Goal: Task Accomplishment & Management: Use online tool/utility

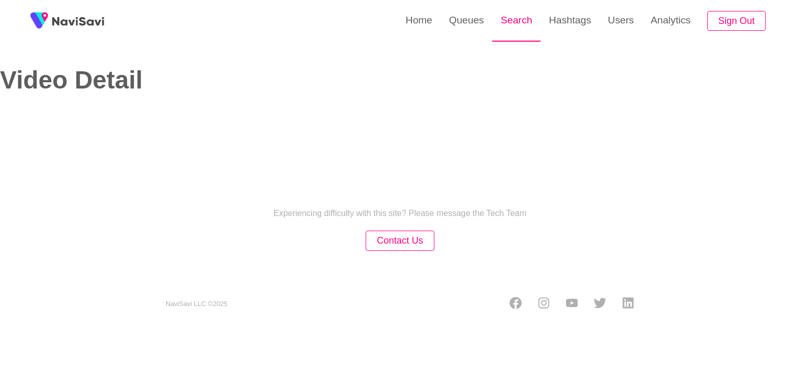
click at [512, 22] on link "Search" at bounding box center [516, 20] width 48 height 41
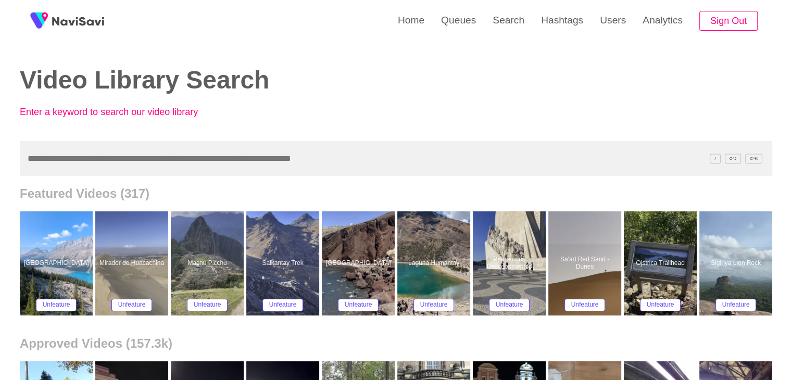
click at [30, 160] on input "text" at bounding box center [396, 158] width 753 height 35
click at [515, 13] on link "Search" at bounding box center [508, 20] width 48 height 41
click at [87, 169] on input "text" at bounding box center [396, 158] width 753 height 35
paste input "**********"
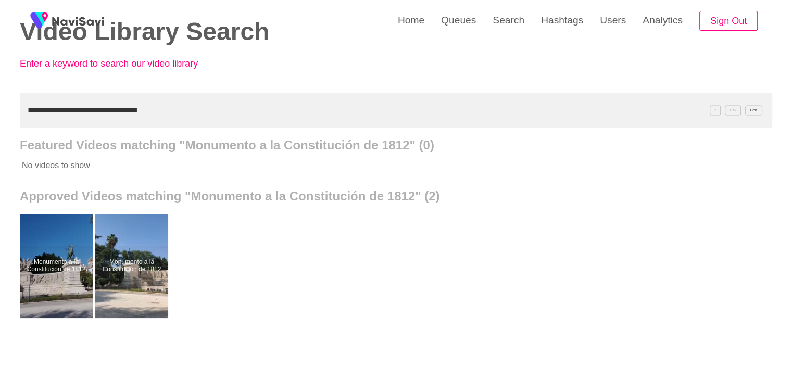
scroll to position [52, 0]
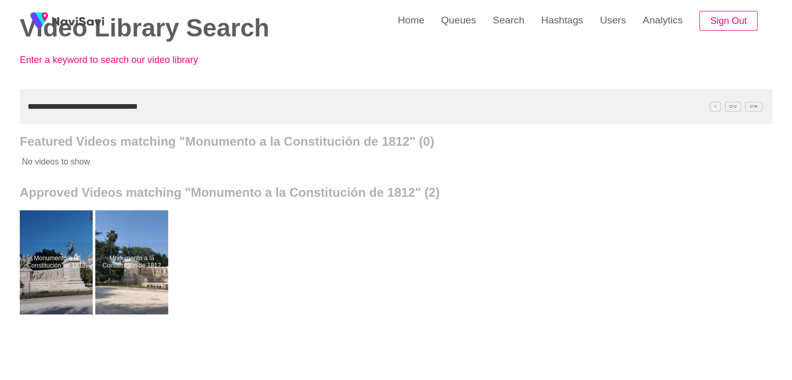
drag, startPoint x: 168, startPoint y: 106, endPoint x: 0, endPoint y: 121, distance: 168.3
click at [0, 121] on div "**********" at bounding box center [396, 236] width 792 height 577
paste input "text"
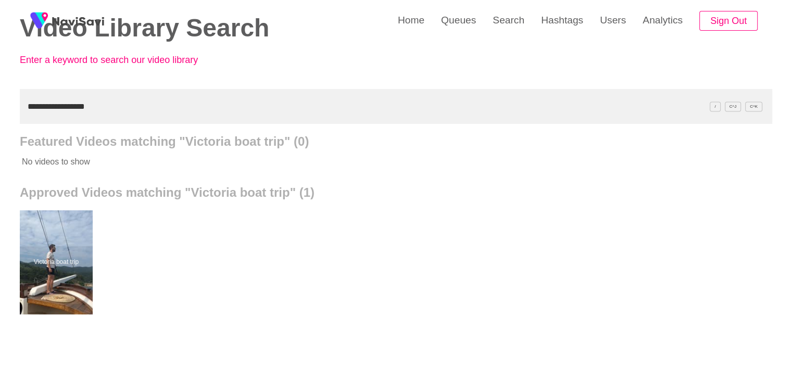
drag, startPoint x: 90, startPoint y: 107, endPoint x: 0, endPoint y: 107, distance: 90.1
click at [0, 107] on div "**********" at bounding box center [396, 236] width 792 height 577
paste input "**********"
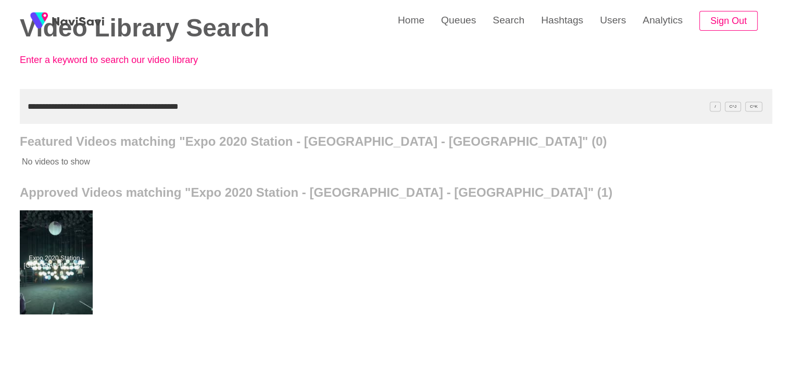
drag, startPoint x: 215, startPoint y: 105, endPoint x: 0, endPoint y: 108, distance: 214.6
click at [0, 108] on div "**********" at bounding box center [396, 236] width 792 height 577
paste input "text"
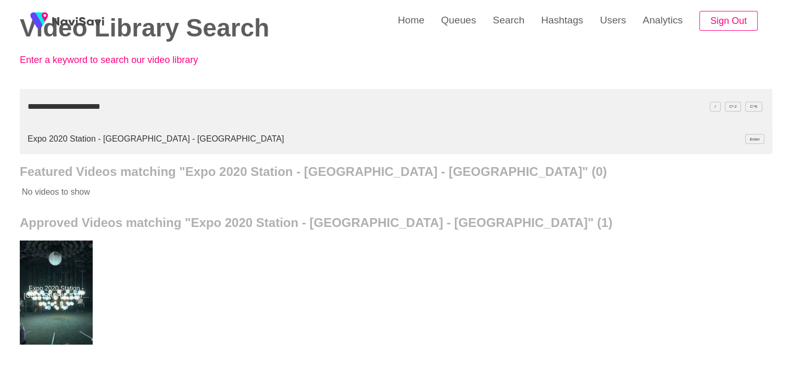
type input "**********"
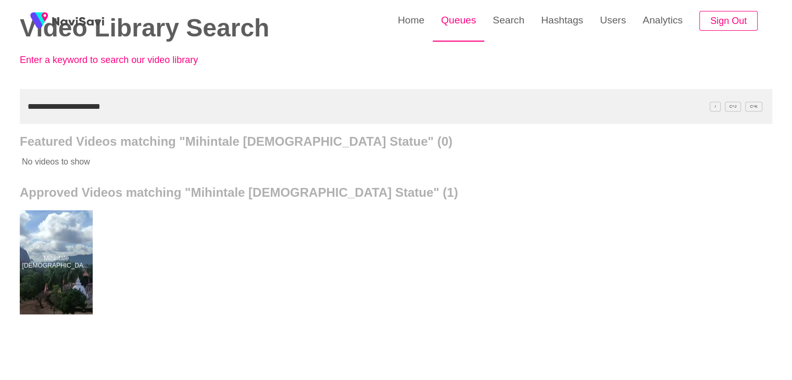
click at [464, 20] on link "Queues" at bounding box center [459, 20] width 52 height 41
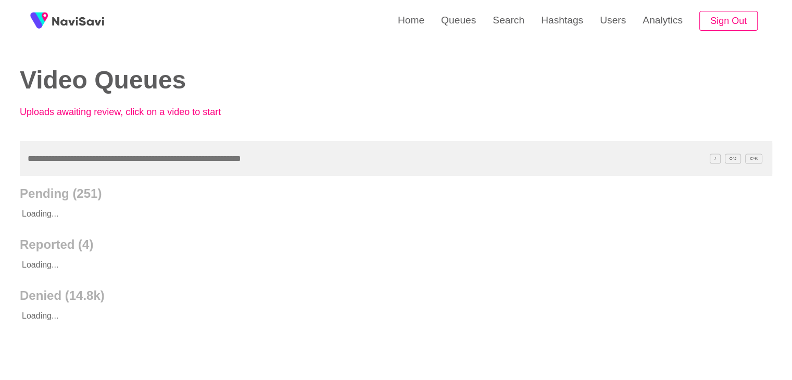
click at [65, 161] on input "text" at bounding box center [396, 158] width 753 height 35
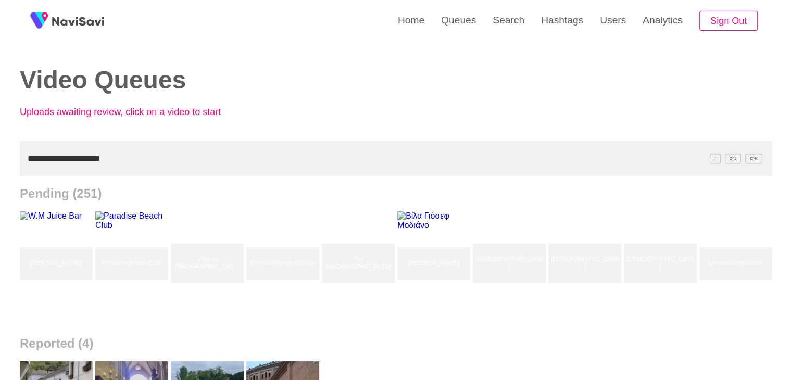
type input "**********"
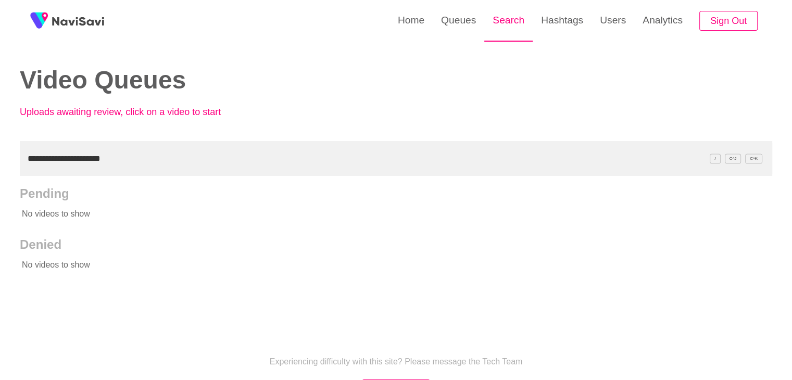
click at [510, 14] on link "Search" at bounding box center [508, 20] width 48 height 41
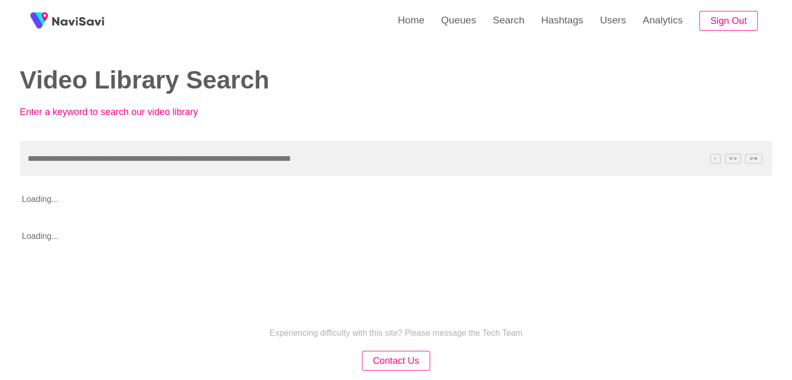
click at [50, 153] on input "text" at bounding box center [396, 158] width 753 height 35
type input "**********"
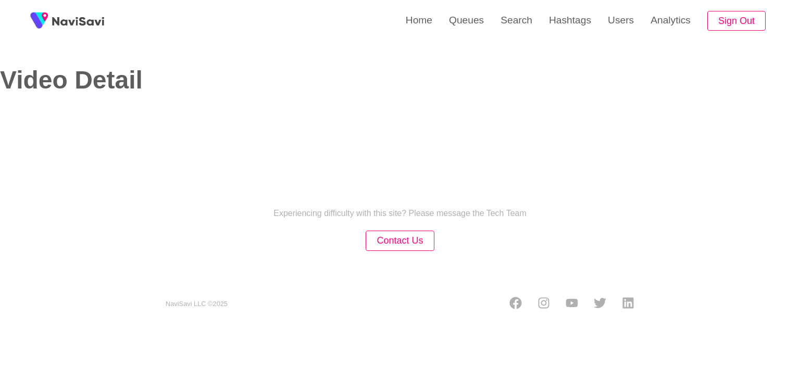
select select "**"
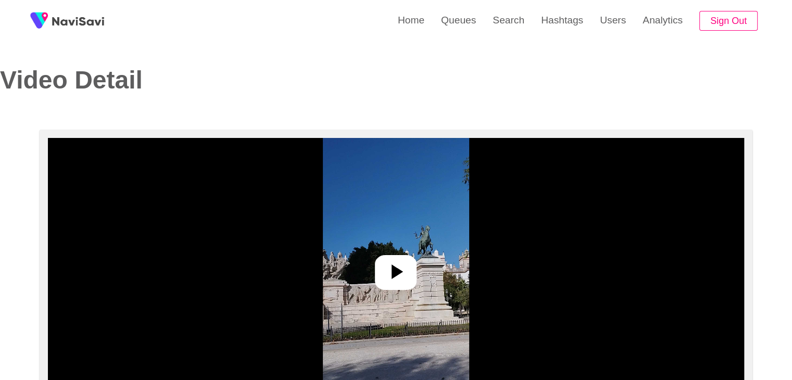
select select "**********"
drag, startPoint x: 399, startPoint y: 275, endPoint x: 400, endPoint y: 269, distance: 5.8
click at [399, 275] on icon at bounding box center [395, 271] width 25 height 25
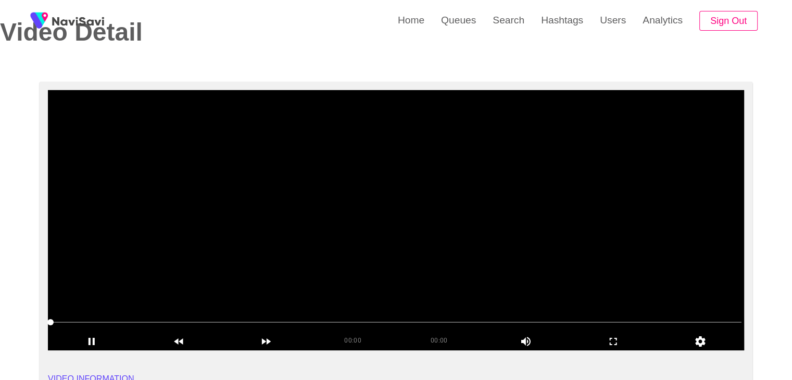
scroll to position [52, 0]
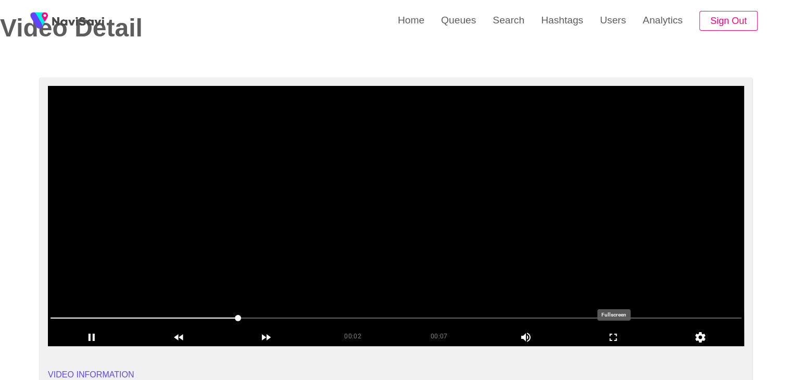
drag, startPoint x: 630, startPoint y: 341, endPoint x: 630, endPoint y: 386, distance: 45.3
click at [630, 341] on icon "add" at bounding box center [613, 337] width 86 height 12
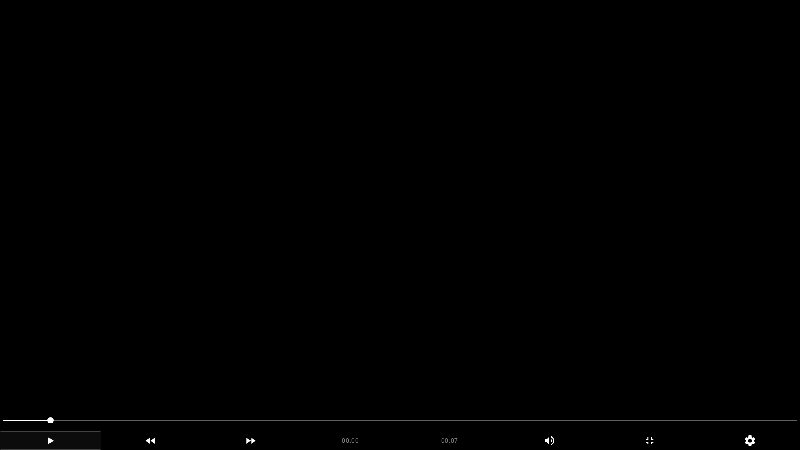
drag, startPoint x: 30, startPoint y: 425, endPoint x: 0, endPoint y: 433, distance: 31.2
click at [0, 380] on div "00:00 00:07 Picture In Picture 1" at bounding box center [400, 431] width 800 height 38
click at [58, 380] on icon "add" at bounding box center [50, 440] width 99 height 12
click at [17, 380] on span at bounding box center [400, 420] width 795 height 1
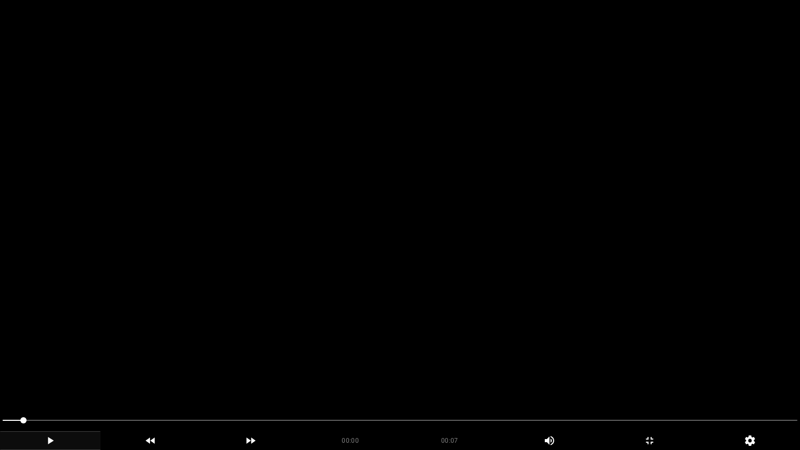
drag, startPoint x: 17, startPoint y: 421, endPoint x: 0, endPoint y: 422, distance: 16.7
click at [0, 380] on div at bounding box center [399, 422] width 803 height 28
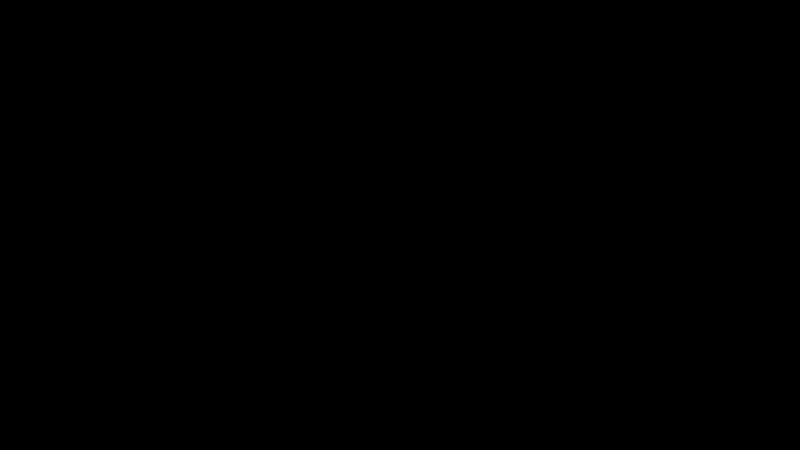
click at [58, 380] on icon "add" at bounding box center [50, 440] width 99 height 12
click at [57, 380] on icon "add" at bounding box center [50, 440] width 99 height 12
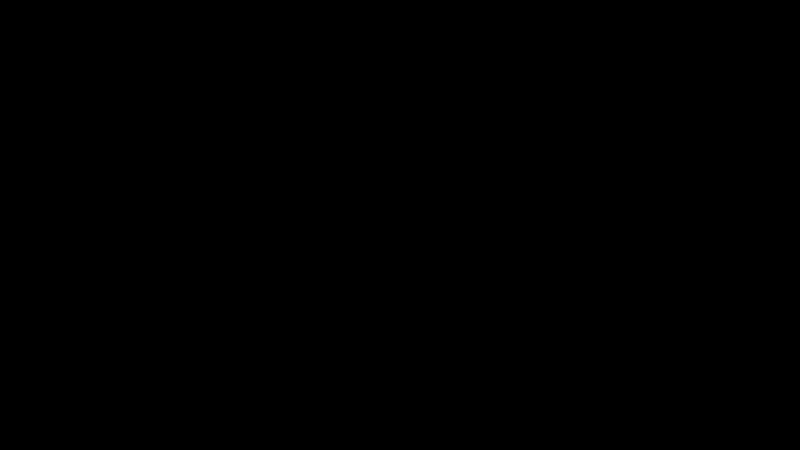
click at [57, 380] on icon "add" at bounding box center [50, 440] width 99 height 12
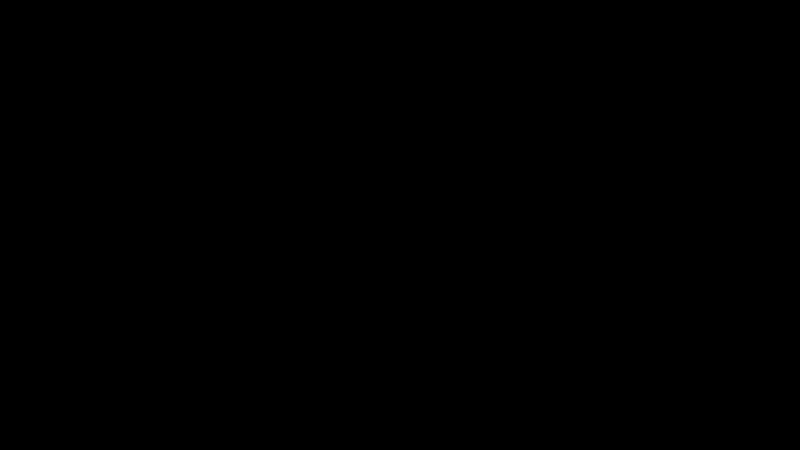
click at [57, 380] on icon "add" at bounding box center [50, 440] width 99 height 12
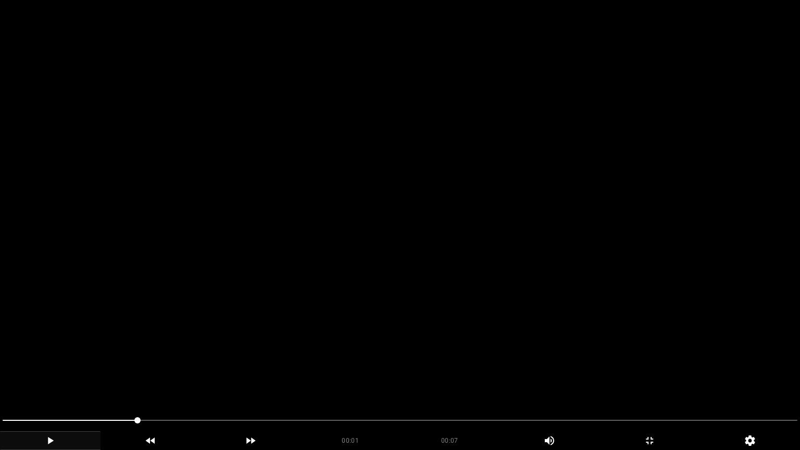
drag, startPoint x: 142, startPoint y: 420, endPoint x: 14, endPoint y: 423, distance: 128.2
click at [7, 380] on span at bounding box center [10, 420] width 6 height 6
click at [52, 380] on icon "add" at bounding box center [50, 440] width 99 height 12
click at [445, 380] on span at bounding box center [400, 420] width 795 height 17
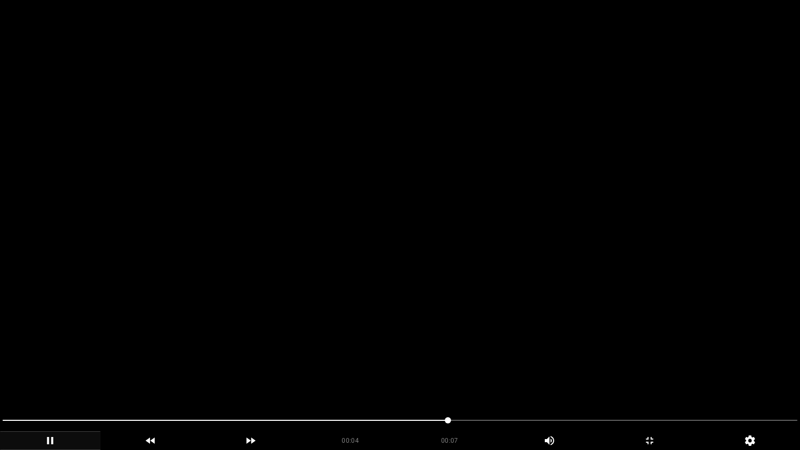
click at [408, 380] on div at bounding box center [399, 422] width 803 height 28
click at [361, 380] on span at bounding box center [400, 420] width 795 height 17
click at [344, 380] on span at bounding box center [400, 420] width 795 height 17
drag, startPoint x: 264, startPoint y: 404, endPoint x: 241, endPoint y: 405, distance: 23.5
click at [253, 380] on video at bounding box center [400, 225] width 800 height 450
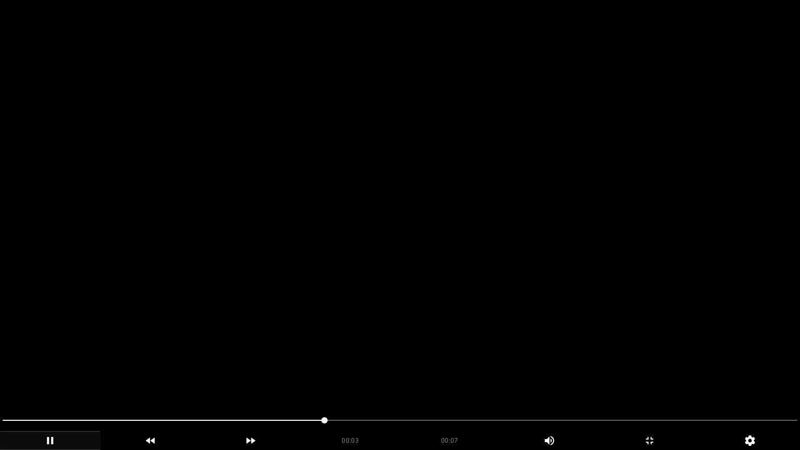
drag, startPoint x: 175, startPoint y: 408, endPoint x: 157, endPoint y: 406, distance: 18.4
click at [165, 380] on video at bounding box center [400, 225] width 800 height 450
click at [120, 380] on video at bounding box center [400, 225] width 800 height 450
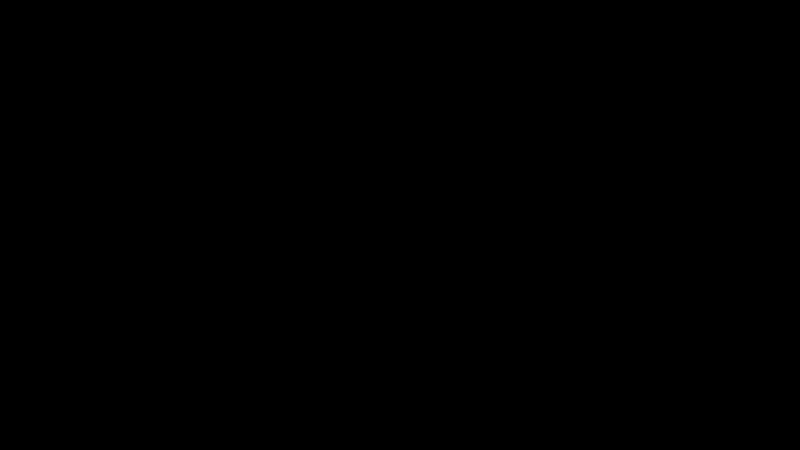
click at [652, 380] on icon "add" at bounding box center [649, 440] width 99 height 12
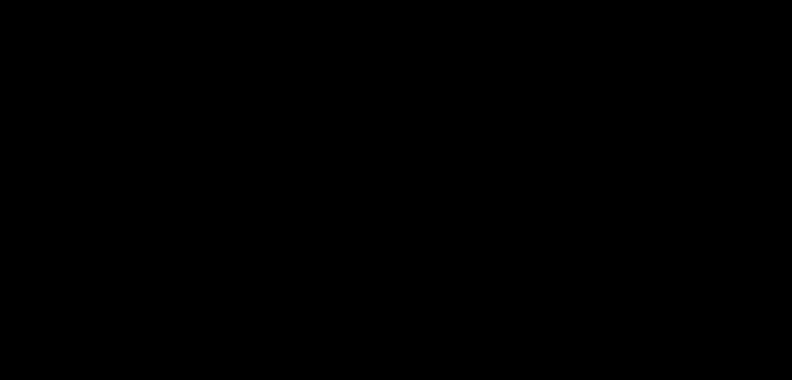
scroll to position [260, 0]
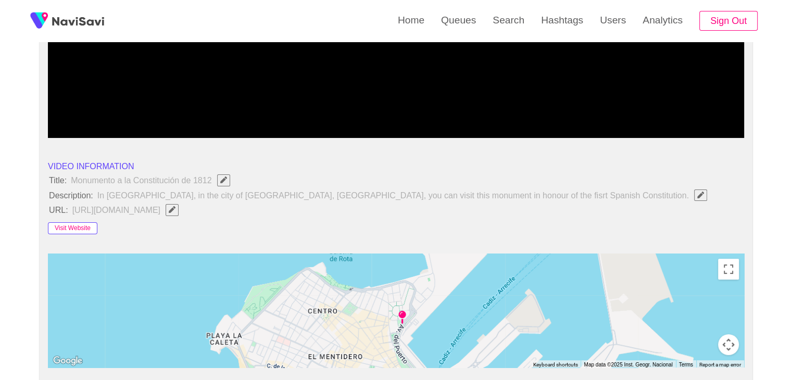
click at [79, 223] on button "Visit Website" at bounding box center [72, 228] width 49 height 12
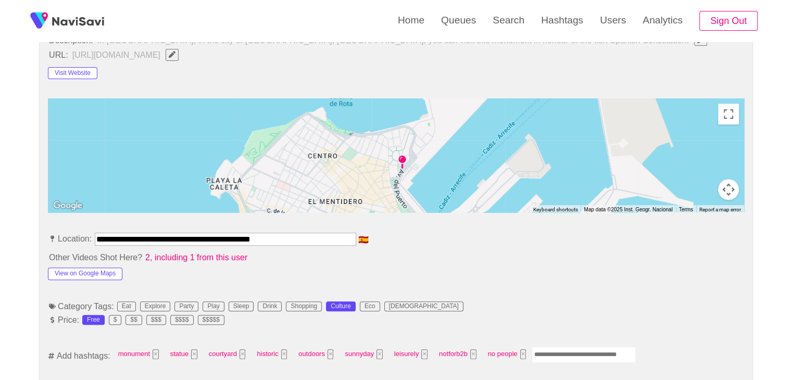
scroll to position [417, 0]
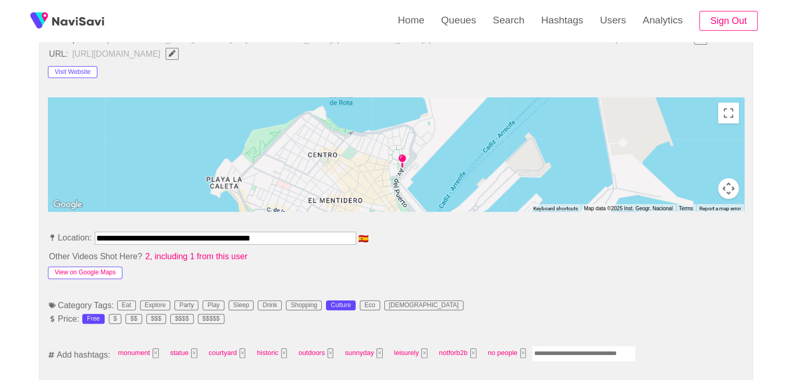
click at [106, 271] on button "View on Google Maps" at bounding box center [85, 273] width 74 height 12
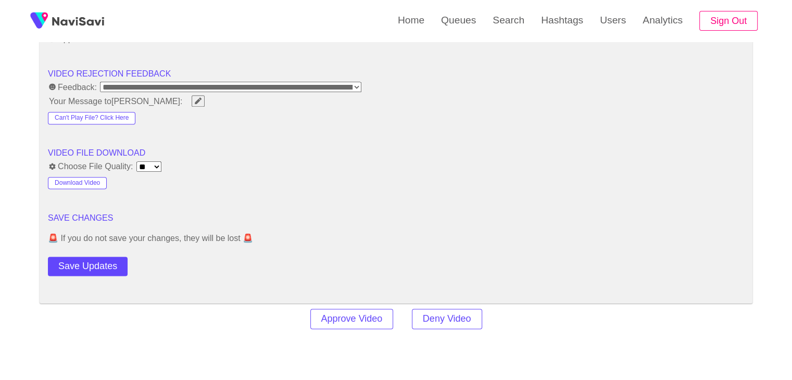
scroll to position [1302, 0]
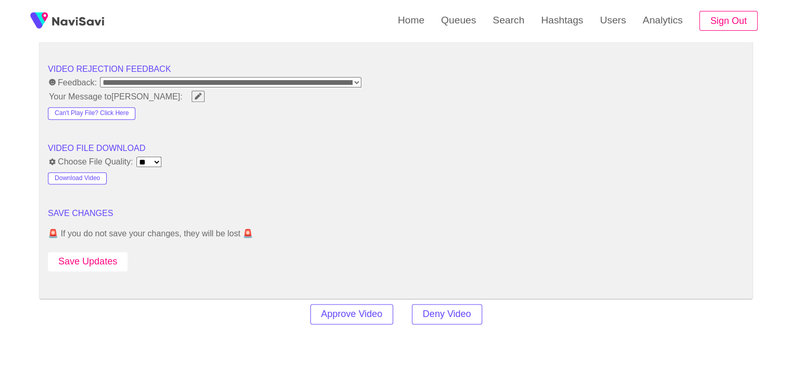
click at [90, 262] on button "Save Updates" at bounding box center [88, 261] width 80 height 19
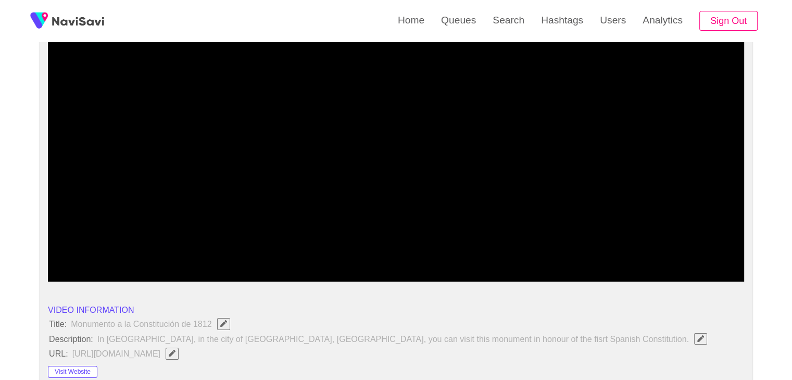
scroll to position [104, 0]
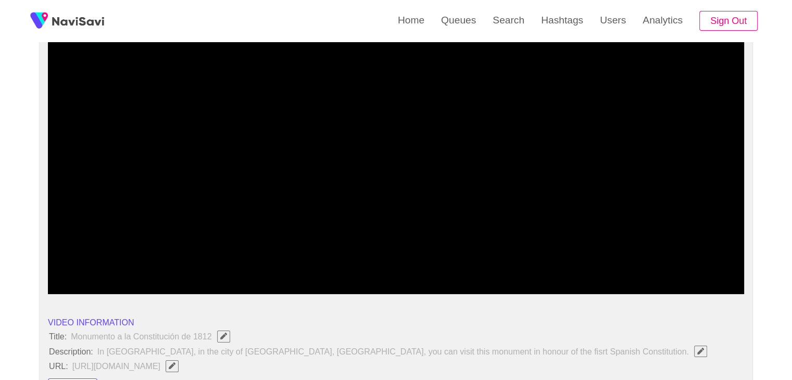
click at [363, 267] on span at bounding box center [396, 266] width 691 height 17
drag, startPoint x: 325, startPoint y: 261, endPoint x: 312, endPoint y: 261, distance: 13.0
click at [312, 261] on span at bounding box center [396, 266] width 691 height 17
click at [211, 258] on span at bounding box center [396, 266] width 691 height 17
click at [141, 258] on span at bounding box center [396, 266] width 691 height 17
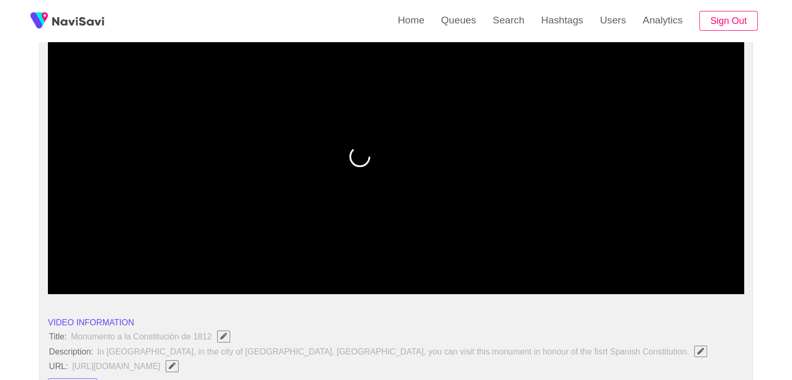
click at [99, 260] on span at bounding box center [396, 266] width 691 height 17
click at [48, 260] on div at bounding box center [395, 267] width 699 height 27
click at [53, 265] on span at bounding box center [50, 266] width 6 height 6
click at [98, 280] on icon "add" at bounding box center [91, 285] width 86 height 12
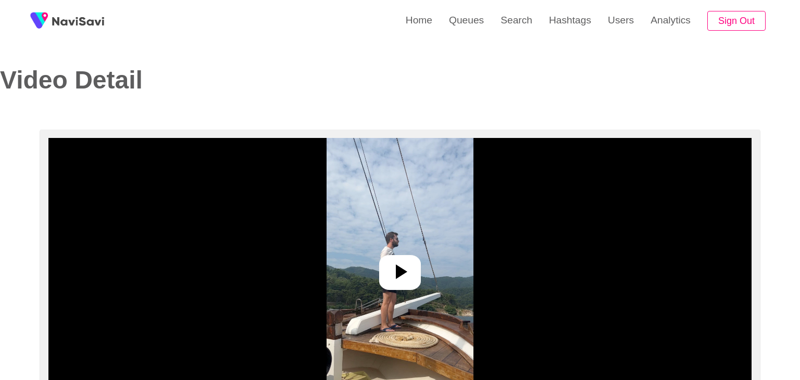
select select "**"
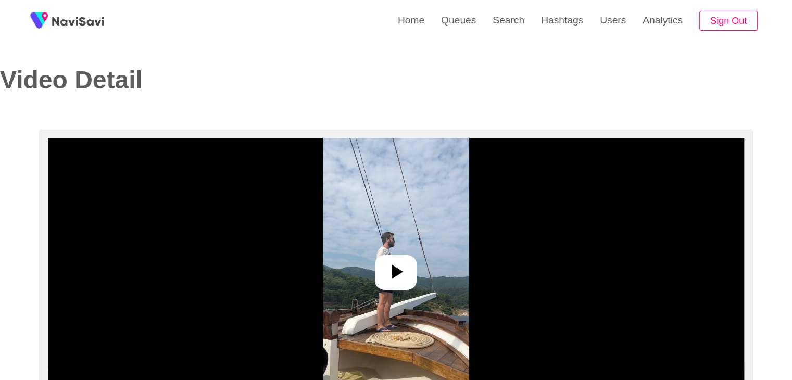
select select "**********"
click at [400, 257] on div at bounding box center [396, 272] width 42 height 35
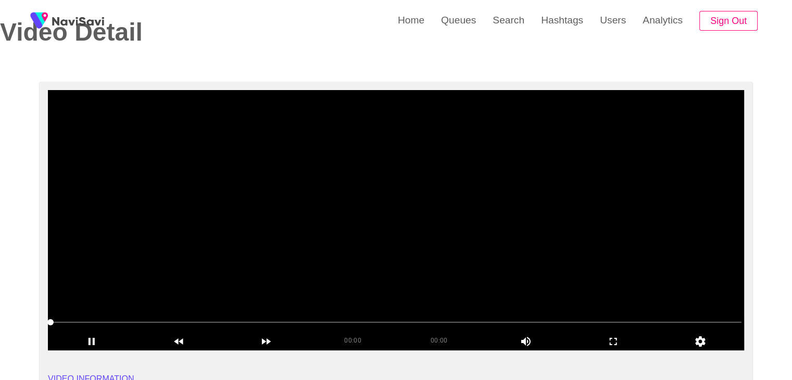
scroll to position [52, 0]
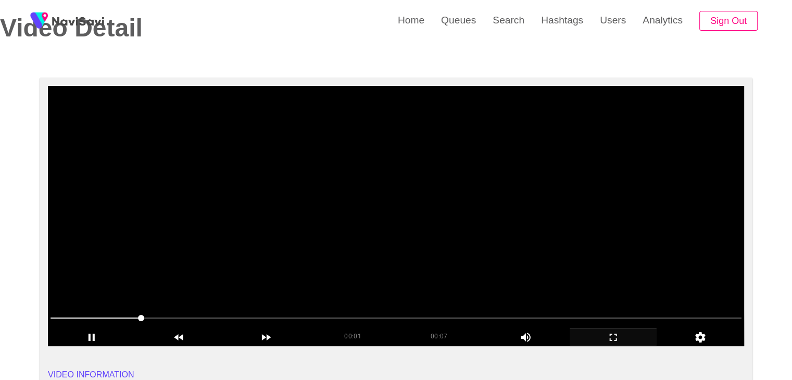
click at [619, 330] on div "add" at bounding box center [613, 337] width 87 height 18
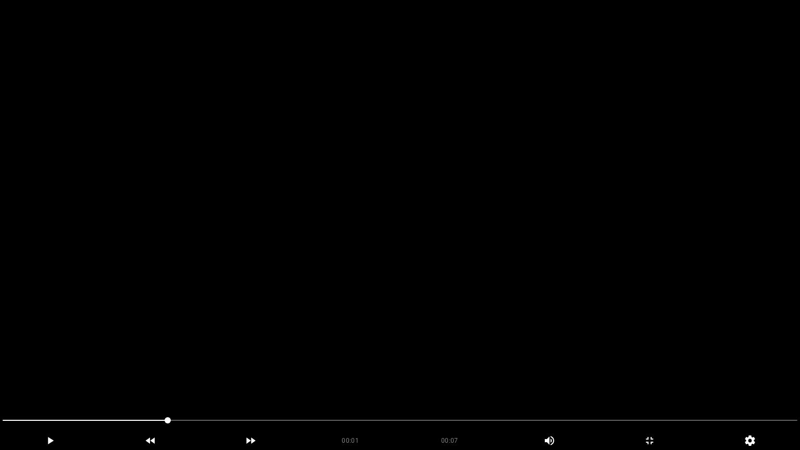
click at [0, 380] on div at bounding box center [399, 422] width 803 height 28
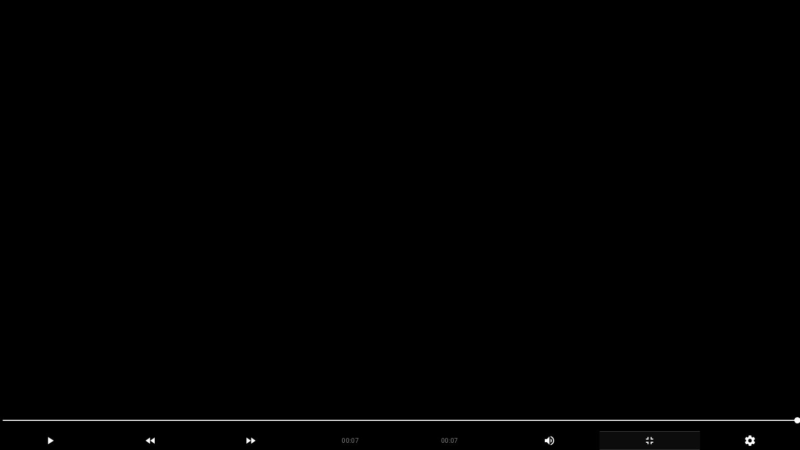
click at [652, 380] on icon "add" at bounding box center [649, 440] width 99 height 12
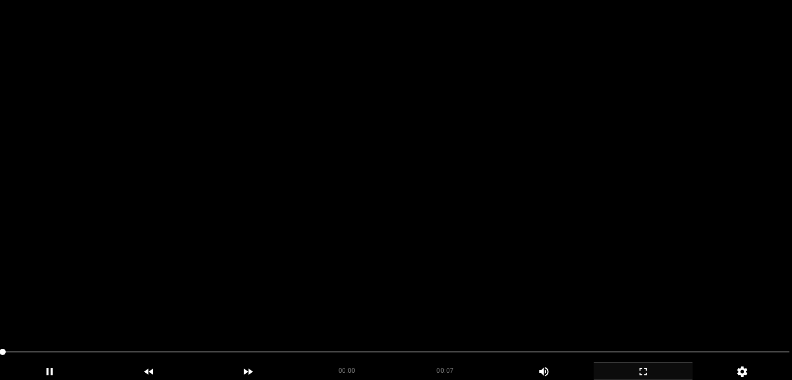
scroll to position [208, 0]
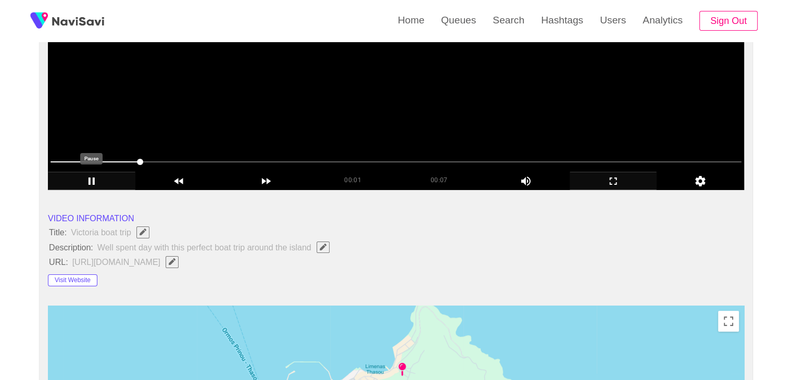
click at [96, 183] on icon "add" at bounding box center [91, 181] width 86 height 12
click at [78, 282] on button "Visit Website" at bounding box center [72, 280] width 49 height 12
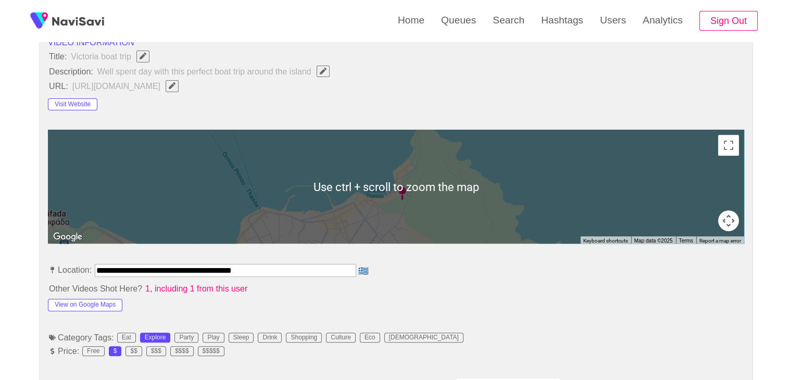
scroll to position [417, 0]
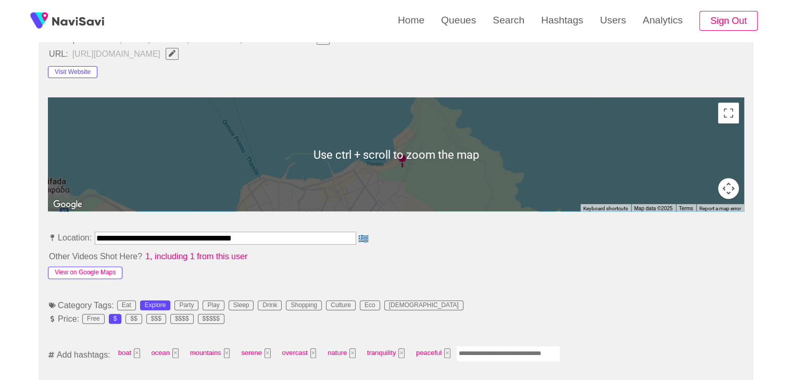
click at [98, 273] on button "View on Google Maps" at bounding box center [85, 273] width 74 height 12
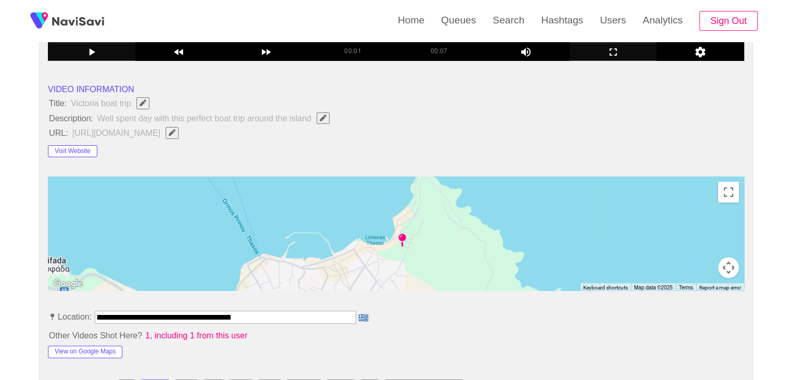
scroll to position [312, 0]
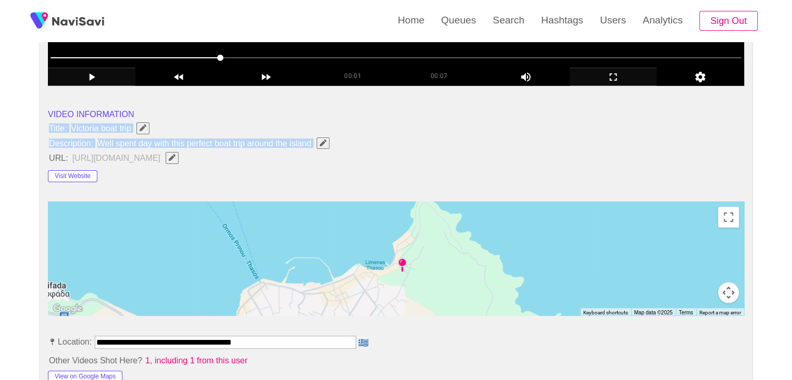
drag, startPoint x: 48, startPoint y: 124, endPoint x: 318, endPoint y: 145, distance: 270.1
copy ul "Title: Victoria boat trip Description: Well spent day with this perfect boat tr…"
click at [329, 143] on button "button" at bounding box center [323, 142] width 13 height 11
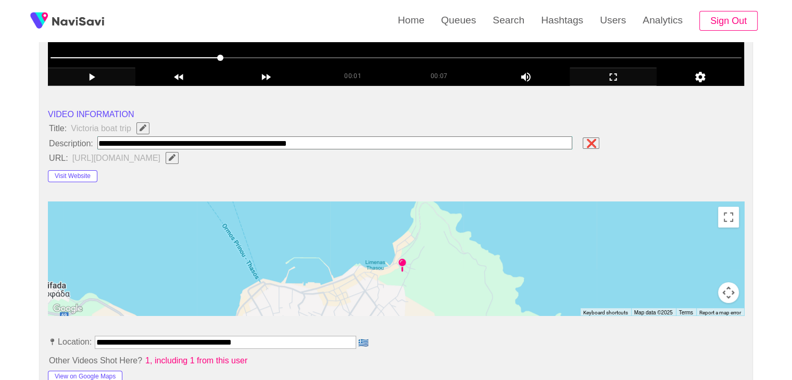
type input "**********"
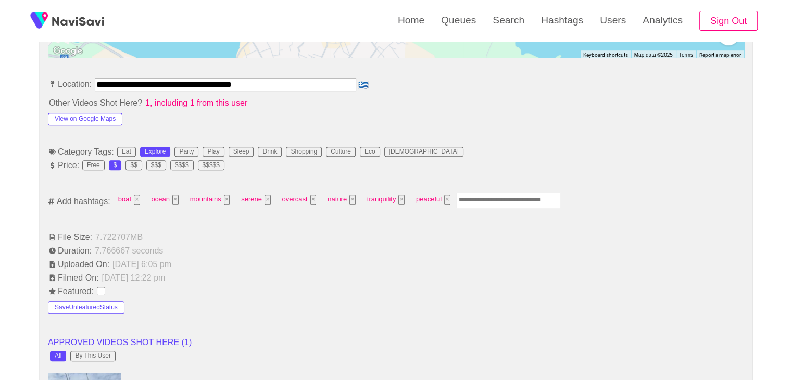
scroll to position [573, 0]
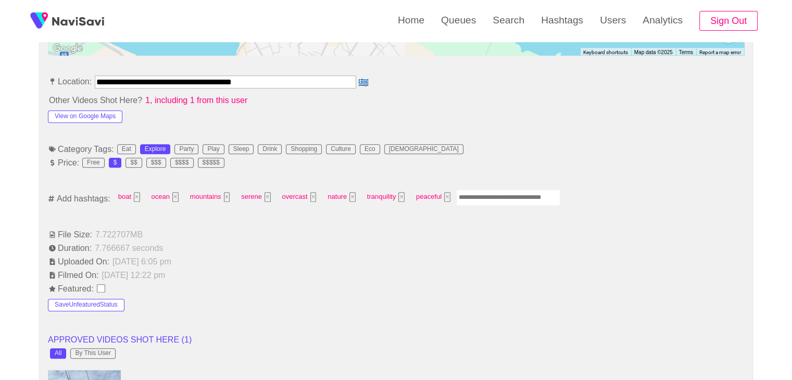
click at [500, 192] on input "Enter tag here and press return" at bounding box center [508, 198] width 104 height 16
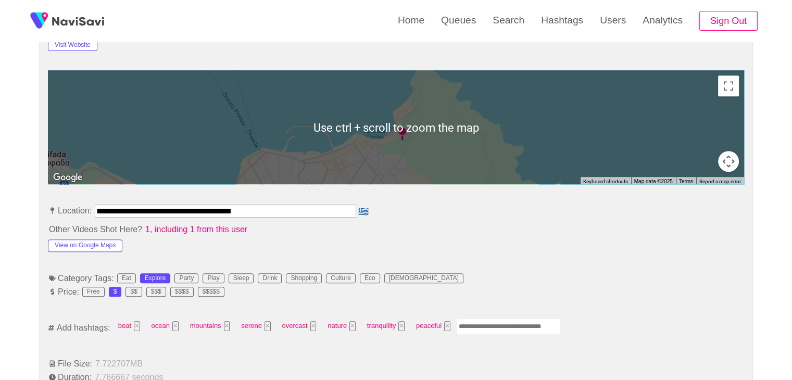
scroll to position [469, 0]
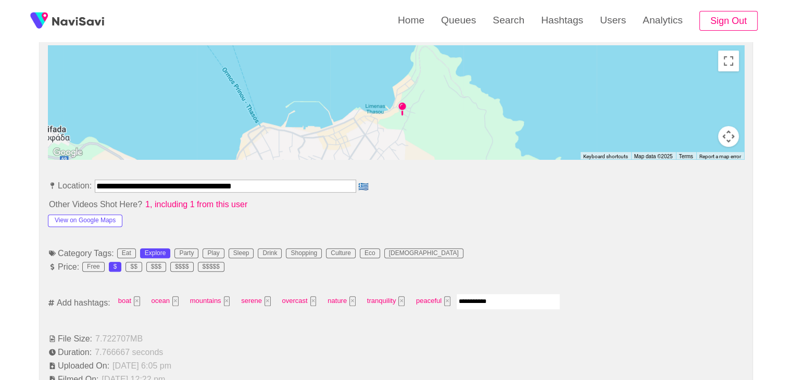
type input "**********"
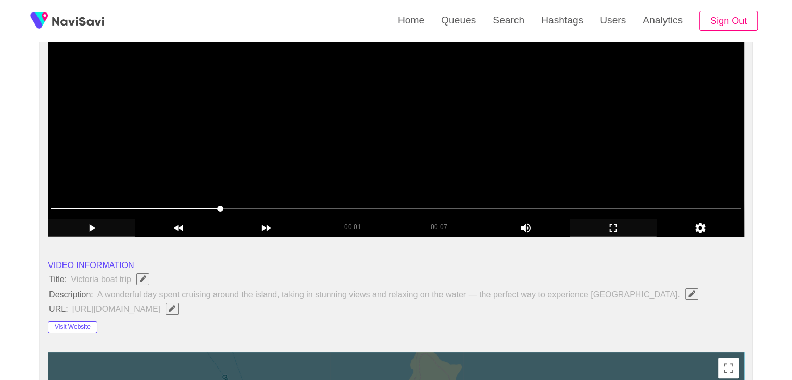
scroll to position [156, 0]
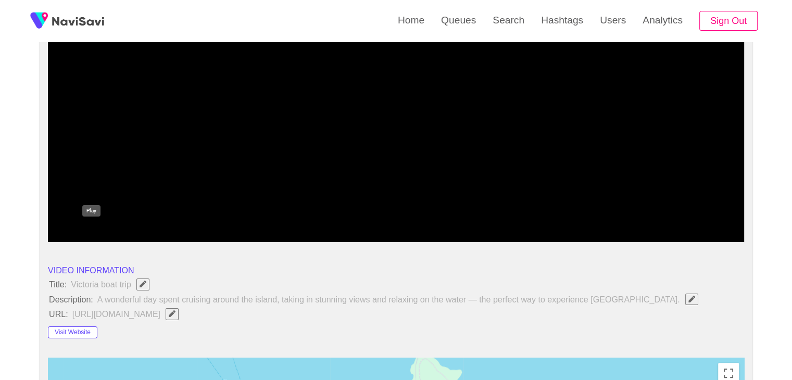
click at [81, 231] on icon "add" at bounding box center [91, 233] width 86 height 12
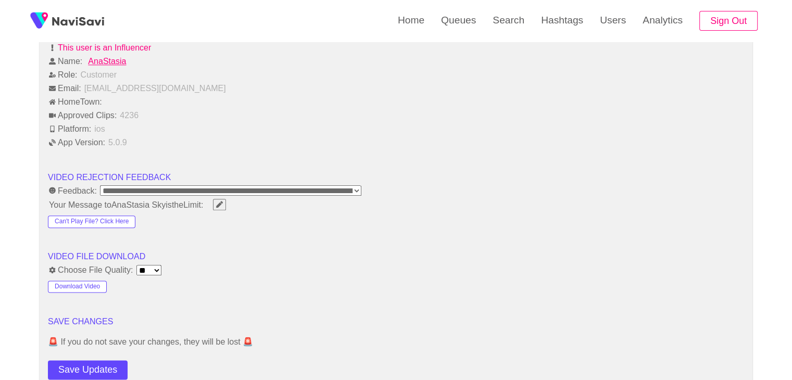
scroll to position [1302, 0]
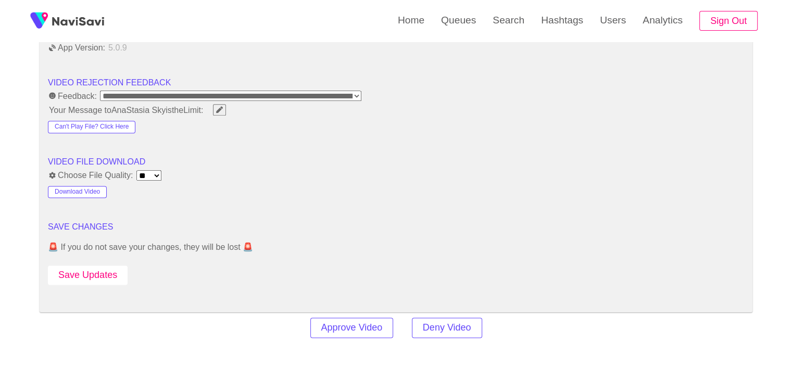
click at [101, 270] on button "Save Updates" at bounding box center [88, 275] width 80 height 19
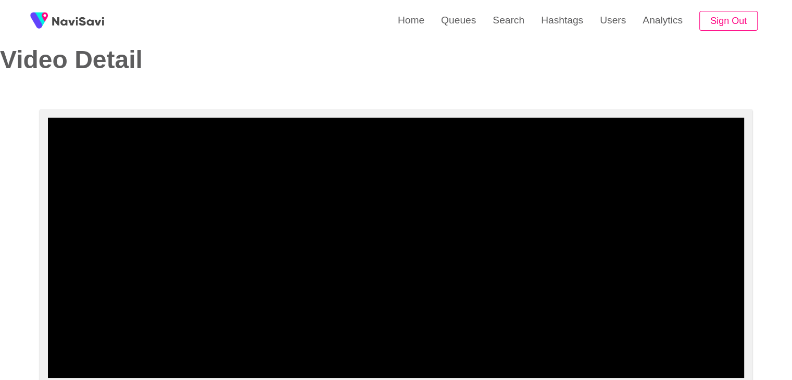
scroll to position [0, 0]
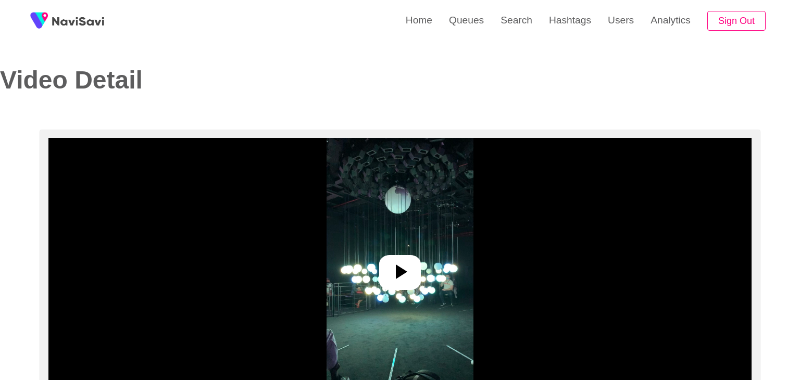
select select "**********"
select select "**"
click at [382, 276] on div at bounding box center [396, 272] width 42 height 35
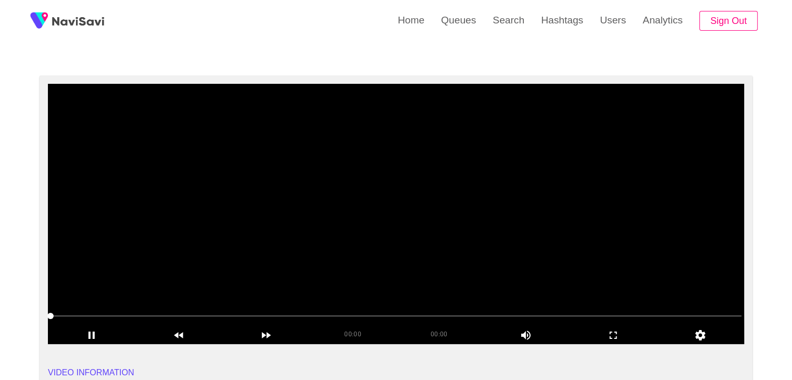
scroll to position [52, 0]
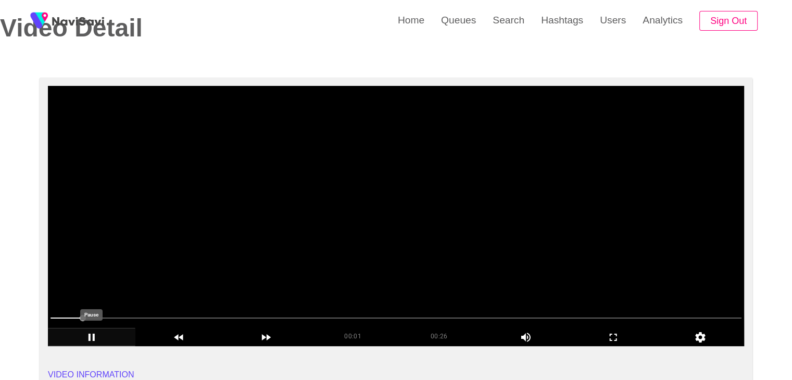
click at [94, 336] on icon "add" at bounding box center [92, 337] width 6 height 7
click at [94, 336] on icon "add" at bounding box center [91, 337] width 86 height 12
click at [102, 336] on icon "add" at bounding box center [91, 337] width 86 height 12
click at [103, 336] on icon "add" at bounding box center [91, 337] width 86 height 12
click at [348, 274] on video at bounding box center [396, 216] width 696 height 260
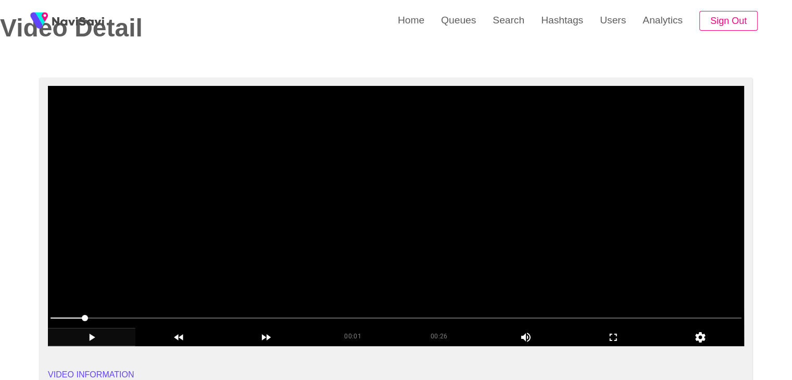
click at [358, 271] on video at bounding box center [396, 216] width 696 height 260
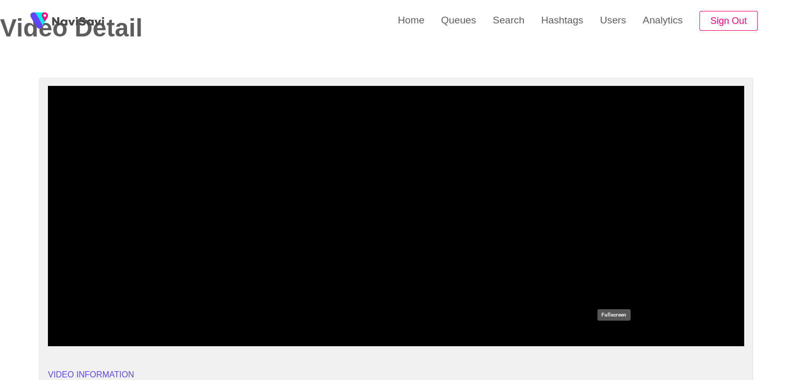
click at [621, 340] on icon "add" at bounding box center [613, 337] width 86 height 12
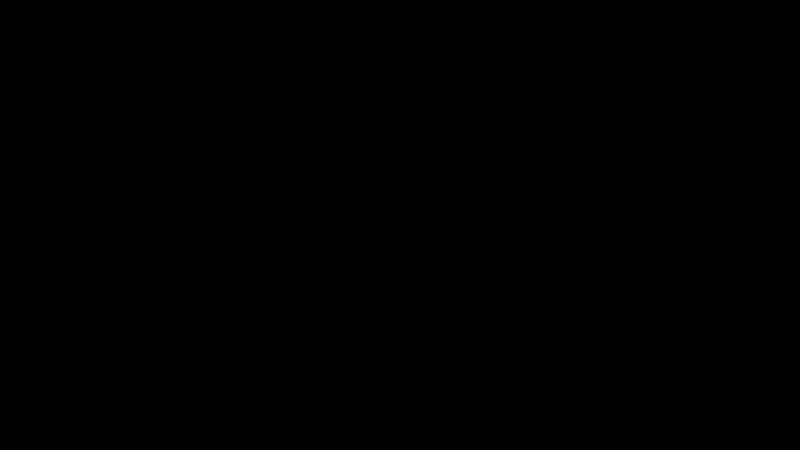
drag, startPoint x: 536, startPoint y: 441, endPoint x: 522, endPoint y: 442, distance: 14.1
click at [529, 380] on div "add" at bounding box center [549, 439] width 101 height 16
drag, startPoint x: 522, startPoint y: 442, endPoint x: 517, endPoint y: 442, distance: 5.7
click at [519, 380] on div "add" at bounding box center [549, 439] width 101 height 16
click at [517, 380] on div "add" at bounding box center [521, 441] width 42 height 2
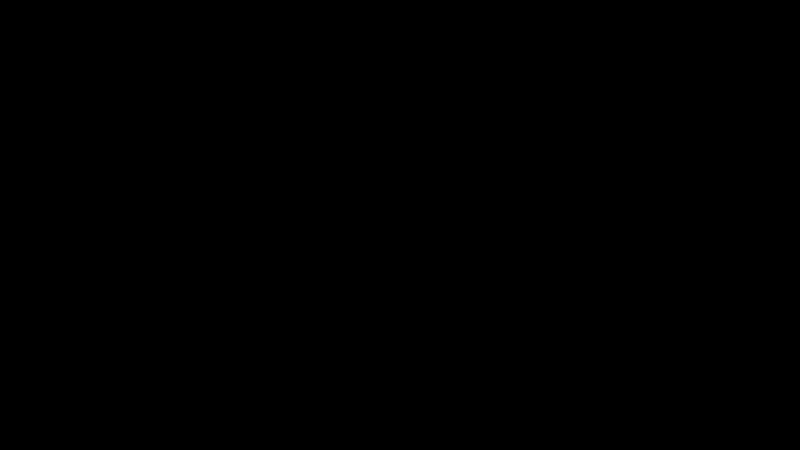
drag, startPoint x: 529, startPoint y: 442, endPoint x: 517, endPoint y: 441, distance: 12.5
click at [517, 380] on div "add" at bounding box center [521, 441] width 42 height 2
click at [521, 380] on div "add" at bounding box center [521, 441] width 42 height 2
drag, startPoint x: 536, startPoint y: 442, endPoint x: 525, endPoint y: 443, distance: 11.6
click at [525, 380] on div "add" at bounding box center [549, 439] width 101 height 16
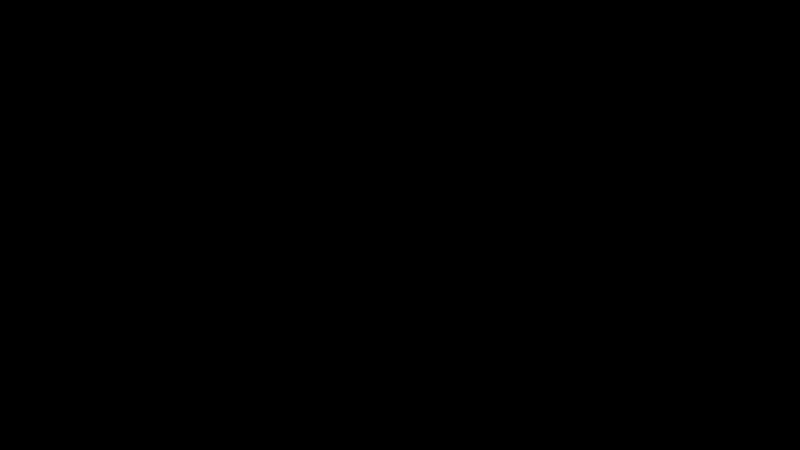
click at [653, 380] on icon "add" at bounding box center [649, 440] width 99 height 12
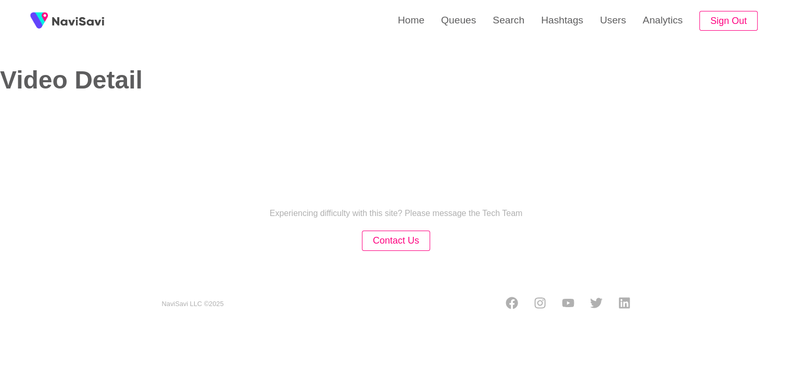
select select "**********"
select select "**"
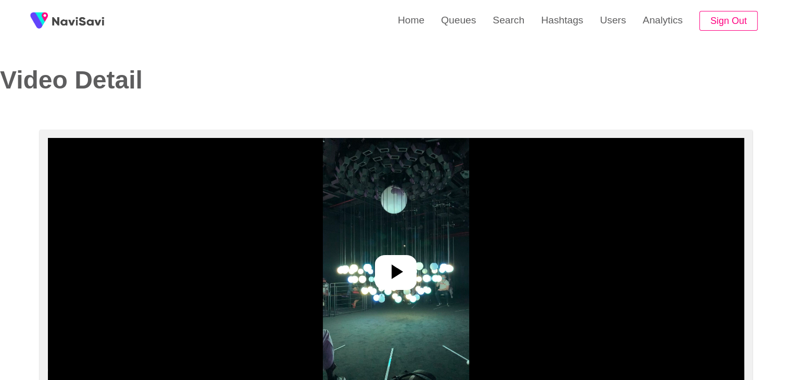
click at [396, 285] on div at bounding box center [396, 272] width 42 height 35
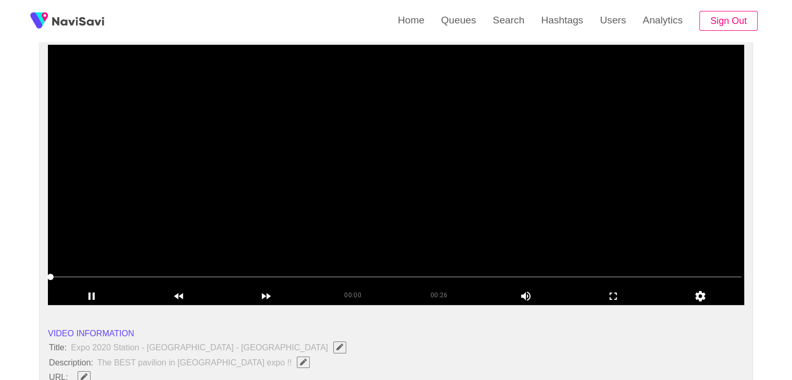
scroll to position [104, 0]
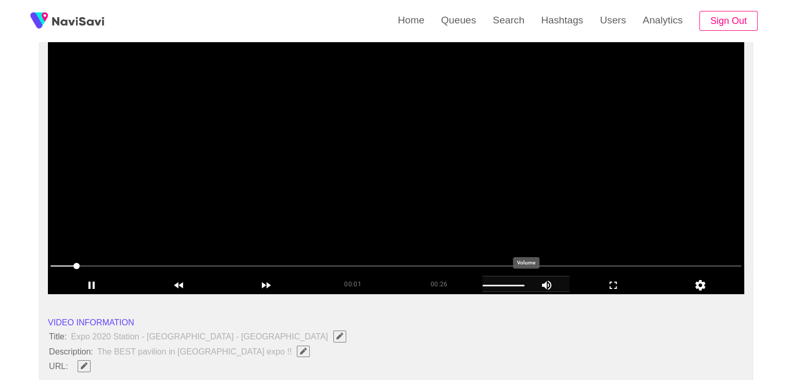
click at [537, 285] on icon "add" at bounding box center [546, 285] width 45 height 12
click at [513, 285] on div "add" at bounding box center [504, 286] width 42 height 2
click at [502, 285] on div "add" at bounding box center [504, 286] width 42 height 2
click at [504, 289] on div "add" at bounding box center [525, 284] width 87 height 16
click at [503, 285] on div "add" at bounding box center [504, 286] width 42 height 2
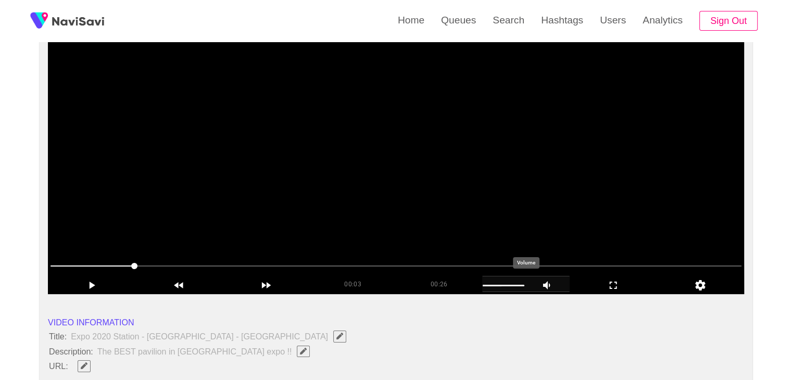
drag, startPoint x: 523, startPoint y: 285, endPoint x: 500, endPoint y: 286, distance: 22.9
click at [500, 286] on div "add" at bounding box center [525, 284] width 87 height 16
drag, startPoint x: 611, startPoint y: 284, endPoint x: 597, endPoint y: 333, distance: 51.4
click at [611, 285] on icon "add" at bounding box center [613, 285] width 86 height 12
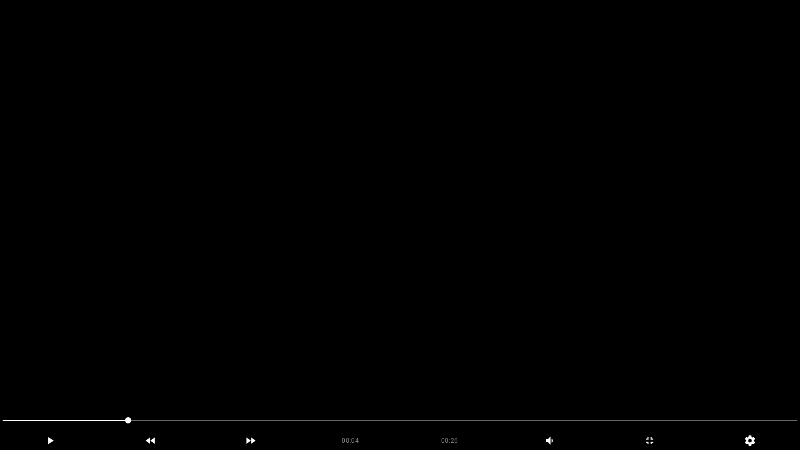
click at [429, 377] on video at bounding box center [400, 225] width 800 height 450
click at [403, 380] on span at bounding box center [400, 420] width 795 height 17
click at [454, 380] on span at bounding box center [400, 420] width 795 height 1
click at [404, 380] on span at bounding box center [400, 420] width 795 height 17
click at [56, 380] on icon "add" at bounding box center [50, 440] width 99 height 12
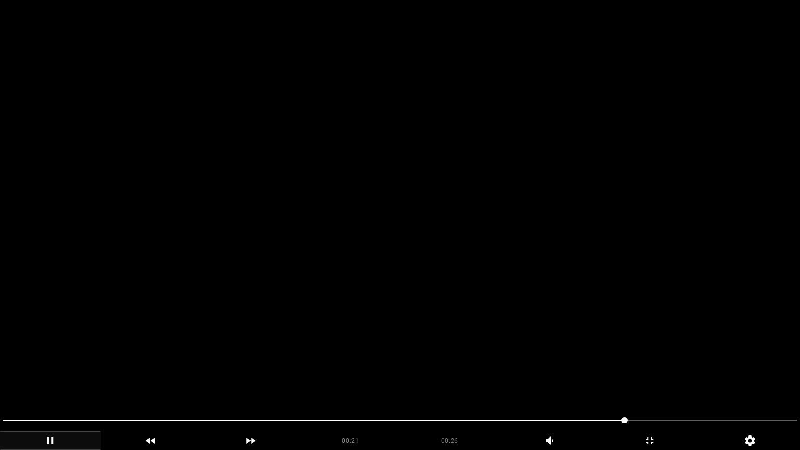
click at [50, 380] on icon "add" at bounding box center [50, 440] width 99 height 12
click at [50, 380] on icon "add" at bounding box center [51, 440] width 6 height 7
click at [231, 380] on video at bounding box center [400, 225] width 800 height 450
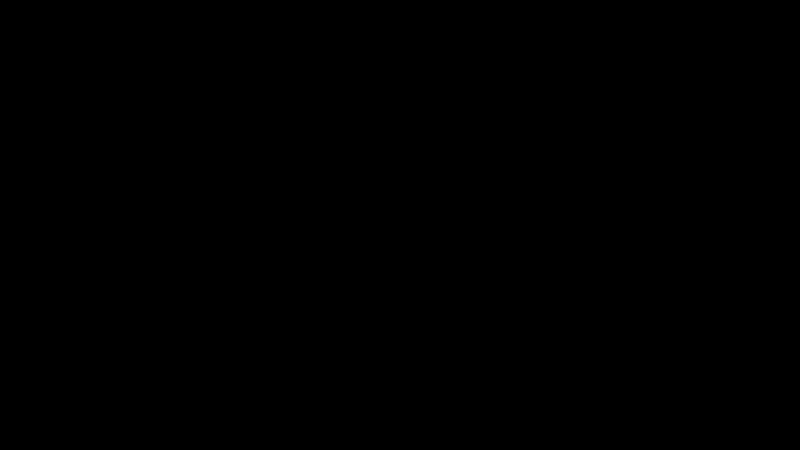
click at [49, 380] on div "add" at bounding box center [50, 440] width 101 height 19
click at [65, 380] on icon "add" at bounding box center [50, 440] width 99 height 12
click at [54, 380] on icon "add" at bounding box center [50, 440] width 99 height 12
click at [653, 380] on icon "add" at bounding box center [649, 440] width 99 height 12
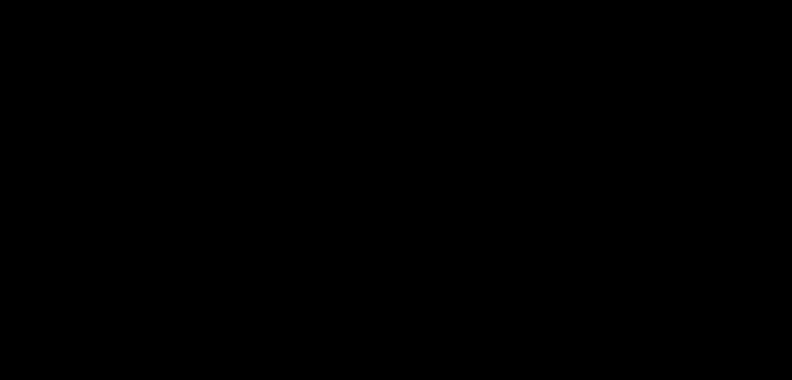
scroll to position [156, 0]
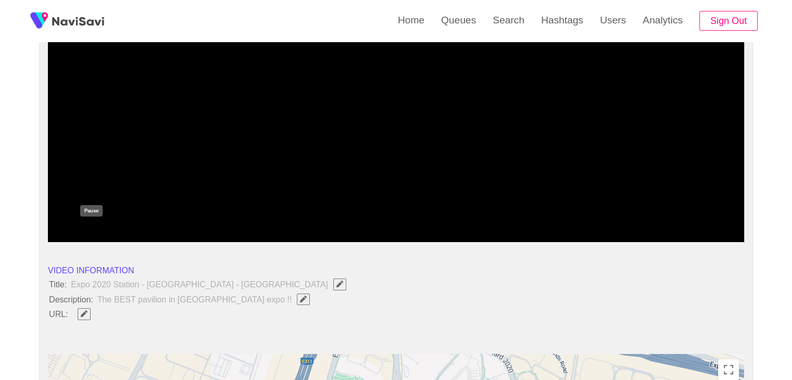
click at [90, 233] on icon "add" at bounding box center [92, 233] width 6 height 7
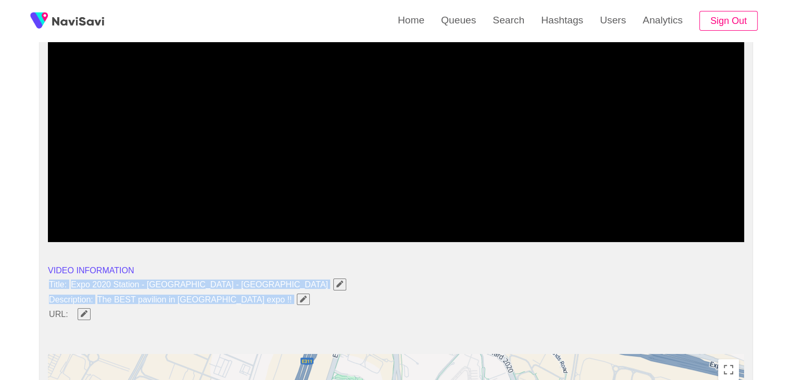
drag, startPoint x: 48, startPoint y: 282, endPoint x: 227, endPoint y: 304, distance: 179.5
copy ul "Title: Expo 2020 Station - Dubai - United Arab Emirates Description: The BEST p…"
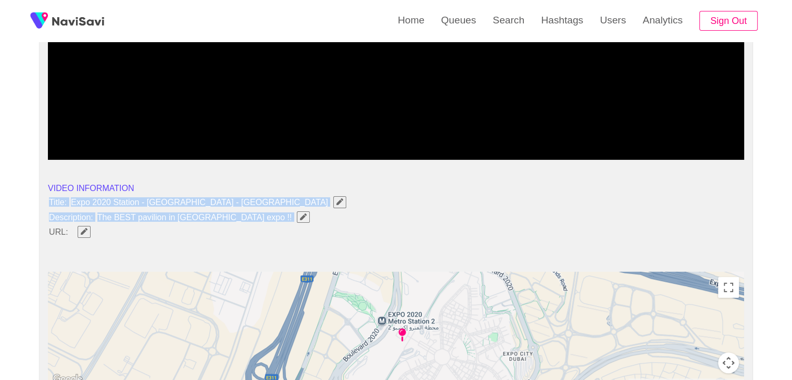
scroll to position [260, 0]
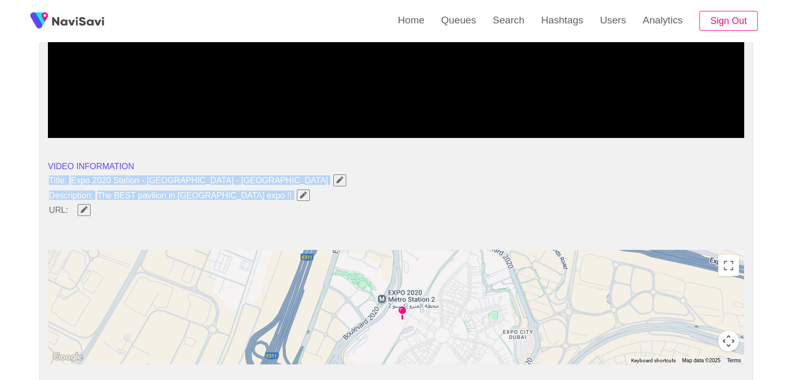
click at [300, 194] on icon "Edit Field" at bounding box center [303, 195] width 7 height 7
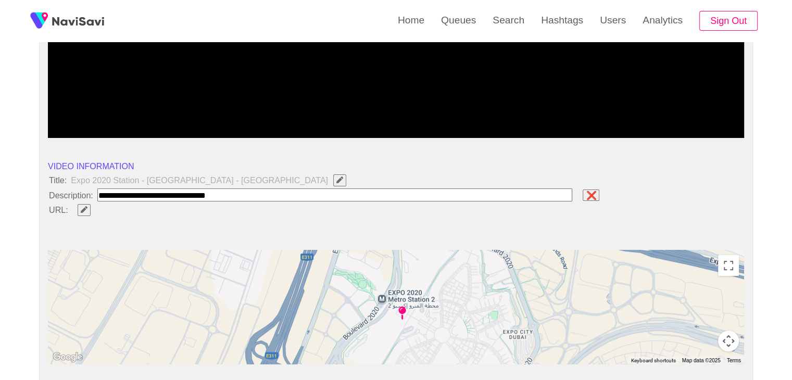
click at [241, 193] on input "field" at bounding box center [334, 195] width 475 height 13
click at [241, 194] on input "field" at bounding box center [334, 195] width 475 height 13
click at [189, 192] on input "field" at bounding box center [334, 195] width 475 height 13
paste input "**********"
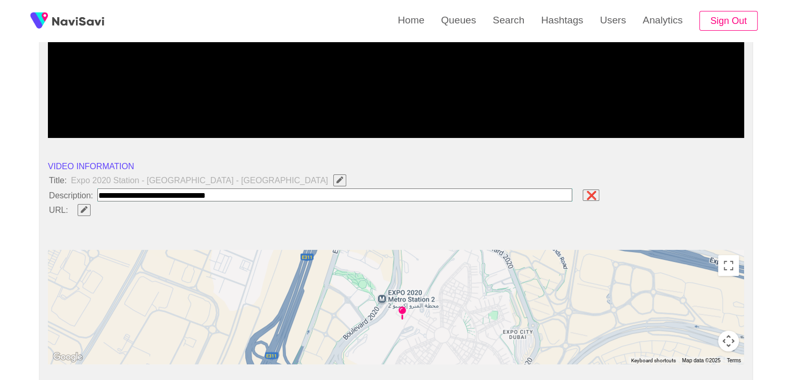
type input "**********"
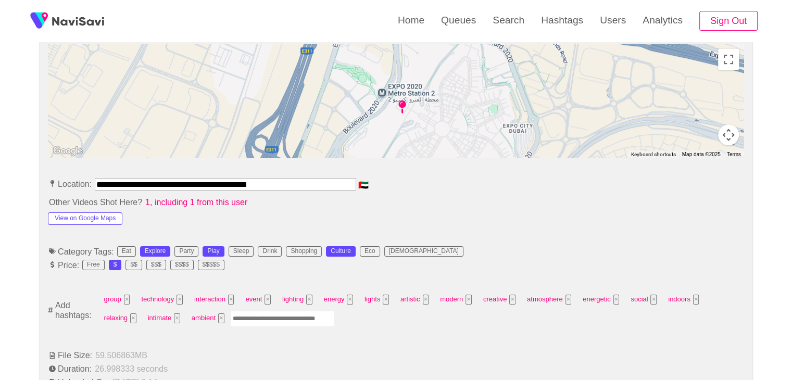
scroll to position [469, 0]
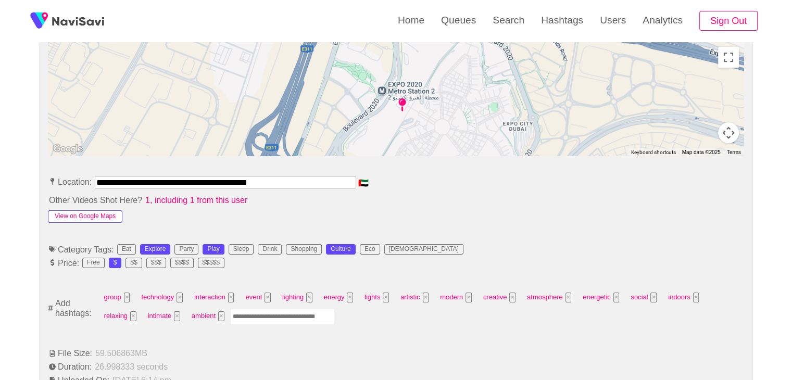
click at [104, 212] on button "View on Google Maps" at bounding box center [85, 216] width 74 height 12
click at [103, 215] on button "View on Google Maps" at bounding box center [85, 216] width 74 height 12
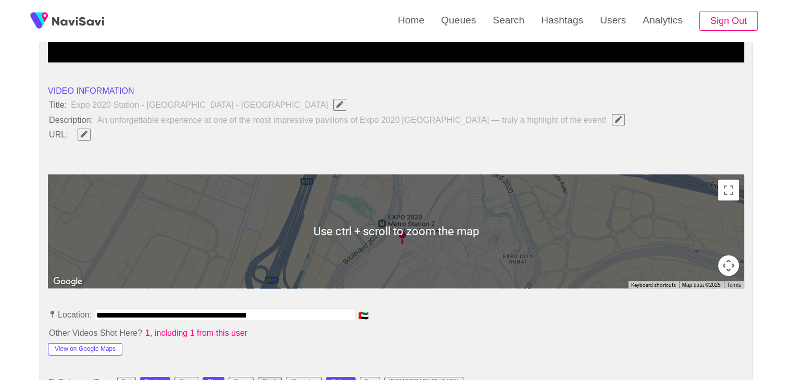
scroll to position [312, 0]
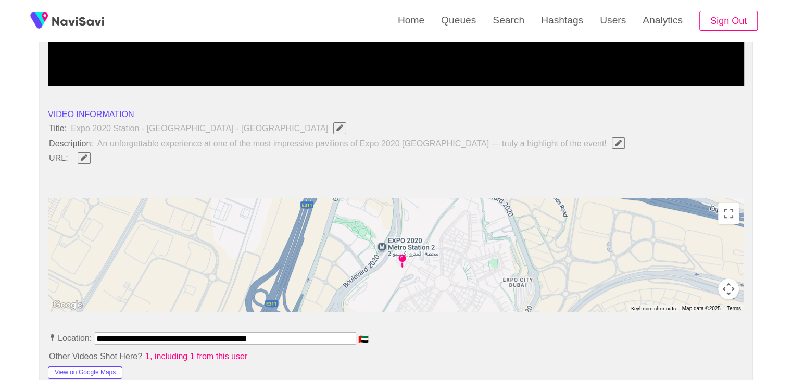
drag, startPoint x: 289, startPoint y: 336, endPoint x: 0, endPoint y: 336, distance: 288.5
click at [83, 159] on button "button" at bounding box center [84, 157] width 13 height 11
click at [108, 160] on input "field" at bounding box center [309, 158] width 475 height 13
type input "**********"
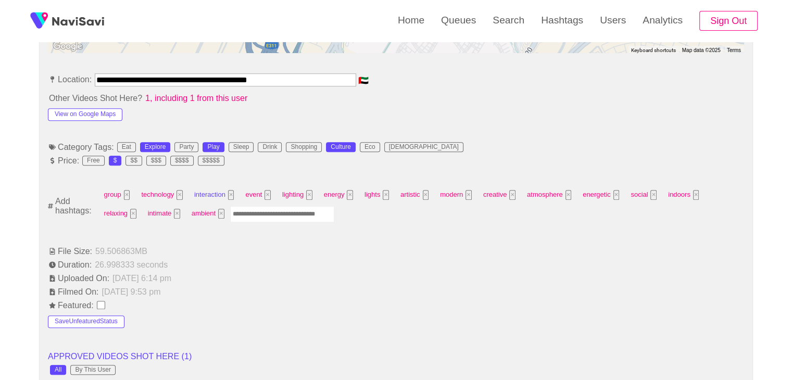
scroll to position [573, 0]
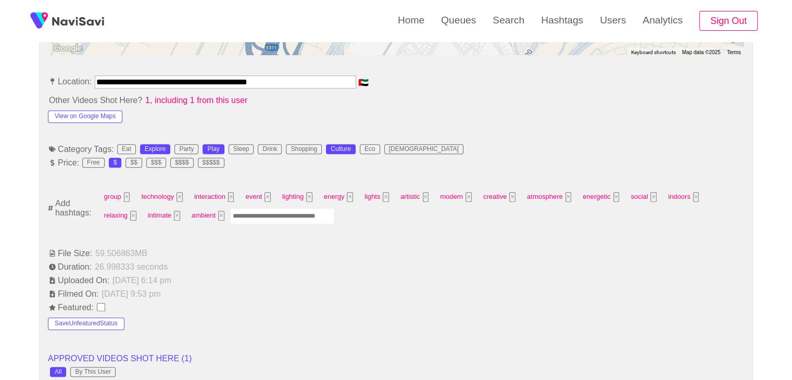
click at [230, 220] on input "Enter tag here and press return" at bounding box center [282, 216] width 104 height 16
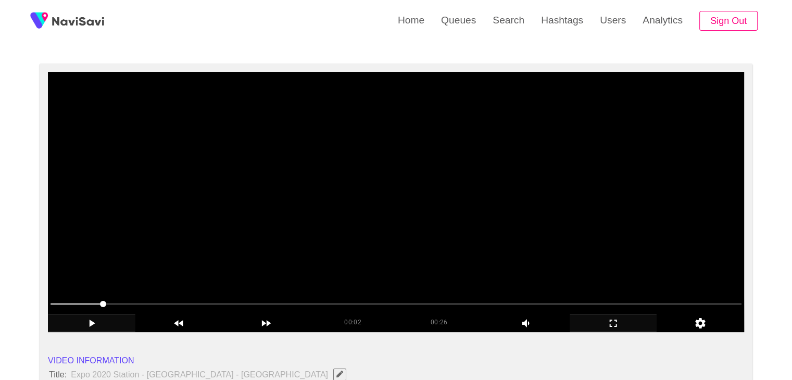
scroll to position [52, 0]
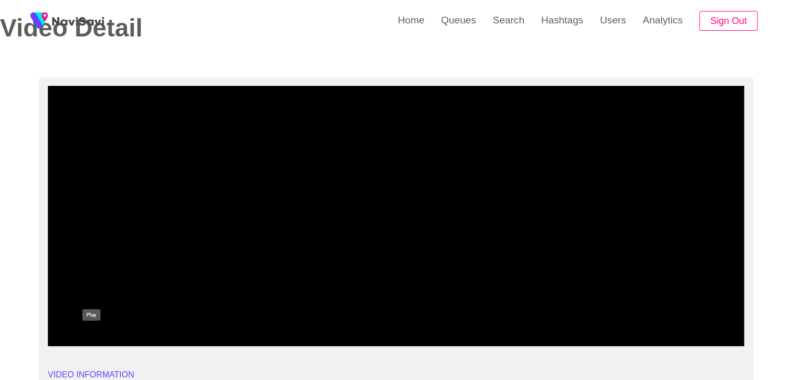
click at [98, 336] on icon "add" at bounding box center [91, 337] width 86 height 12
click at [99, 334] on icon "add" at bounding box center [91, 337] width 86 height 12
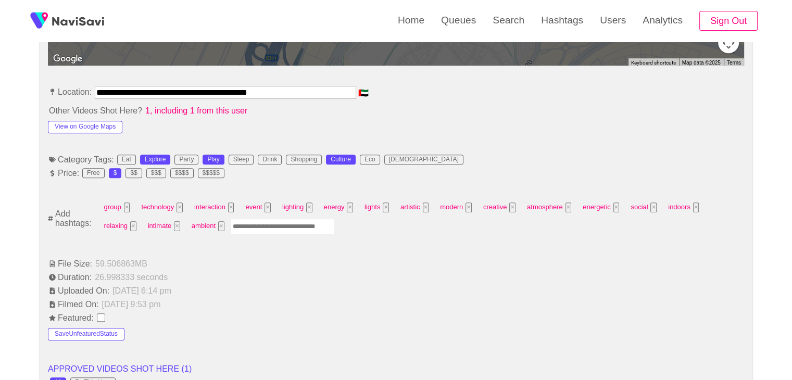
scroll to position [573, 0]
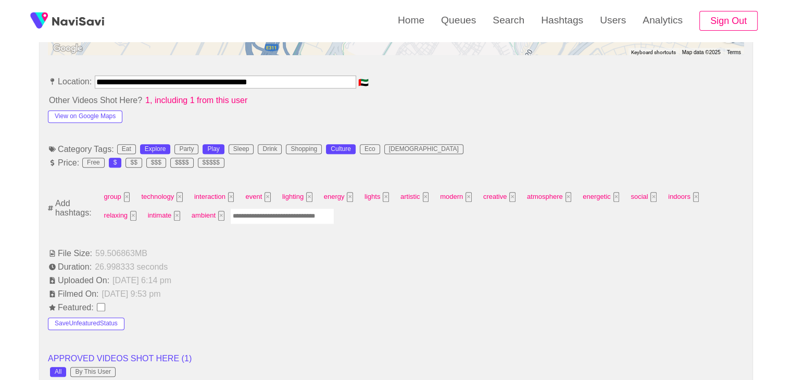
click at [230, 216] on input "Enter tag here and press return" at bounding box center [282, 216] width 104 height 16
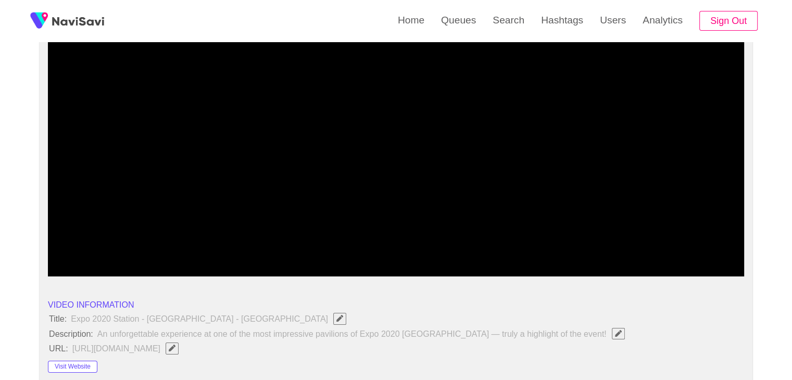
scroll to position [104, 0]
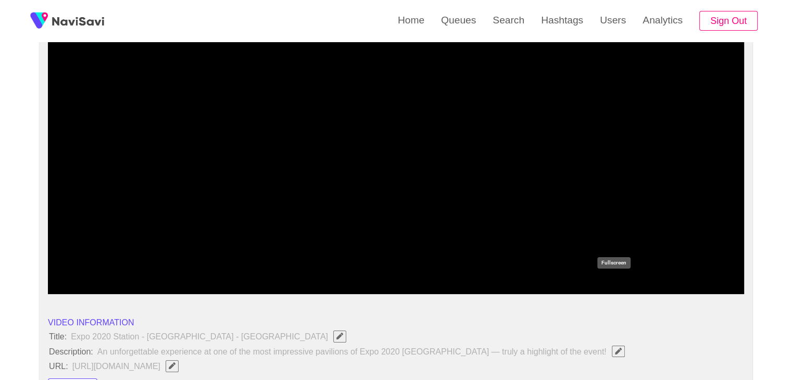
click at [612, 283] on icon "add" at bounding box center [613, 285] width 86 height 12
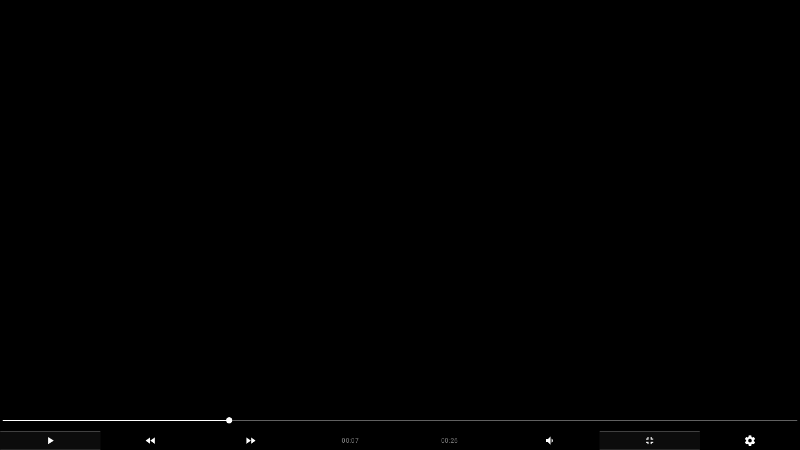
click at [525, 374] on video at bounding box center [400, 225] width 800 height 450
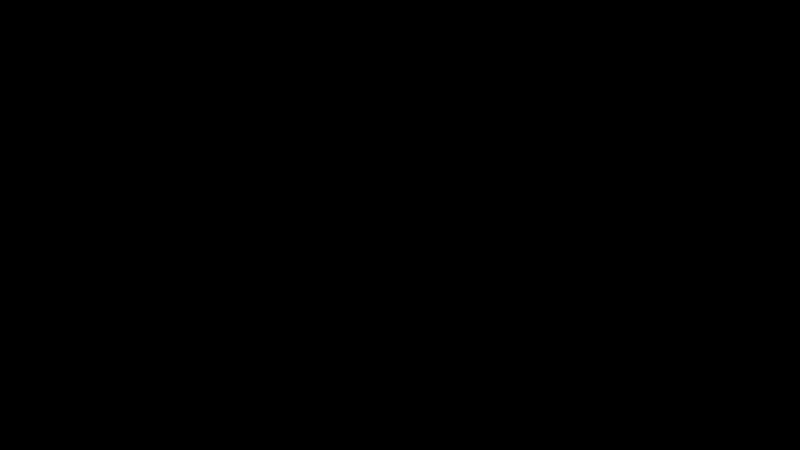
click at [643, 380] on icon "add" at bounding box center [649, 440] width 99 height 12
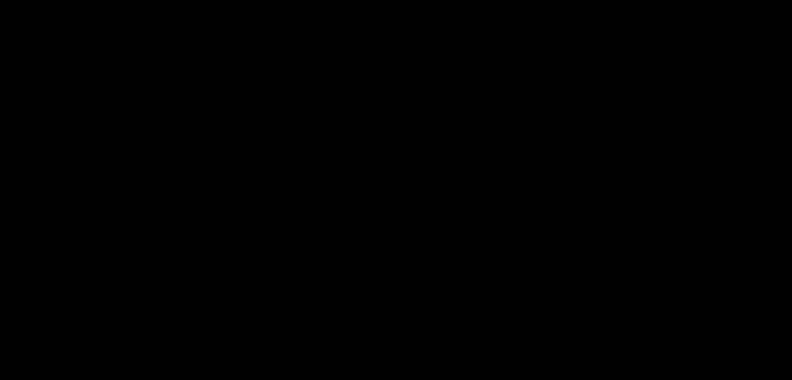
scroll to position [573, 0]
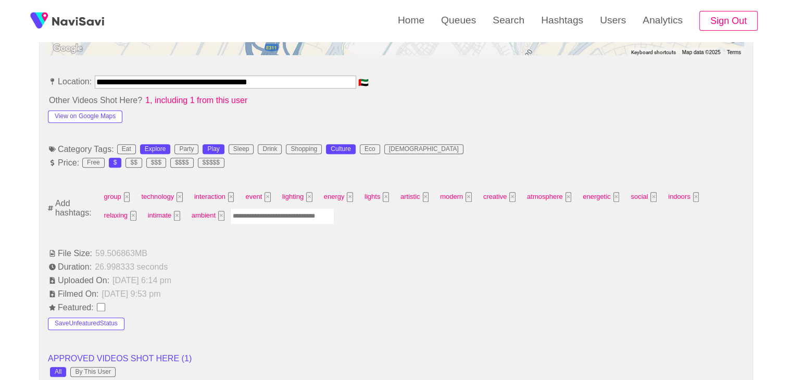
click at [230, 210] on input "Enter tag here and press return" at bounding box center [282, 216] width 104 height 16
type input "*********"
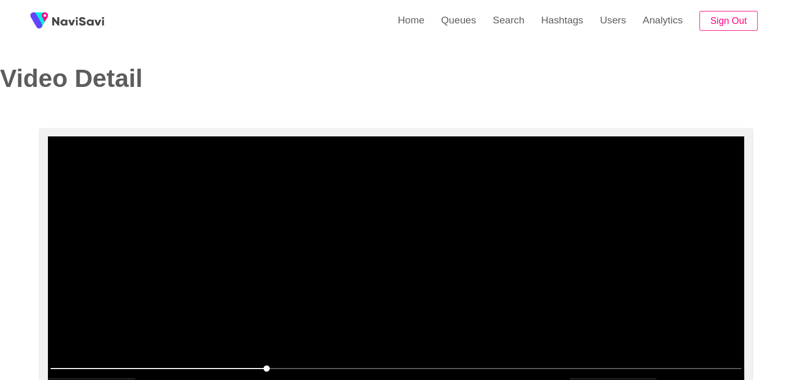
scroll to position [0, 0]
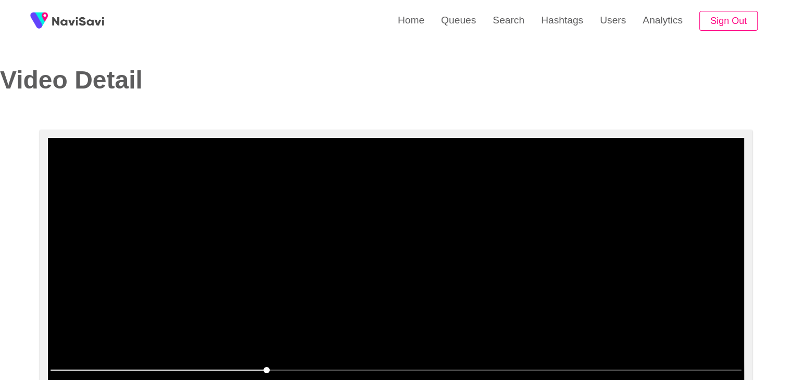
click at [360, 269] on video at bounding box center [396, 268] width 696 height 260
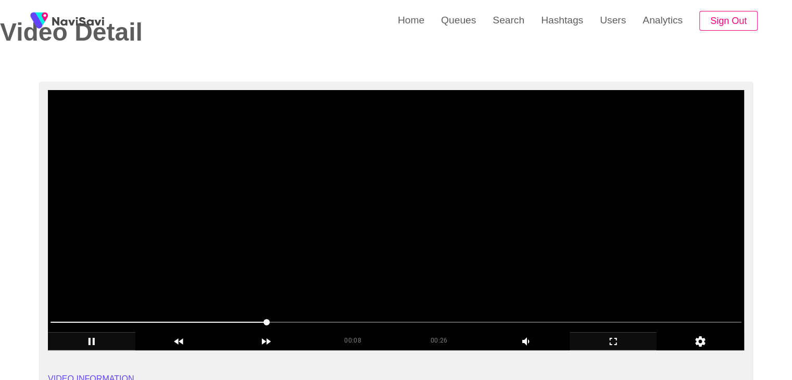
scroll to position [52, 0]
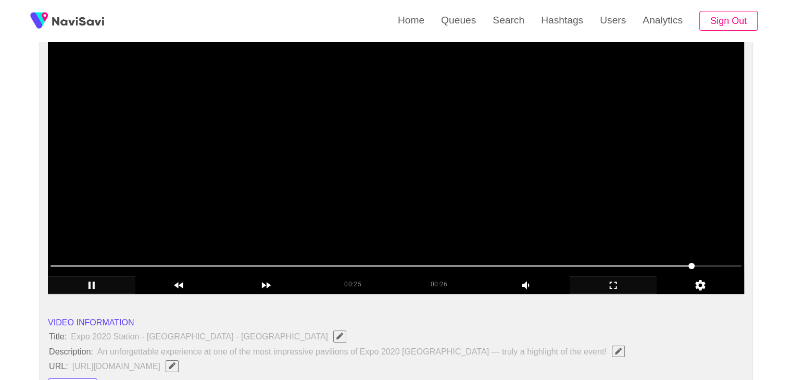
click at [356, 201] on video at bounding box center [396, 164] width 696 height 260
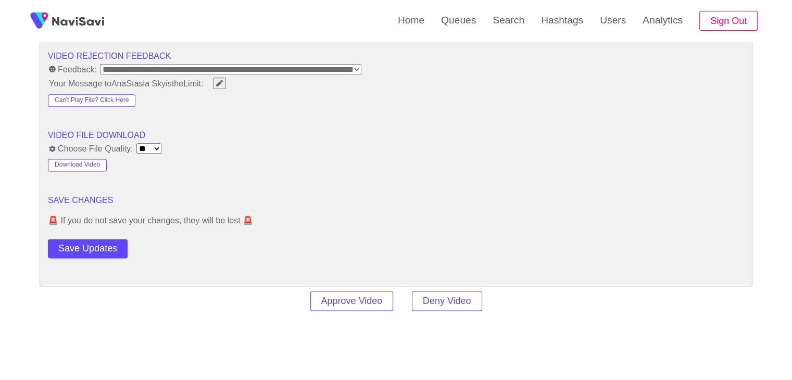
scroll to position [1354, 0]
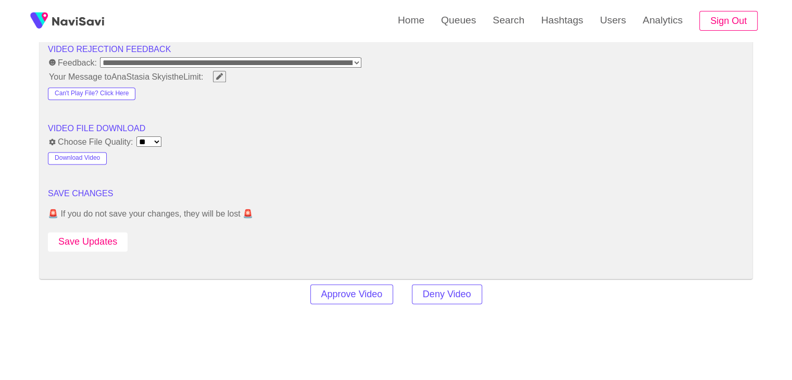
click at [109, 232] on button "Save Updates" at bounding box center [88, 241] width 80 height 19
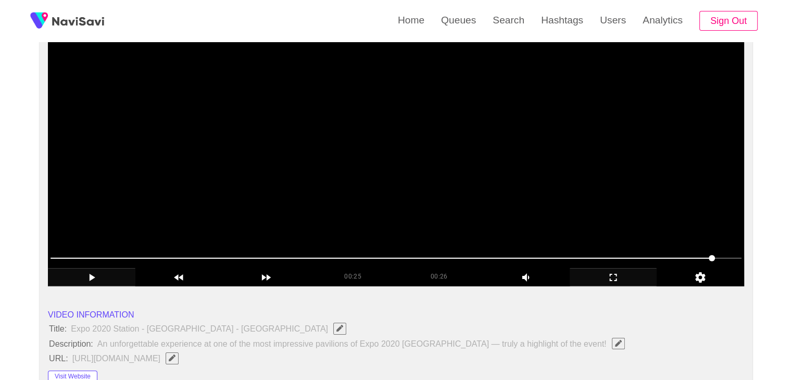
scroll to position [0, 0]
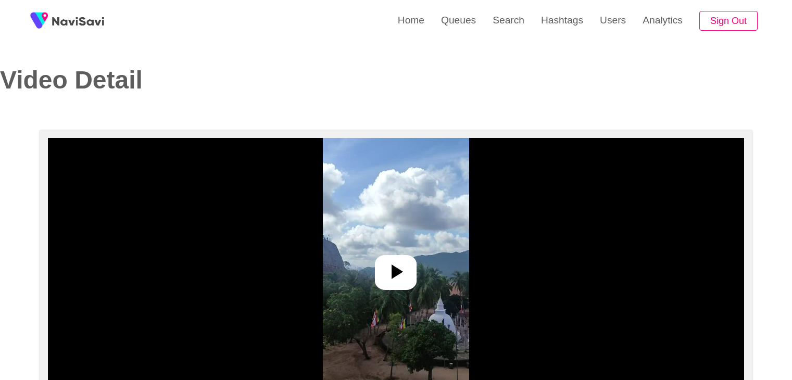
select select "**********"
select select "**"
click at [403, 265] on icon at bounding box center [395, 271] width 25 height 25
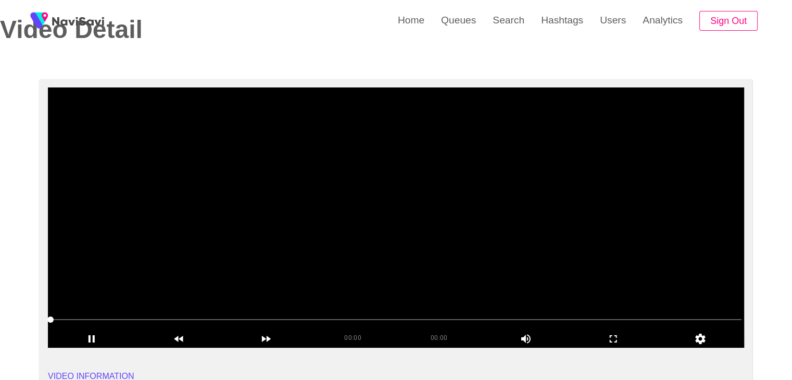
scroll to position [52, 0]
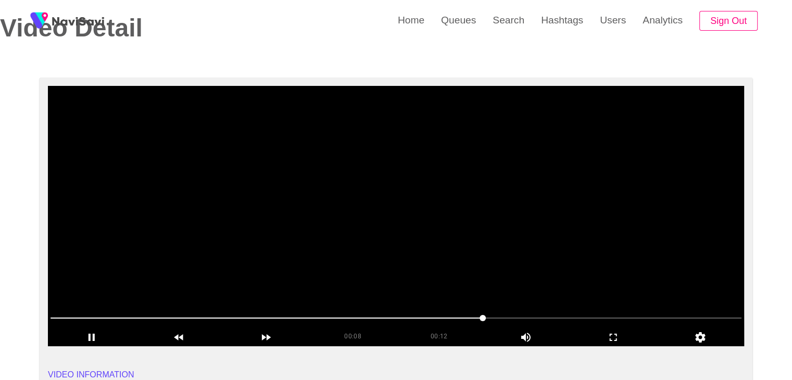
click at [506, 314] on span at bounding box center [396, 318] width 691 height 17
click at [100, 315] on span at bounding box center [396, 318] width 691 height 17
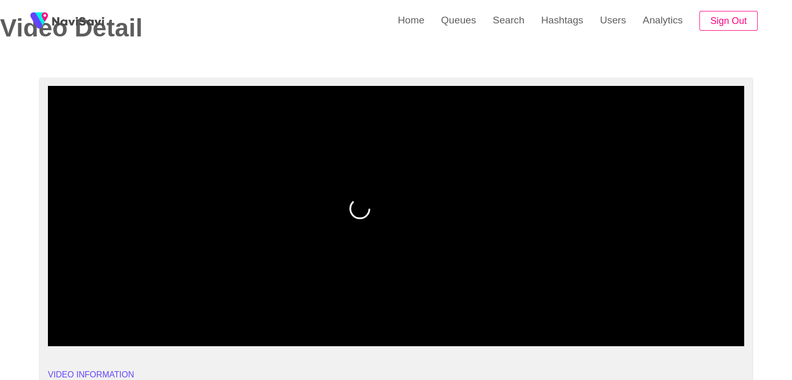
drag, startPoint x: 77, startPoint y: 317, endPoint x: 45, endPoint y: 316, distance: 31.8
click at [65, 317] on span at bounding box center [396, 318] width 691 height 17
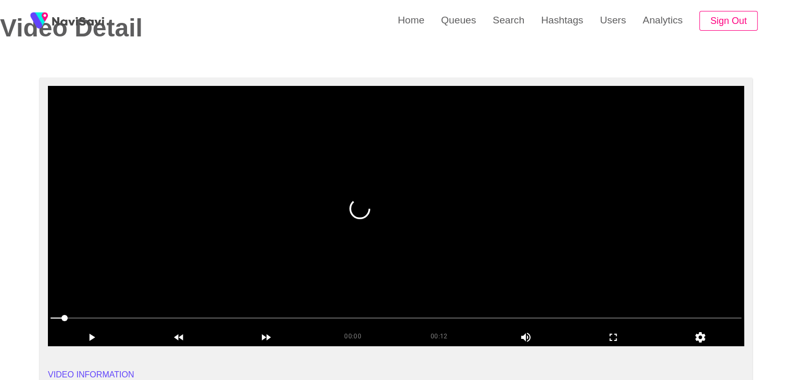
click at [61, 317] on span at bounding box center [64, 318] width 6 height 6
click at [61, 319] on span at bounding box center [64, 318] width 6 height 6
click at [86, 338] on icon "add" at bounding box center [91, 337] width 86 height 12
click at [86, 340] on icon "add" at bounding box center [91, 337] width 86 height 12
click at [84, 336] on icon "add" at bounding box center [91, 337] width 86 height 12
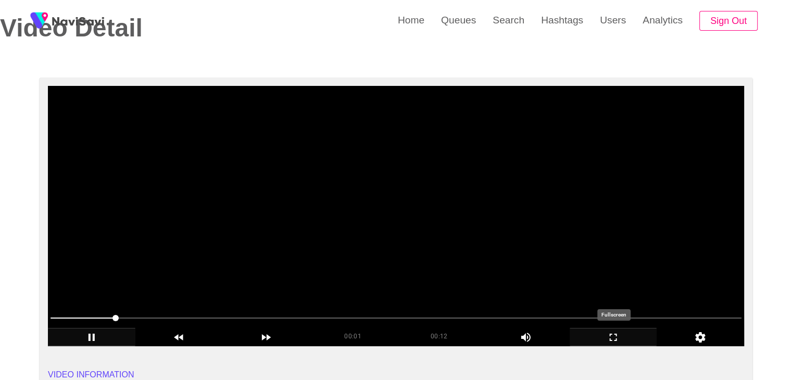
click at [618, 332] on icon "add" at bounding box center [613, 337] width 86 height 12
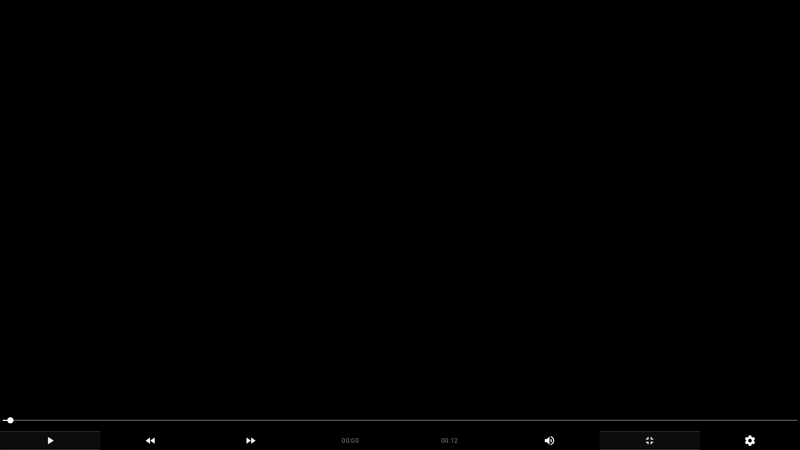
drag, startPoint x: 76, startPoint y: 424, endPoint x: 3, endPoint y: 415, distance: 74.0
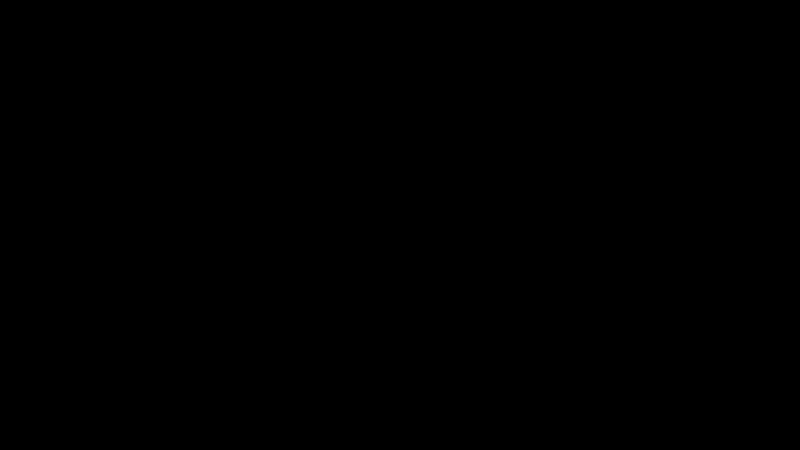
click at [61, 380] on icon "add" at bounding box center [50, 440] width 99 height 12
click at [654, 380] on icon "add" at bounding box center [649, 440] width 99 height 12
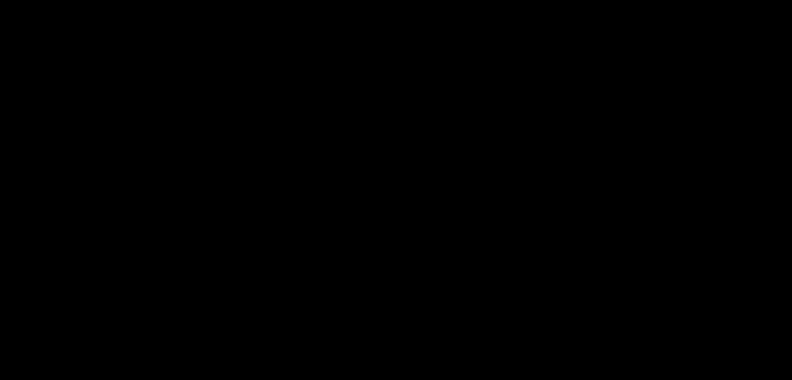
scroll to position [208, 0]
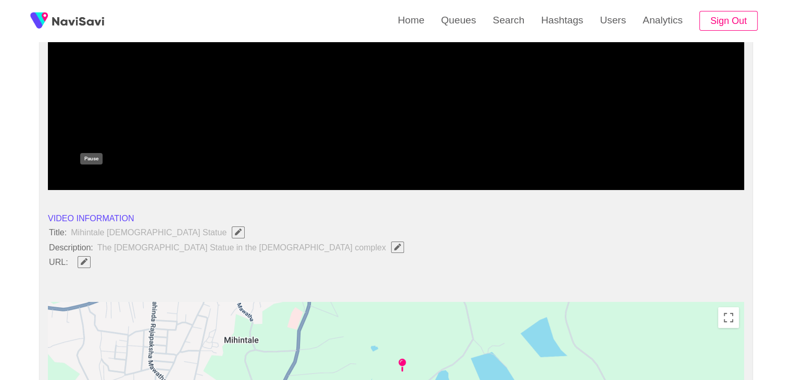
click at [82, 179] on icon "add" at bounding box center [91, 181] width 86 height 12
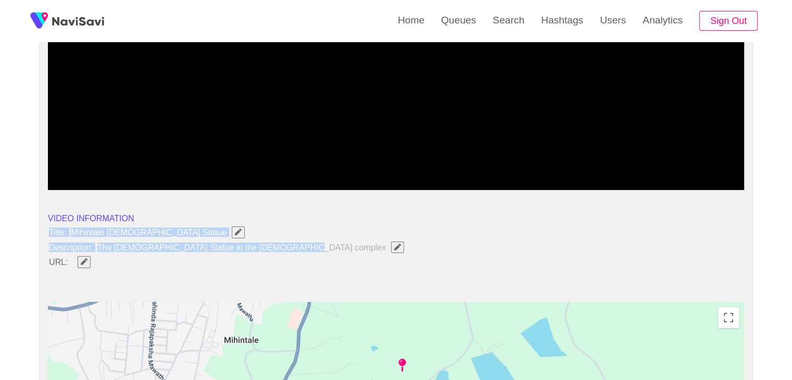
drag, startPoint x: 48, startPoint y: 230, endPoint x: 288, endPoint y: 241, distance: 240.3
copy ul "Title: Mihintale Buddha Statue Description: The Buddha Statue in the Mihintale …"
click at [394, 247] on icon "Edit Field" at bounding box center [397, 247] width 7 height 7
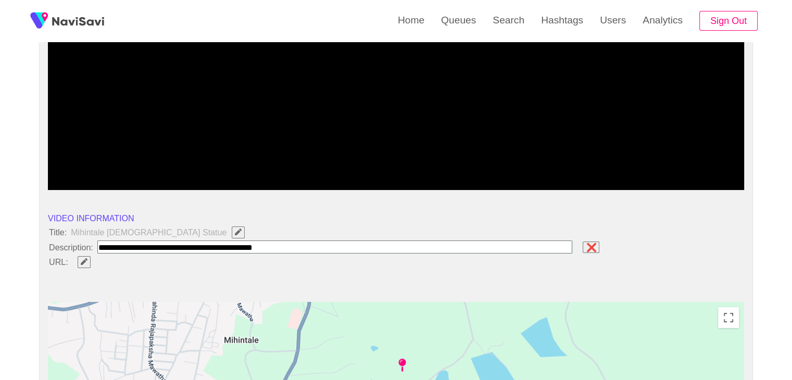
click at [309, 248] on input "field" at bounding box center [334, 247] width 475 height 13
drag, startPoint x: 310, startPoint y: 247, endPoint x: 0, endPoint y: 232, distance: 310.2
type input "**********"
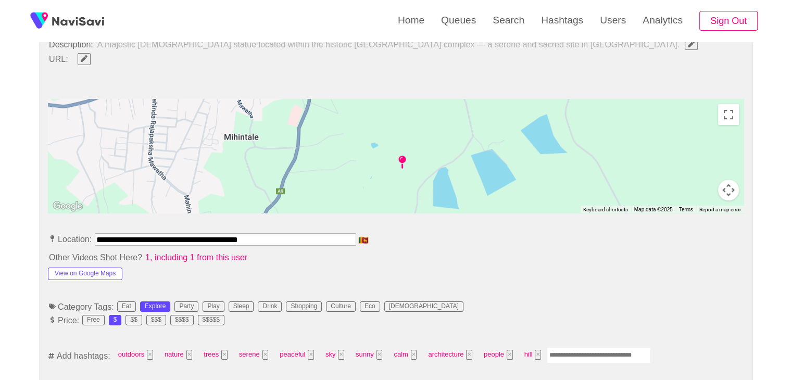
scroll to position [417, 0]
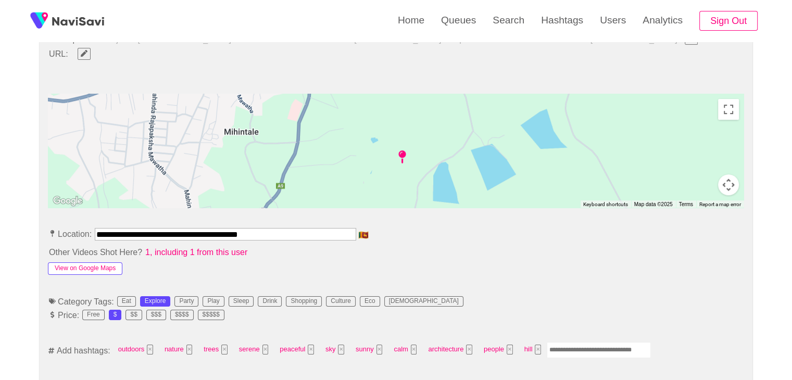
click at [95, 267] on button "View on Google Maps" at bounding box center [85, 268] width 74 height 12
drag, startPoint x: 95, startPoint y: 223, endPoint x: 0, endPoint y: 229, distance: 94.9
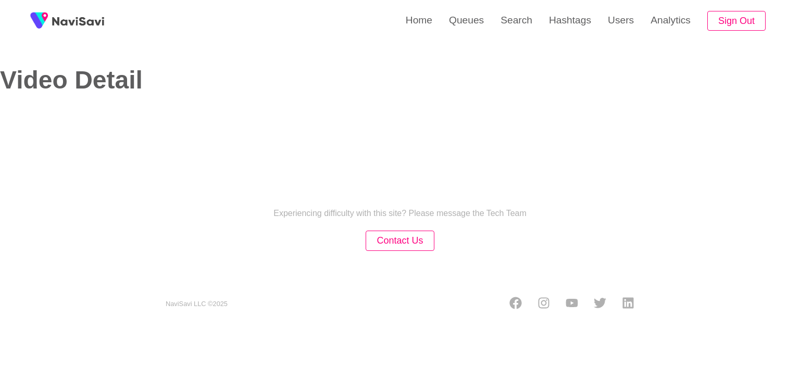
select select "**********"
select select "**"
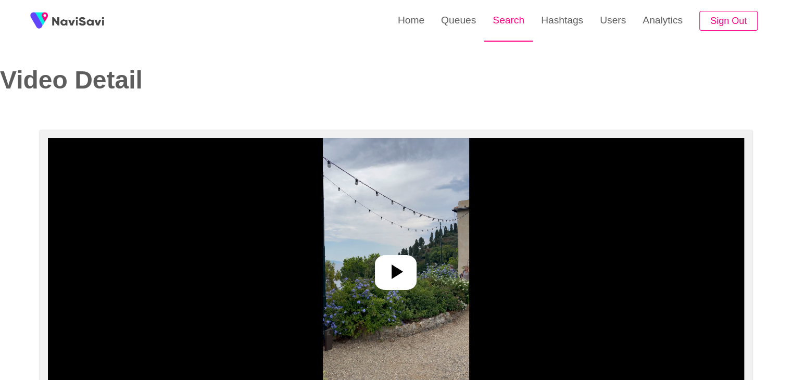
click at [500, 29] on link "Search" at bounding box center [508, 20] width 48 height 41
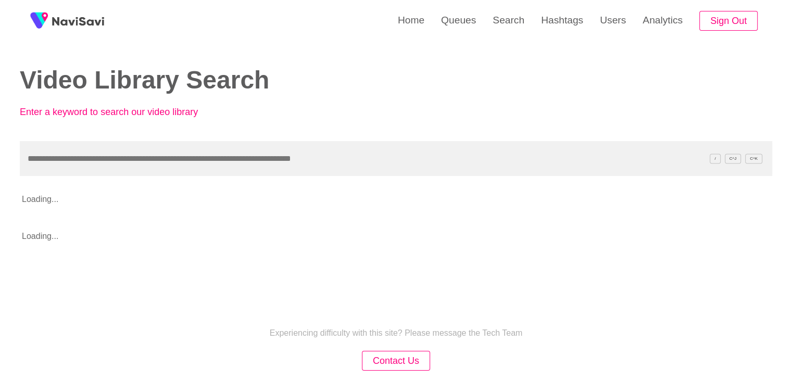
click at [76, 161] on input "text" at bounding box center [396, 158] width 753 height 35
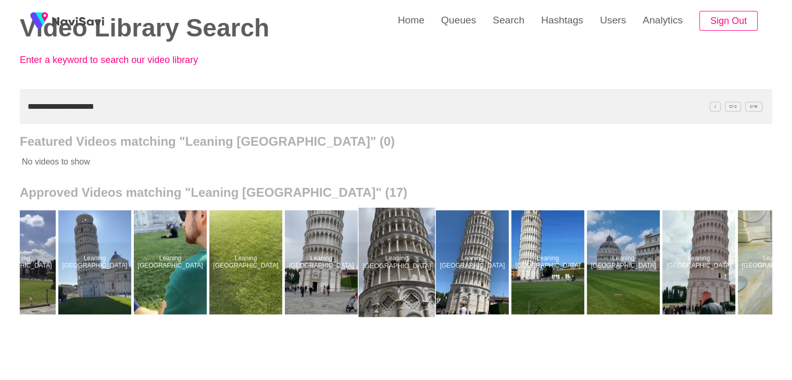
scroll to position [0, 115]
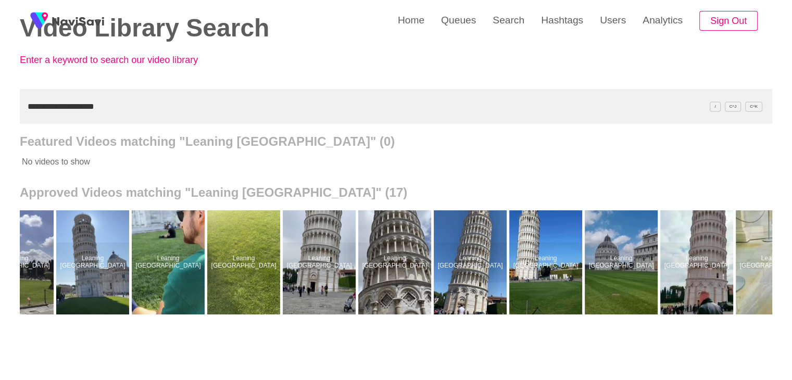
drag, startPoint x: 111, startPoint y: 104, endPoint x: 0, endPoint y: 105, distance: 110.9
click at [0, 112] on div "**********" at bounding box center [396, 236] width 792 height 577
paste input "text"
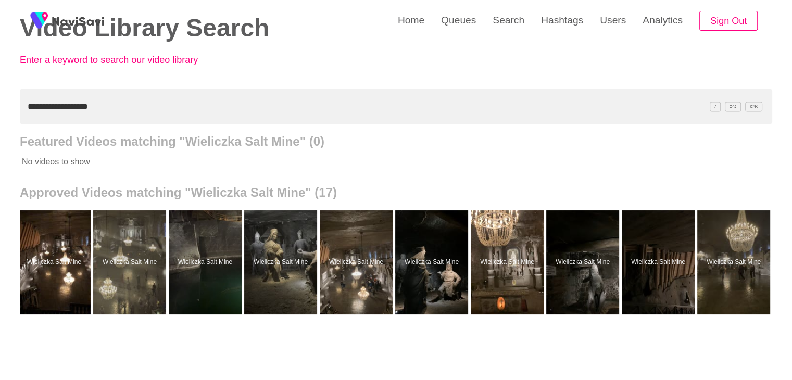
scroll to position [0, 531]
drag, startPoint x: 0, startPoint y: 79, endPoint x: 41, endPoint y: 70, distance: 42.2
click at [0, 77] on div "**********" at bounding box center [396, 236] width 792 height 577
click at [0, 99] on div "**********" at bounding box center [396, 236] width 792 height 577
paste input "text"
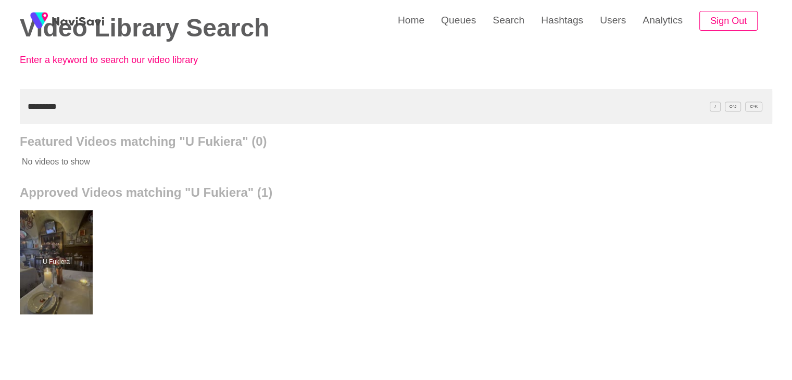
drag, startPoint x: 64, startPoint y: 105, endPoint x: 0, endPoint y: 118, distance: 65.5
click at [0, 124] on div "Home Queues Search Hashtags Users Analytics Sign Out Video Library Search Enter…" at bounding box center [396, 236] width 792 height 577
paste input "*******"
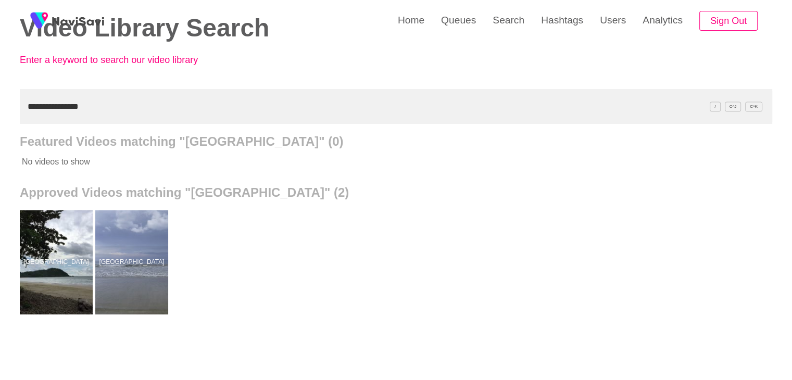
drag, startPoint x: 101, startPoint y: 104, endPoint x: 0, endPoint y: 116, distance: 101.7
click at [0, 116] on div "**********" at bounding box center [396, 236] width 792 height 577
paste input "********"
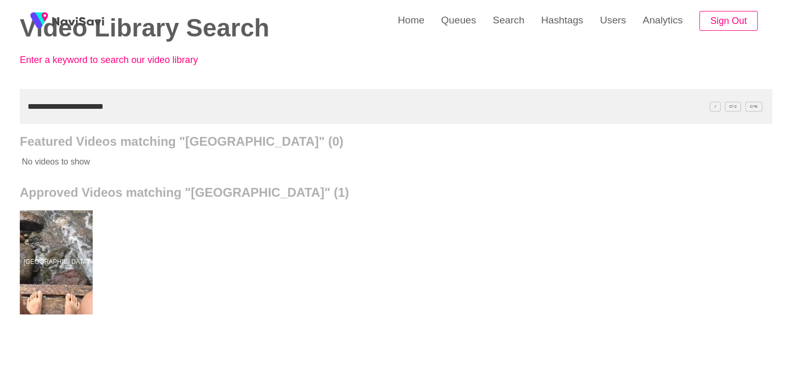
drag, startPoint x: 142, startPoint y: 101, endPoint x: 0, endPoint y: 80, distance: 143.2
click at [0, 91] on div "**********" at bounding box center [396, 236] width 792 height 577
paste input "text"
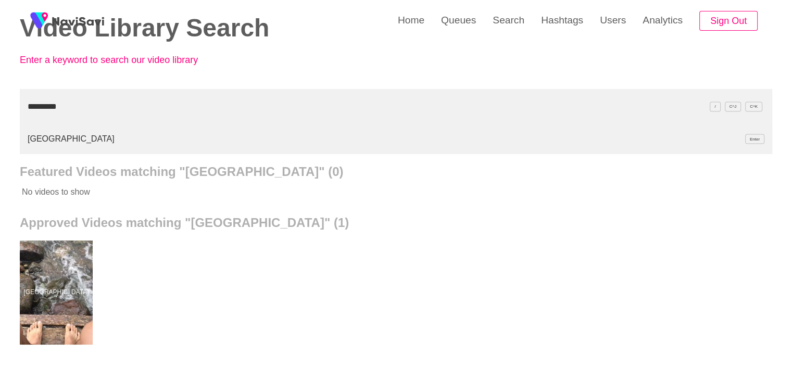
type input "*********"
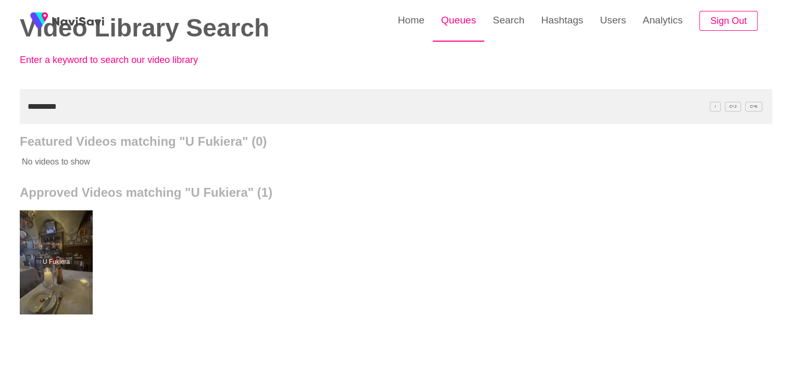
click at [461, 29] on link "Queues" at bounding box center [459, 20] width 52 height 41
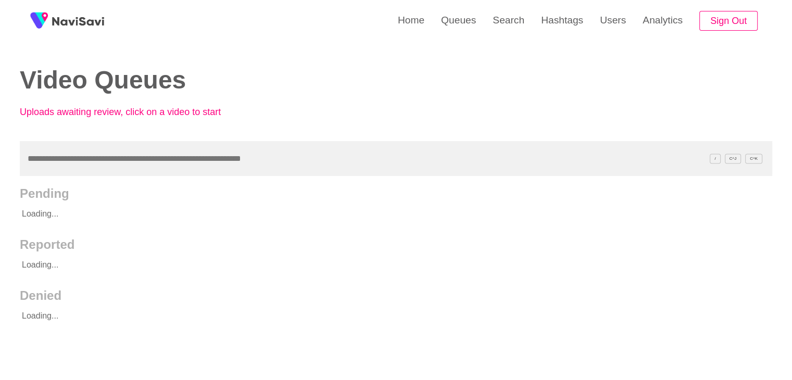
click at [92, 157] on input "text" at bounding box center [396, 158] width 753 height 35
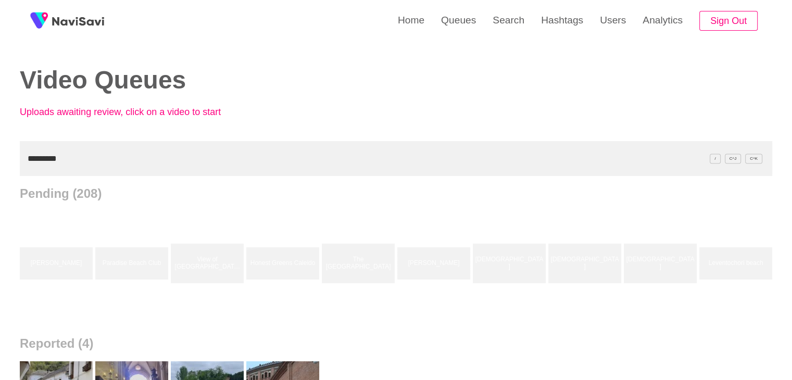
type input "*********"
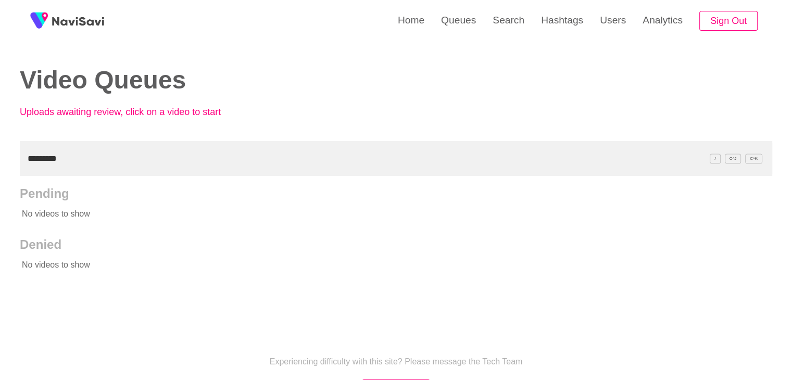
drag, startPoint x: 73, startPoint y: 158, endPoint x: 0, endPoint y: 161, distance: 73.5
click at [0, 161] on div "Home Queues Search Hashtags Users Analytics Sign Out Video Queues Uploads await…" at bounding box center [396, 239] width 792 height 478
type input "*"
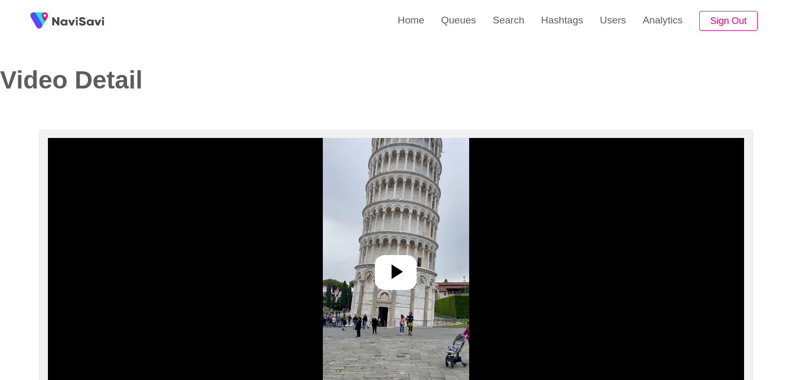
select select "**********"
select select "**"
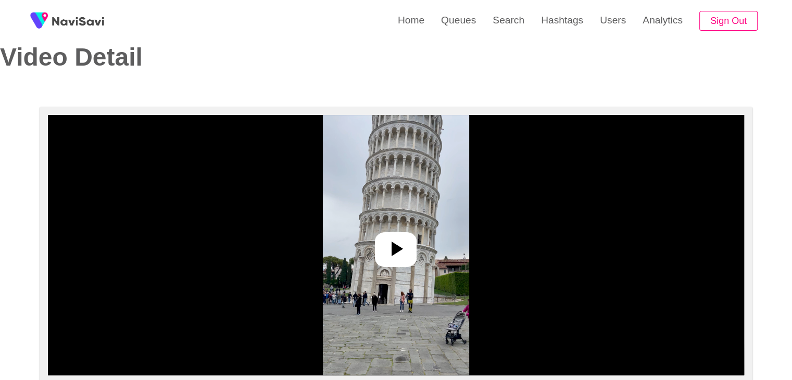
scroll to position [104, 0]
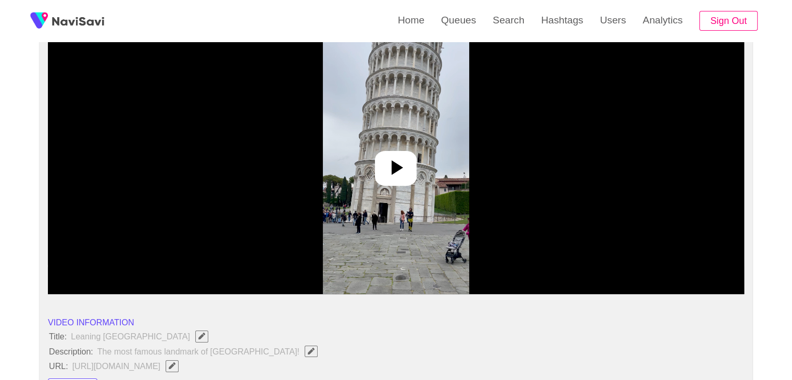
click at [401, 171] on icon at bounding box center [395, 167] width 25 height 25
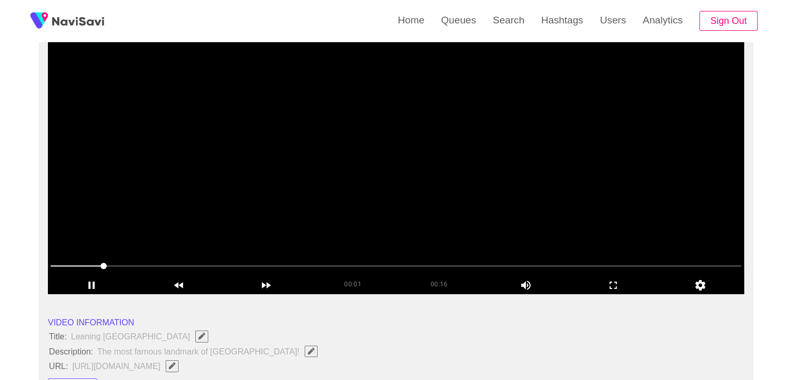
click at [394, 182] on video at bounding box center [396, 164] width 696 height 260
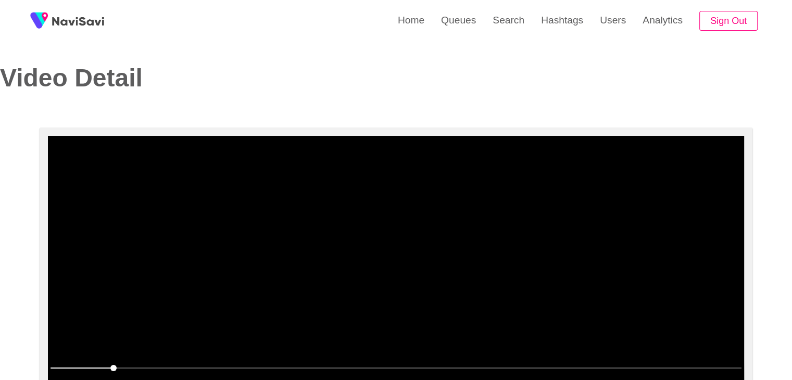
scroll to position [0, 0]
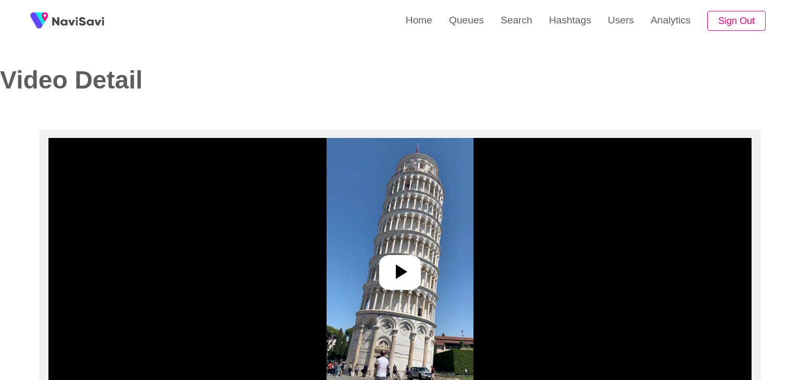
select select "**********"
select select "**"
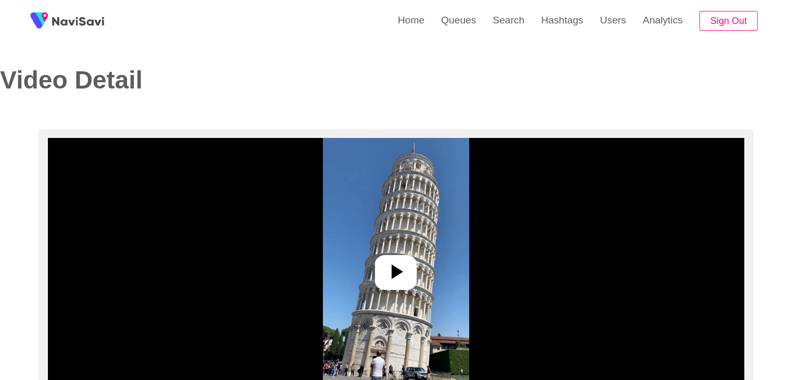
click at [403, 280] on icon at bounding box center [395, 271] width 25 height 25
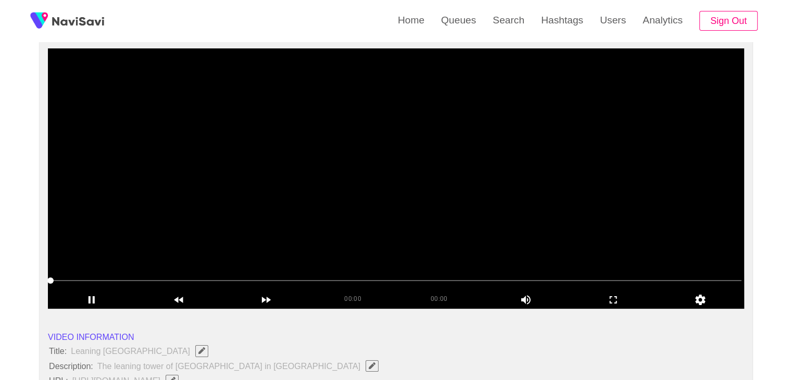
scroll to position [104, 0]
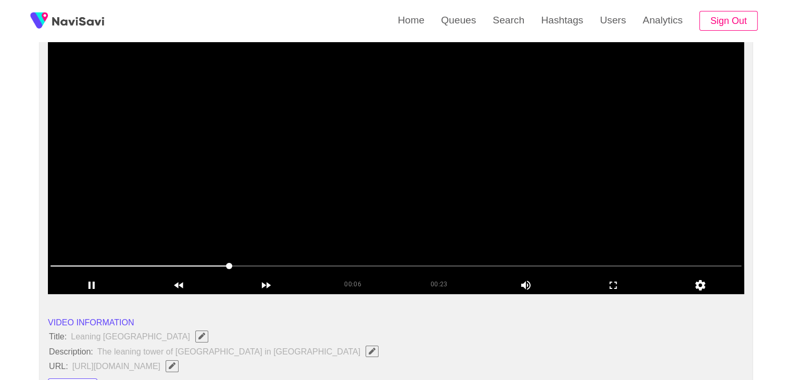
click at [330, 162] on video at bounding box center [396, 164] width 696 height 260
click at [328, 171] on video at bounding box center [396, 164] width 696 height 260
click at [608, 285] on icon "add" at bounding box center [613, 285] width 86 height 12
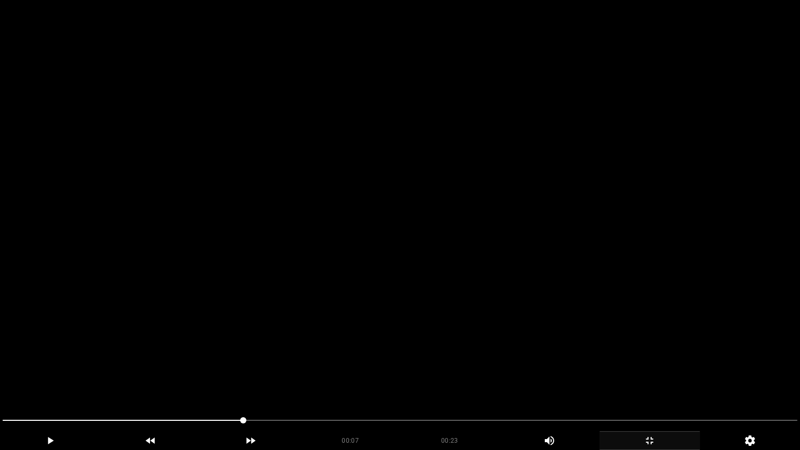
click at [324, 380] on video at bounding box center [400, 225] width 800 height 450
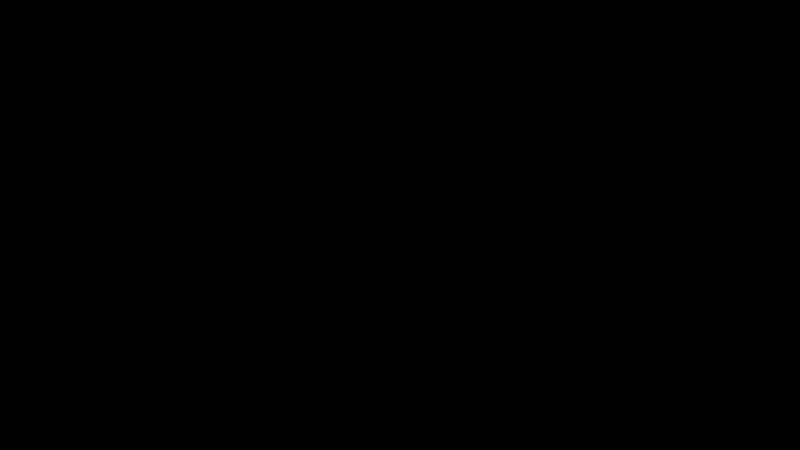
click at [662, 380] on div "add" at bounding box center [649, 440] width 101 height 19
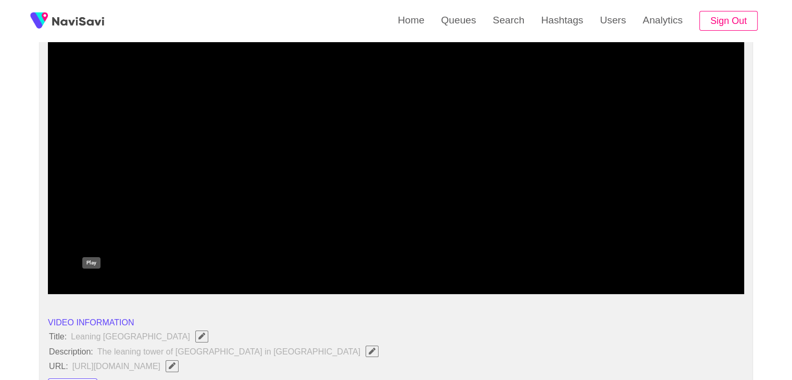
click at [91, 280] on icon "add" at bounding box center [91, 285] width 86 height 12
click at [108, 282] on icon "add" at bounding box center [91, 285] width 86 height 12
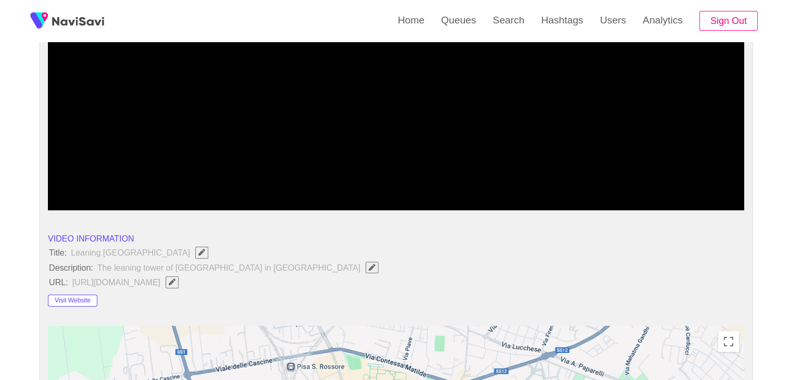
scroll to position [208, 0]
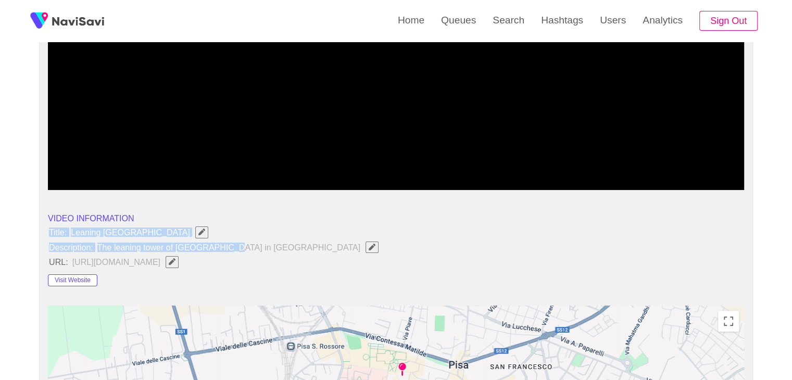
drag, startPoint x: 60, startPoint y: 233, endPoint x: 220, endPoint y: 249, distance: 160.2
copy ul "Title: Leaning Tower of Pisa Description: The leaning tower of Pisa in Italy"
click at [286, 248] on li "Description: The leaning tower of Pisa in Italy" at bounding box center [396, 248] width 696 height 14
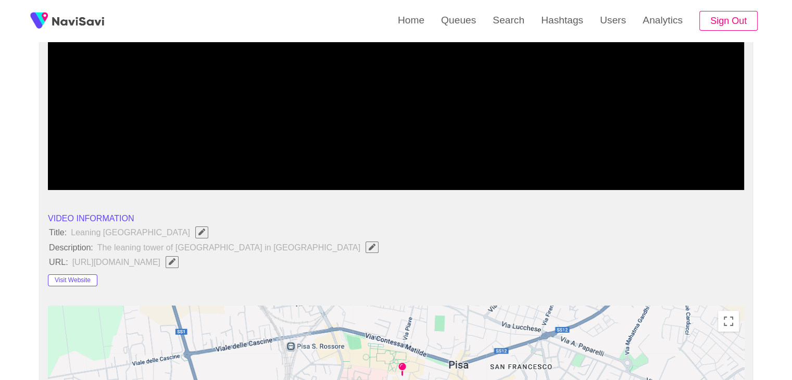
click at [369, 247] on icon "Edit Field" at bounding box center [372, 247] width 7 height 7
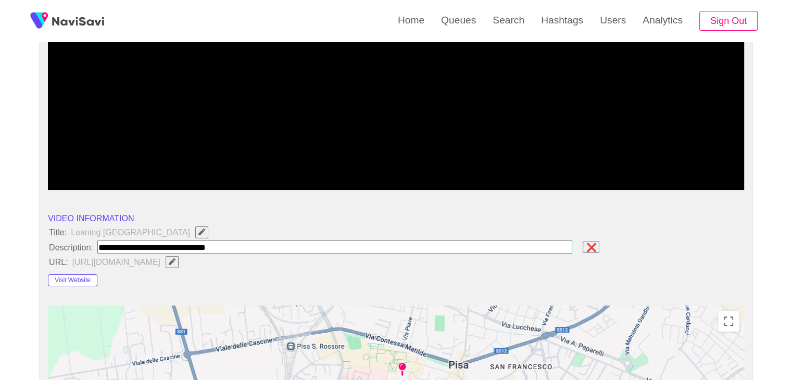
type input "**********"
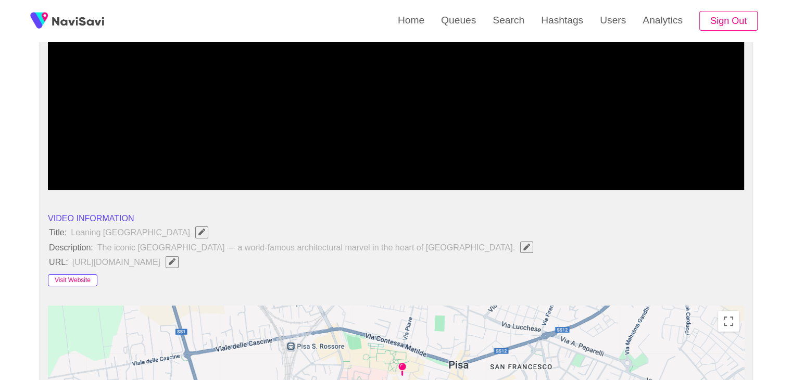
click at [79, 283] on button "Visit Website" at bounding box center [72, 280] width 49 height 12
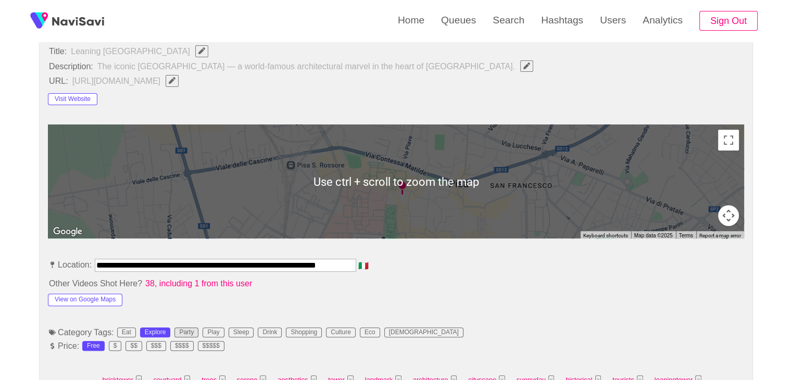
scroll to position [417, 0]
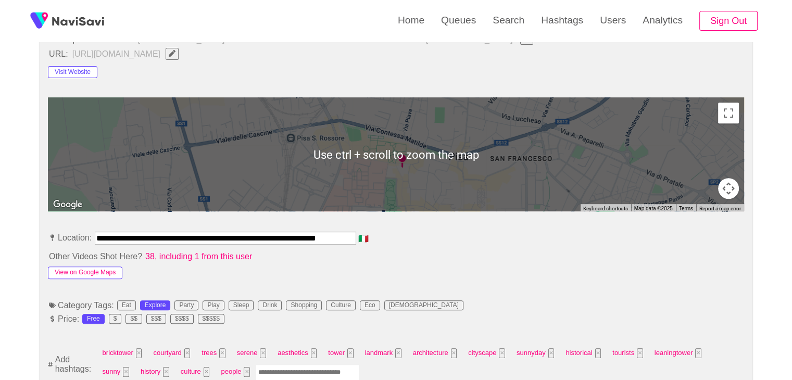
click at [105, 272] on button "View on Google Maps" at bounding box center [85, 273] width 74 height 12
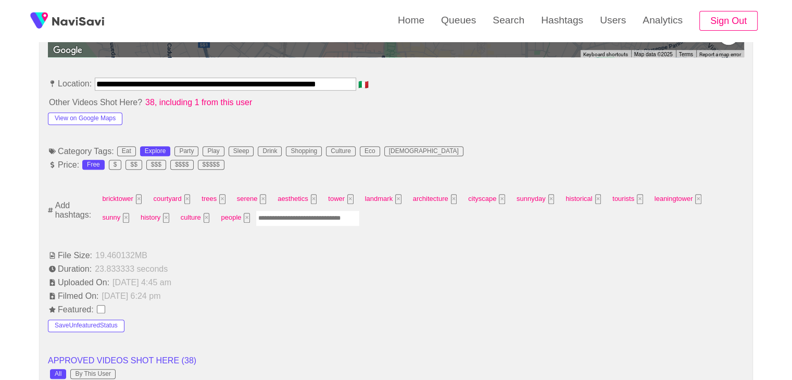
scroll to position [573, 0]
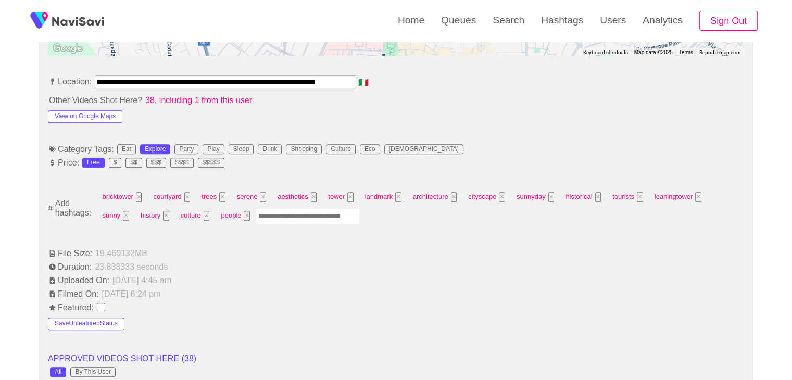
click at [256, 218] on input "Enter tag here and press return" at bounding box center [308, 216] width 104 height 16
type input "*********"
click at [330, 251] on li "File Size: 19.460132 MB" at bounding box center [396, 253] width 696 height 12
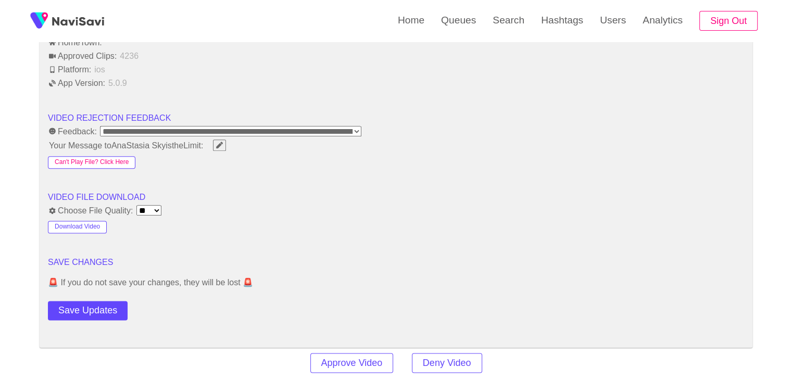
scroll to position [1302, 0]
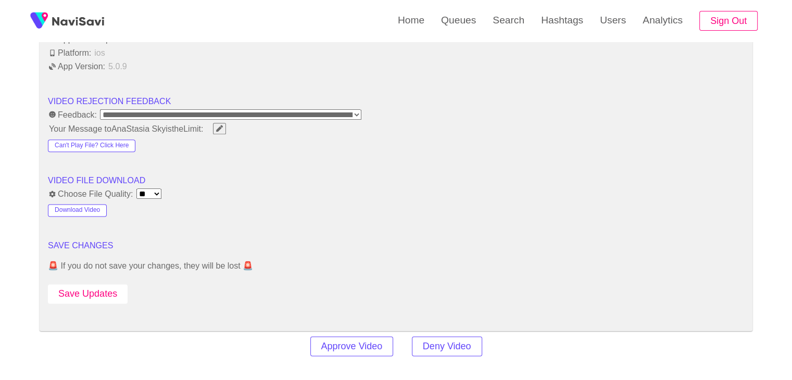
click at [92, 294] on button "Save Updates" at bounding box center [88, 293] width 80 height 19
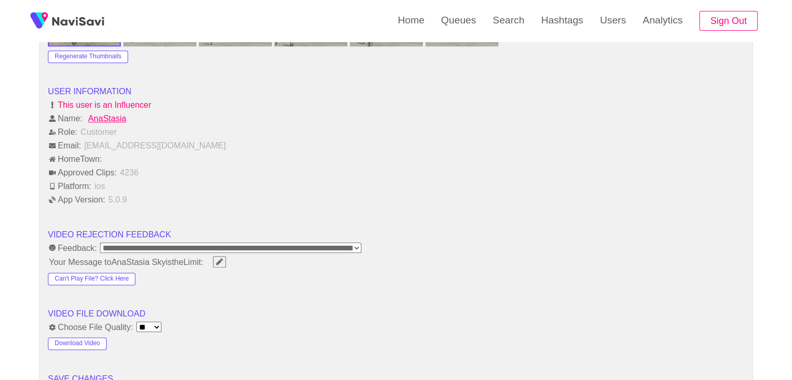
scroll to position [1250, 0]
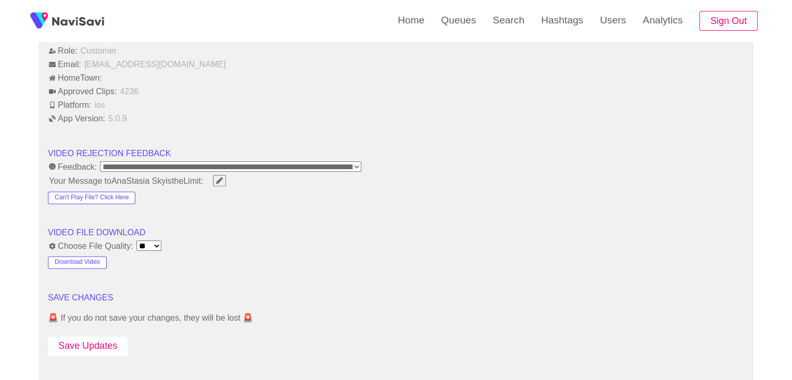
click at [99, 341] on button "Save Updates" at bounding box center [88, 345] width 80 height 19
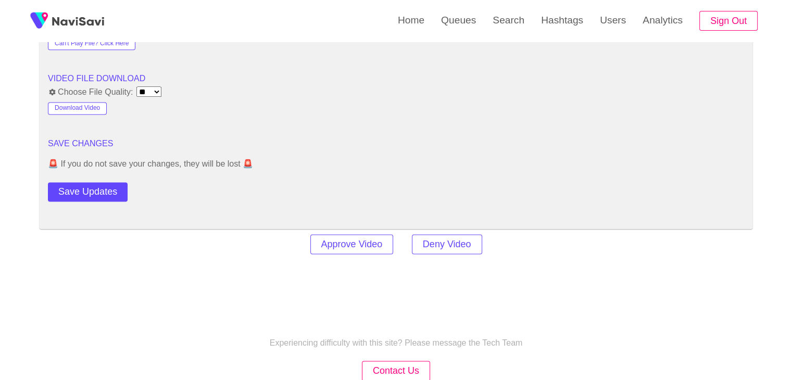
scroll to position [1406, 0]
click at [104, 176] on div "Save Updates" at bounding box center [117, 187] width 139 height 23
click at [109, 188] on button "Save Updates" at bounding box center [88, 189] width 80 height 19
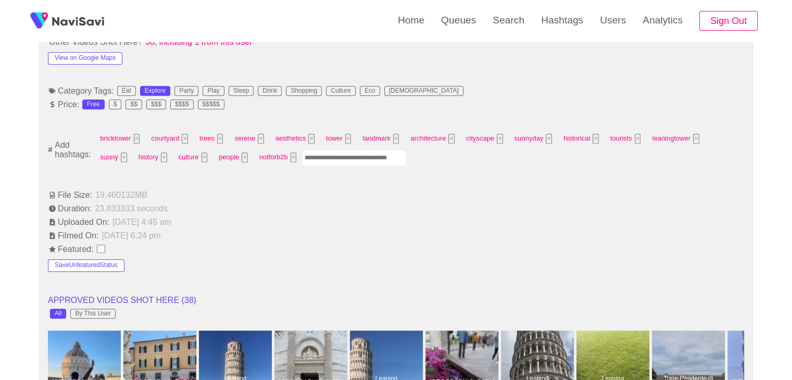
scroll to position [625, 0]
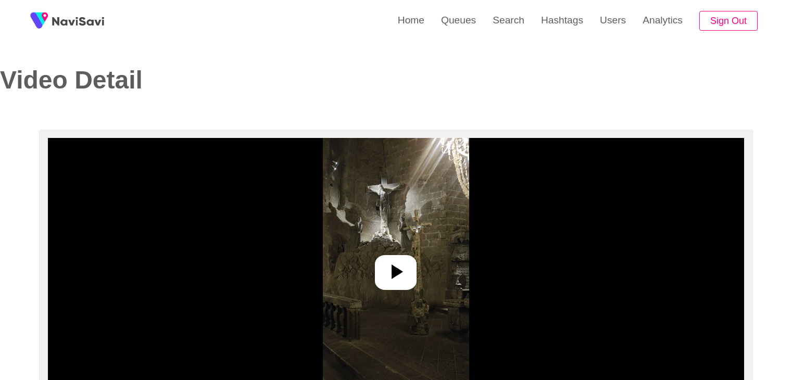
select select "**********"
select select "**"
click at [392, 264] on icon at bounding box center [395, 271] width 25 height 25
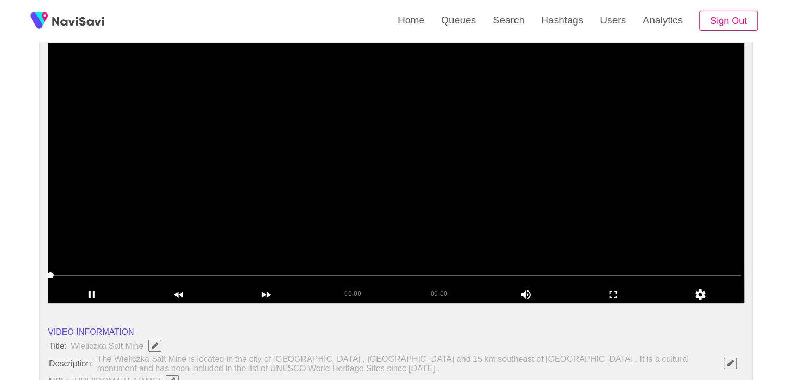
scroll to position [104, 0]
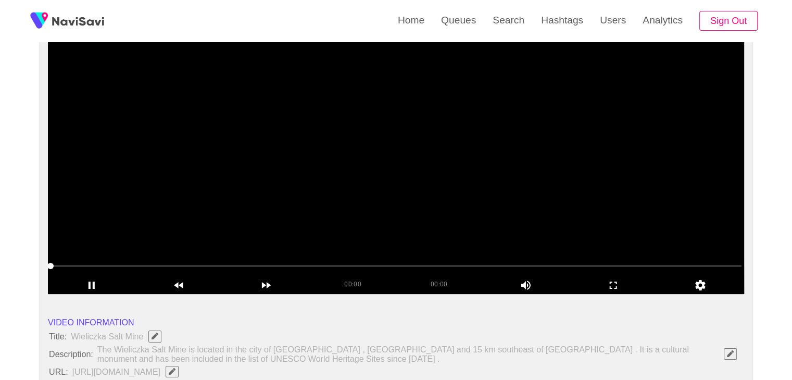
click at [151, 266] on span at bounding box center [396, 266] width 691 height 1
click at [223, 261] on span at bounding box center [396, 266] width 691 height 17
click at [121, 258] on span at bounding box center [396, 266] width 691 height 17
click at [131, 266] on span at bounding box center [396, 266] width 691 height 1
drag, startPoint x: 132, startPoint y: 266, endPoint x: 55, endPoint y: 272, distance: 77.9
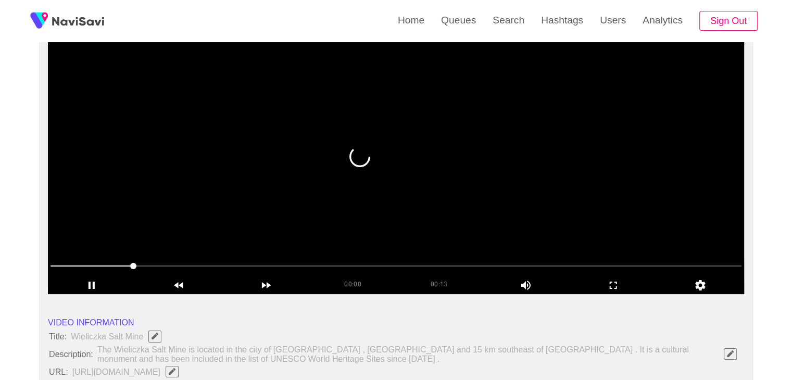
click at [55, 272] on span at bounding box center [396, 266] width 691 height 17
click at [56, 267] on span at bounding box center [57, 266] width 6 height 6
click at [55, 267] on span at bounding box center [57, 266] width 6 height 6
click at [58, 265] on span at bounding box center [61, 266] width 6 height 6
click at [102, 288] on icon "add" at bounding box center [91, 285] width 86 height 12
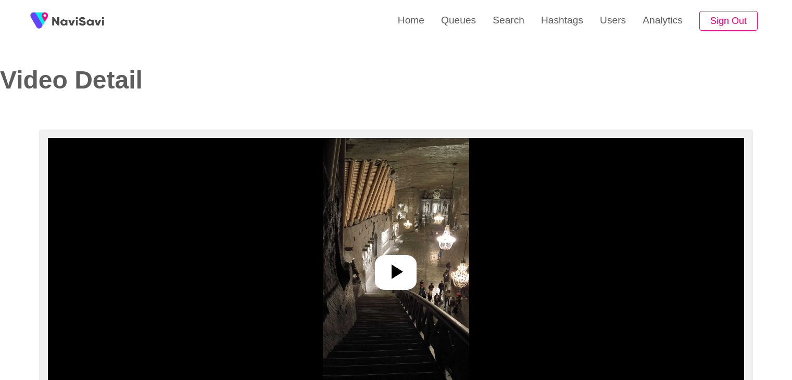
select select "**********"
select select "**"
click at [394, 263] on icon at bounding box center [395, 271] width 25 height 25
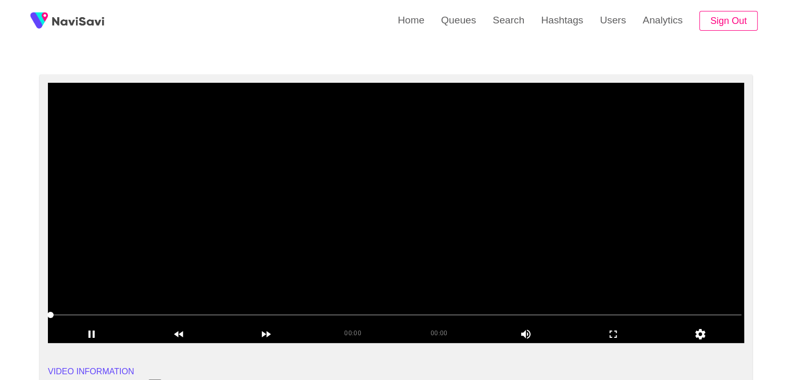
scroll to position [52, 0]
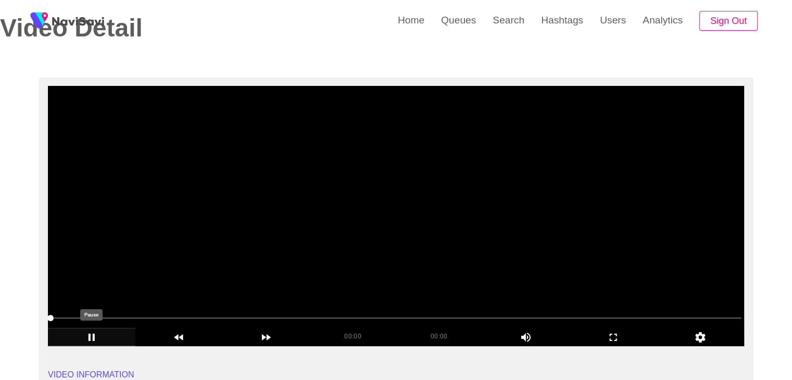
click at [95, 337] on icon "add" at bounding box center [91, 337] width 86 height 12
click at [95, 338] on icon "add" at bounding box center [91, 337] width 86 height 12
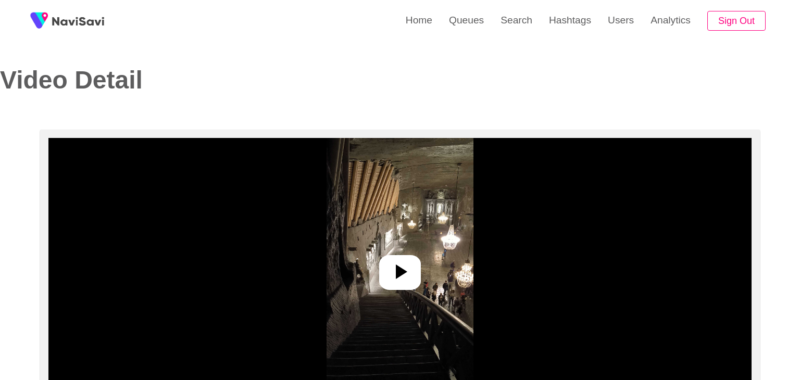
select select "**********"
select select "**"
click at [387, 279] on icon at bounding box center [395, 271] width 25 height 25
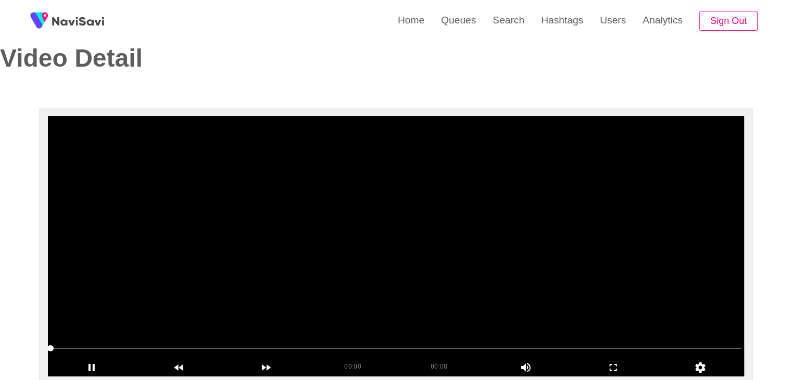
scroll to position [104, 0]
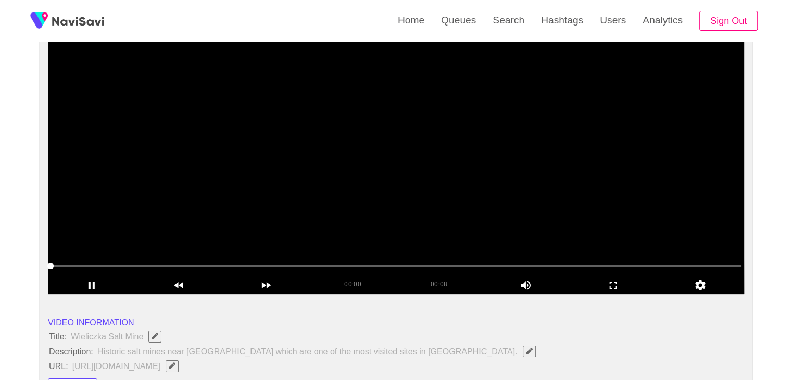
click at [274, 270] on span at bounding box center [396, 266] width 691 height 17
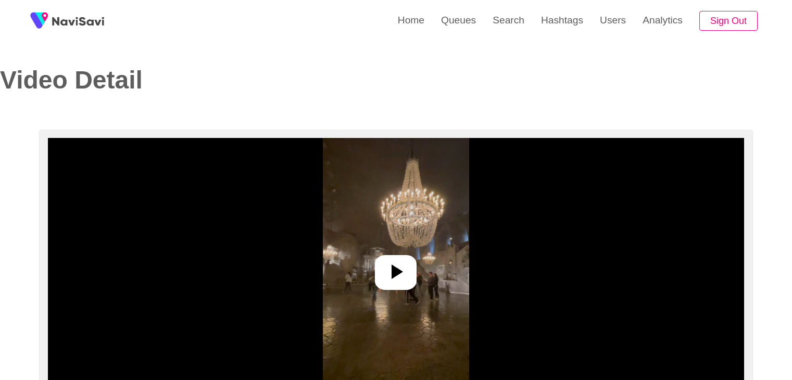
select select "**********"
select select "**"
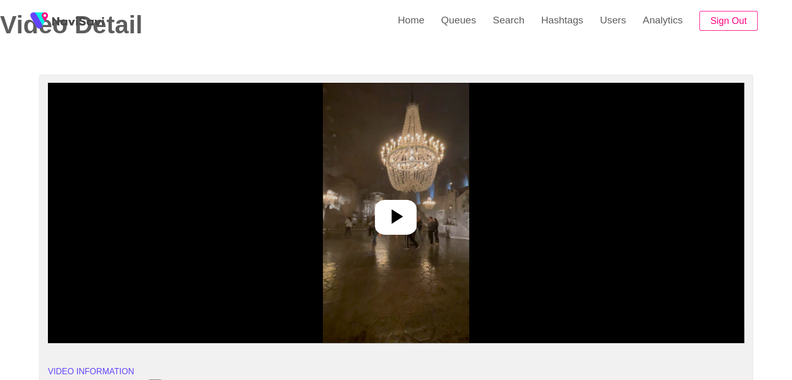
scroll to position [52, 0]
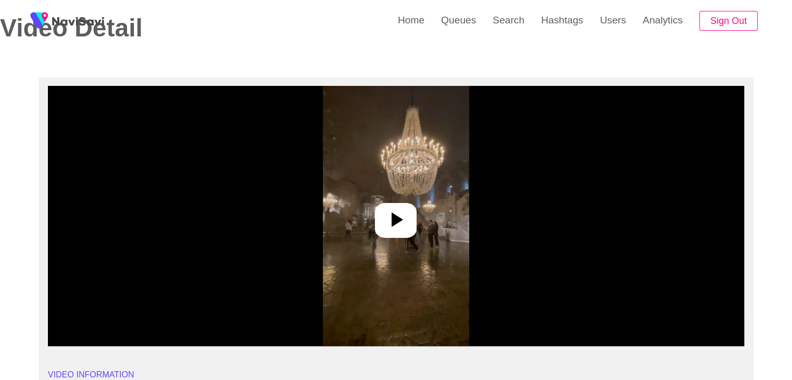
click at [404, 219] on icon at bounding box center [395, 219] width 25 height 25
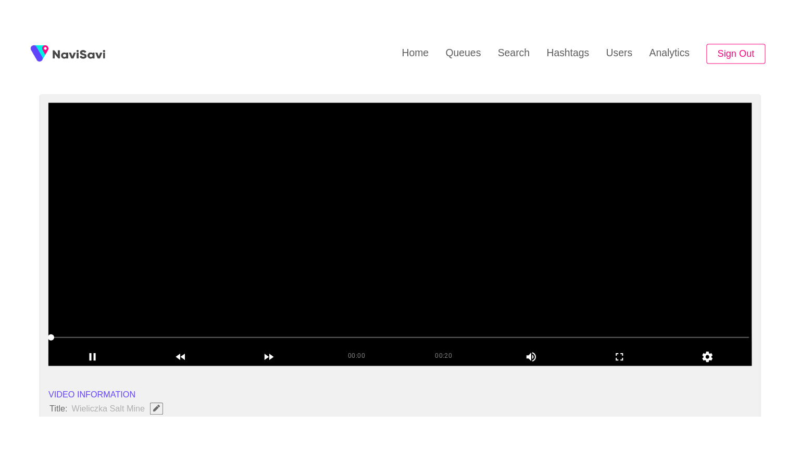
scroll to position [156, 0]
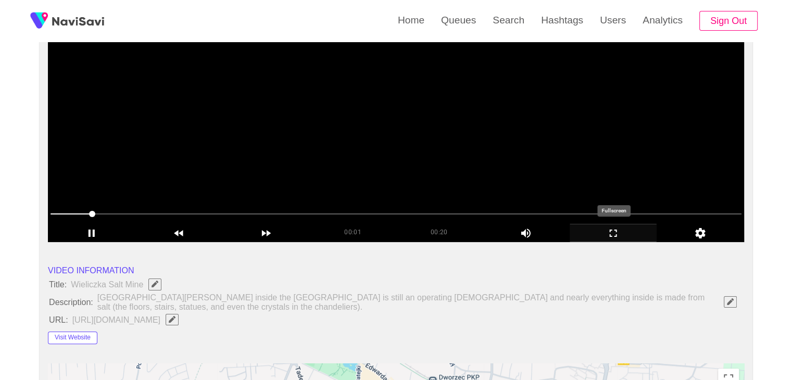
click at [605, 232] on icon "add" at bounding box center [613, 233] width 86 height 12
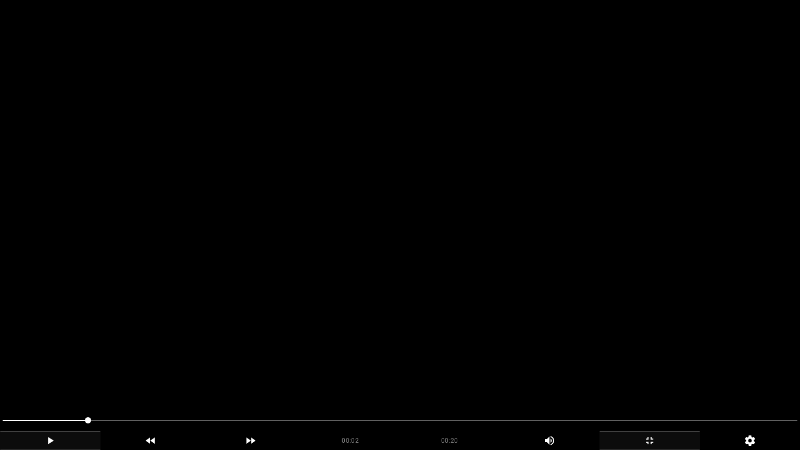
click at [55, 380] on icon "add" at bounding box center [50, 440] width 99 height 12
drag, startPoint x: 435, startPoint y: 421, endPoint x: 38, endPoint y: 421, distance: 397.4
drag, startPoint x: 9, startPoint y: 414, endPoint x: 4, endPoint y: 403, distance: 12.1
click at [0, 380] on div at bounding box center [399, 422] width 803 height 28
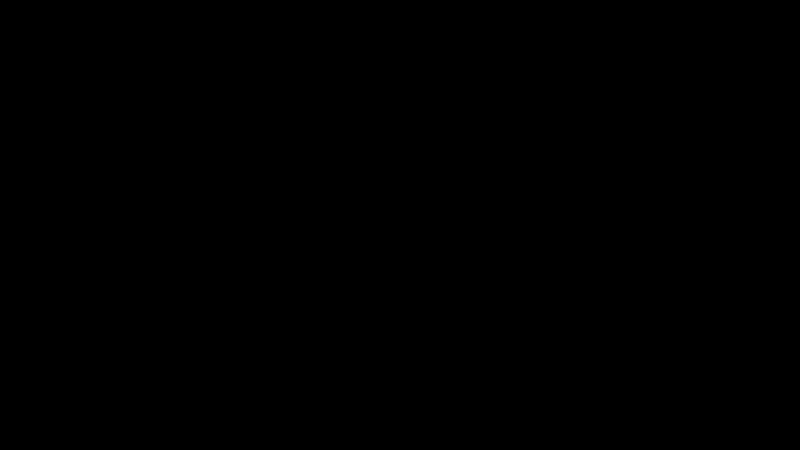
click at [644, 380] on icon "add" at bounding box center [649, 440] width 99 height 12
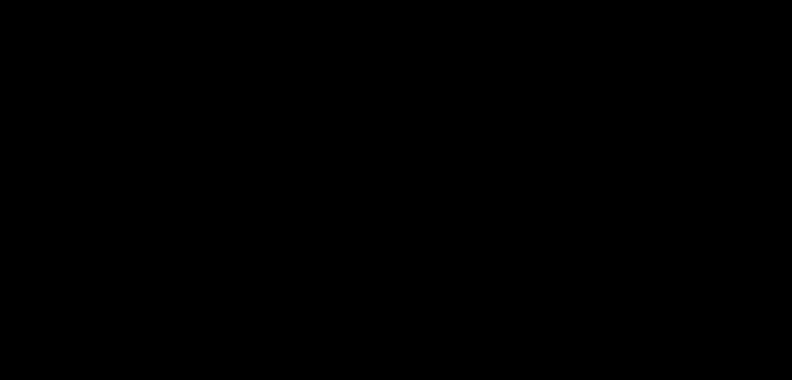
scroll to position [258, 0]
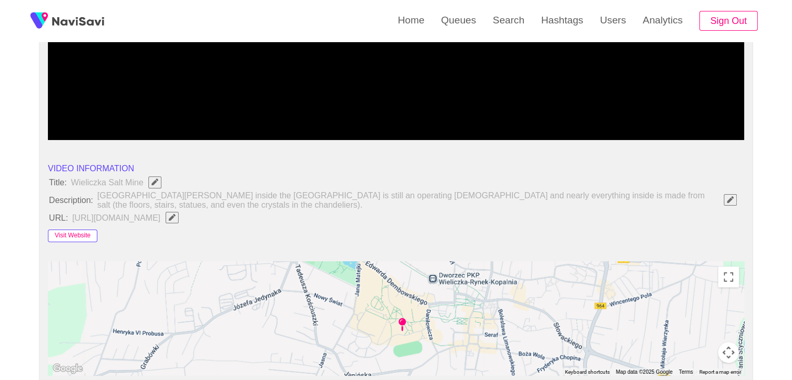
click at [79, 237] on button "Visit Website" at bounding box center [72, 236] width 49 height 12
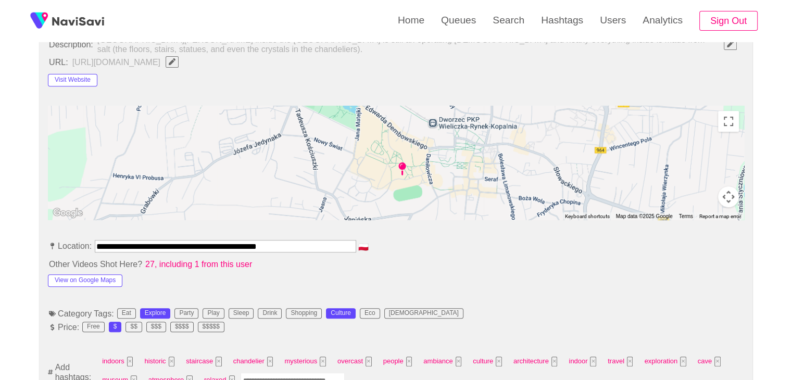
scroll to position [415, 0]
click at [90, 276] on button "View on Google Maps" at bounding box center [85, 280] width 74 height 12
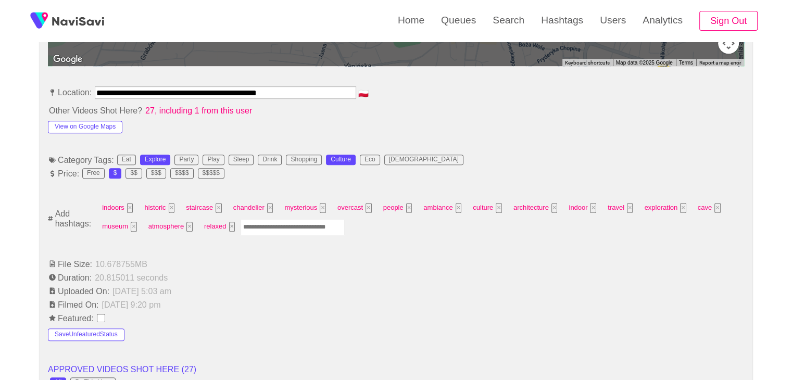
scroll to position [571, 0]
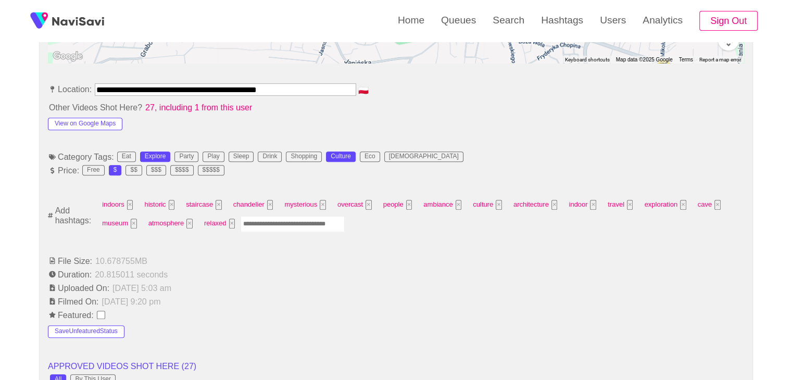
click at [265, 221] on input "Enter tag here and press return" at bounding box center [293, 224] width 104 height 16
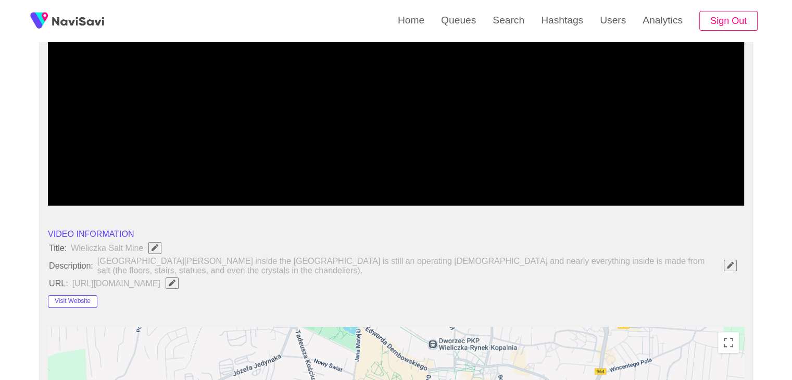
scroll to position [50, 0]
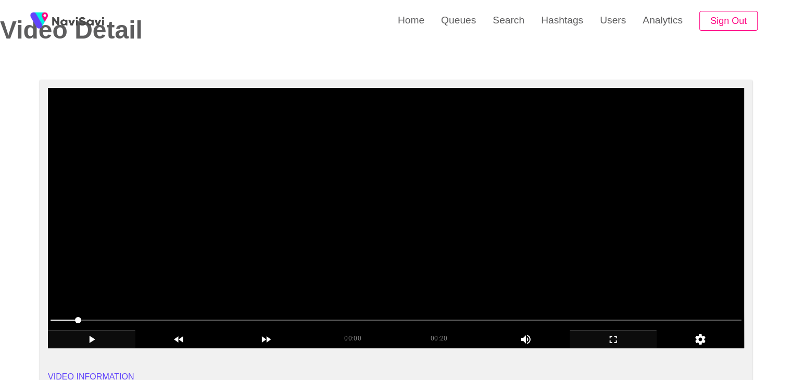
click at [59, 318] on span at bounding box center [396, 320] width 691 height 17
click at [111, 320] on span at bounding box center [396, 320] width 691 height 17
drag, startPoint x: 345, startPoint y: 322, endPoint x: 374, endPoint y: 323, distance: 29.7
drag, startPoint x: 448, startPoint y: 319, endPoint x: 472, endPoint y: 320, distance: 24.5
click at [476, 322] on span at bounding box center [396, 320] width 691 height 17
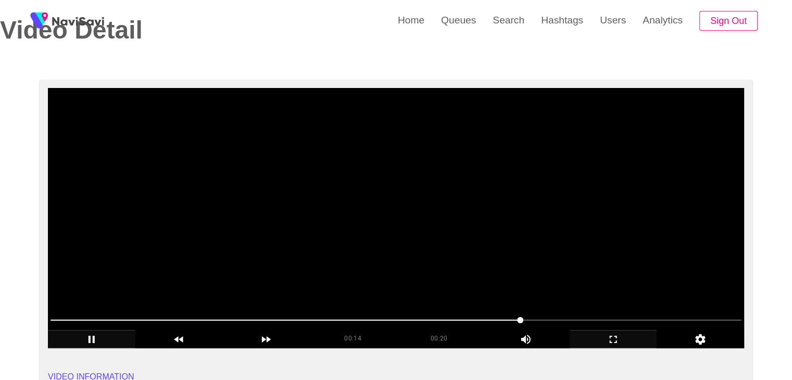
click at [550, 323] on span at bounding box center [396, 320] width 691 height 17
click at [604, 319] on span at bounding box center [396, 320] width 691 height 17
click at [706, 317] on span at bounding box center [396, 320] width 691 height 17
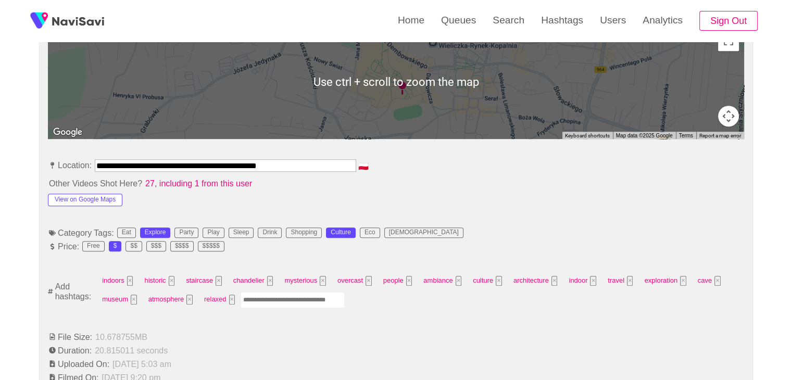
scroll to position [519, 0]
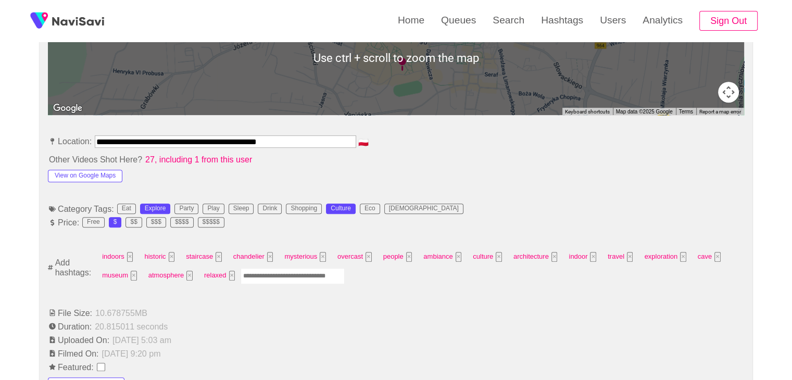
click at [278, 276] on input "Enter tag here and press return" at bounding box center [293, 276] width 104 height 16
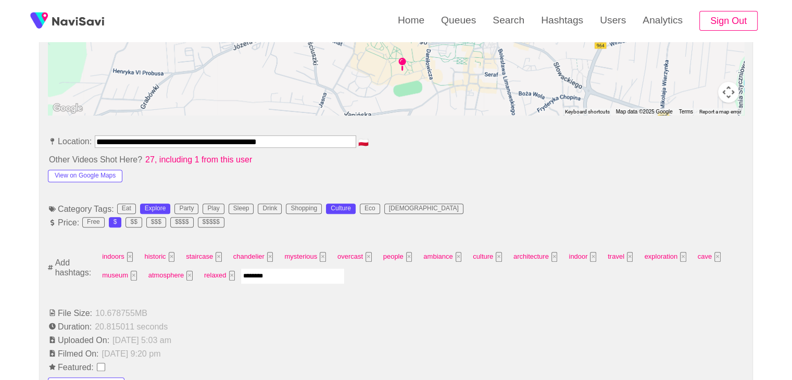
type input "*********"
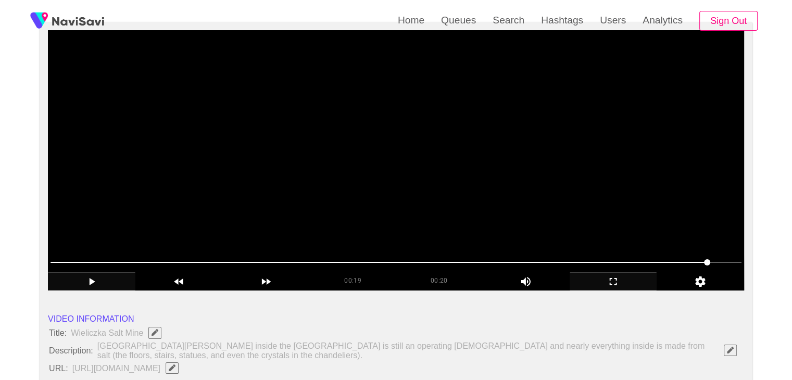
scroll to position [156, 0]
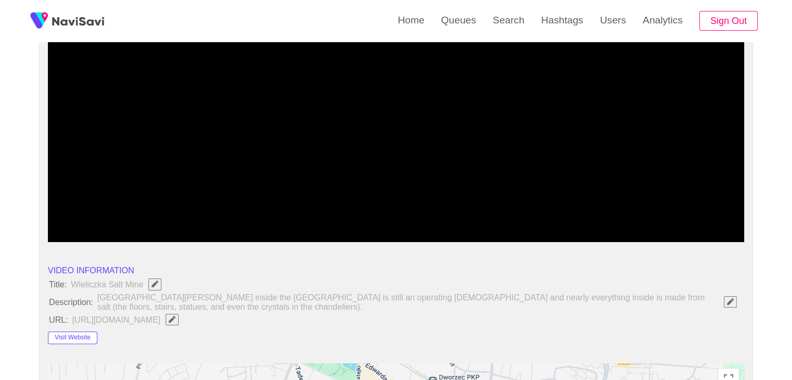
click at [321, 215] on span at bounding box center [396, 214] width 691 height 17
drag, startPoint x: 302, startPoint y: 215, endPoint x: 73, endPoint y: 209, distance: 229.2
click at [90, 230] on icon "add" at bounding box center [92, 233] width 6 height 7
click at [90, 230] on icon "add" at bounding box center [91, 233] width 86 height 12
click at [101, 230] on icon "add" at bounding box center [91, 233] width 86 height 12
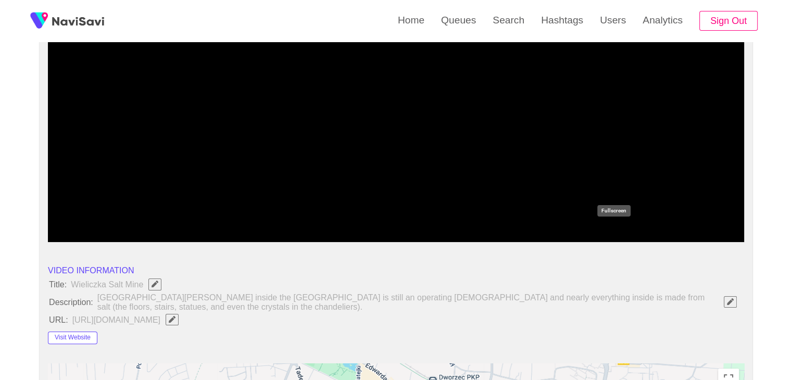
click at [621, 234] on icon "add" at bounding box center [613, 233] width 86 height 12
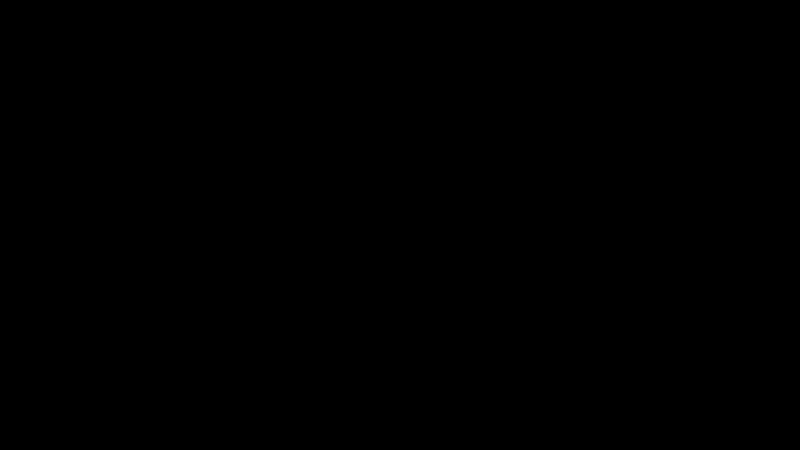
click at [67, 380] on icon "add" at bounding box center [50, 440] width 99 height 12
click at [654, 380] on icon "add" at bounding box center [649, 440] width 99 height 12
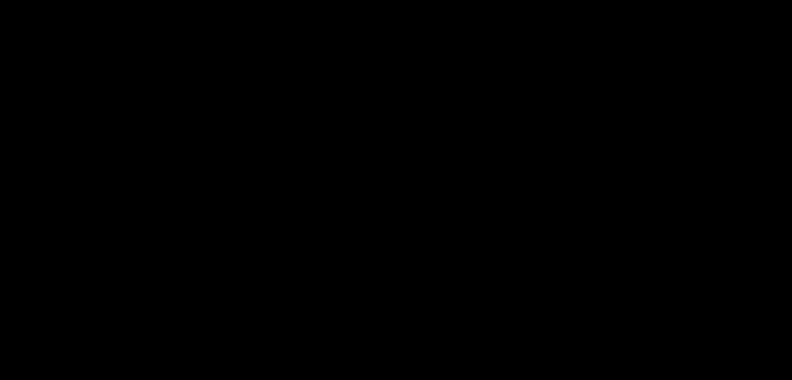
scroll to position [1352, 0]
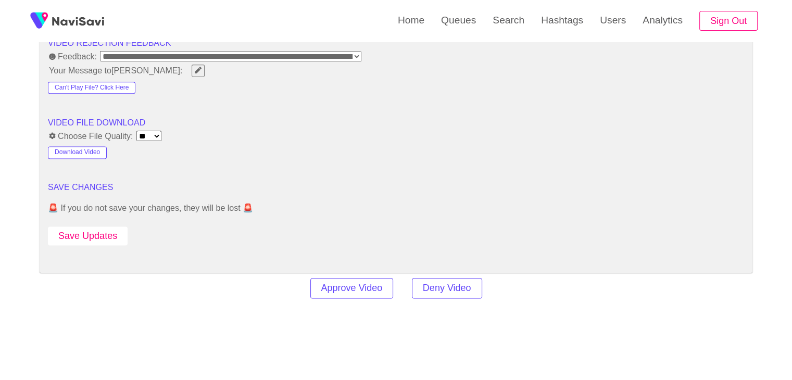
click at [113, 238] on button "Save Updates" at bounding box center [88, 236] width 80 height 19
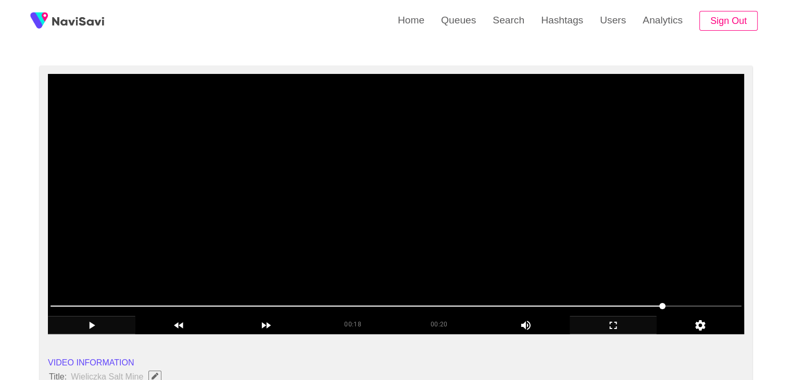
scroll to position [52, 0]
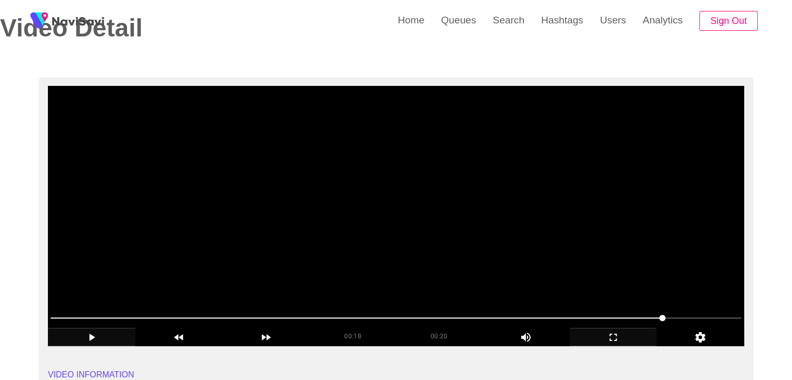
drag, startPoint x: 420, startPoint y: 241, endPoint x: 424, endPoint y: 247, distance: 8.2
click at [420, 241] on video at bounding box center [396, 216] width 696 height 260
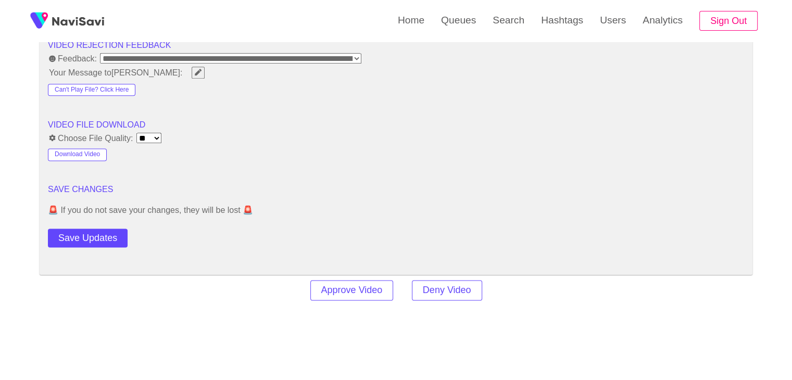
scroll to position [1354, 0]
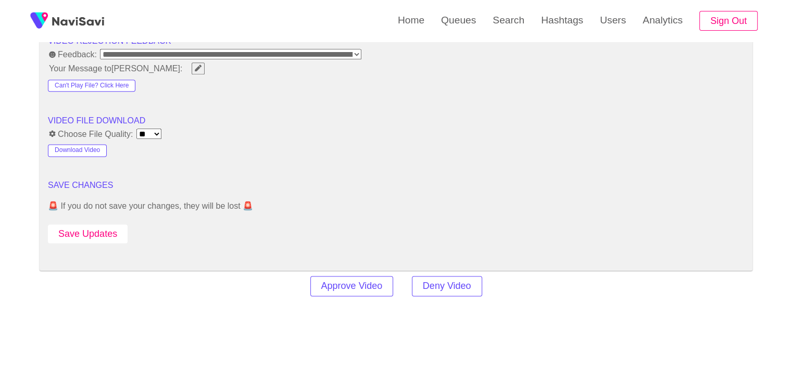
click at [110, 230] on button "Save Updates" at bounding box center [88, 233] width 80 height 19
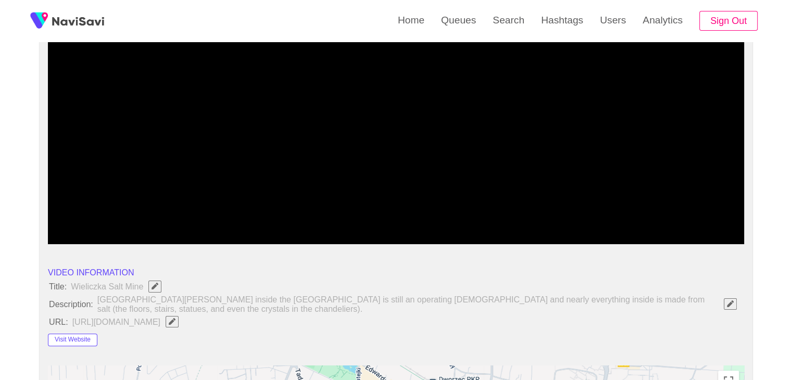
scroll to position [156, 0]
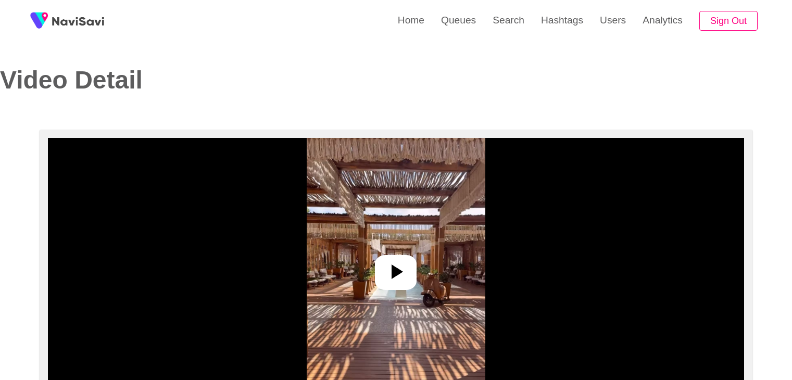
select select "**********"
select select "****"
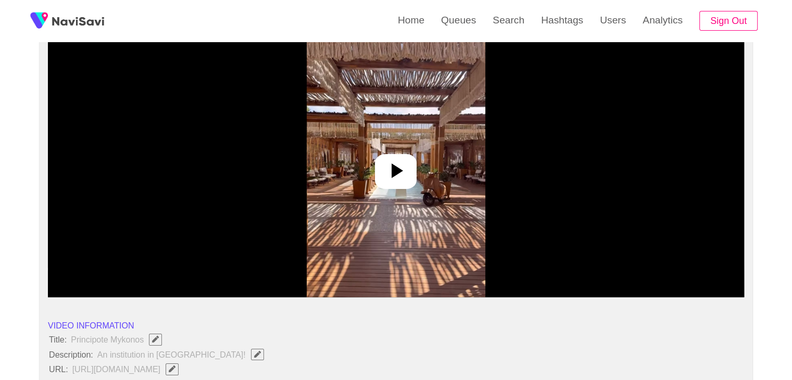
scroll to position [104, 0]
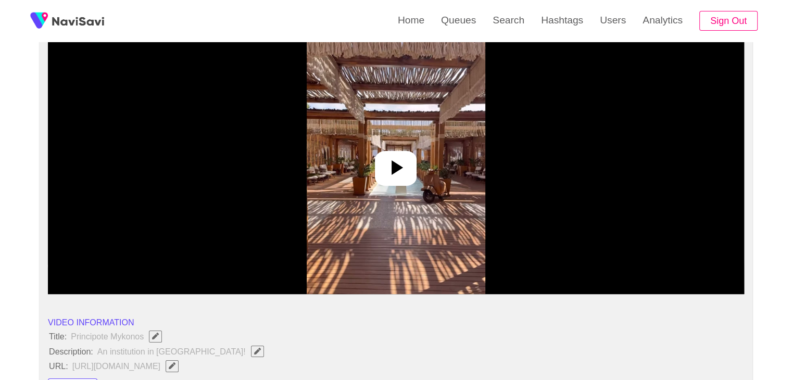
click at [392, 160] on icon at bounding box center [395, 167] width 25 height 25
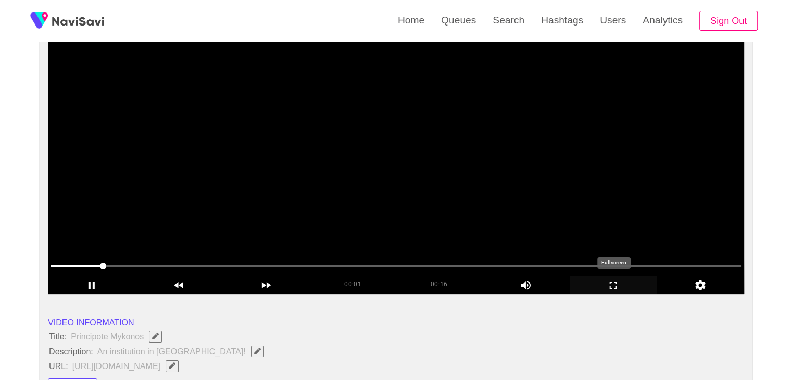
click at [614, 283] on icon "add" at bounding box center [613, 285] width 86 height 12
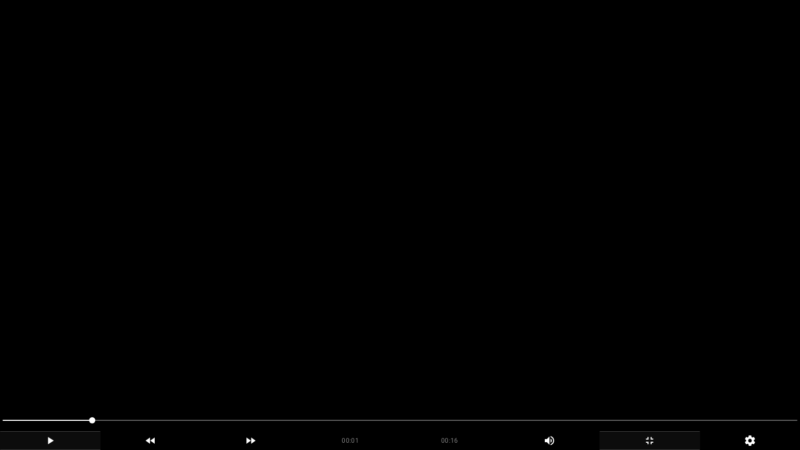
click at [52, 380] on icon "add" at bounding box center [51, 440] width 6 height 7
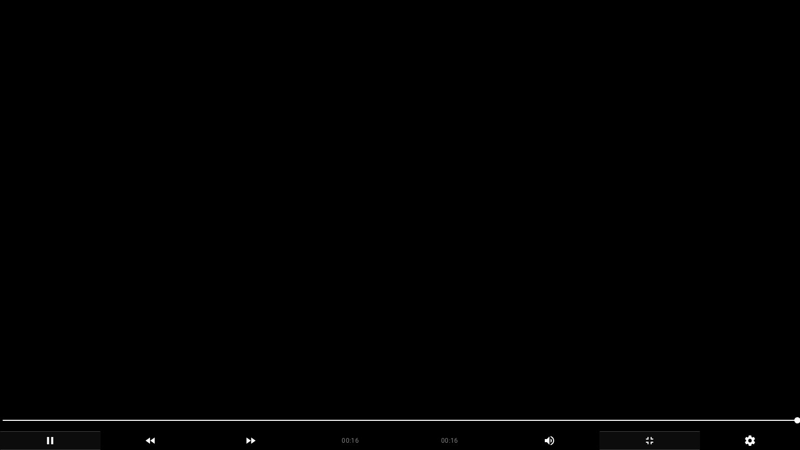
click at [402, 316] on video at bounding box center [400, 225] width 800 height 450
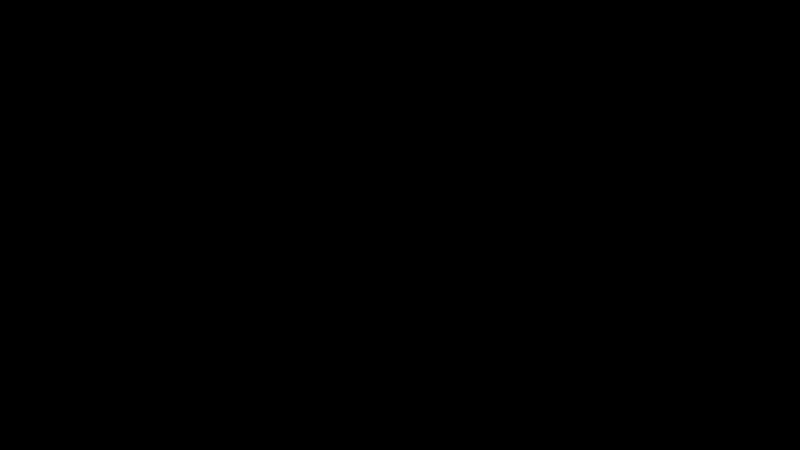
click at [645, 380] on icon "add" at bounding box center [649, 440] width 99 height 12
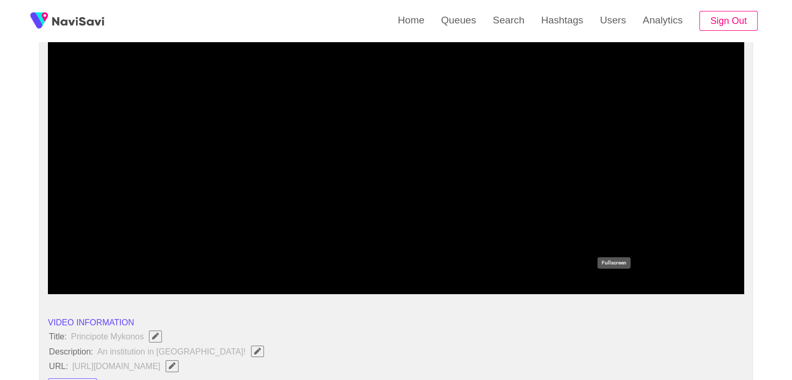
click at [609, 282] on icon "add" at bounding box center [613, 285] width 86 height 12
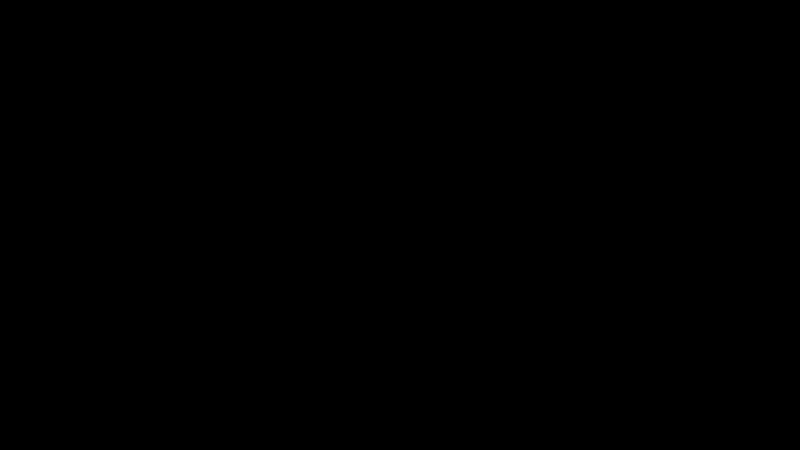
click at [62, 380] on icon "add" at bounding box center [50, 440] width 99 height 12
click at [653, 380] on icon "add" at bounding box center [649, 440] width 99 height 12
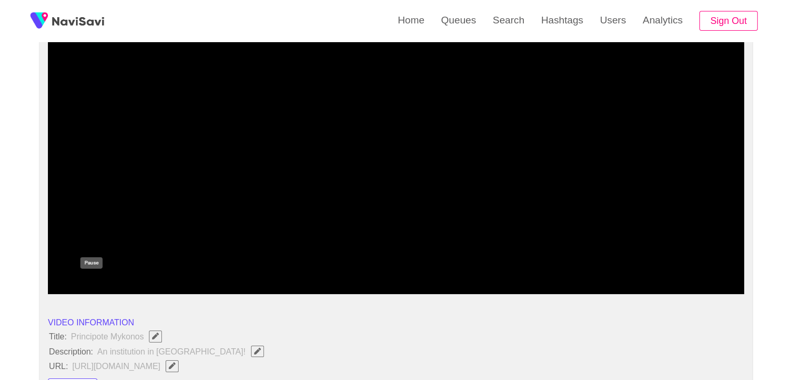
click at [93, 284] on icon "add" at bounding box center [92, 285] width 6 height 7
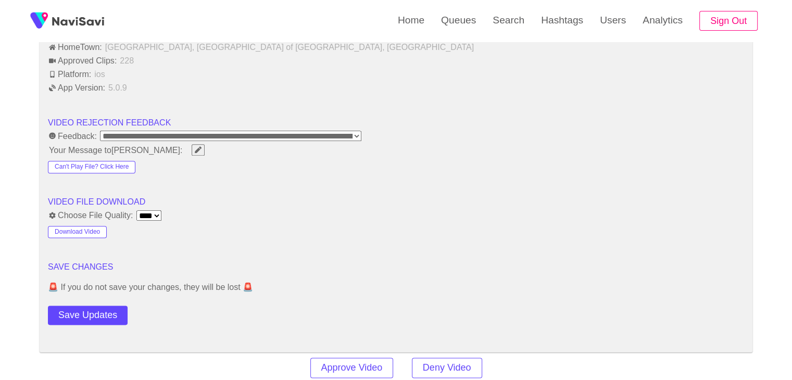
scroll to position [1250, 0]
click at [154, 215] on select "**** ****" at bounding box center [148, 216] width 25 height 10
drag, startPoint x: 157, startPoint y: 211, endPoint x: 148, endPoint y: 213, distance: 9.0
click at [157, 211] on select "**** ****" at bounding box center [148, 216] width 25 height 10
click at [81, 229] on button "Download Video" at bounding box center [77, 233] width 59 height 12
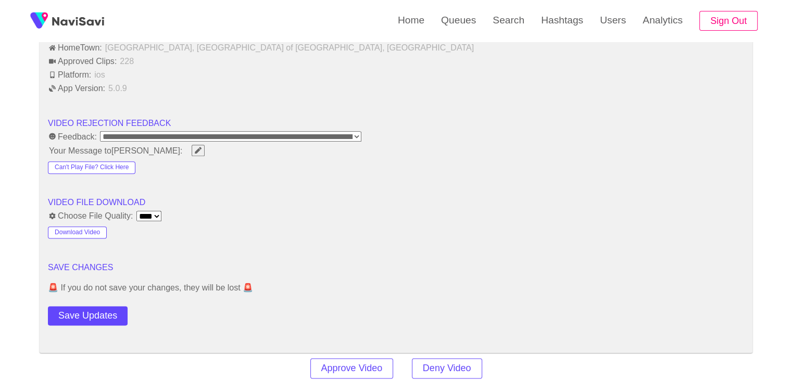
click at [360, 134] on select "**********" at bounding box center [230, 136] width 261 height 10
click at [359, 131] on select "**********" at bounding box center [230, 136] width 261 height 10
click at [360, 132] on select "**********" at bounding box center [230, 136] width 261 height 10
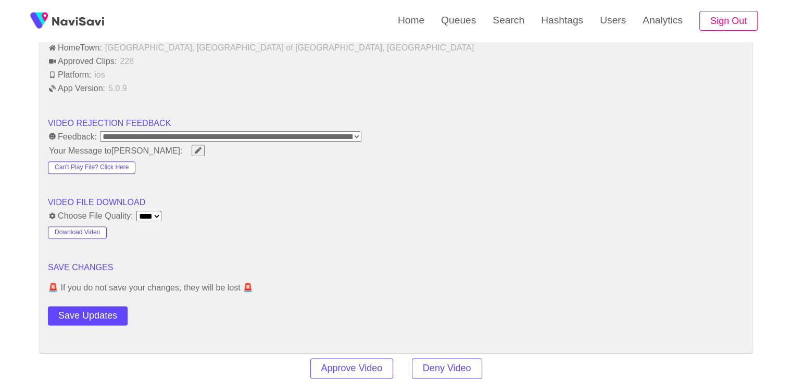
click at [356, 132] on select "**********" at bounding box center [230, 136] width 261 height 10
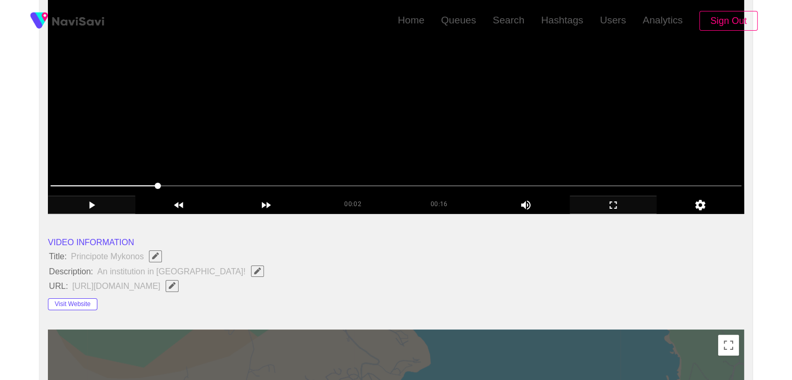
scroll to position [208, 0]
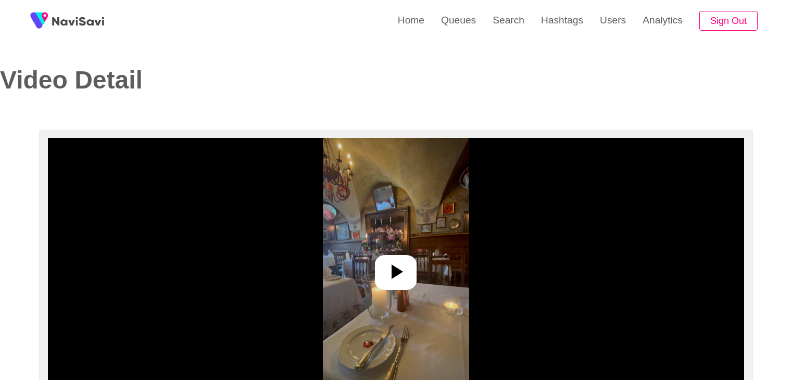
select select "**********"
select select "**"
click at [403, 273] on icon at bounding box center [395, 271] width 25 height 25
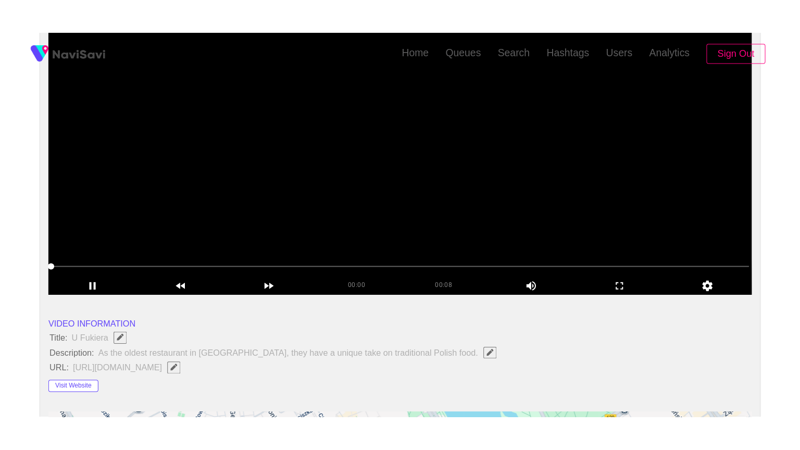
scroll to position [156, 0]
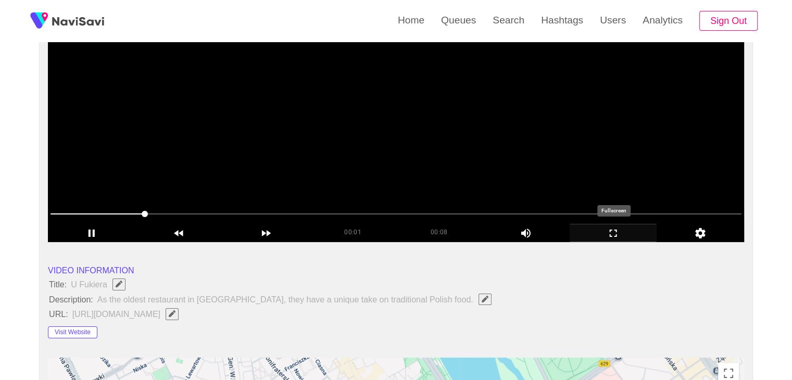
click at [615, 232] on icon "add" at bounding box center [613, 233] width 86 height 12
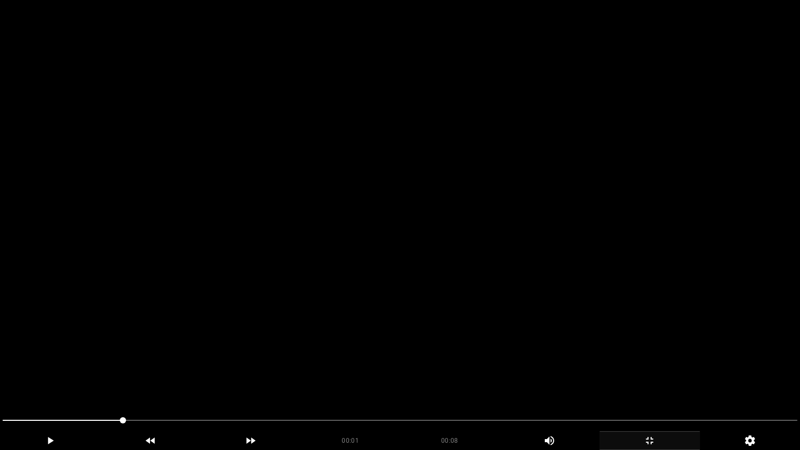
click at [328, 336] on video at bounding box center [400, 225] width 800 height 450
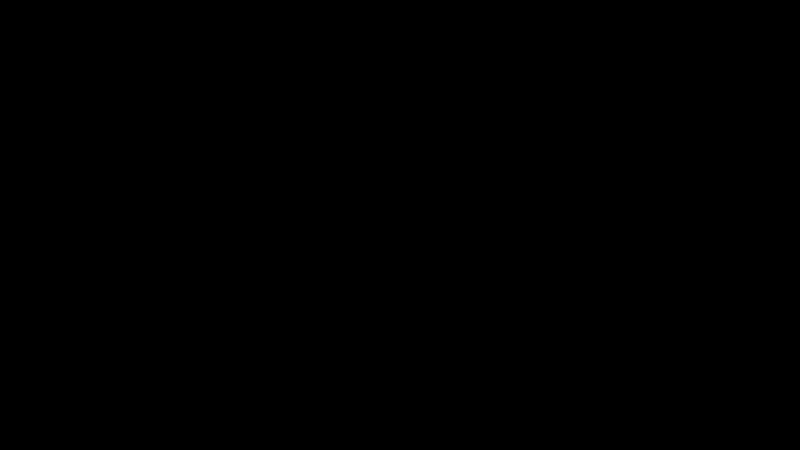
drag, startPoint x: 76, startPoint y: 414, endPoint x: 60, endPoint y: 417, distance: 15.3
drag, startPoint x: 60, startPoint y: 417, endPoint x: 0, endPoint y: 417, distance: 59.9
click at [0, 380] on div at bounding box center [399, 422] width 803 height 28
click at [48, 380] on icon "add" at bounding box center [51, 440] width 6 height 7
click at [47, 380] on icon "add" at bounding box center [50, 440] width 6 height 7
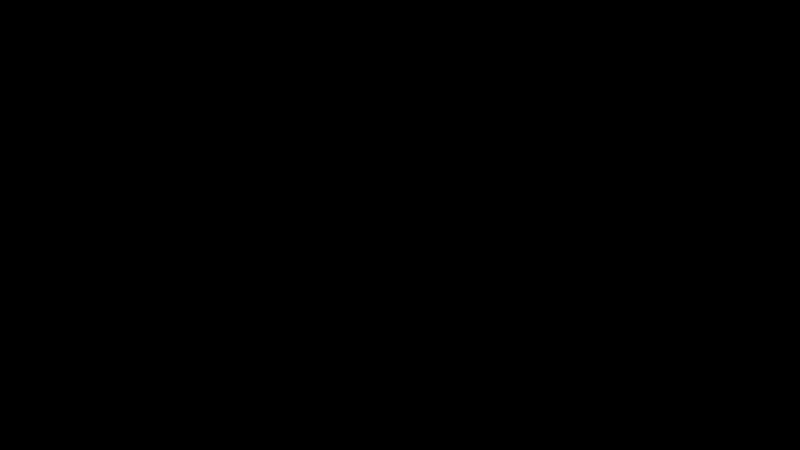
click at [47, 380] on icon "add" at bounding box center [50, 440] width 99 height 12
click at [67, 380] on icon "add" at bounding box center [50, 440] width 99 height 12
click at [69, 380] on icon "add" at bounding box center [50, 440] width 99 height 12
click at [63, 380] on icon "add" at bounding box center [50, 440] width 99 height 12
click at [62, 380] on icon "add" at bounding box center [50, 440] width 99 height 12
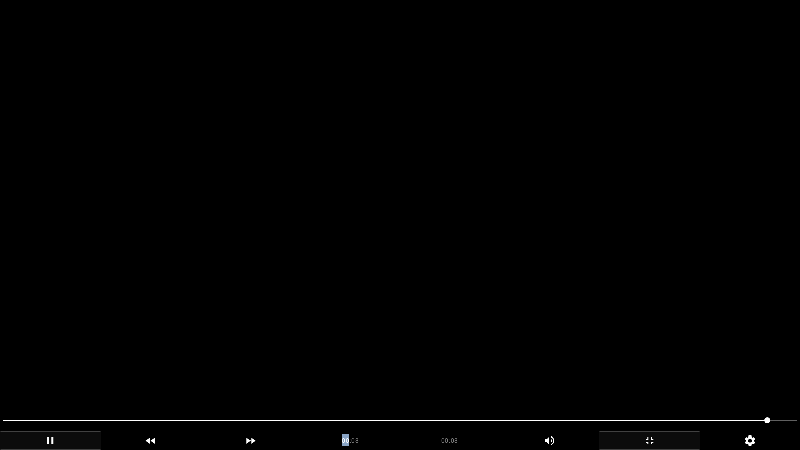
click at [784, 380] on span at bounding box center [400, 420] width 795 height 1
drag, startPoint x: 704, startPoint y: 424, endPoint x: 577, endPoint y: 422, distance: 126.6
click at [577, 380] on span at bounding box center [400, 420] width 795 height 17
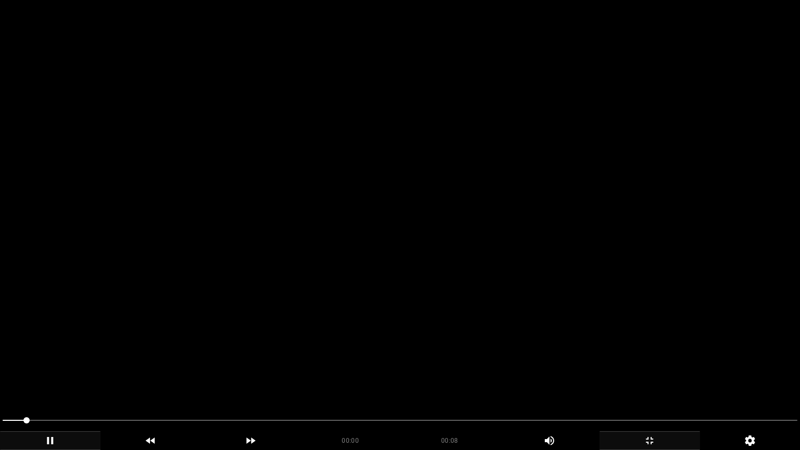
drag, startPoint x: 482, startPoint y: 419, endPoint x: 22, endPoint y: 419, distance: 460.4
click at [5, 380] on span at bounding box center [400, 420] width 795 height 17
click at [48, 380] on icon "add" at bounding box center [51, 440] width 6 height 7
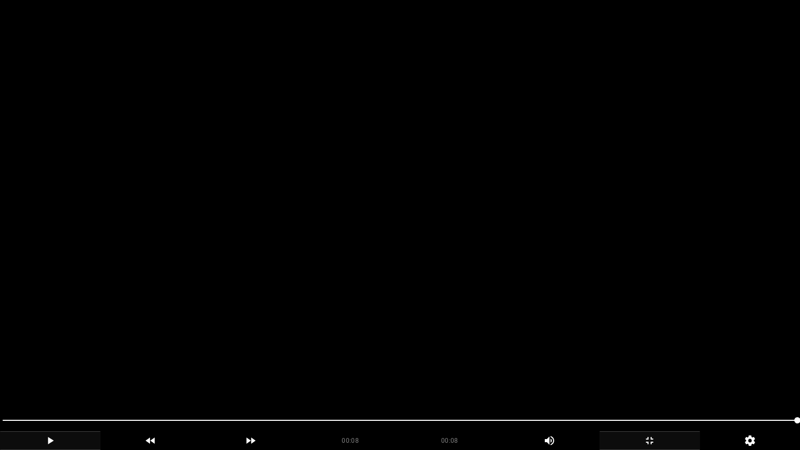
click at [664, 380] on icon "add" at bounding box center [649, 440] width 99 height 12
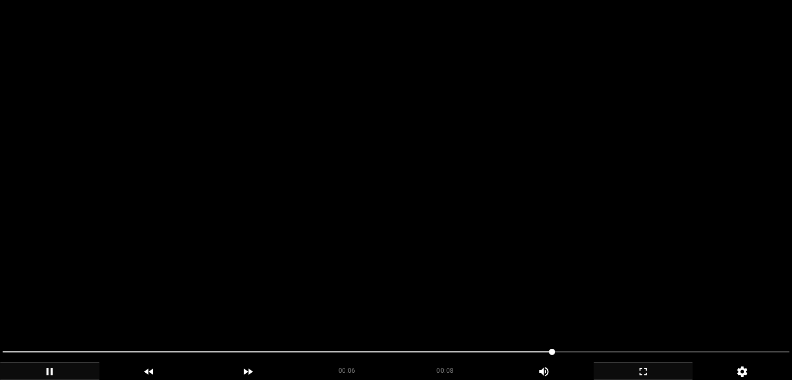
scroll to position [206, 0]
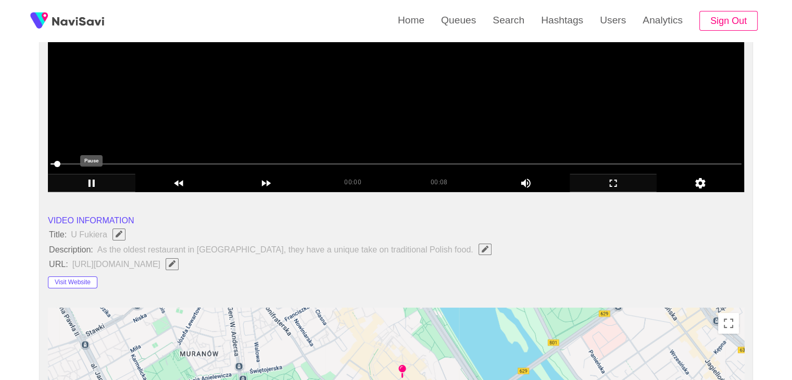
click at [98, 187] on icon "add" at bounding box center [91, 183] width 86 height 12
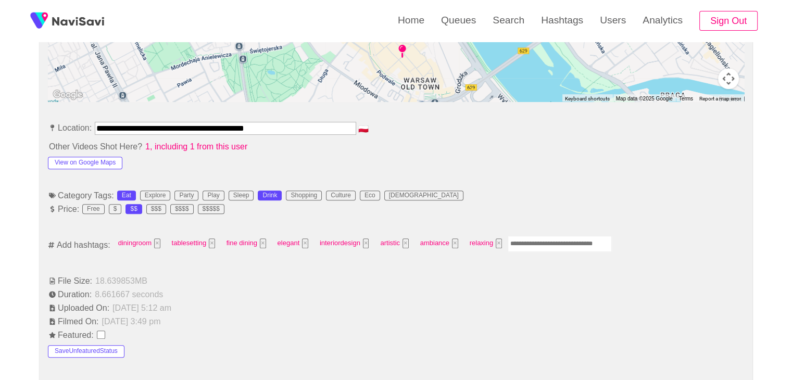
scroll to position [519, 0]
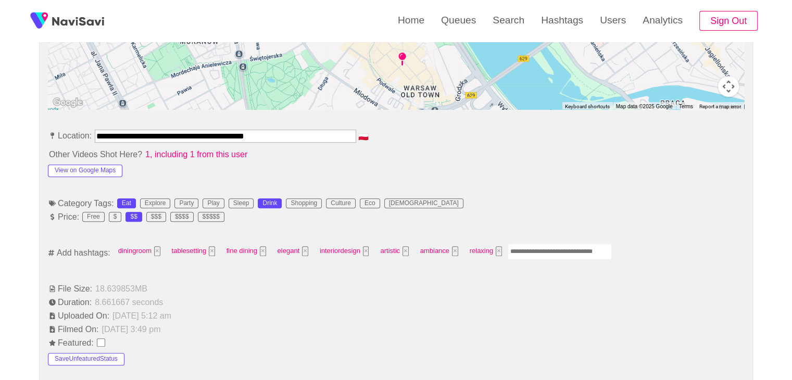
click at [547, 251] on input "Enter tag here and press return" at bounding box center [560, 252] width 104 height 16
type input "*********"
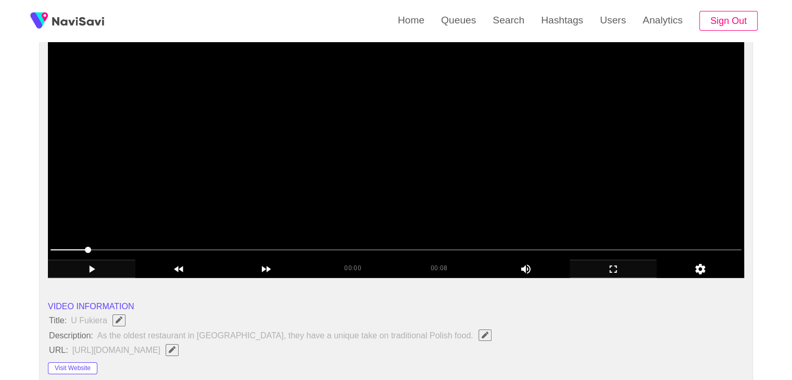
scroll to position [50, 0]
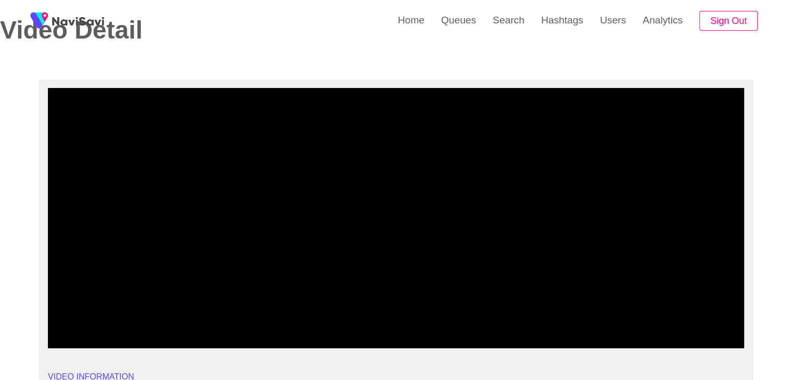
click at [89, 337] on icon "add" at bounding box center [91, 339] width 86 height 12
click at [129, 314] on span at bounding box center [396, 320] width 691 height 17
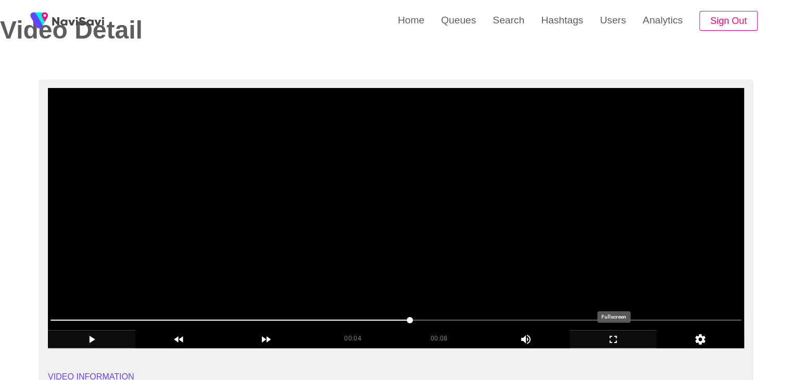
click at [624, 337] on icon "add" at bounding box center [613, 339] width 86 height 12
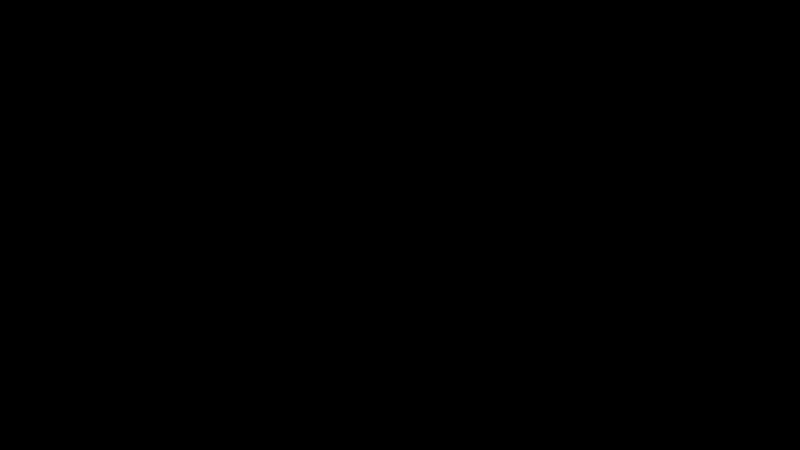
drag, startPoint x: 17, startPoint y: 423, endPoint x: 0, endPoint y: 420, distance: 16.9
click at [0, 380] on div at bounding box center [399, 422] width 803 height 28
click at [647, 380] on icon "add" at bounding box center [649, 440] width 99 height 12
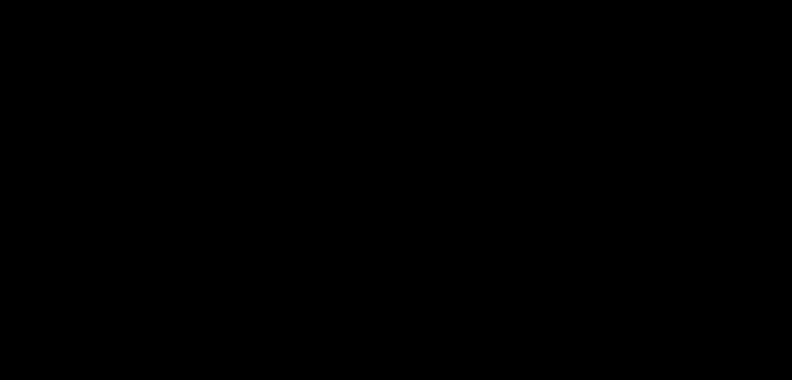
scroll to position [1198, 0]
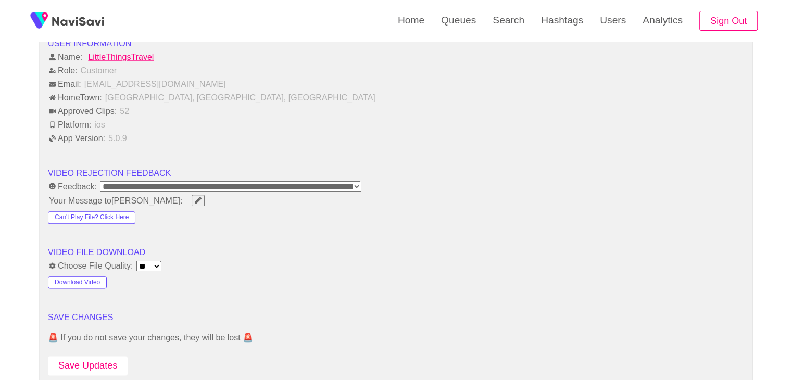
click at [83, 358] on button "Save Updates" at bounding box center [88, 365] width 80 height 19
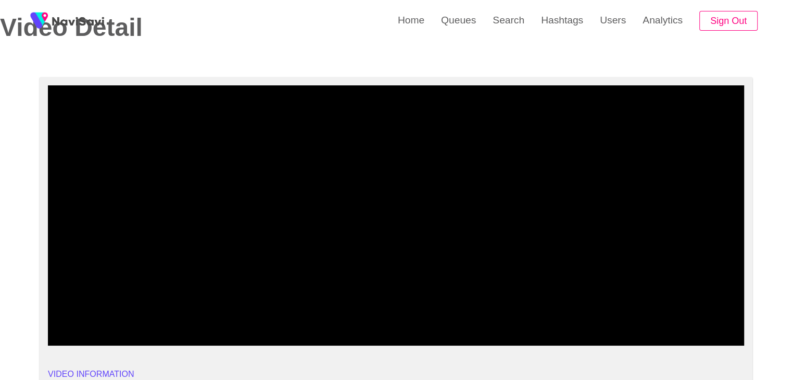
scroll to position [52, 0]
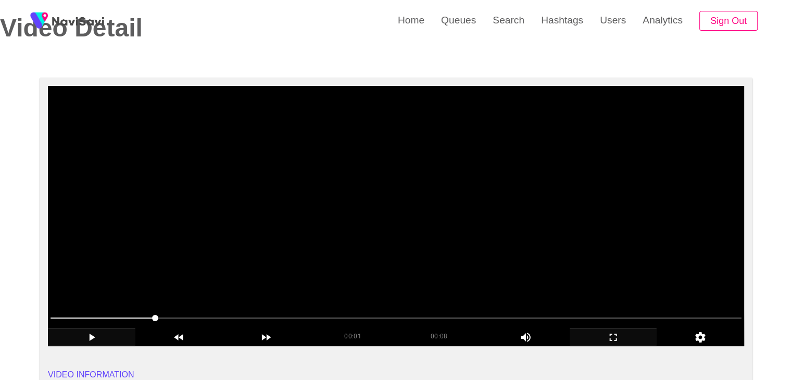
drag, startPoint x: 335, startPoint y: 307, endPoint x: 341, endPoint y: 308, distance: 5.8
click at [335, 307] on div at bounding box center [395, 319] width 699 height 27
drag, startPoint x: 354, startPoint y: 311, endPoint x: 492, endPoint y: 321, distance: 138.4
click at [492, 321] on span at bounding box center [396, 318] width 691 height 17
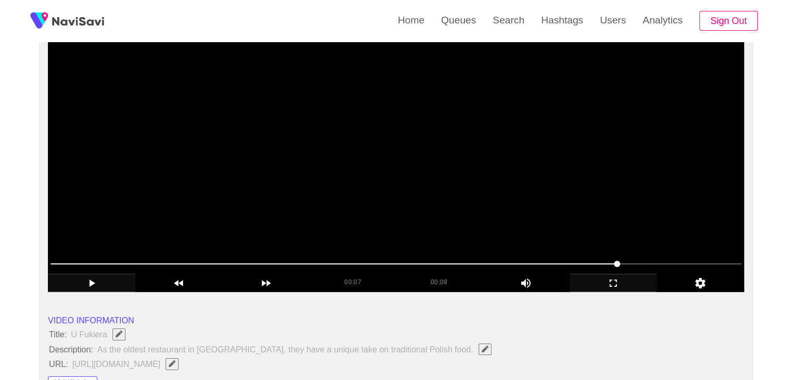
scroll to position [104, 0]
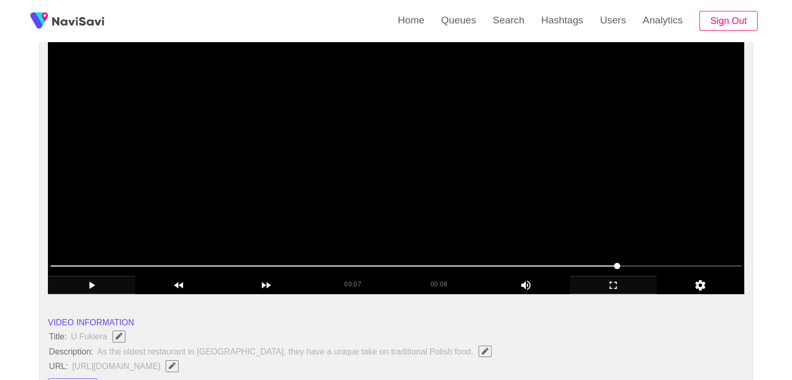
click at [90, 282] on icon "add" at bounding box center [93, 285] width 6 height 7
click at [430, 207] on video at bounding box center [396, 164] width 696 height 260
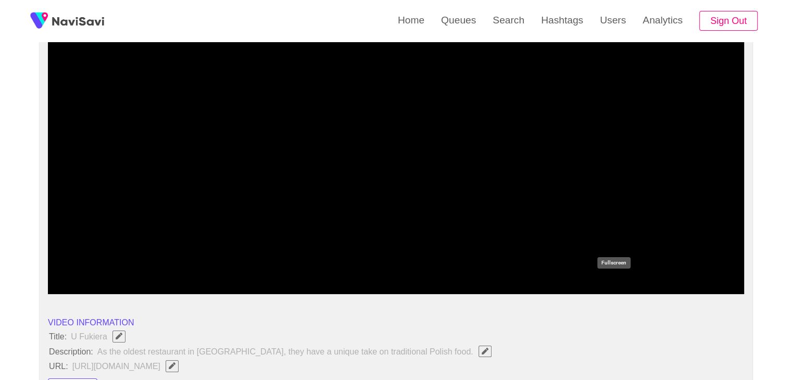
click at [619, 288] on icon "add" at bounding box center [613, 285] width 86 height 12
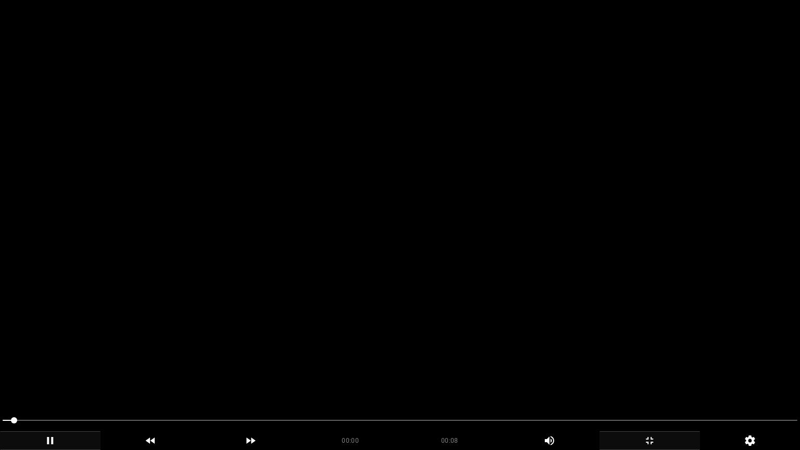
click at [437, 280] on video at bounding box center [400, 225] width 800 height 450
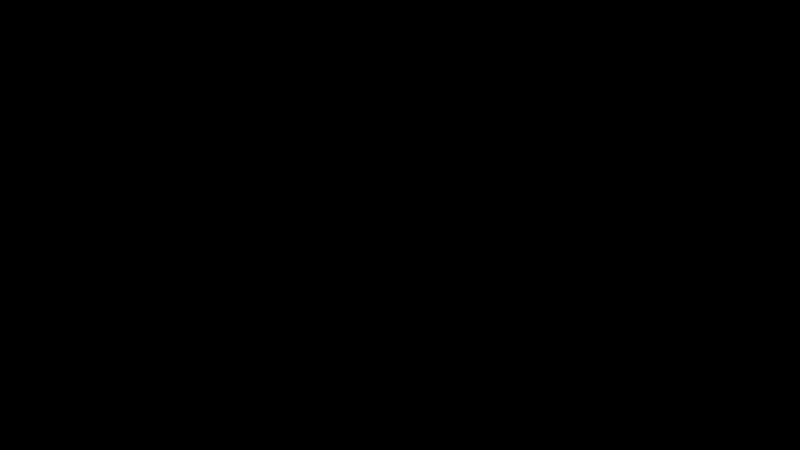
click at [654, 380] on icon "add" at bounding box center [649, 440] width 99 height 12
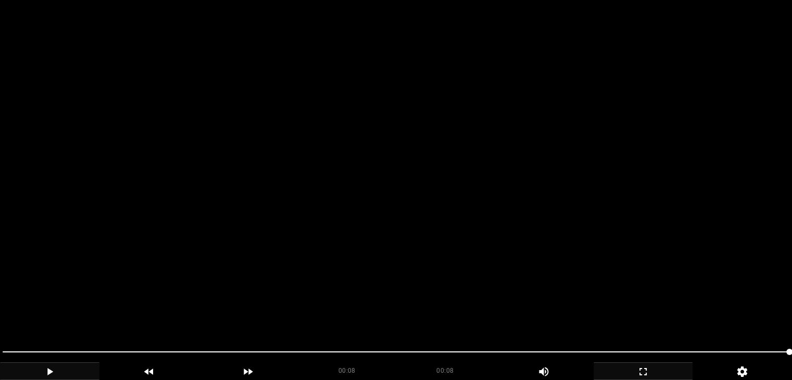
scroll to position [52, 0]
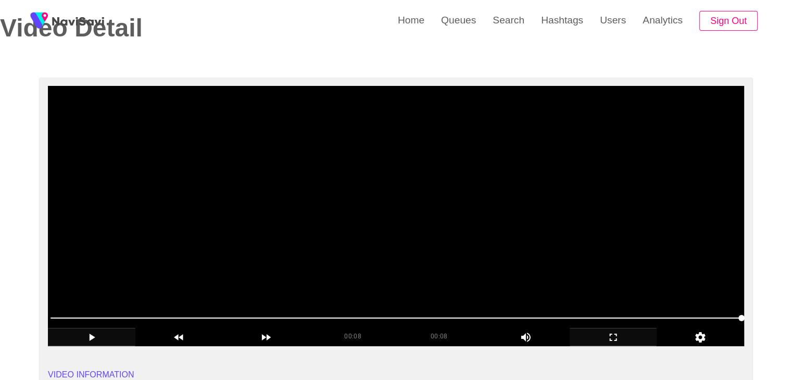
click at [364, 228] on video at bounding box center [396, 216] width 696 height 260
click at [396, 241] on video at bounding box center [396, 216] width 696 height 260
click at [406, 272] on video at bounding box center [396, 216] width 696 height 260
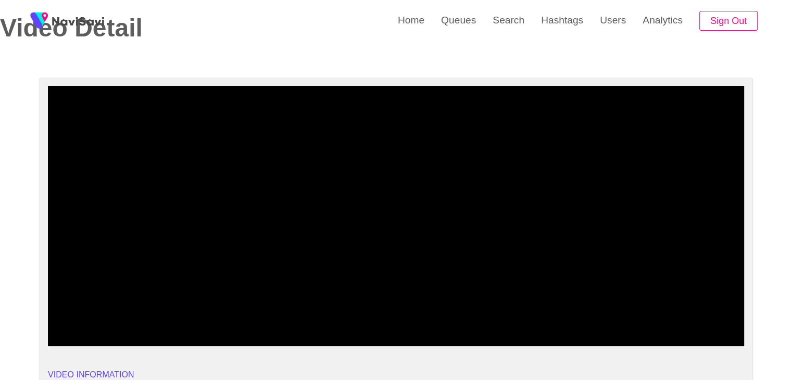
drag, startPoint x: 296, startPoint y: 312, endPoint x: 179, endPoint y: 306, distance: 117.3
click at [201, 311] on span at bounding box center [396, 318] width 691 height 17
click at [619, 340] on icon "add" at bounding box center [613, 337] width 86 height 12
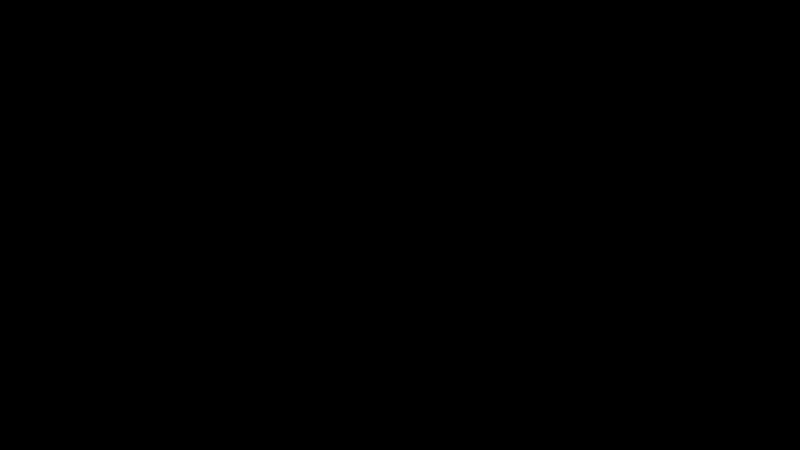
click at [43, 380] on icon "add" at bounding box center [50, 440] width 99 height 12
click at [44, 380] on icon "add" at bounding box center [50, 440] width 99 height 12
click at [663, 380] on icon "add" at bounding box center [649, 440] width 99 height 12
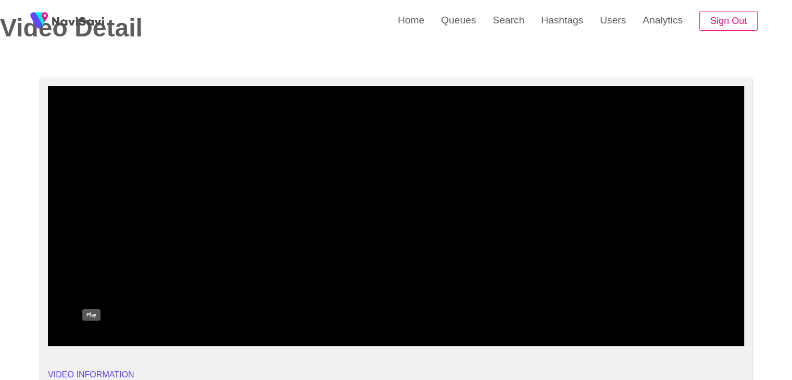
click at [89, 328] on div "add" at bounding box center [91, 337] width 87 height 18
click at [93, 336] on icon "add" at bounding box center [91, 337] width 86 height 12
click at [95, 336] on icon "add" at bounding box center [91, 337] width 86 height 12
click at [96, 337] on icon "add" at bounding box center [91, 337] width 86 height 12
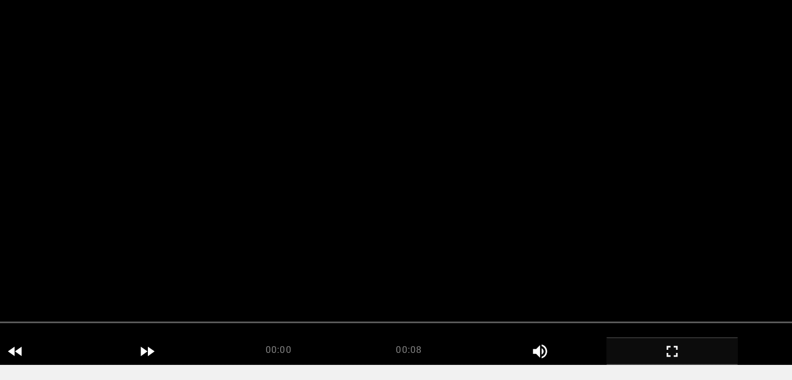
scroll to position [58, 0]
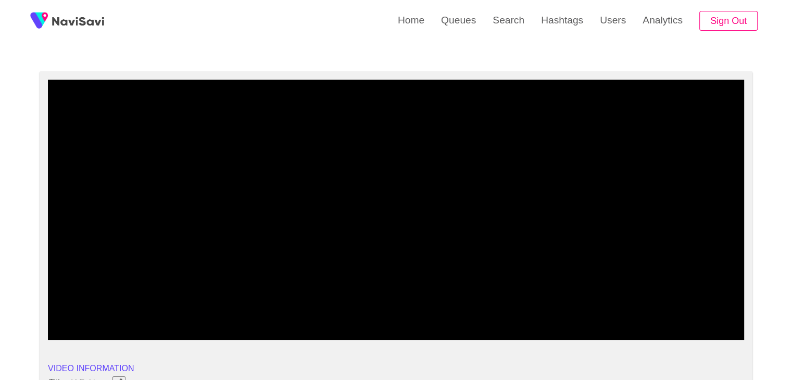
click at [92, 334] on icon "add" at bounding box center [91, 331] width 86 height 12
click at [619, 330] on icon "add" at bounding box center [613, 331] width 86 height 12
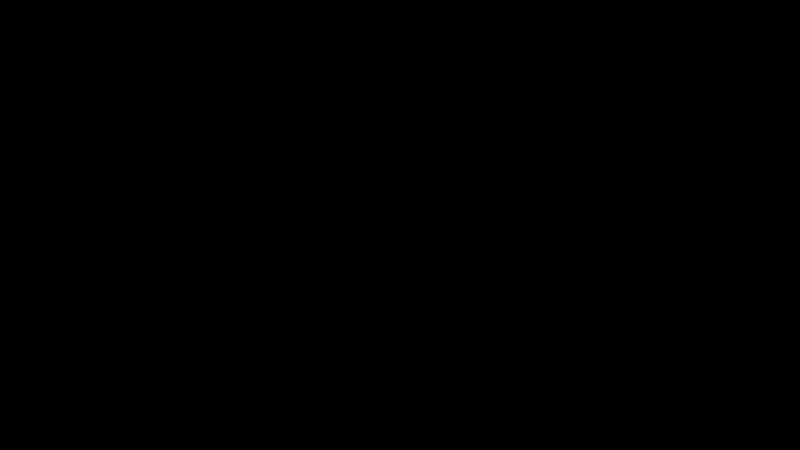
click at [61, 380] on icon "add" at bounding box center [50, 440] width 99 height 12
click at [662, 380] on icon "add" at bounding box center [649, 440] width 99 height 12
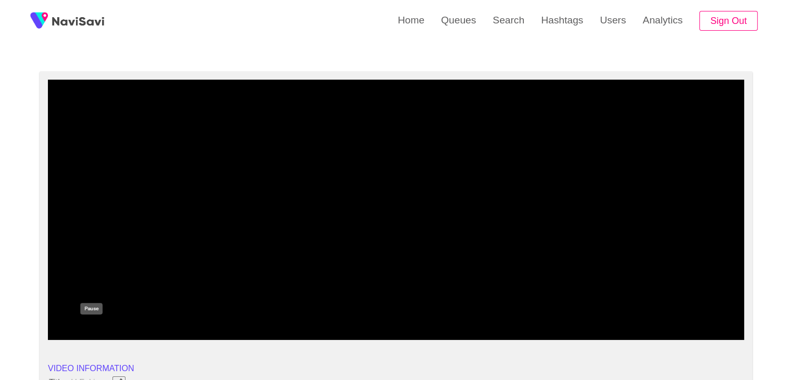
click at [99, 327] on icon "add" at bounding box center [91, 331] width 86 height 12
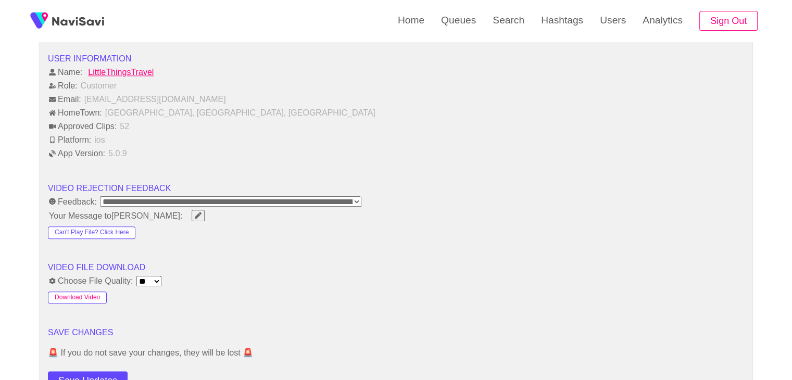
scroll to position [1186, 0]
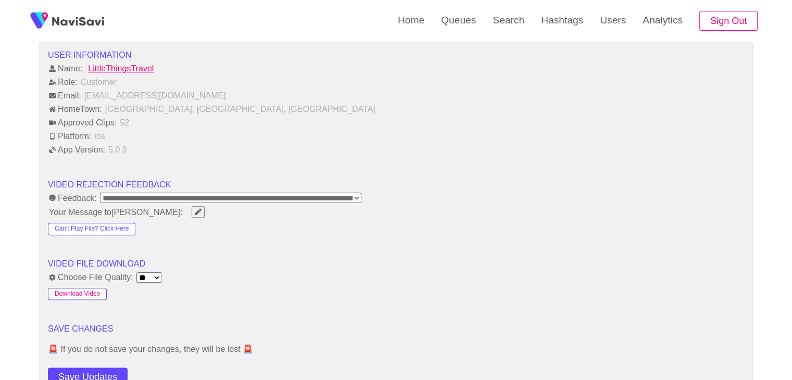
click at [94, 294] on button "Download Video" at bounding box center [77, 294] width 59 height 12
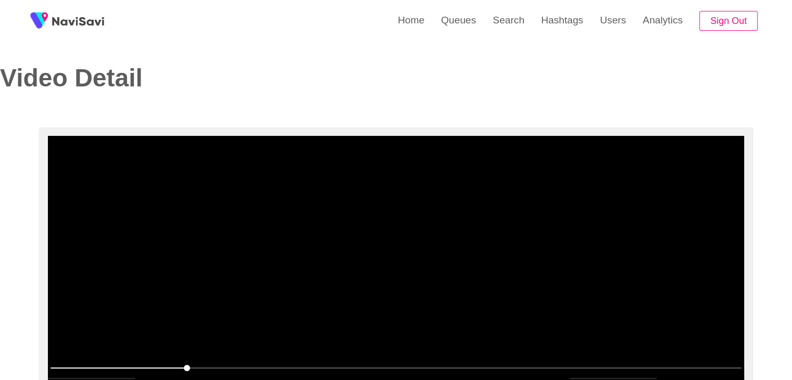
scroll to position [0, 0]
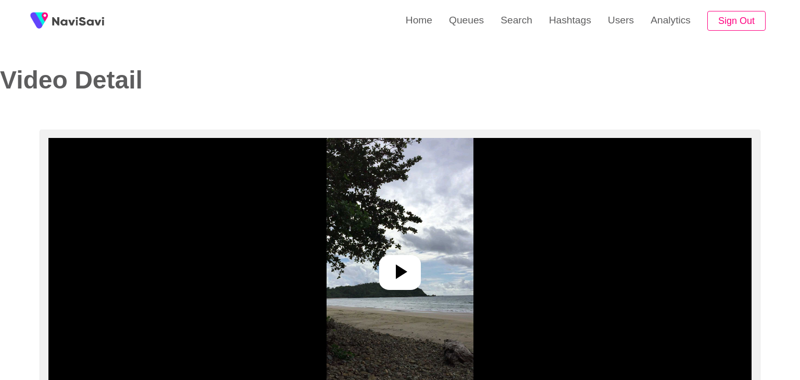
select select "**"
select select "**********"
click at [394, 269] on icon at bounding box center [397, 272] width 11 height 15
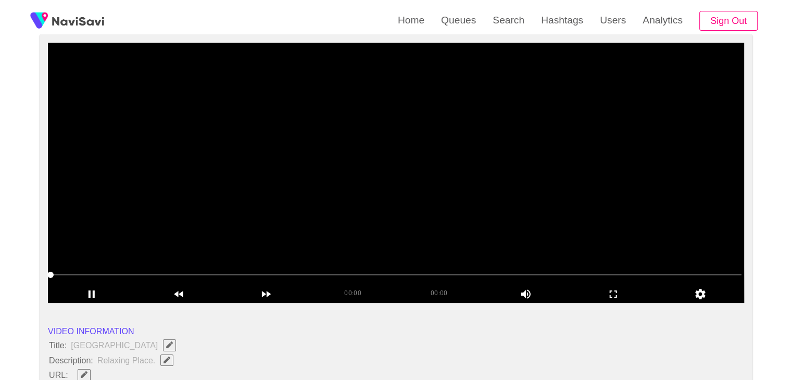
scroll to position [104, 0]
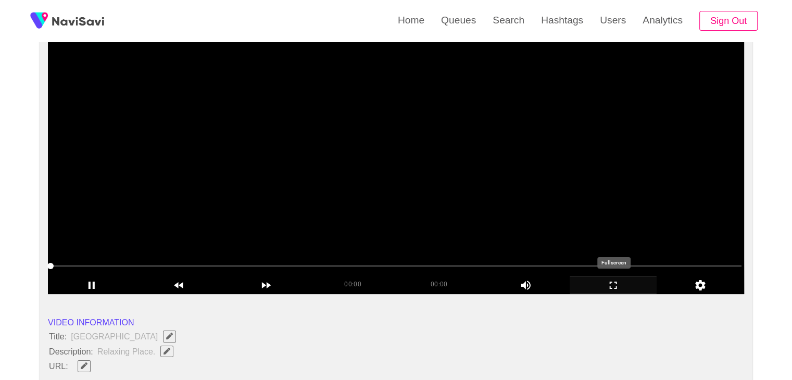
click at [617, 280] on icon "add" at bounding box center [613, 285] width 86 height 12
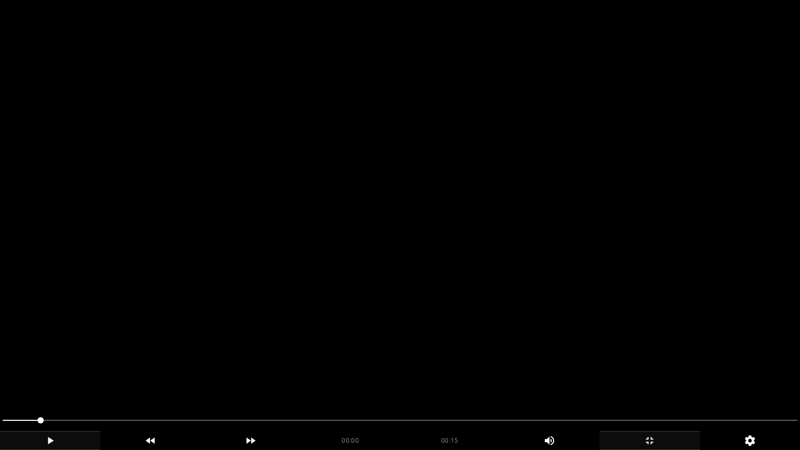
click at [35, 380] on div "add" at bounding box center [50, 440] width 101 height 19
click at [53, 380] on div "add" at bounding box center [50, 440] width 101 height 19
click at [56, 380] on icon "add" at bounding box center [50, 440] width 99 height 12
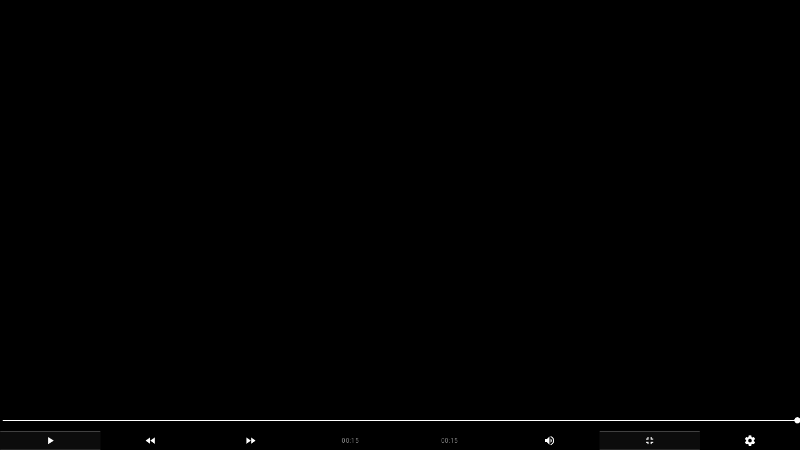
click at [668, 380] on icon "add" at bounding box center [649, 440] width 99 height 12
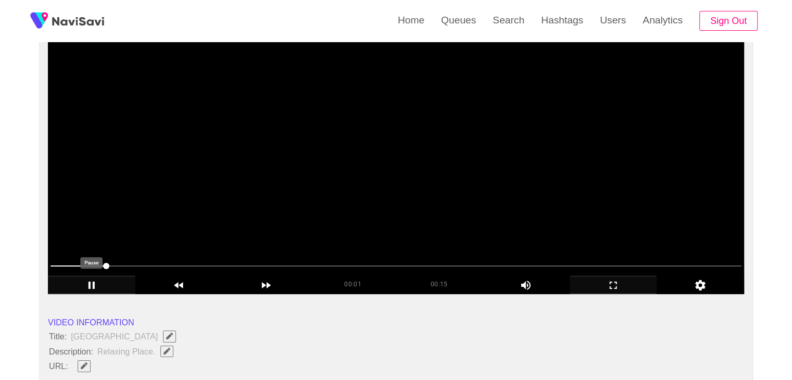
click at [100, 285] on icon "add" at bounding box center [91, 285] width 86 height 12
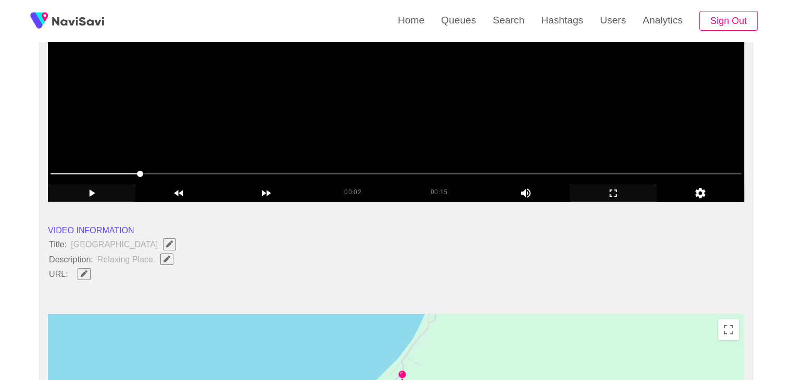
scroll to position [208, 0]
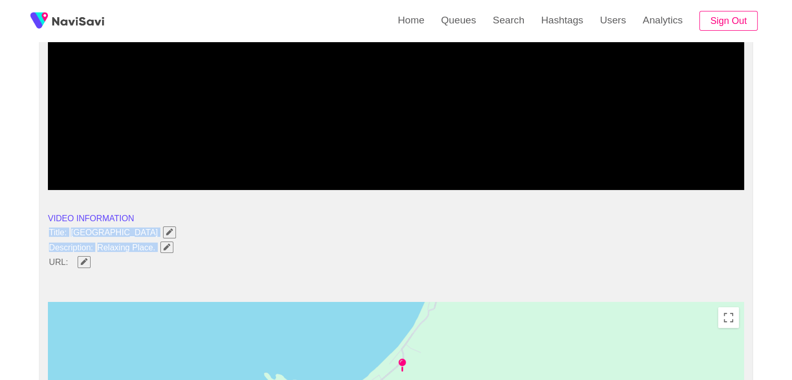
drag, startPoint x: 45, startPoint y: 228, endPoint x: 167, endPoint y: 248, distance: 123.5
copy ul "Title: [GEOGRAPHIC_DATA] Description: Relaxing Place."
click at [169, 247] on icon "Edit Field" at bounding box center [167, 247] width 7 height 7
type input "**********"
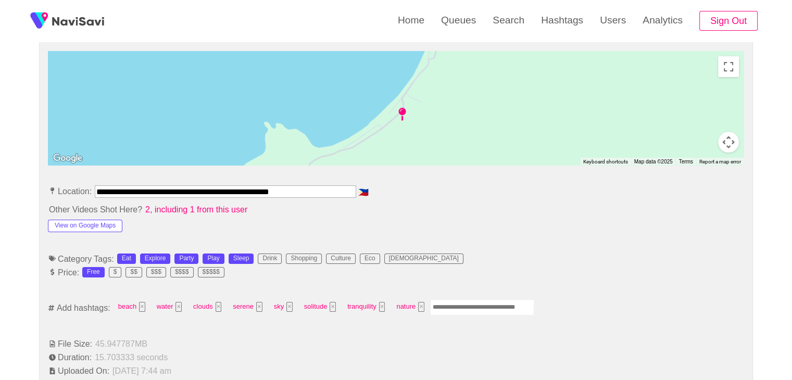
scroll to position [521, 0]
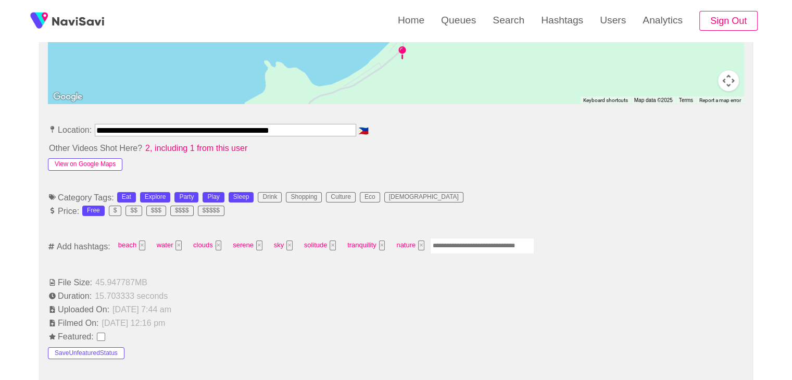
click at [82, 165] on button "View on Google Maps" at bounding box center [85, 164] width 74 height 12
drag, startPoint x: 291, startPoint y: 131, endPoint x: 0, endPoint y: 134, distance: 290.6
click at [0, 136] on div "**********" at bounding box center [396, 358] width 792 height 1498
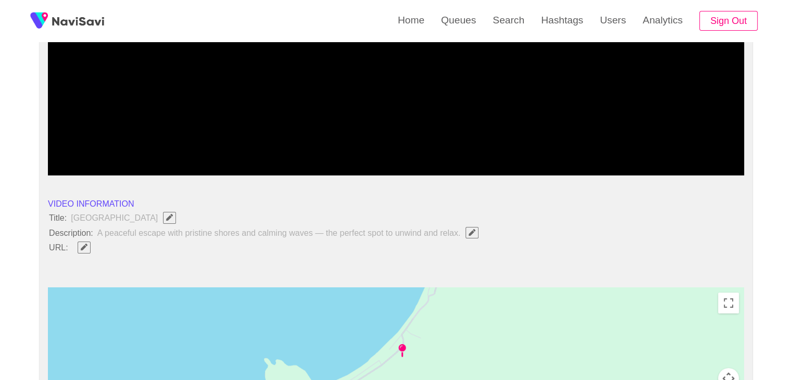
scroll to position [208, 0]
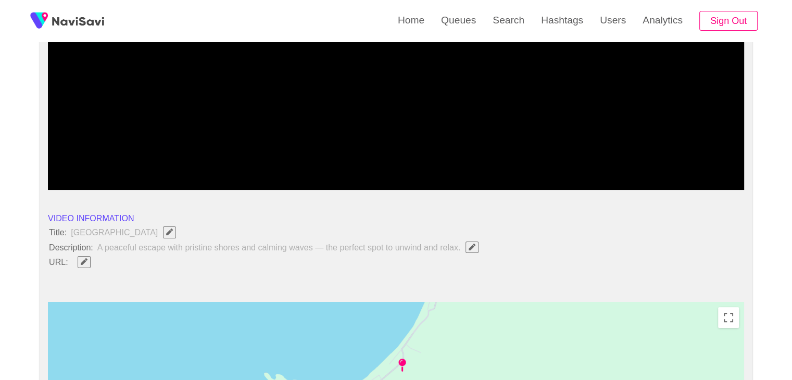
click at [85, 259] on icon "Edit Field" at bounding box center [84, 261] width 7 height 7
click at [116, 259] on input "field" at bounding box center [309, 262] width 475 height 13
type input "**********"
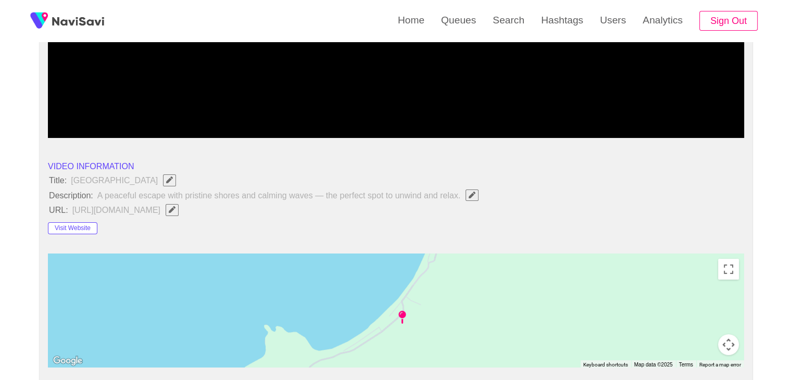
scroll to position [521, 0]
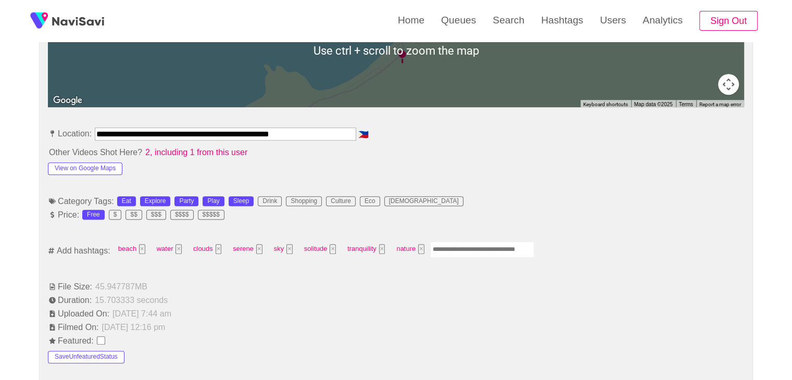
click at [454, 243] on input "Enter tag here and press return" at bounding box center [482, 250] width 104 height 16
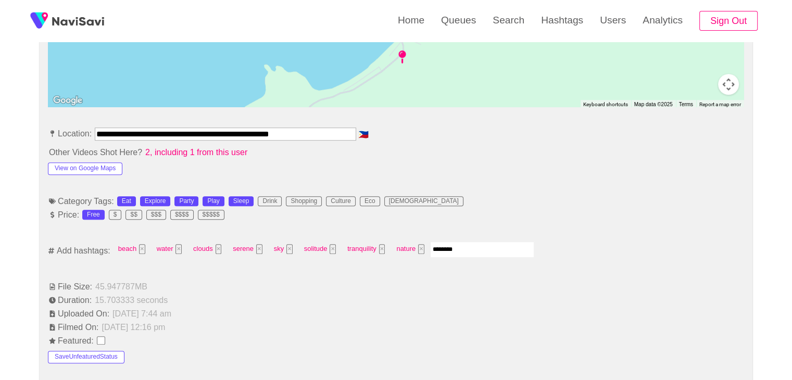
type input "*********"
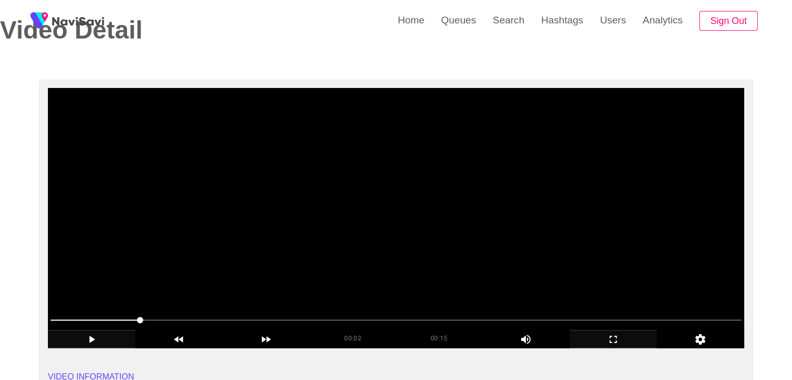
scroll to position [52, 0]
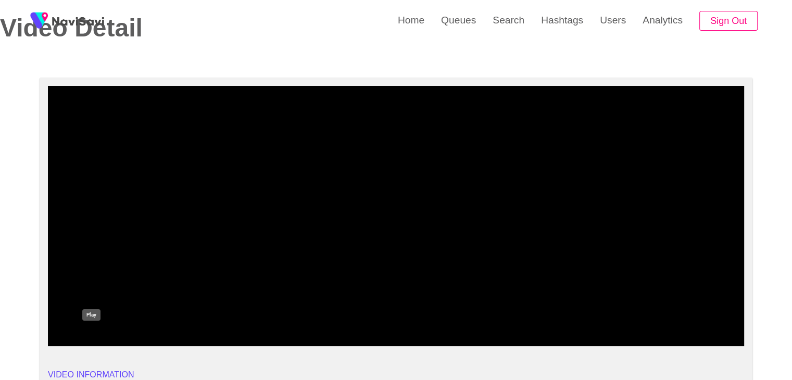
click at [100, 334] on icon "add" at bounding box center [91, 337] width 86 height 12
drag, startPoint x: 185, startPoint y: 312, endPoint x: 174, endPoint y: 318, distance: 12.8
click at [174, 318] on span at bounding box center [396, 318] width 691 height 17
click at [87, 335] on icon "add" at bounding box center [91, 337] width 86 height 12
click at [96, 336] on icon "add" at bounding box center [91, 337] width 86 height 12
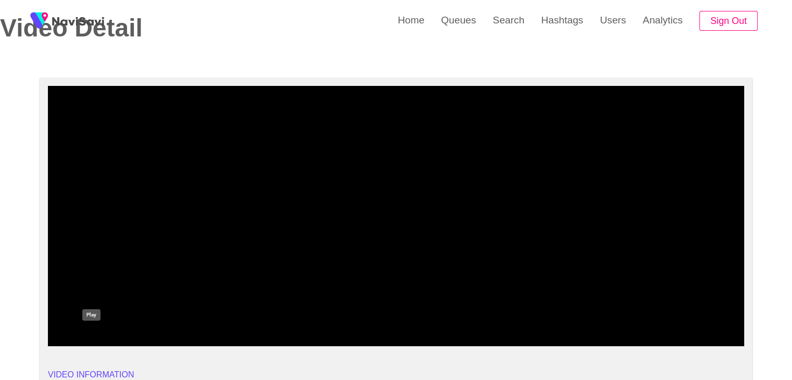
click at [100, 337] on icon "add" at bounding box center [91, 337] width 86 height 12
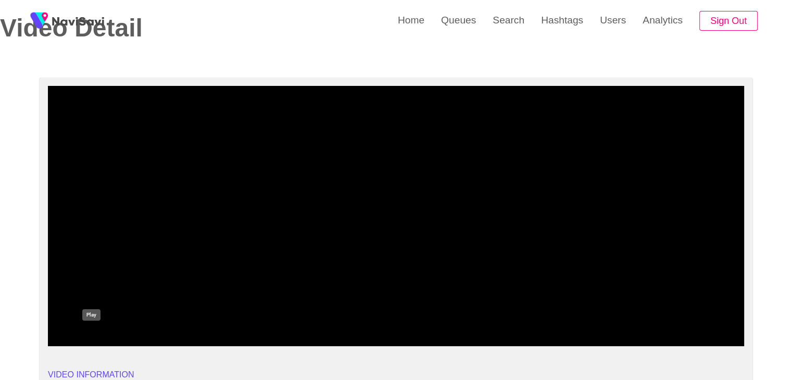
click at [100, 337] on icon "add" at bounding box center [91, 337] width 86 height 12
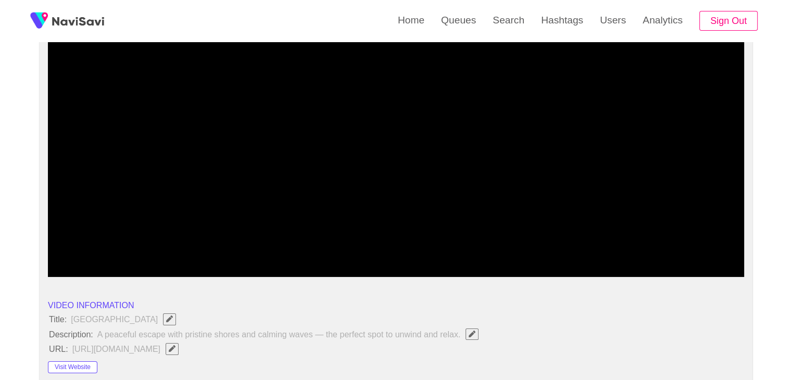
scroll to position [156, 0]
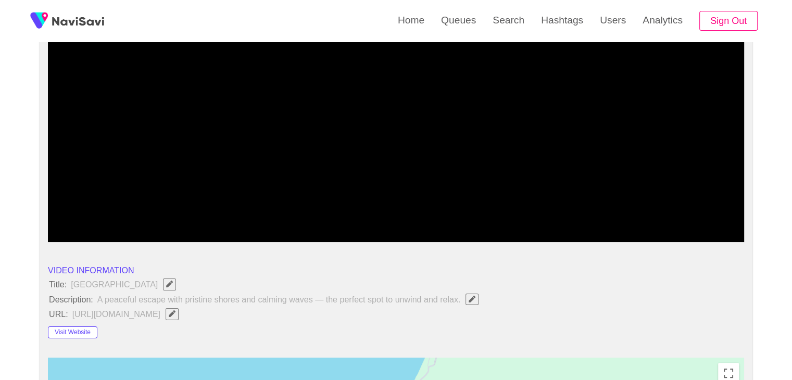
drag, startPoint x: 78, startPoint y: 215, endPoint x: 5, endPoint y: 215, distance: 72.4
click at [90, 227] on icon "add" at bounding box center [91, 233] width 86 height 12
click at [107, 235] on icon "add" at bounding box center [91, 233] width 86 height 12
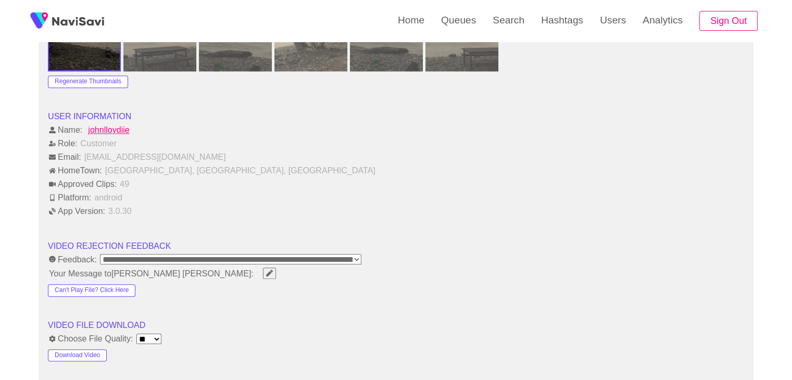
scroll to position [1198, 0]
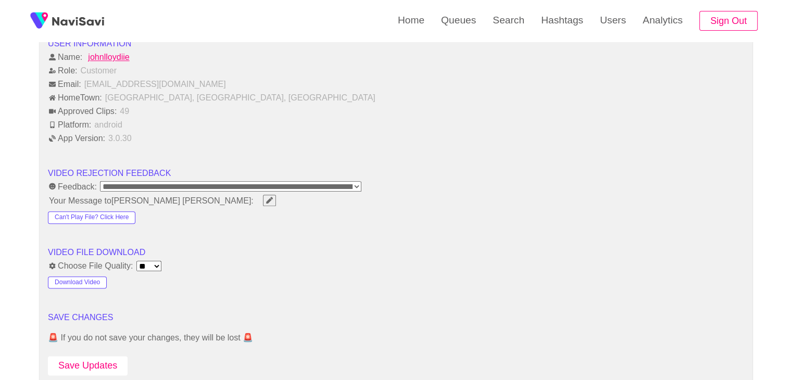
click at [103, 359] on button "Save Updates" at bounding box center [88, 365] width 80 height 19
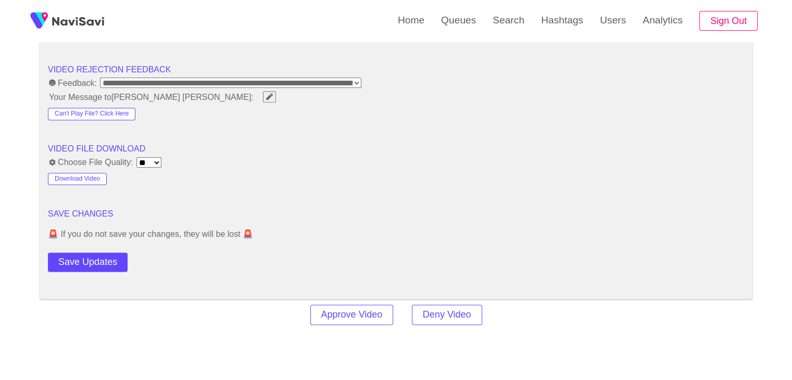
scroll to position [1302, 0]
click at [99, 260] on button "Save Updates" at bounding box center [88, 261] width 80 height 19
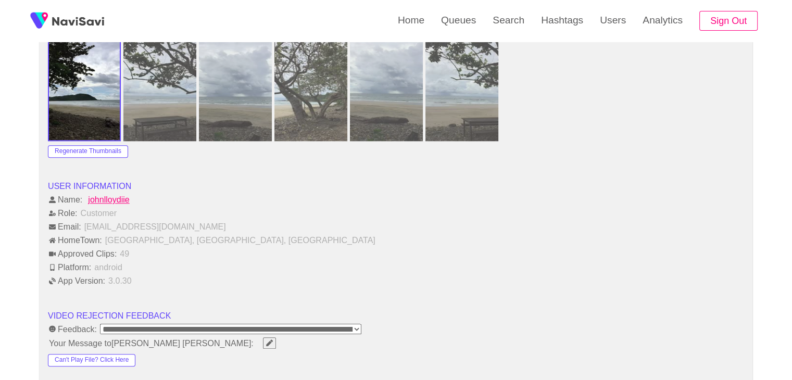
scroll to position [1042, 0]
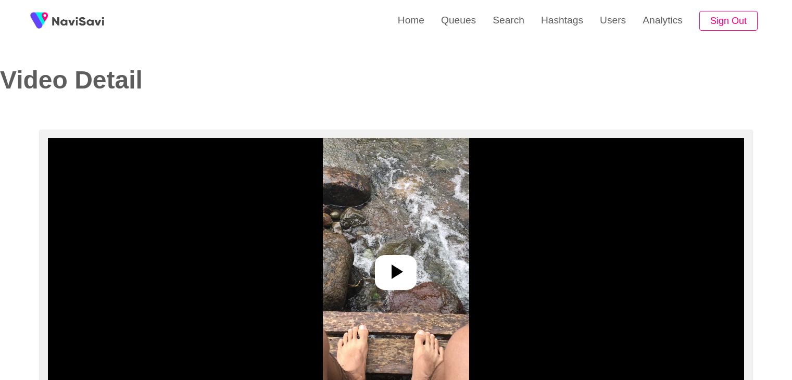
select select "**"
select select "**********"
click at [404, 271] on icon at bounding box center [395, 271] width 25 height 25
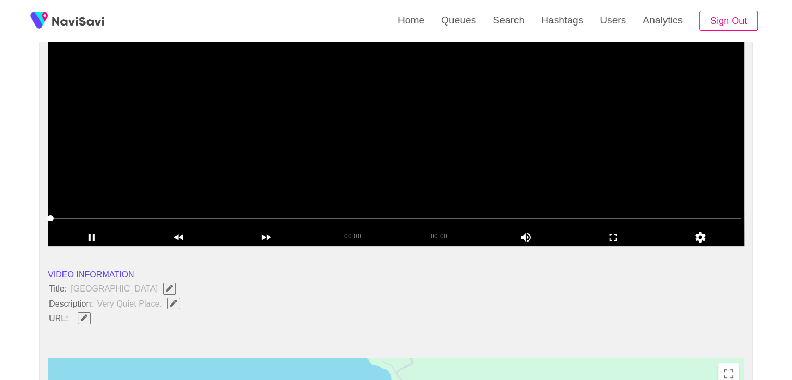
scroll to position [156, 0]
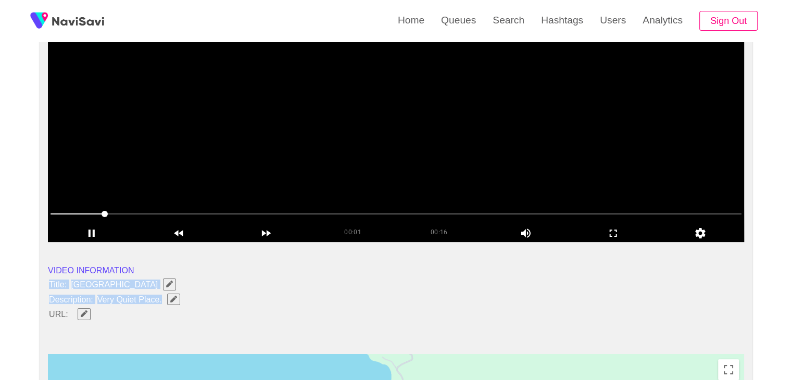
drag, startPoint x: 52, startPoint y: 282, endPoint x: 166, endPoint y: 301, distance: 115.6
copy ul "Title: [GEOGRAPHIC_DATA] Description: Very Quiet Place."
click at [173, 303] on button "button" at bounding box center [173, 299] width 13 height 11
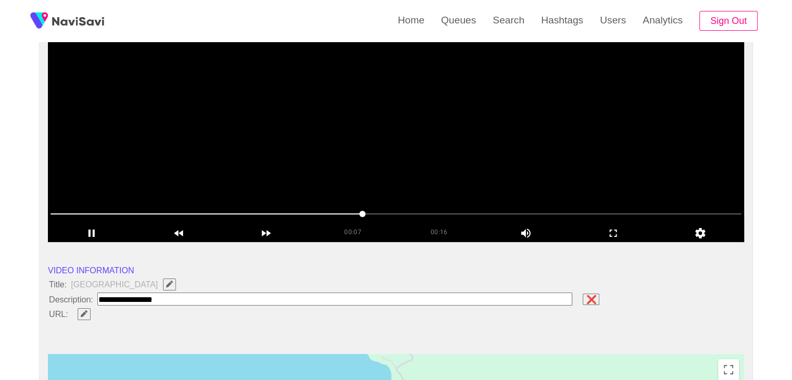
type input "**********"
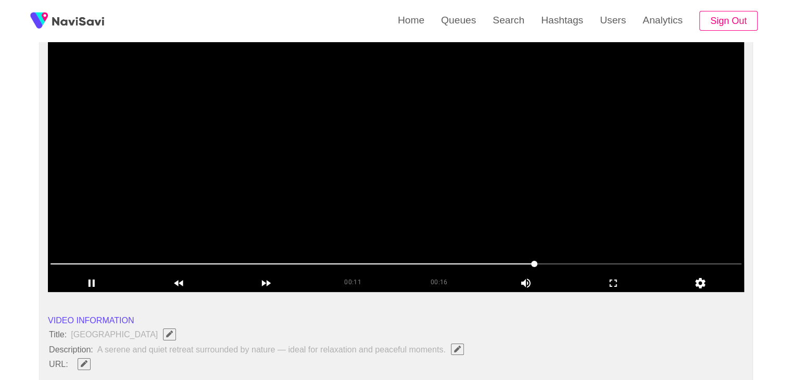
scroll to position [104, 0]
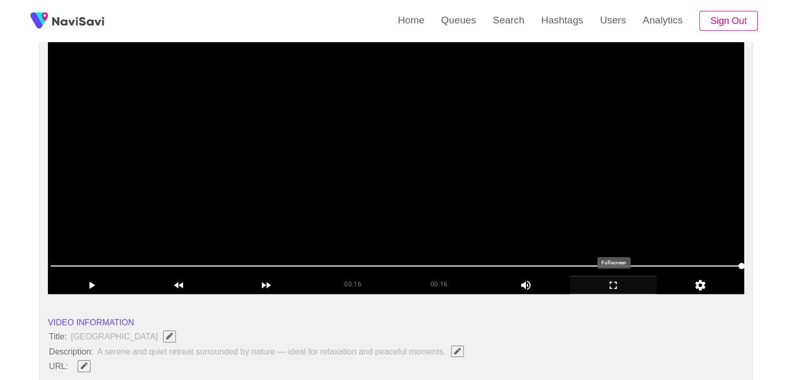
click at [612, 284] on icon "add" at bounding box center [613, 285] width 86 height 12
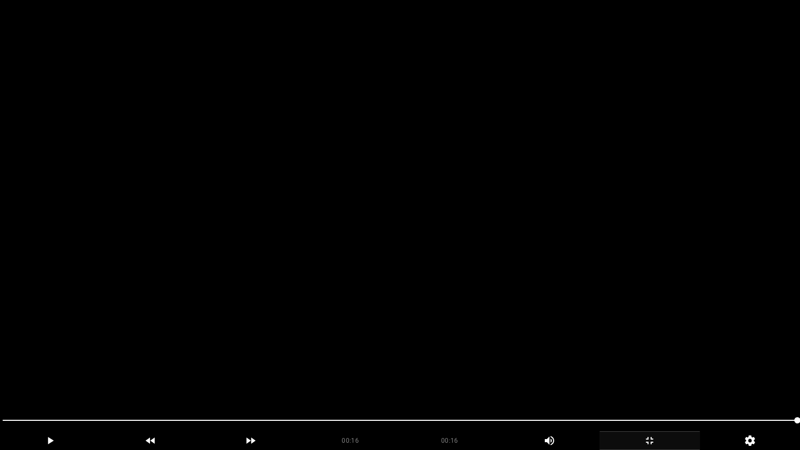
click at [665, 380] on icon "add" at bounding box center [649, 440] width 99 height 12
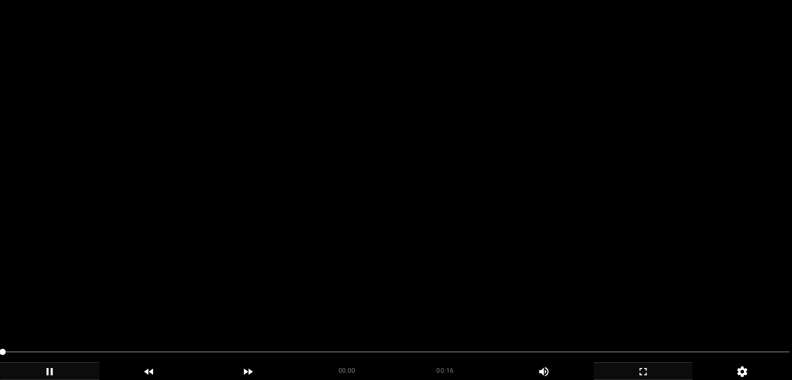
scroll to position [156, 0]
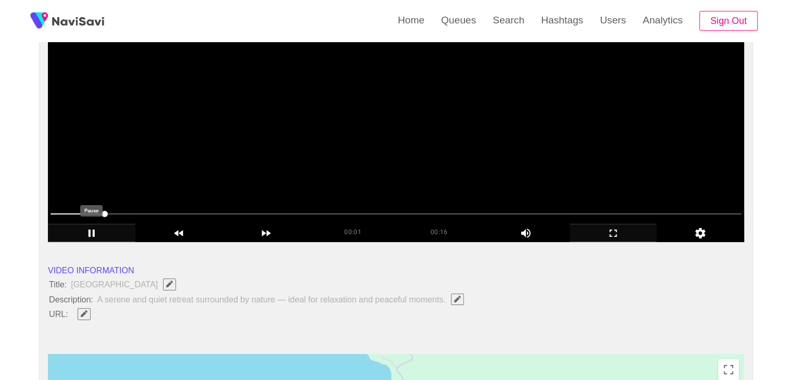
click at [86, 230] on icon "add" at bounding box center [91, 233] width 86 height 12
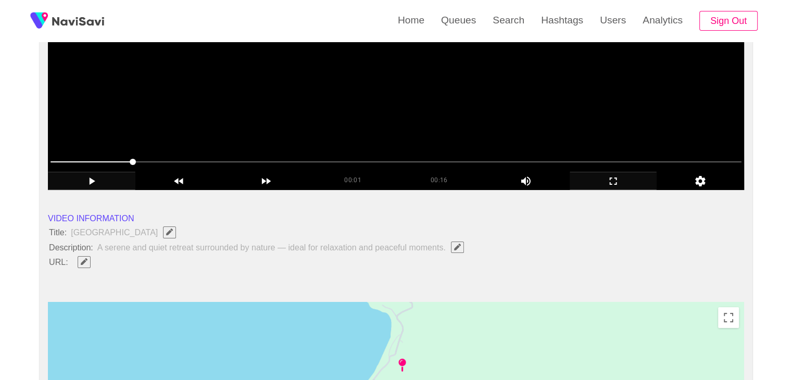
scroll to position [417, 0]
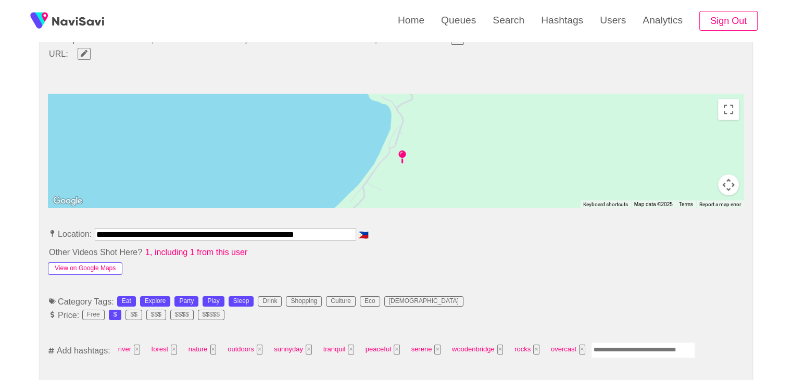
click at [112, 270] on button "View on Google Maps" at bounding box center [85, 268] width 74 height 12
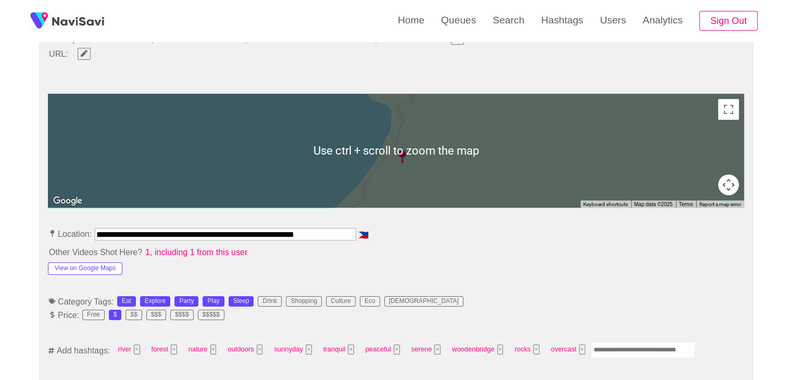
drag, startPoint x: 348, startPoint y: 229, endPoint x: 0, endPoint y: 215, distance: 348.7
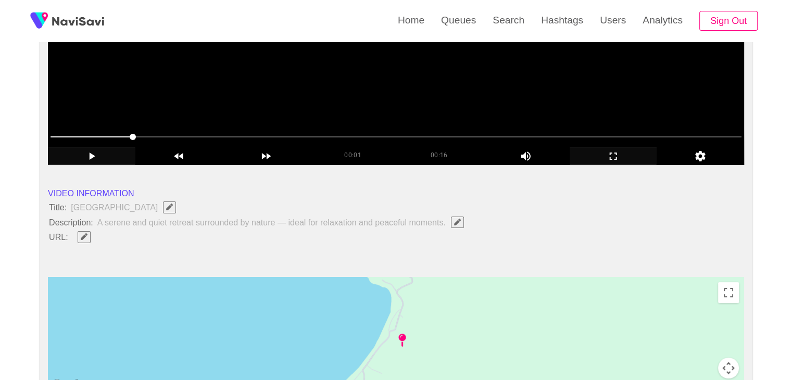
scroll to position [208, 0]
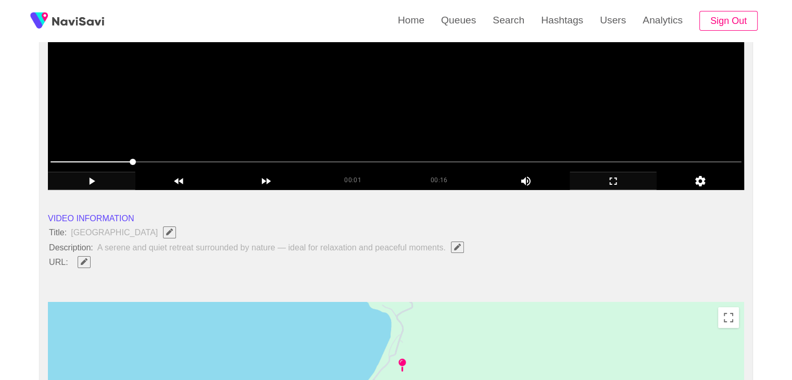
click at [81, 262] on icon "Edit Field" at bounding box center [84, 261] width 7 height 7
click at [144, 257] on input "field" at bounding box center [309, 262] width 475 height 13
type input "**********"
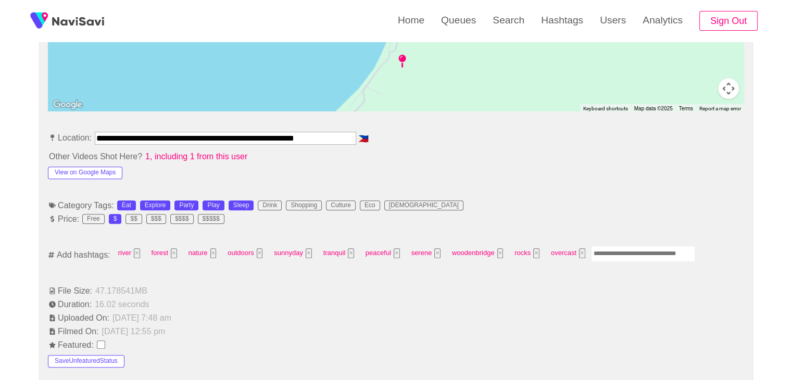
scroll to position [521, 0]
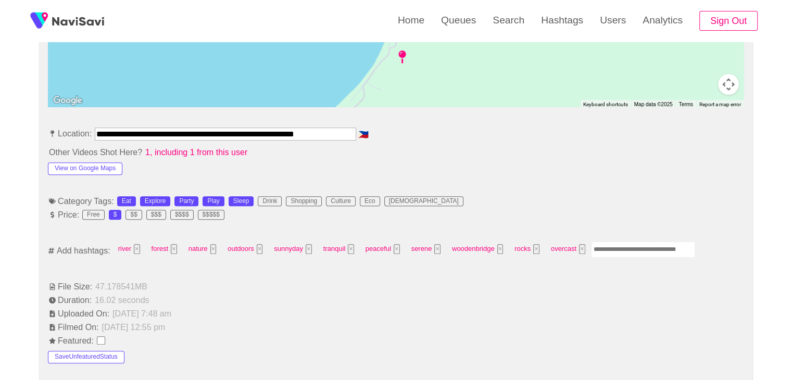
click at [623, 248] on input "Enter tag here and press return" at bounding box center [643, 250] width 104 height 16
type input "*********"
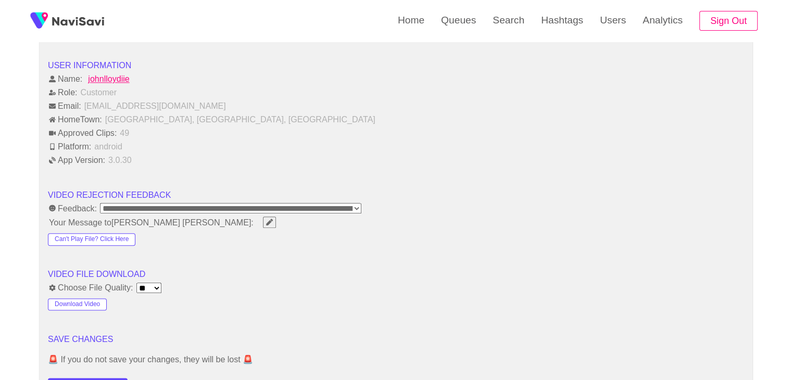
scroll to position [1198, 0]
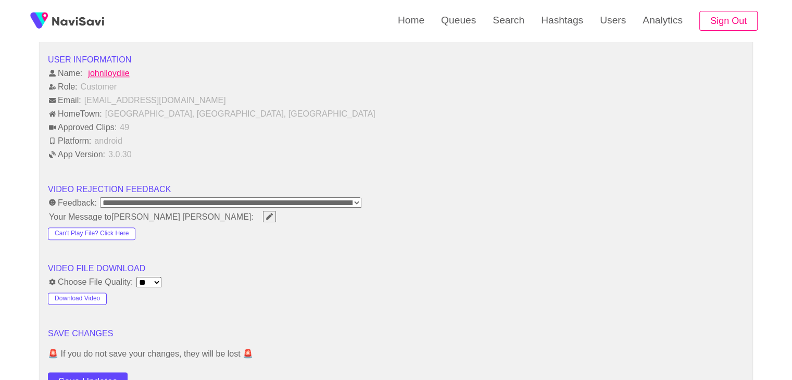
click at [94, 372] on button "Save Updates" at bounding box center [88, 381] width 80 height 19
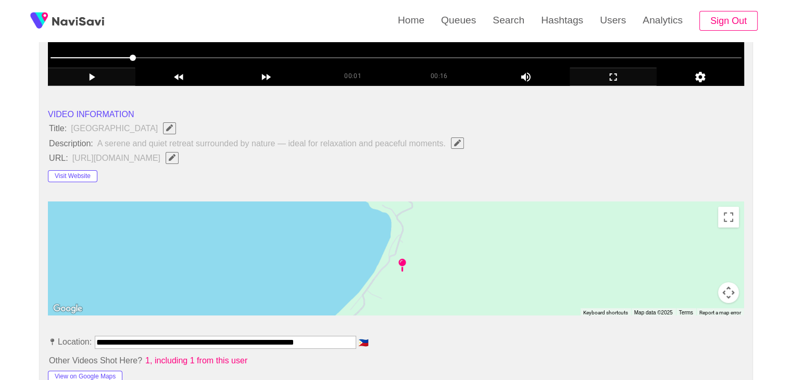
scroll to position [104, 0]
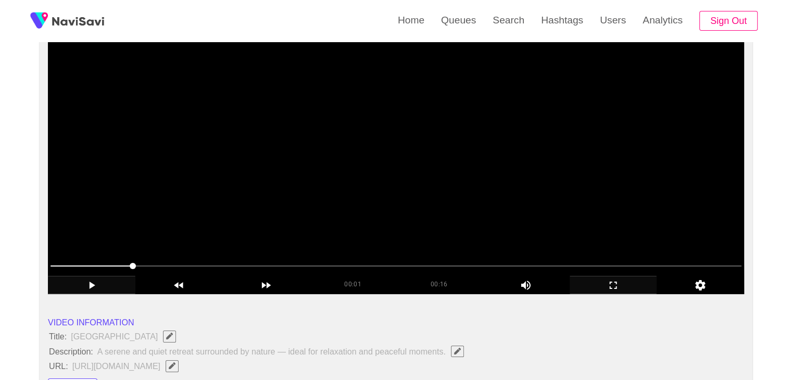
click at [271, 265] on span at bounding box center [396, 266] width 691 height 17
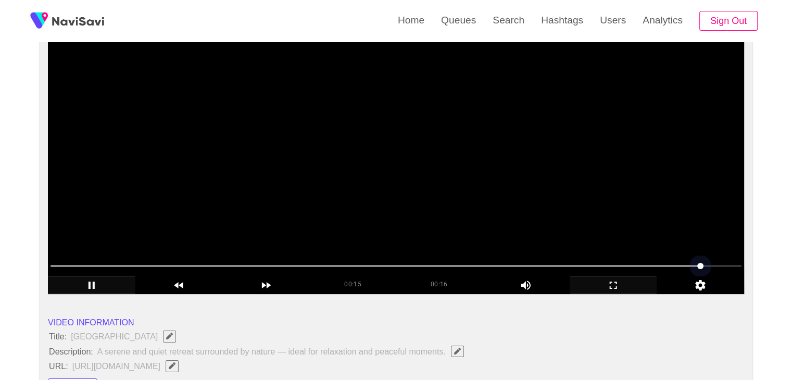
drag, startPoint x: 429, startPoint y: 263, endPoint x: 277, endPoint y: 260, distance: 152.1
click at [277, 260] on span at bounding box center [396, 266] width 691 height 17
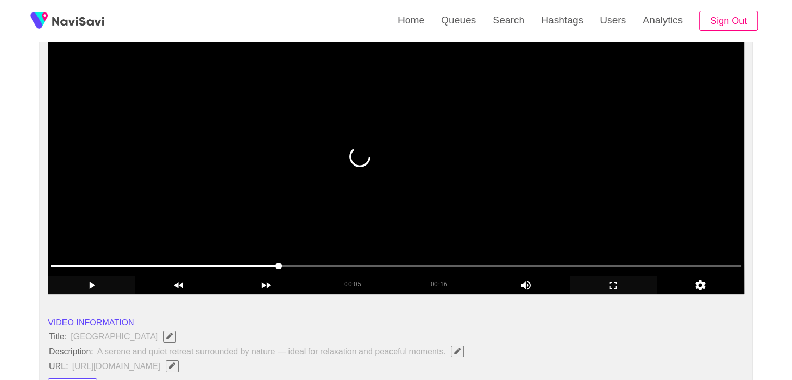
click at [164, 264] on span at bounding box center [396, 266] width 691 height 17
click at [154, 266] on span at bounding box center [396, 266] width 691 height 17
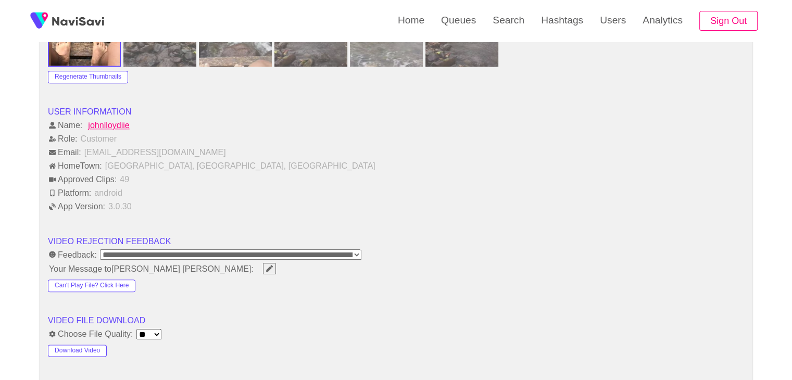
scroll to position [1354, 0]
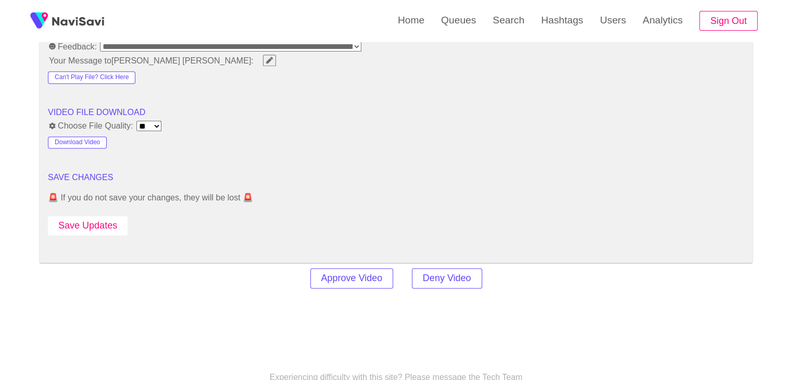
click at [99, 216] on button "Save Updates" at bounding box center [88, 225] width 80 height 19
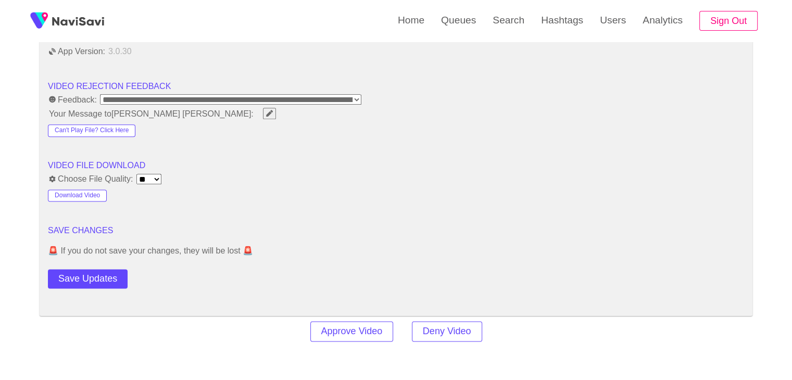
scroll to position [1302, 0]
click at [102, 268] on button "Save Updates" at bounding box center [88, 277] width 80 height 19
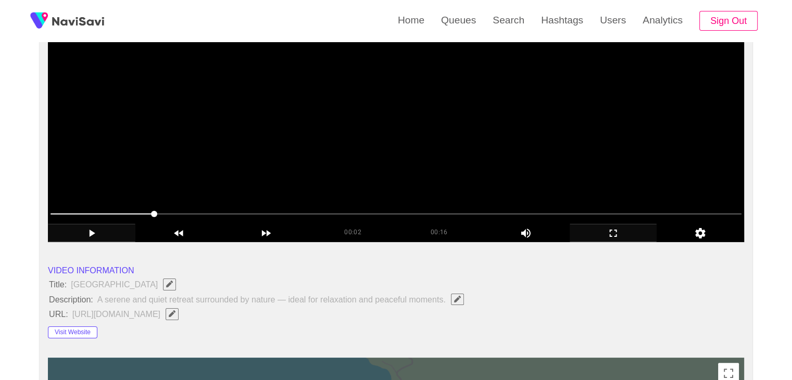
scroll to position [0, 0]
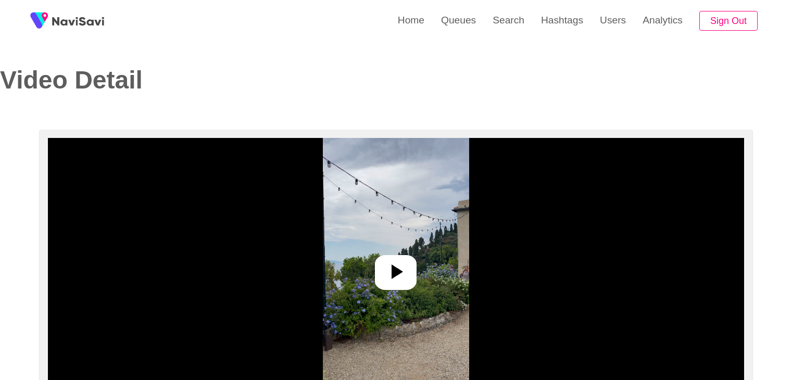
select select "**********"
select select "**"
click at [505, 24] on link "Search" at bounding box center [508, 20] width 48 height 41
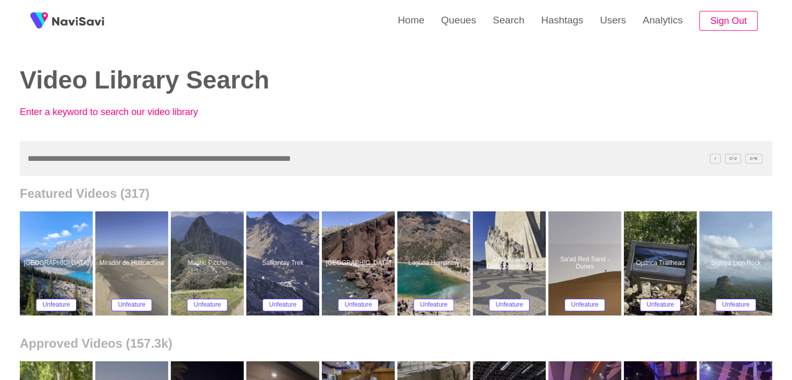
click at [71, 155] on input "text" at bounding box center [396, 158] width 753 height 35
paste input "**********"
type input "**********"
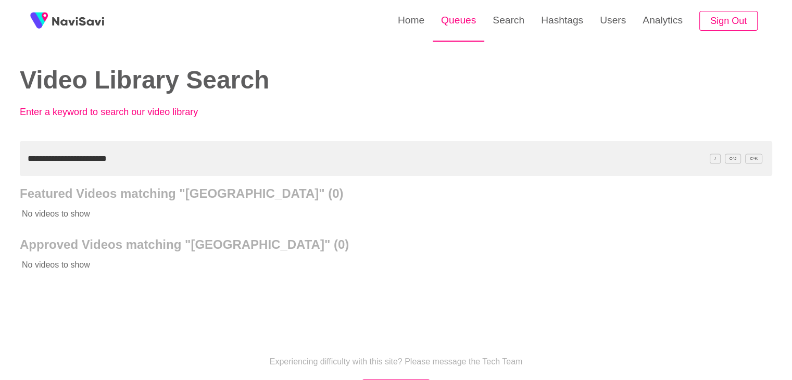
click at [438, 17] on link "Queues" at bounding box center [459, 20] width 52 height 41
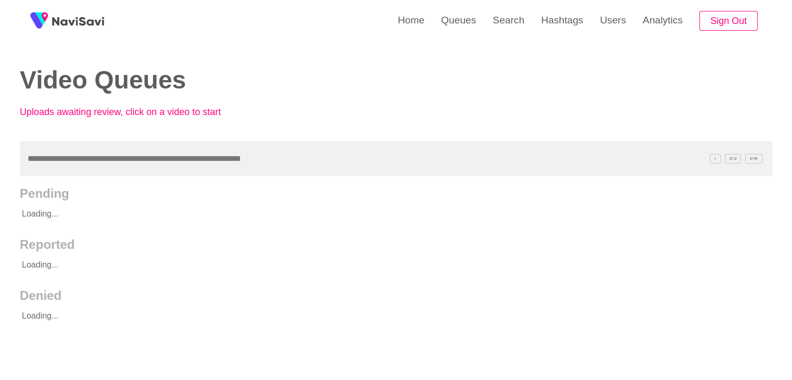
click at [50, 164] on input "text" at bounding box center [396, 158] width 753 height 35
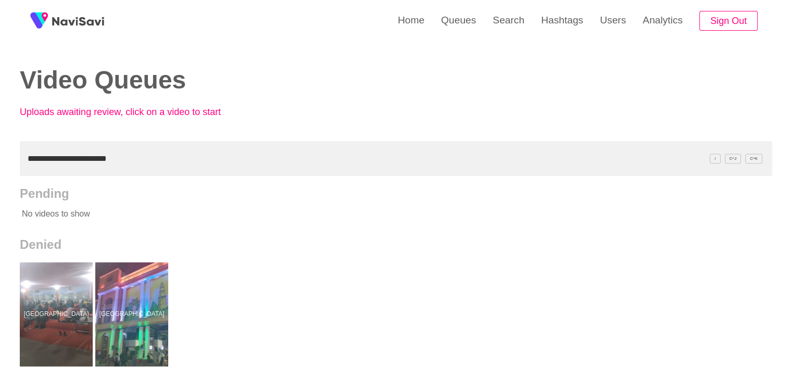
drag, startPoint x: 0, startPoint y: 148, endPoint x: 0, endPoint y: 142, distance: 6.8
click at [0, 142] on div "**********" at bounding box center [396, 288] width 792 height 577
paste input "*"
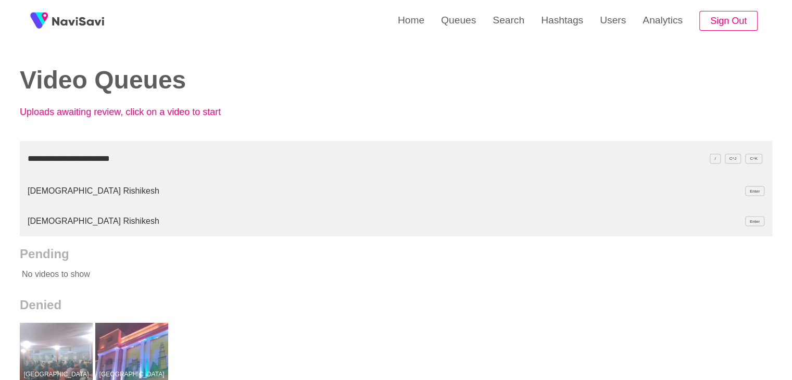
type input "**********"
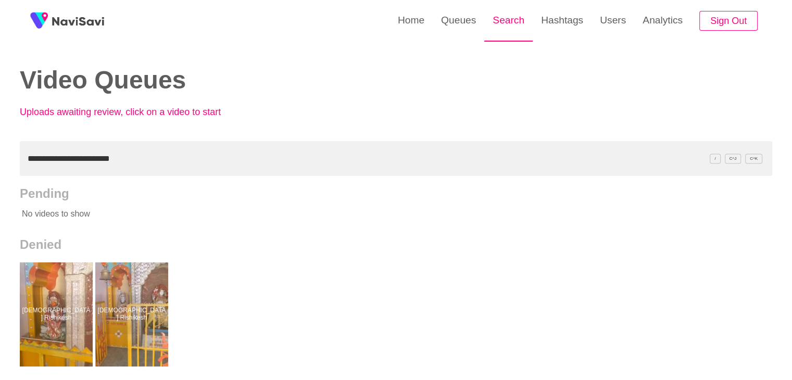
drag, startPoint x: 502, startPoint y: 18, endPoint x: 496, endPoint y: 18, distance: 6.3
click at [502, 18] on link "Search" at bounding box center [508, 20] width 48 height 41
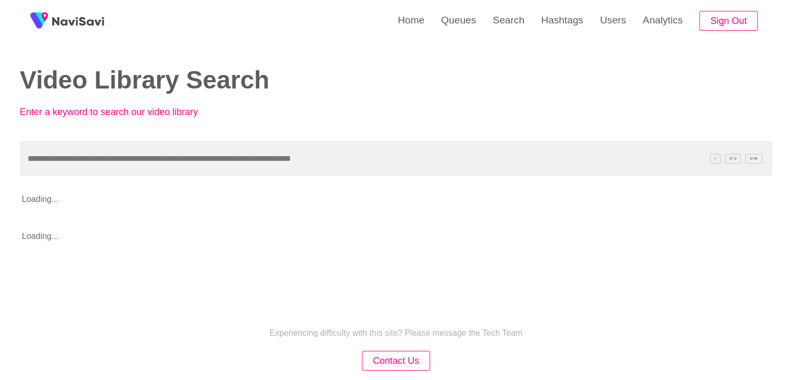
click at [71, 169] on input "text" at bounding box center [396, 158] width 753 height 35
type input "**********"
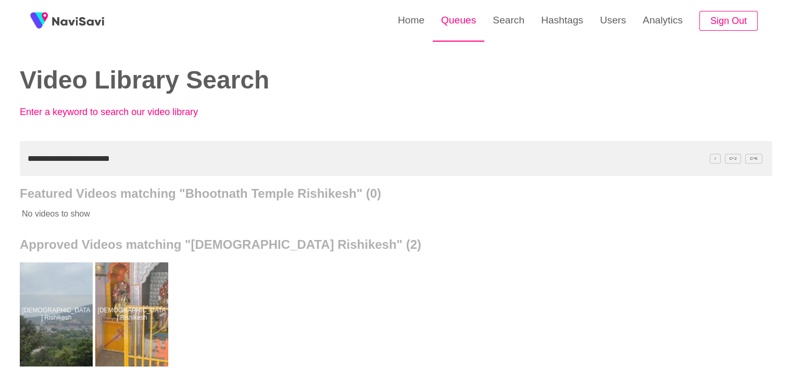
click at [466, 21] on link "Queues" at bounding box center [459, 20] width 52 height 41
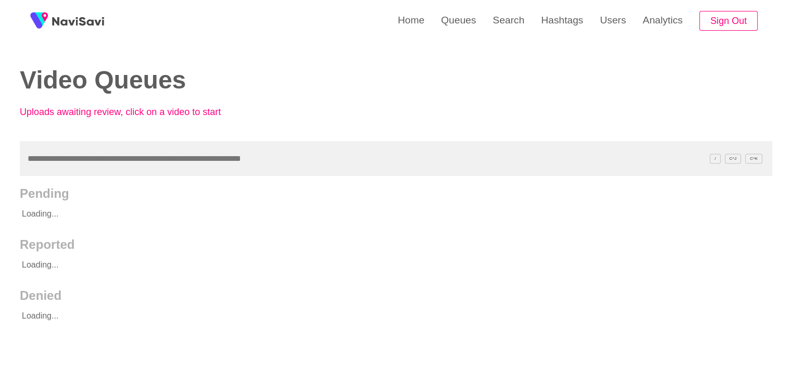
click at [89, 155] on input "text" at bounding box center [396, 158] width 753 height 35
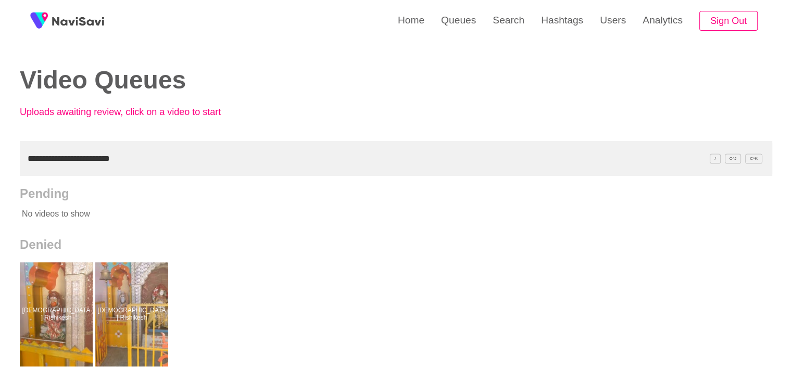
drag, startPoint x: 131, startPoint y: 155, endPoint x: 0, endPoint y: 149, distance: 131.4
click at [0, 149] on div "**********" at bounding box center [396, 288] width 792 height 577
paste input "text"
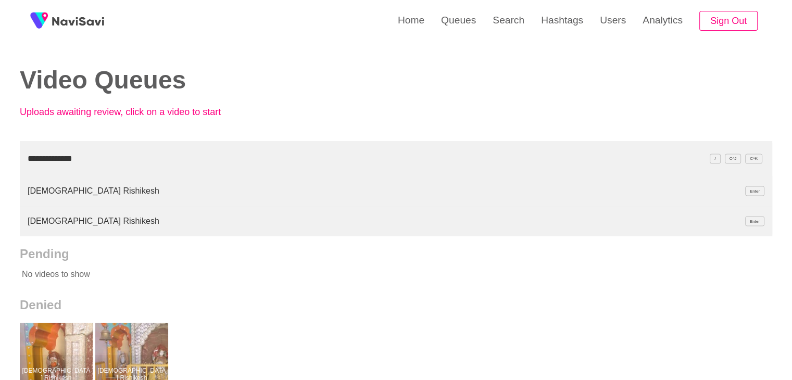
type input "**********"
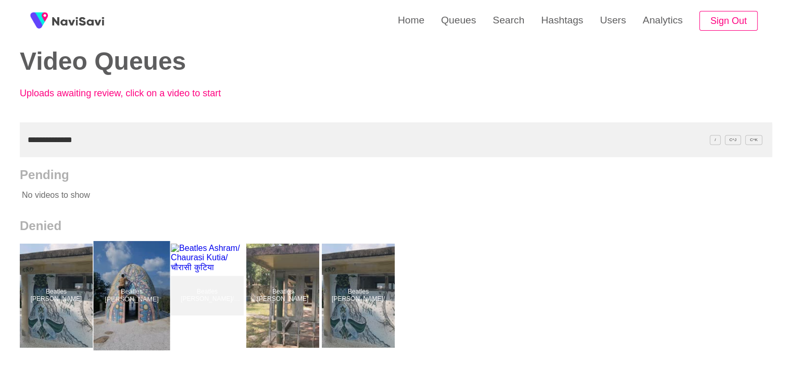
scroll to position [52, 0]
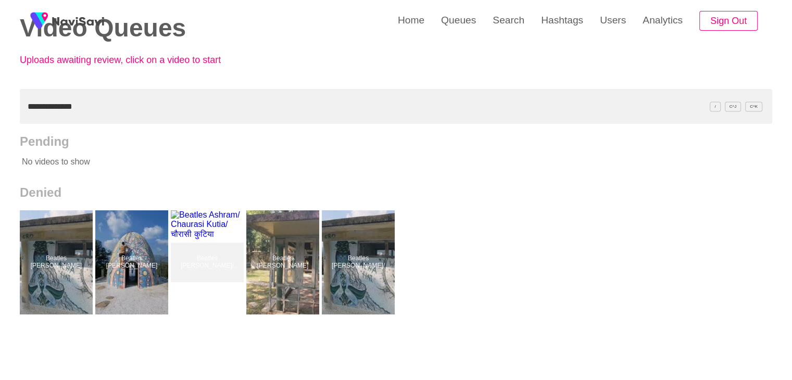
drag, startPoint x: 92, startPoint y: 108, endPoint x: 0, endPoint y: 102, distance: 91.9
click at [0, 102] on div "**********" at bounding box center [396, 236] width 792 height 577
click at [454, 26] on link "Queues" at bounding box center [459, 20] width 52 height 41
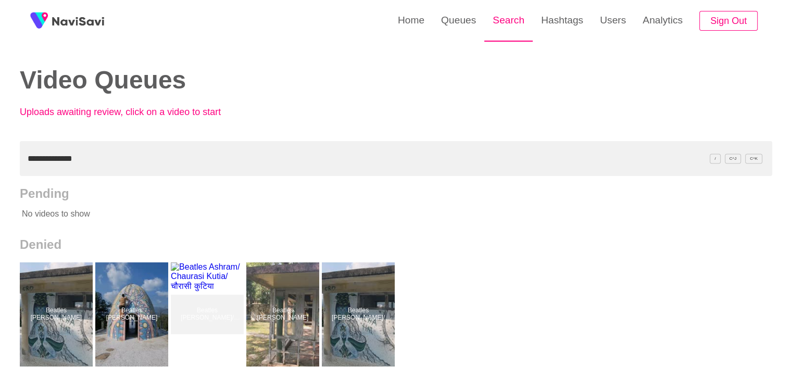
click at [498, 21] on link "Search" at bounding box center [508, 20] width 48 height 41
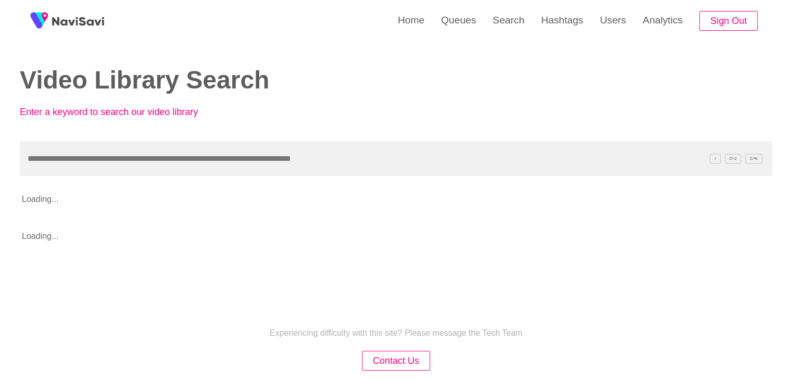
click at [81, 172] on input "text" at bounding box center [396, 158] width 753 height 35
type input "**********"
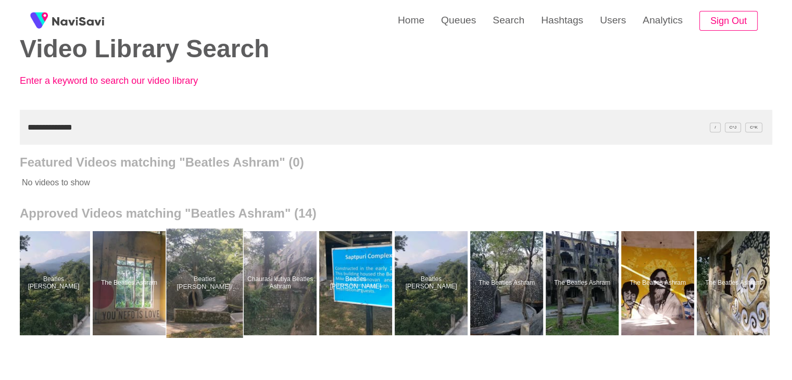
scroll to position [104, 0]
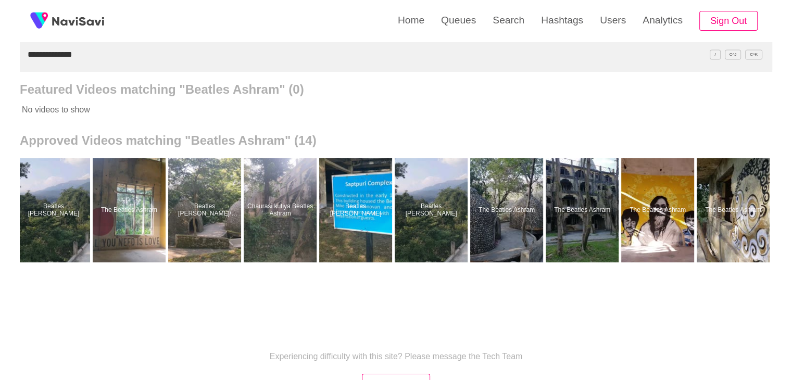
click at [210, 229] on div at bounding box center [204, 210] width 73 height 104
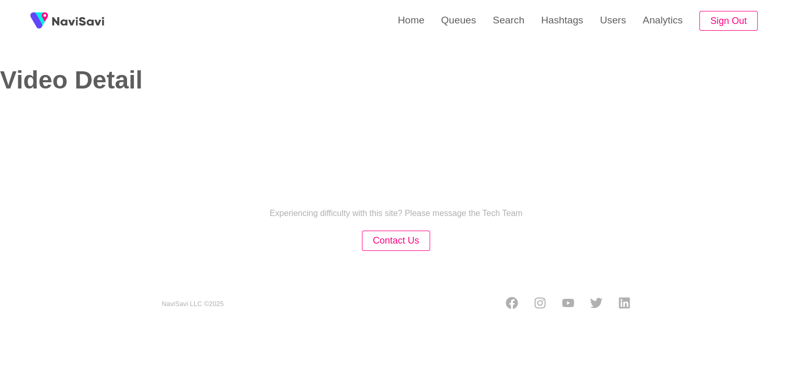
select select "**********"
select select "**"
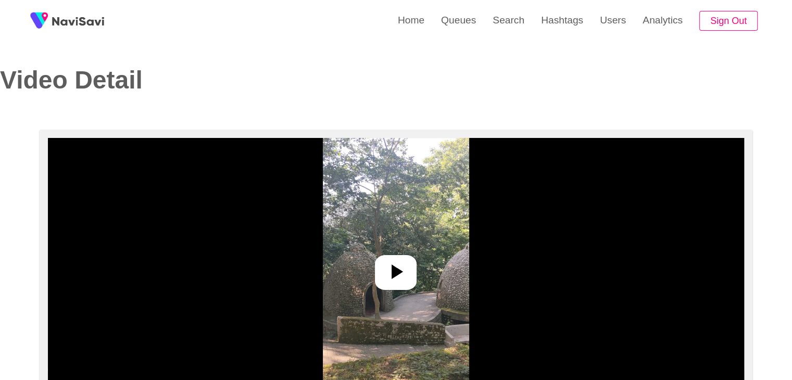
click at [394, 269] on icon at bounding box center [397, 272] width 11 height 15
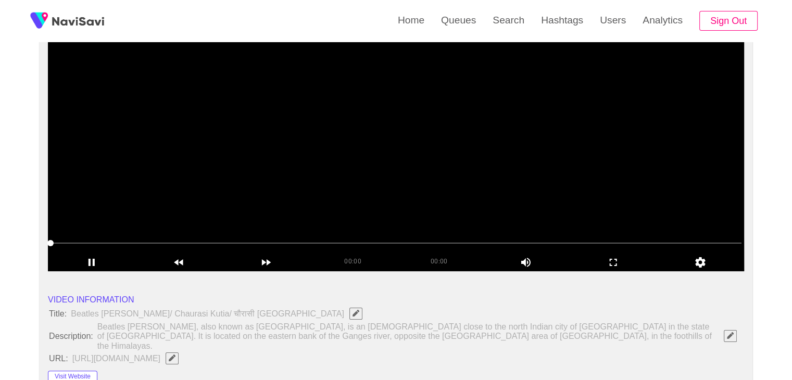
scroll to position [156, 0]
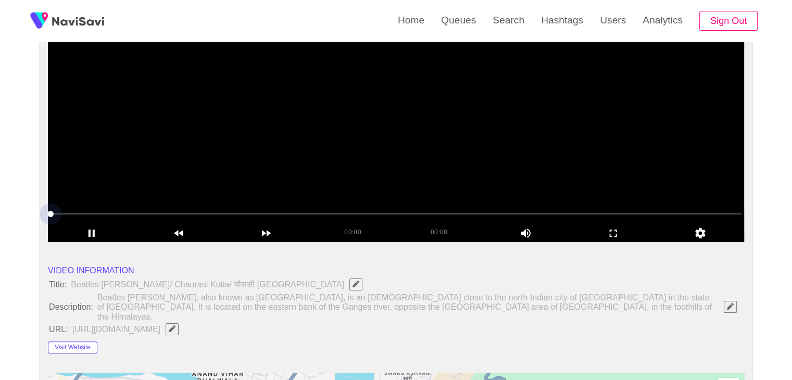
click at [191, 215] on span at bounding box center [396, 214] width 691 height 17
click at [229, 212] on span at bounding box center [396, 214] width 691 height 17
click at [114, 209] on span at bounding box center [396, 214] width 691 height 17
click at [299, 210] on span at bounding box center [396, 214] width 691 height 17
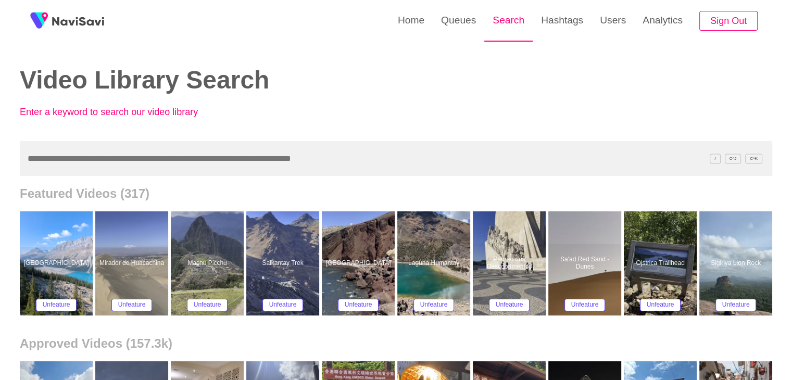
click at [509, 21] on link "Search" at bounding box center [508, 20] width 48 height 41
click at [166, 163] on input "text" at bounding box center [396, 158] width 753 height 35
paste input "**********"
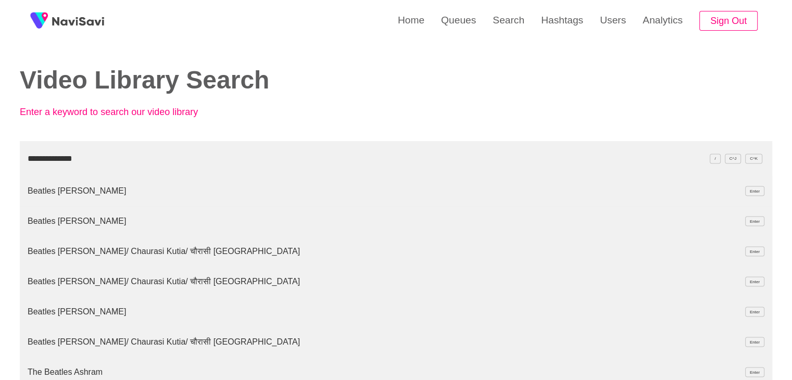
type input "**********"
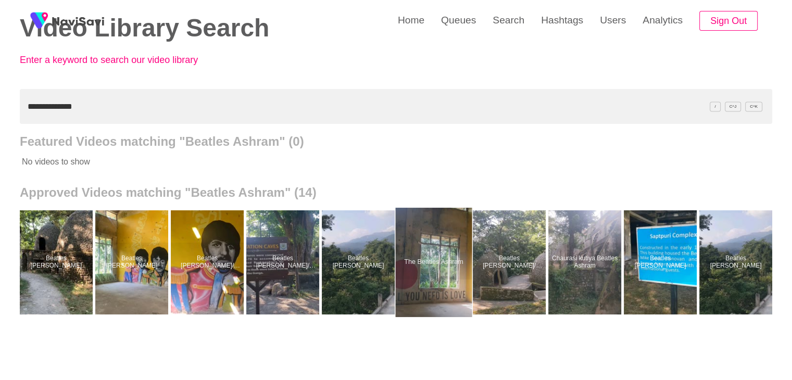
scroll to position [0, 305]
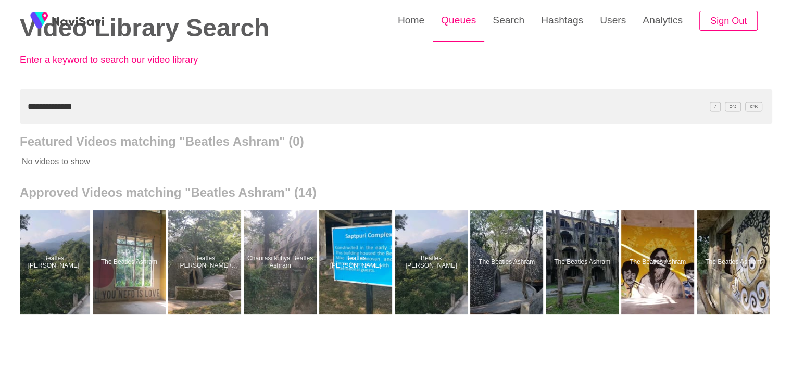
click at [461, 19] on link "Queues" at bounding box center [459, 20] width 52 height 41
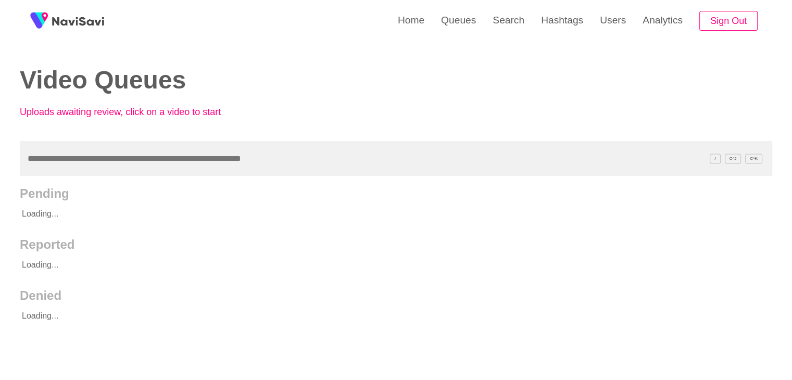
drag, startPoint x: 93, startPoint y: 157, endPoint x: 110, endPoint y: 166, distance: 19.3
click at [97, 162] on input "text" at bounding box center [396, 158] width 753 height 35
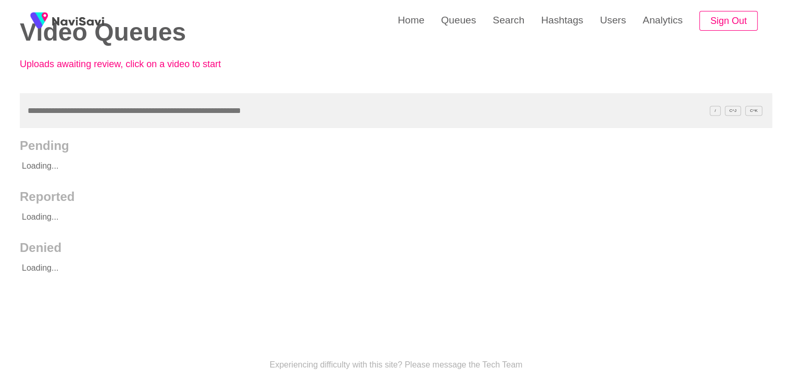
scroll to position [52, 0]
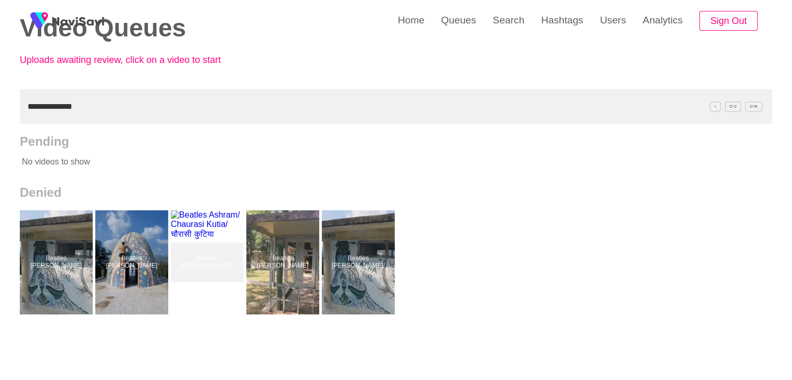
drag, startPoint x: 86, startPoint y: 102, endPoint x: 0, endPoint y: 96, distance: 86.1
click at [0, 97] on div "**********" at bounding box center [396, 236] width 792 height 577
paste input "****"
type input "**********"
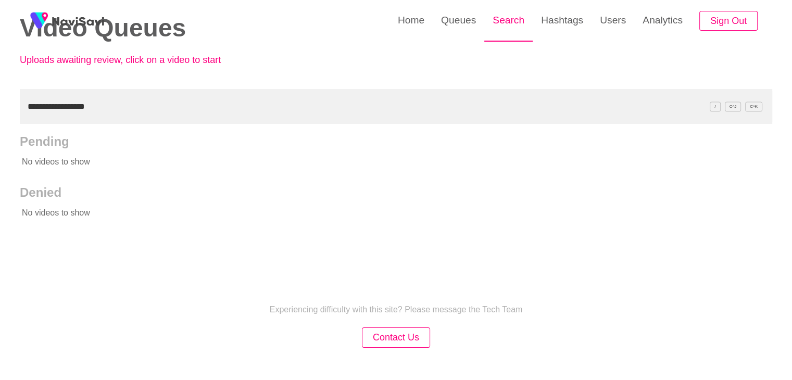
click at [519, 25] on link "Search" at bounding box center [508, 20] width 48 height 41
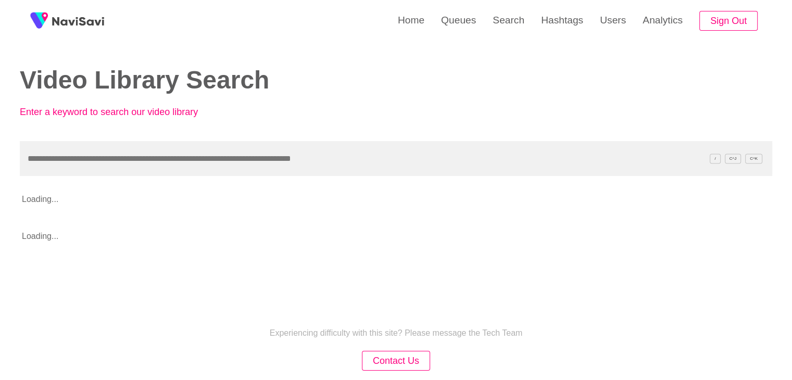
click at [73, 158] on input "text" at bounding box center [396, 158] width 753 height 35
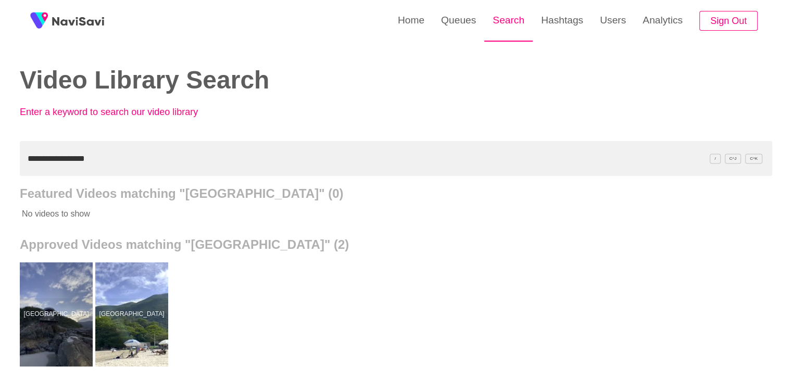
click at [508, 19] on link "Search" at bounding box center [508, 20] width 48 height 41
click at [0, 159] on div "**********" at bounding box center [396, 288] width 792 height 577
paste input "text"
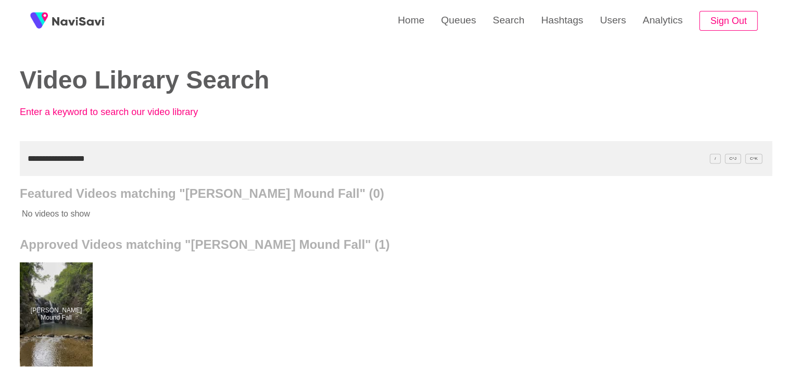
drag, startPoint x: 94, startPoint y: 158, endPoint x: 0, endPoint y: 160, distance: 94.3
click at [0, 160] on div "**********" at bounding box center [396, 288] width 792 height 577
paste input "text"
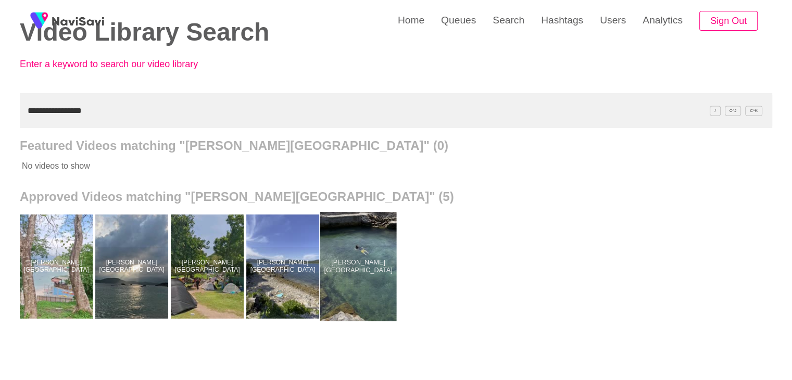
scroll to position [52, 0]
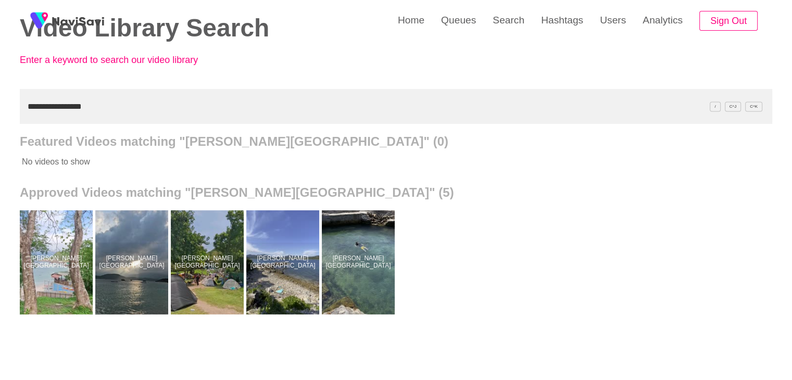
drag, startPoint x: 108, startPoint y: 103, endPoint x: 0, endPoint y: 113, distance: 108.8
click at [0, 123] on div "**********" at bounding box center [396, 236] width 792 height 577
paste input "text"
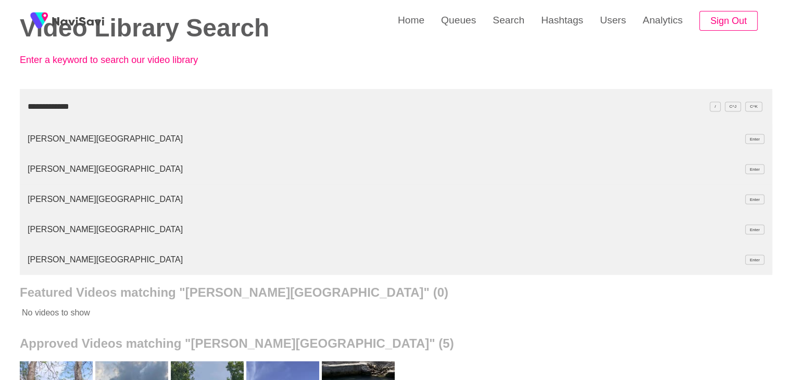
type input "**********"
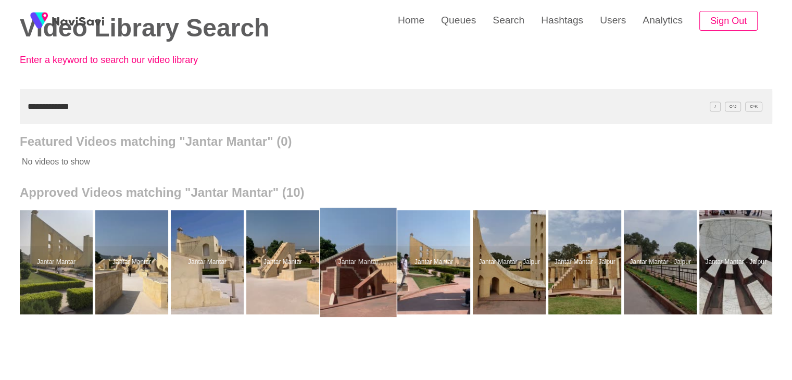
scroll to position [0, 3]
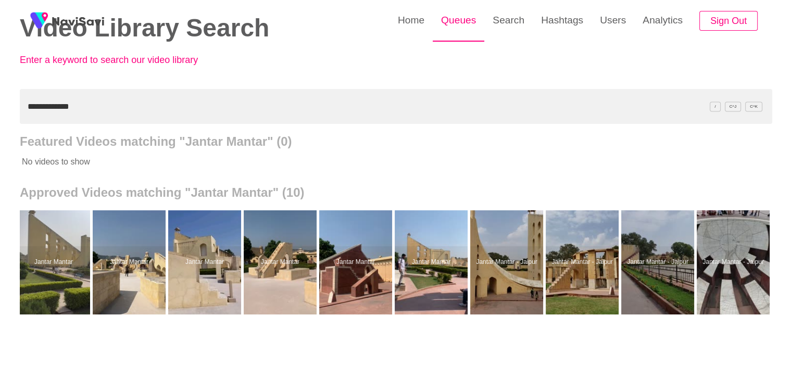
click at [443, 20] on link "Queues" at bounding box center [459, 20] width 52 height 41
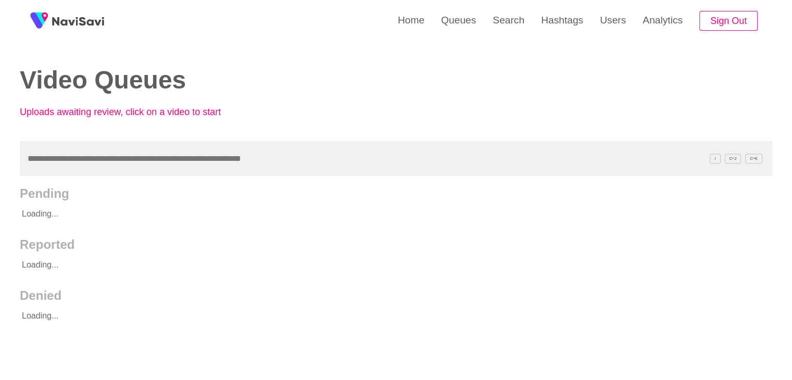
click at [75, 160] on input "text" at bounding box center [396, 158] width 753 height 35
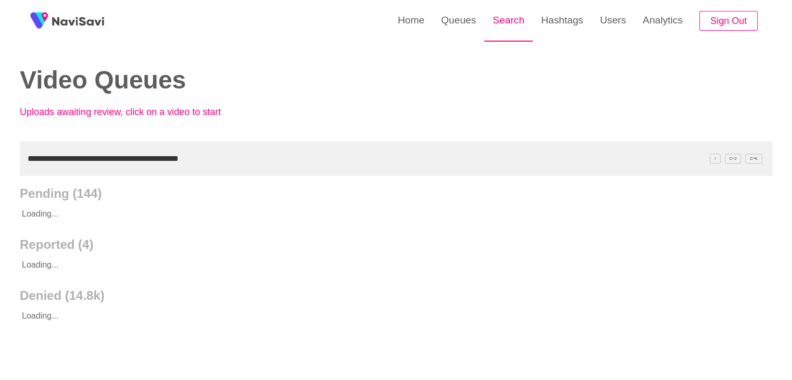
type input "**********"
click at [508, 18] on link "Search" at bounding box center [508, 20] width 48 height 41
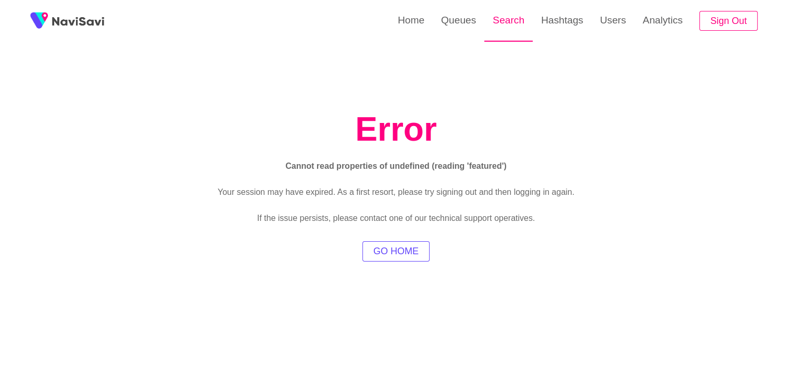
click at [502, 24] on link "Search" at bounding box center [508, 20] width 48 height 41
click at [449, 22] on link "Queues" at bounding box center [459, 20] width 52 height 41
click at [409, 260] on button "GO HOME" at bounding box center [395, 251] width 67 height 20
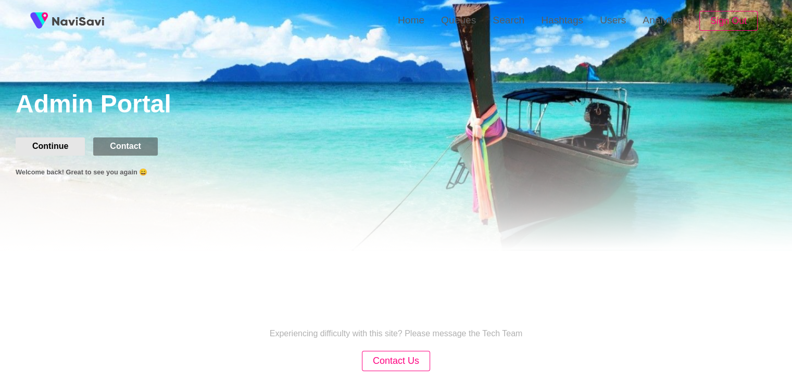
click at [50, 152] on button "Continue" at bounding box center [50, 146] width 69 height 18
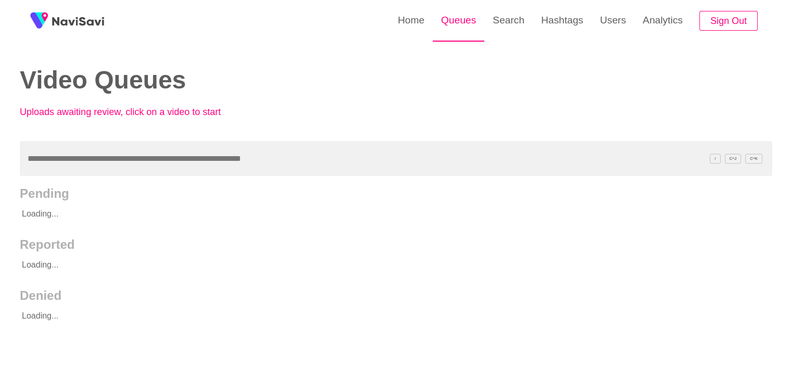
click at [459, 31] on link "Queues" at bounding box center [459, 20] width 52 height 41
click at [103, 162] on input "text" at bounding box center [396, 158] width 753 height 35
paste input "**********"
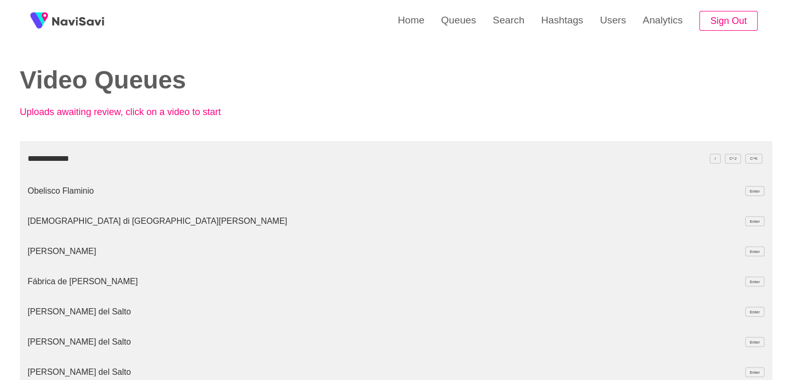
type input "**********"
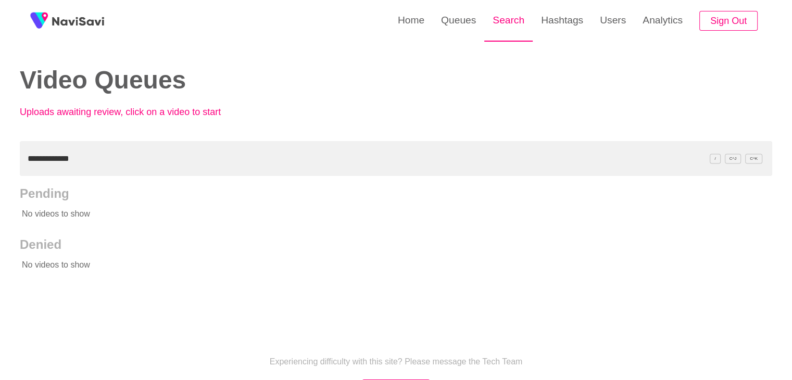
click at [521, 15] on link "Search" at bounding box center [508, 20] width 48 height 41
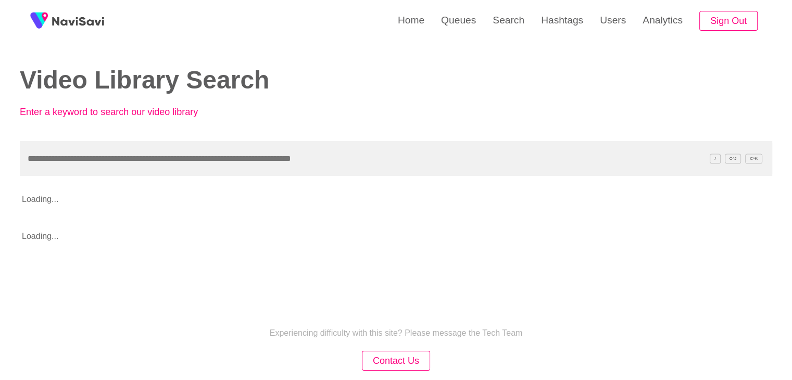
click at [96, 158] on input "text" at bounding box center [396, 158] width 753 height 35
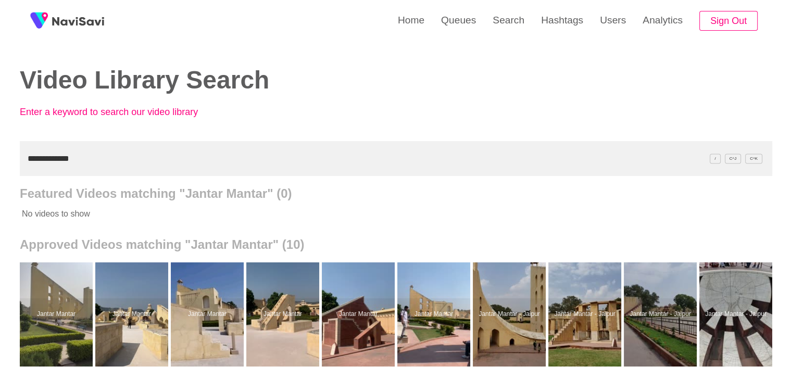
drag, startPoint x: 82, startPoint y: 160, endPoint x: 0, endPoint y: 147, distance: 83.3
click at [0, 147] on div "**********" at bounding box center [396, 288] width 792 height 577
paste input "********"
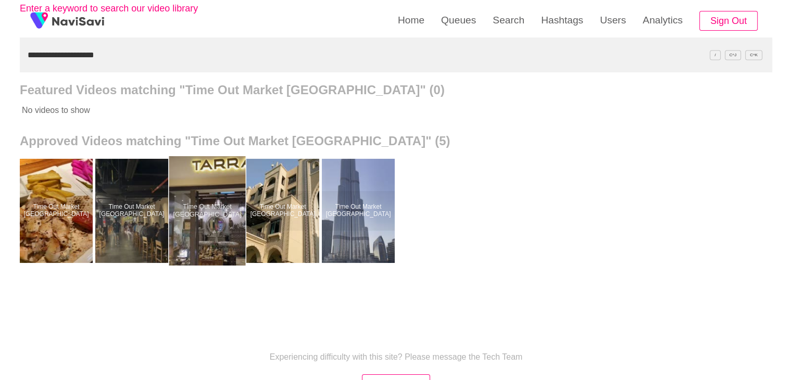
scroll to position [104, 0]
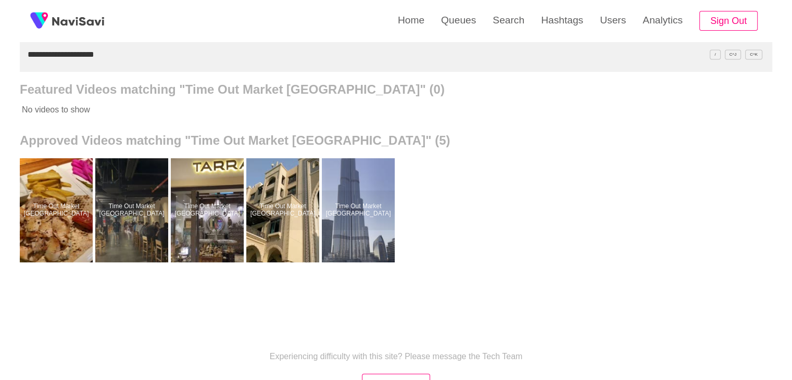
drag, startPoint x: 115, startPoint y: 55, endPoint x: 6, endPoint y: 35, distance: 110.1
click at [0, 42] on div "**********" at bounding box center [396, 184] width 792 height 577
paste input "text"
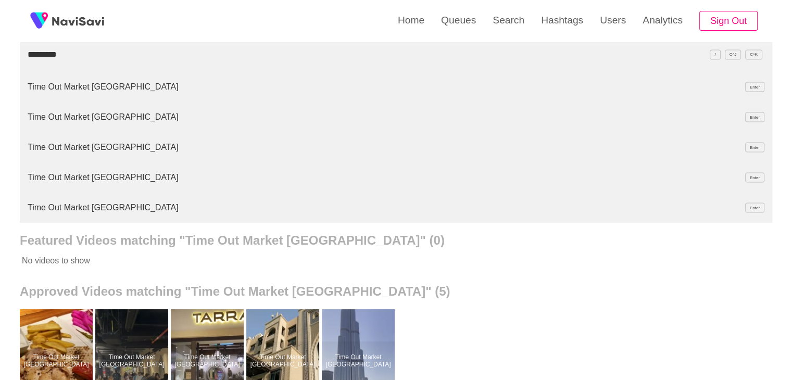
type input "*********"
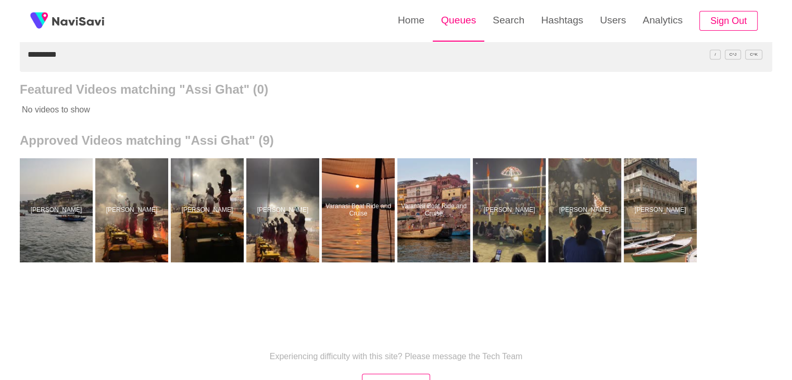
click at [458, 22] on link "Queues" at bounding box center [459, 20] width 52 height 41
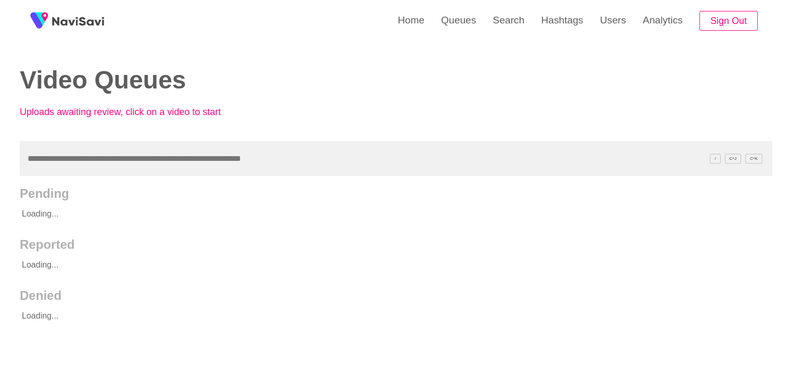
click at [40, 161] on input "text" at bounding box center [396, 158] width 753 height 35
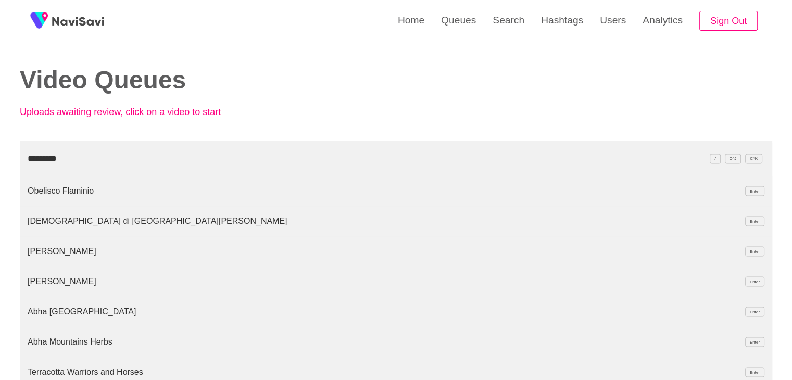
type input "*********"
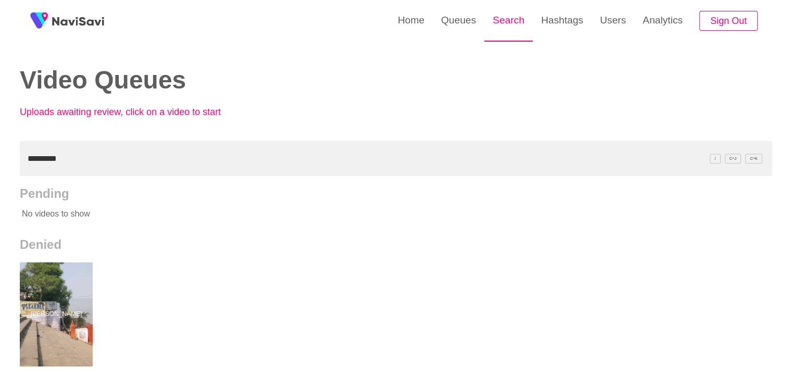
click at [498, 24] on link "Search" at bounding box center [508, 20] width 48 height 41
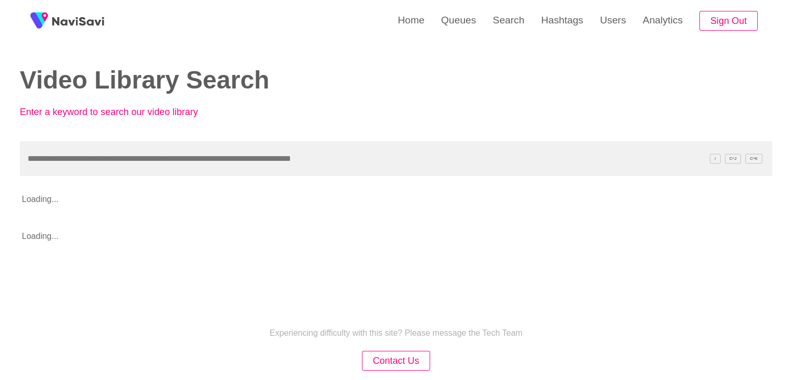
click at [103, 161] on input "text" at bounding box center [396, 158] width 753 height 35
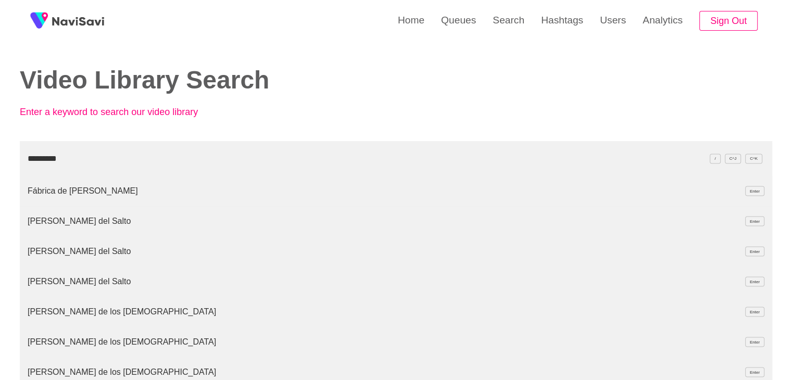
type input "*********"
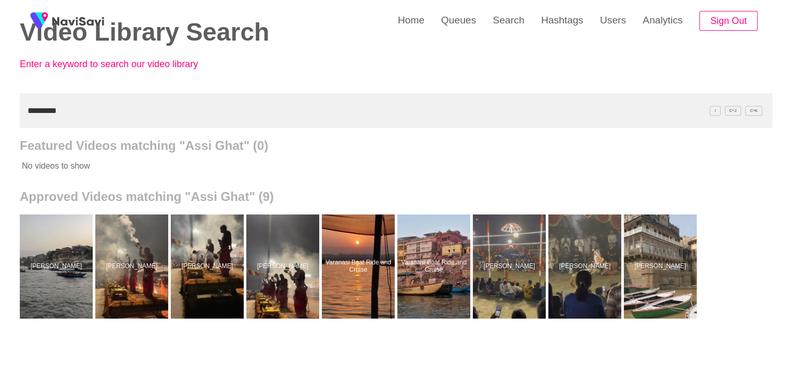
scroll to position [52, 0]
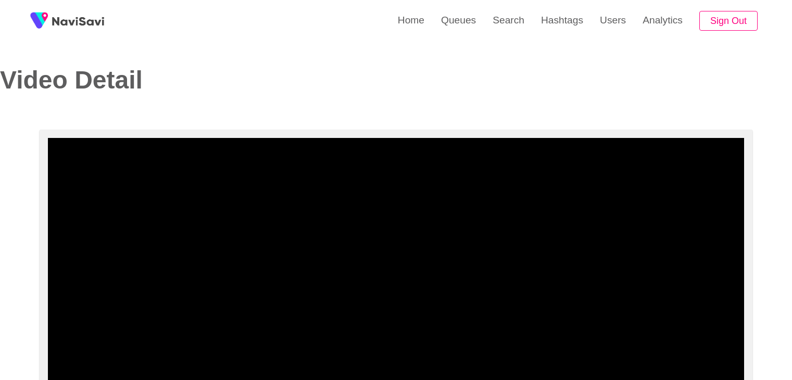
select select "**********"
select select "**"
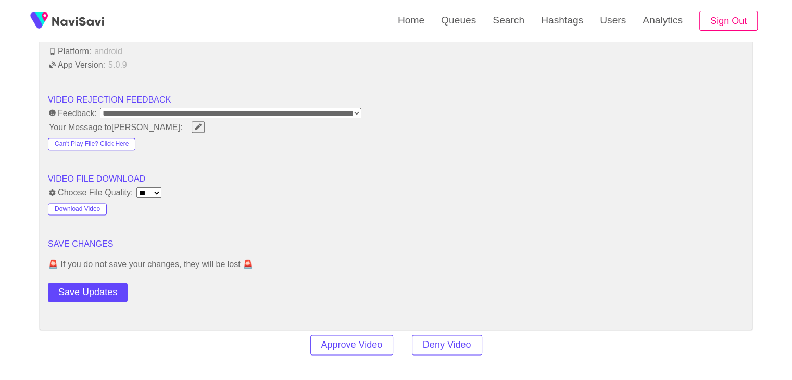
scroll to position [1302, 0]
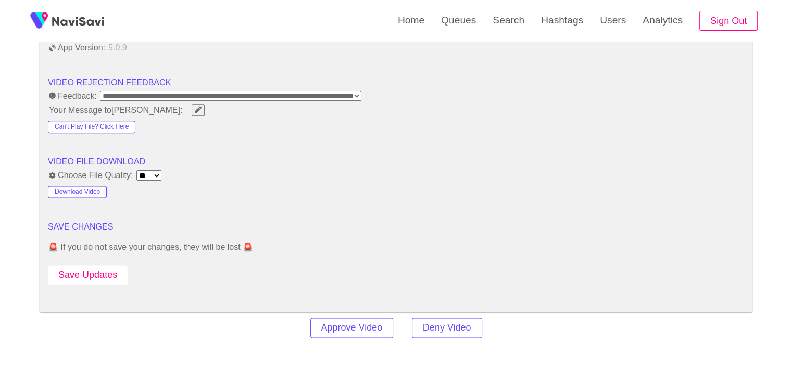
click at [104, 266] on button "Save Updates" at bounding box center [88, 275] width 80 height 19
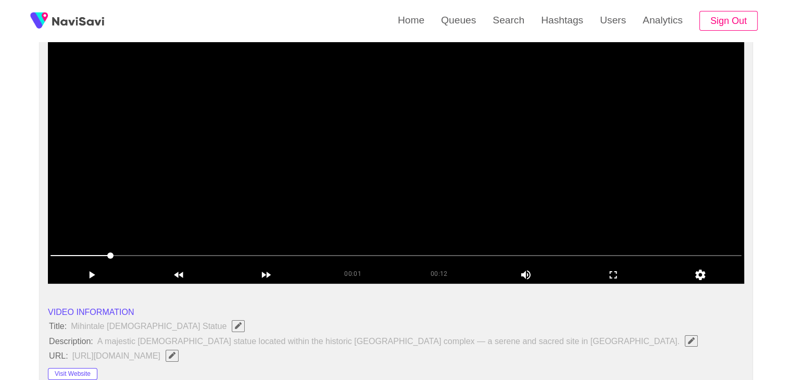
scroll to position [104, 0]
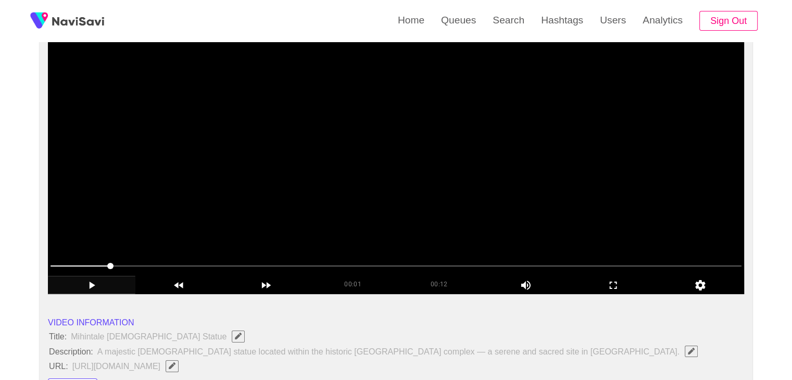
click at [81, 282] on icon "add" at bounding box center [91, 285] width 86 height 12
click at [89, 288] on icon "add" at bounding box center [92, 285] width 6 height 7
drag, startPoint x: 119, startPoint y: 266, endPoint x: 348, endPoint y: 260, distance: 229.2
click at [435, 259] on span at bounding box center [396, 266] width 691 height 17
click at [61, 268] on span at bounding box center [396, 266] width 691 height 17
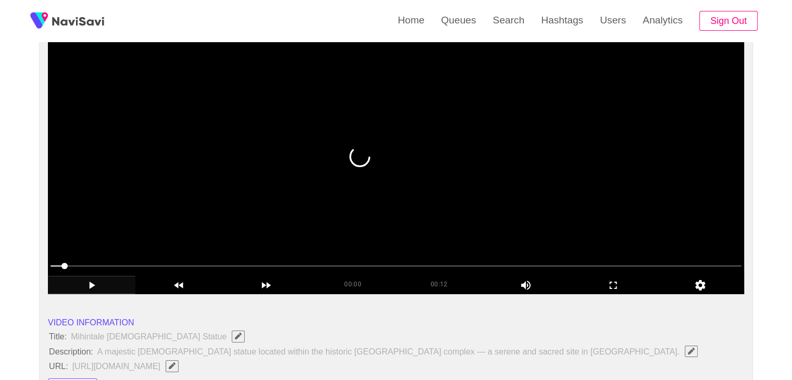
drag, startPoint x: 47, startPoint y: 257, endPoint x: 49, endPoint y: 264, distance: 6.8
click at [46, 261] on div at bounding box center [395, 267] width 699 height 27
click at [53, 265] on span at bounding box center [396, 266] width 691 height 17
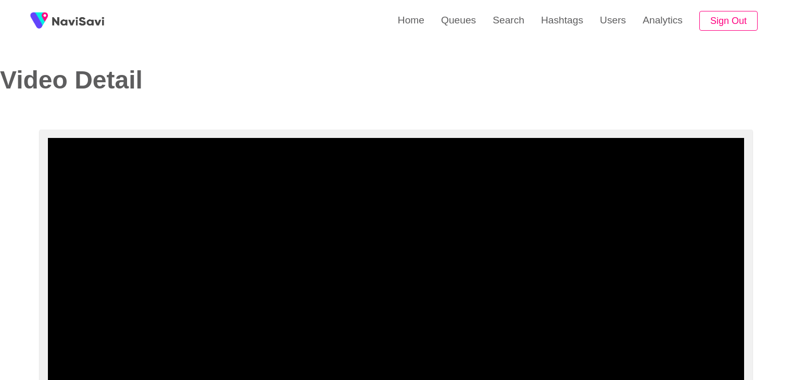
select select "**********"
select select "**"
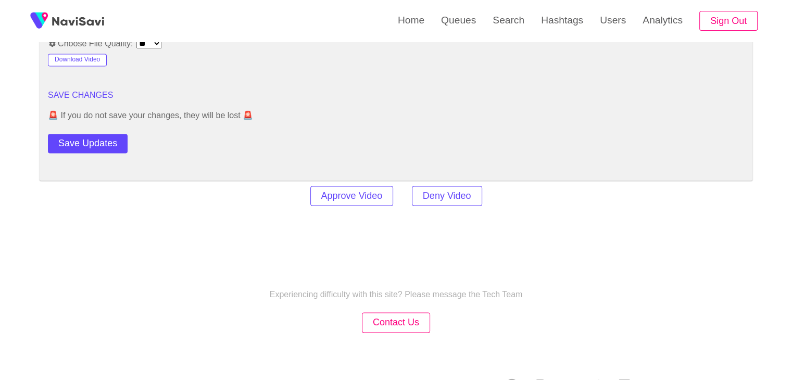
scroll to position [1458, 0]
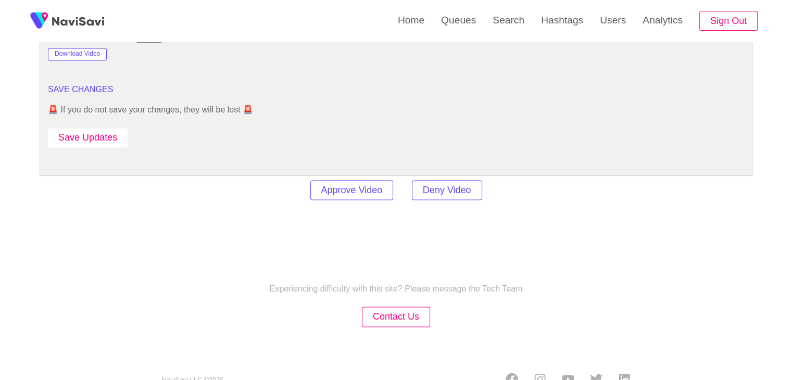
click at [123, 140] on button "Save Updates" at bounding box center [88, 137] width 80 height 19
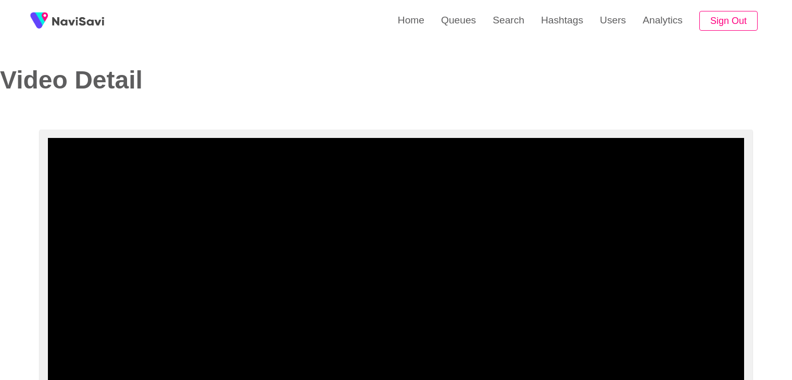
select select "**********"
select select "**"
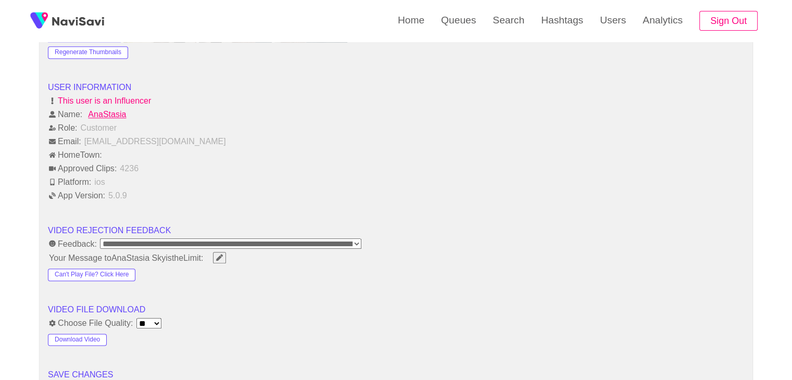
scroll to position [1302, 0]
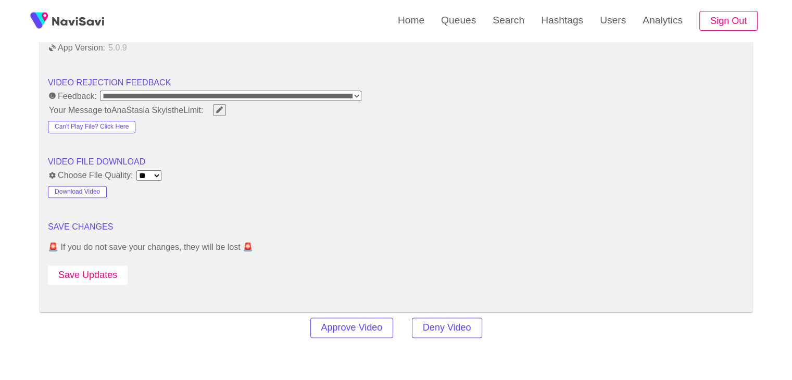
click at [106, 267] on button "Save Updates" at bounding box center [88, 275] width 80 height 19
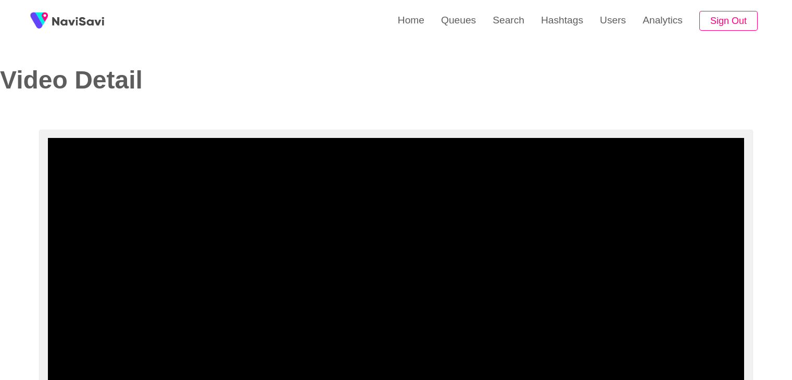
select select "**********"
select select "**"
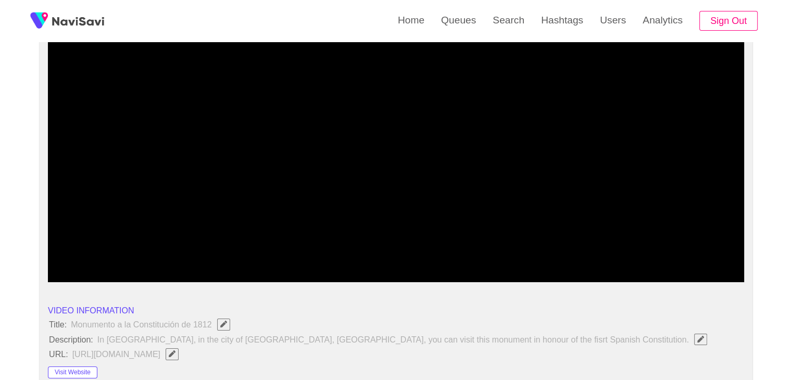
scroll to position [104, 0]
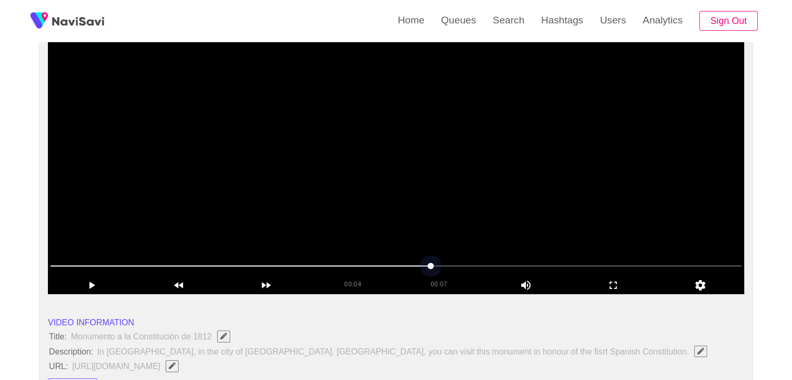
click at [302, 262] on span at bounding box center [396, 266] width 691 height 17
click at [93, 286] on icon "add" at bounding box center [91, 285] width 86 height 12
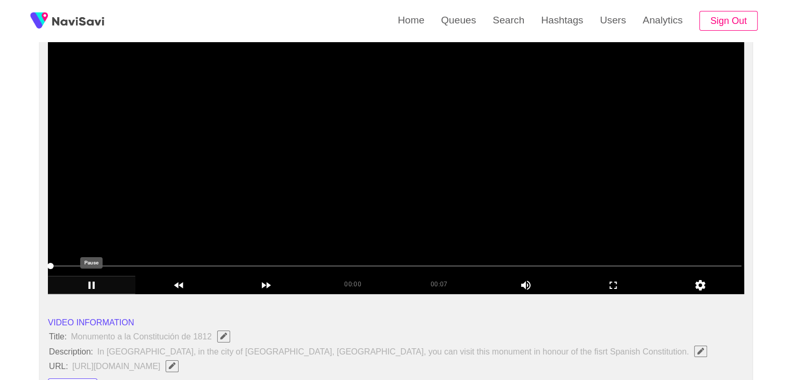
click at [93, 286] on icon "add" at bounding box center [92, 285] width 6 height 7
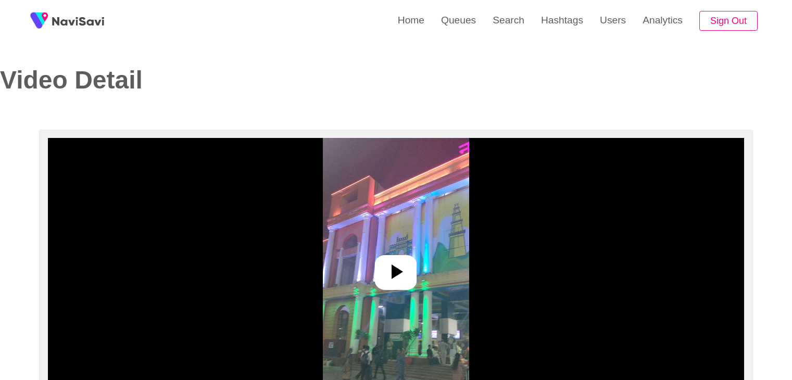
select select "**********"
select select "**"
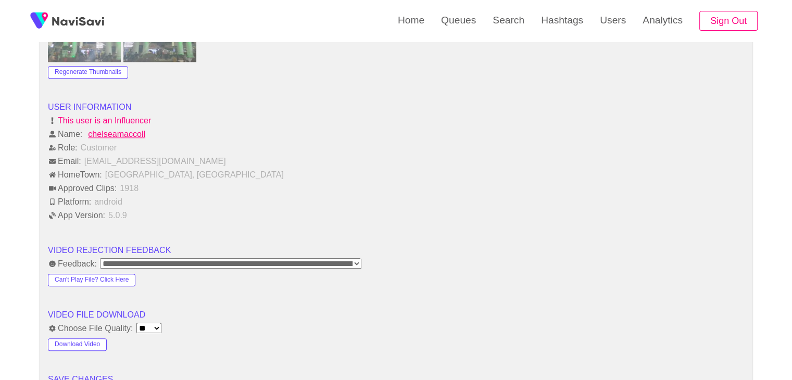
scroll to position [1094, 0]
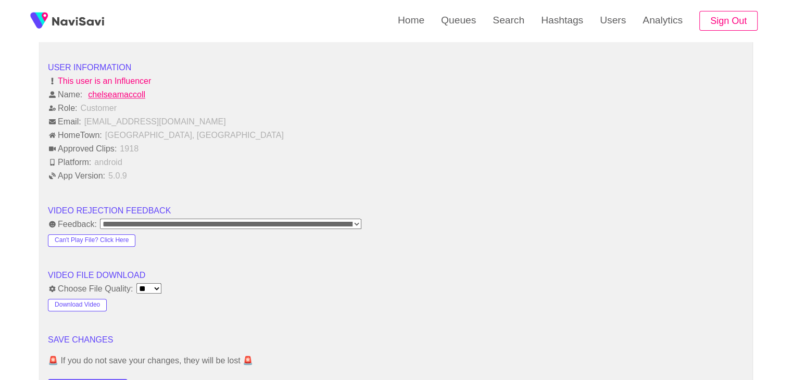
click at [359, 223] on select "**********" at bounding box center [230, 224] width 261 height 10
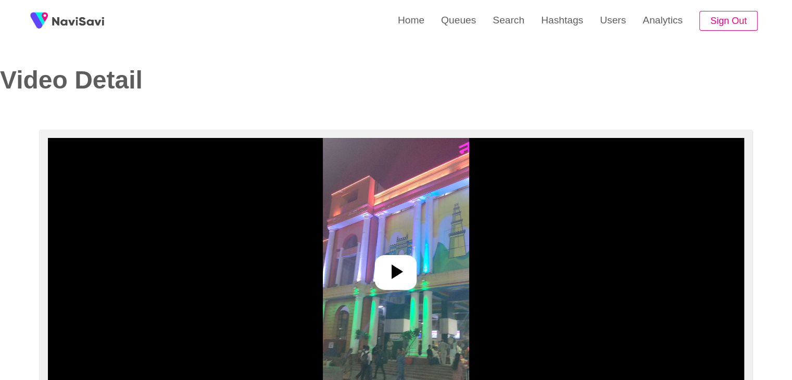
scroll to position [0, 0]
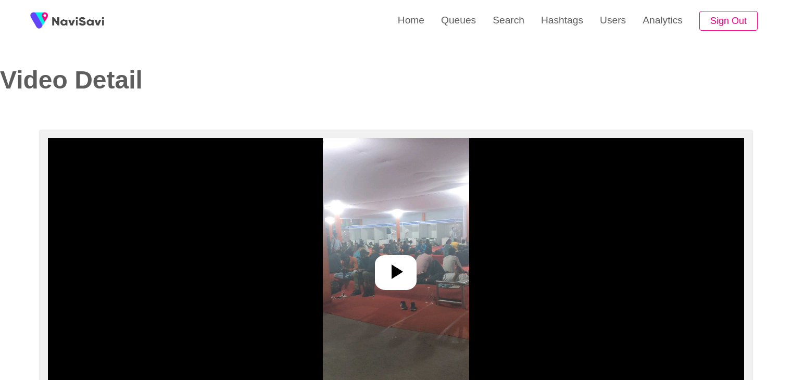
select select "**********"
select select "****"
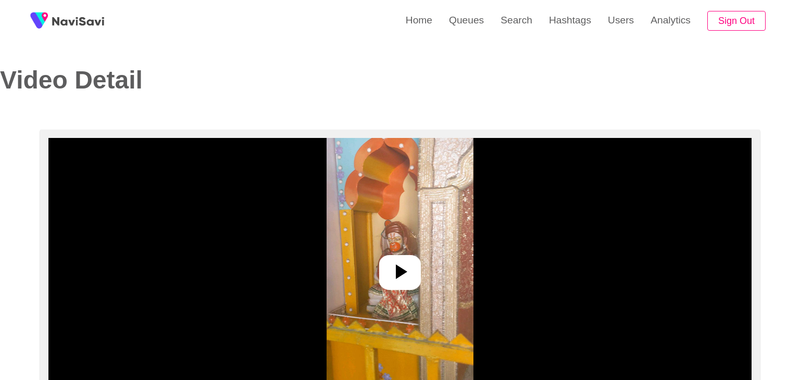
select select "**********"
select select "****"
click at [406, 255] on div at bounding box center [396, 272] width 42 height 35
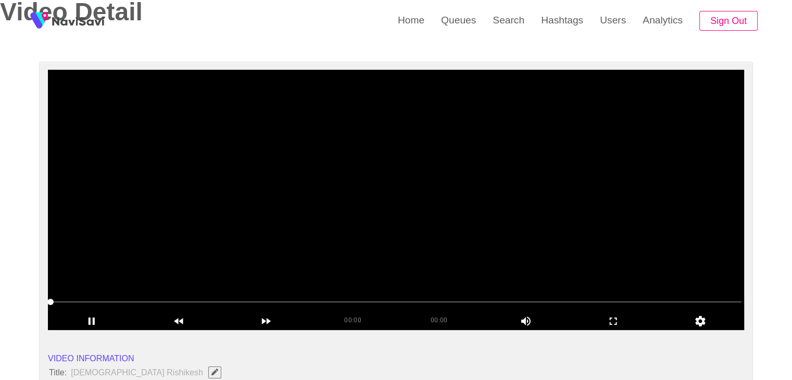
scroll to position [104, 0]
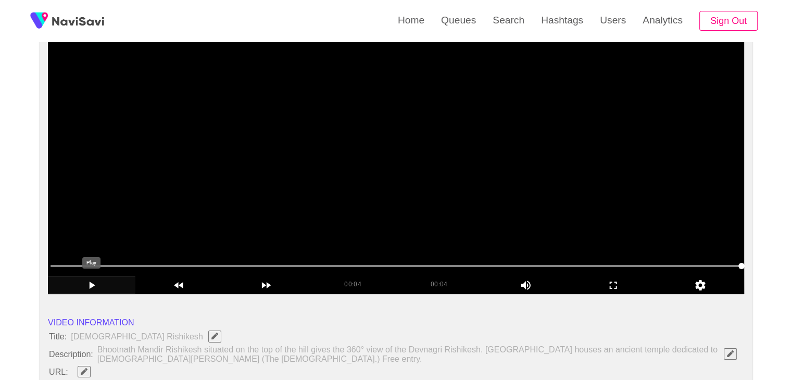
click at [85, 288] on icon "add" at bounding box center [91, 285] width 86 height 12
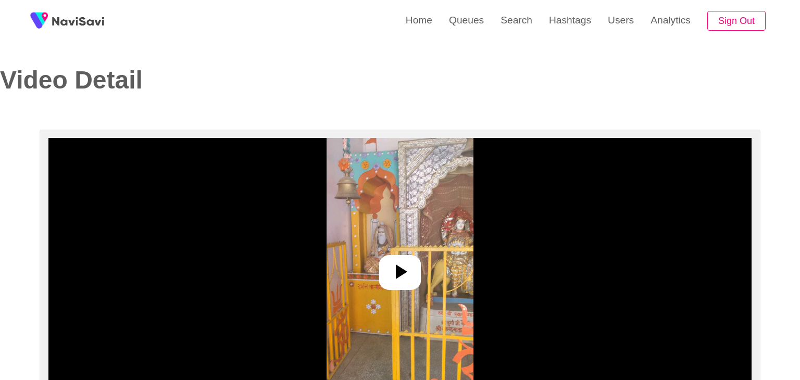
select select "**********"
select select "****"
click at [395, 272] on icon at bounding box center [397, 272] width 11 height 15
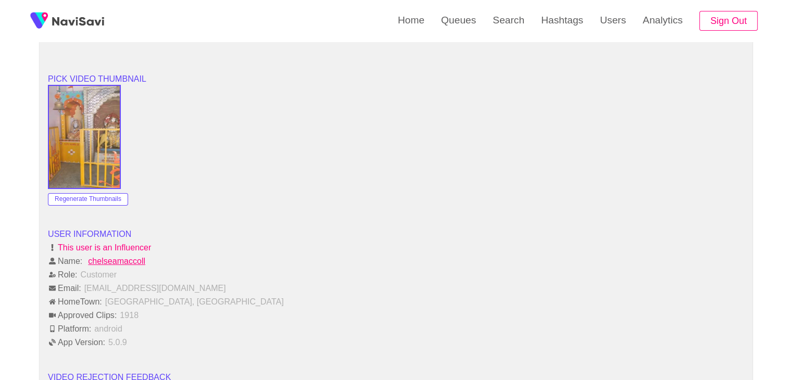
scroll to position [1198, 0]
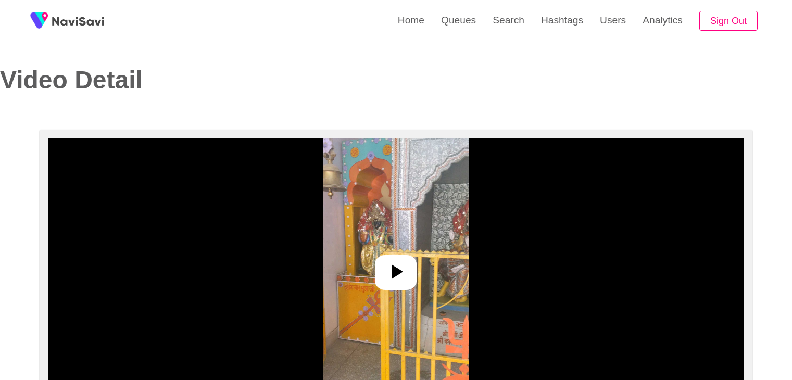
select select "**********"
select select "**"
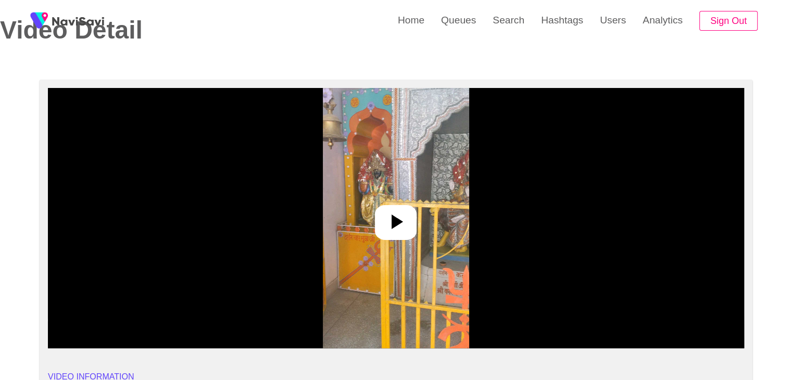
scroll to position [52, 0]
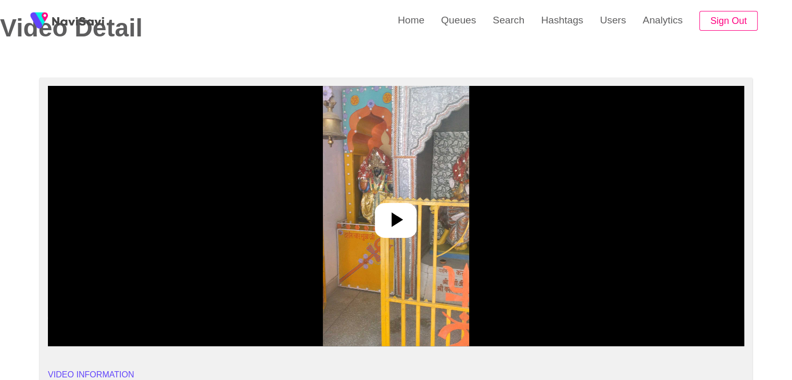
click at [378, 227] on div at bounding box center [396, 220] width 42 height 35
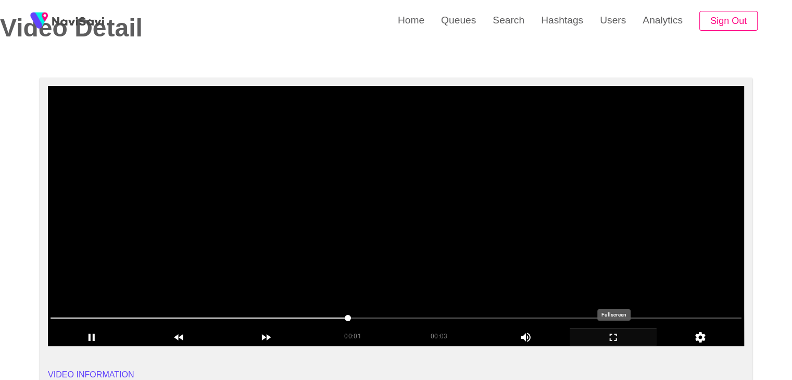
click at [625, 338] on icon "add" at bounding box center [613, 337] width 86 height 12
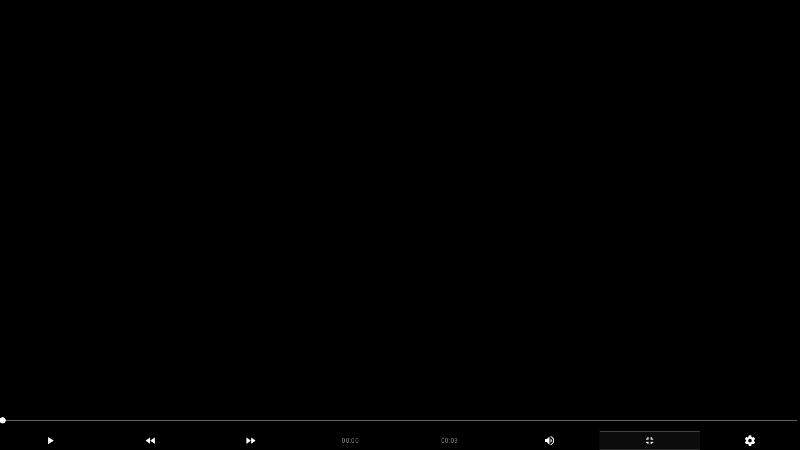
click at [311, 354] on video at bounding box center [400, 225] width 800 height 450
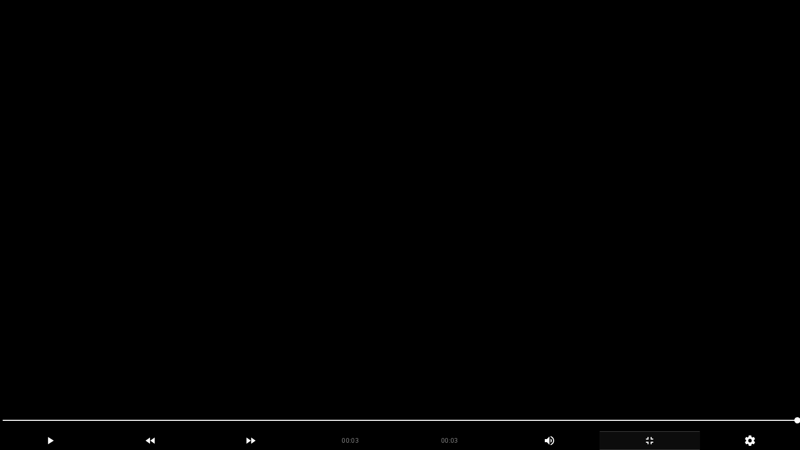
click at [231, 214] on video at bounding box center [400, 225] width 800 height 450
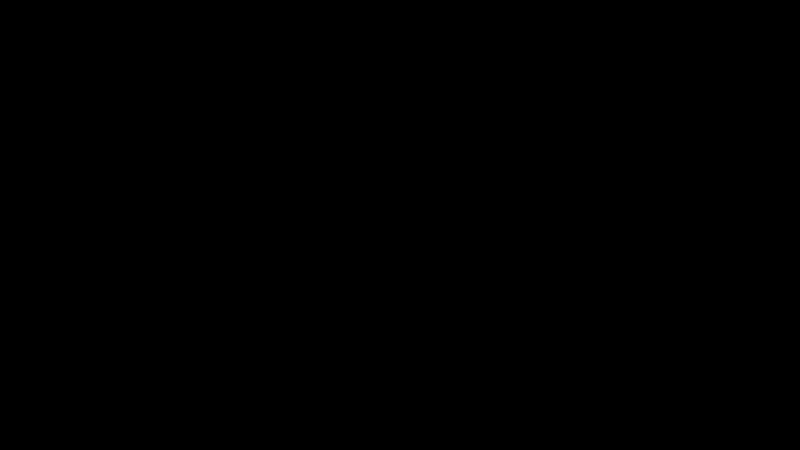
click at [661, 380] on icon "add" at bounding box center [649, 440] width 99 height 12
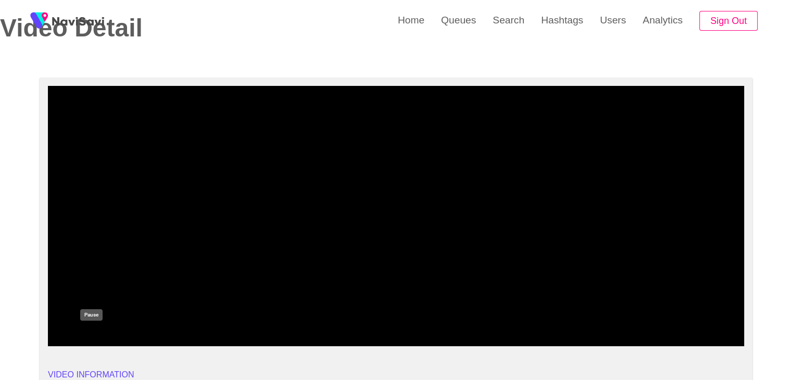
click at [81, 333] on icon "add" at bounding box center [91, 337] width 86 height 12
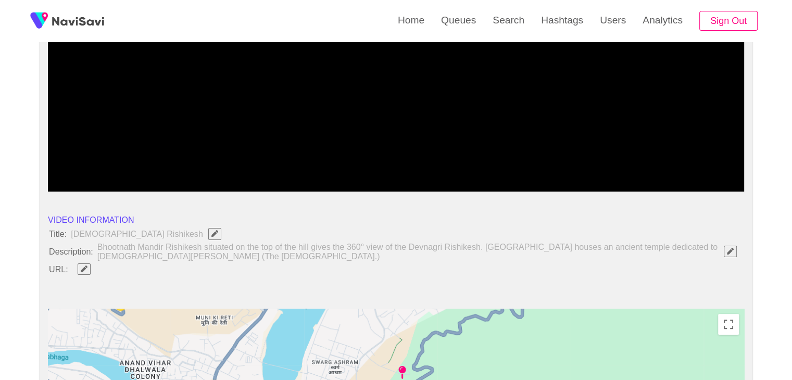
scroll to position [208, 0]
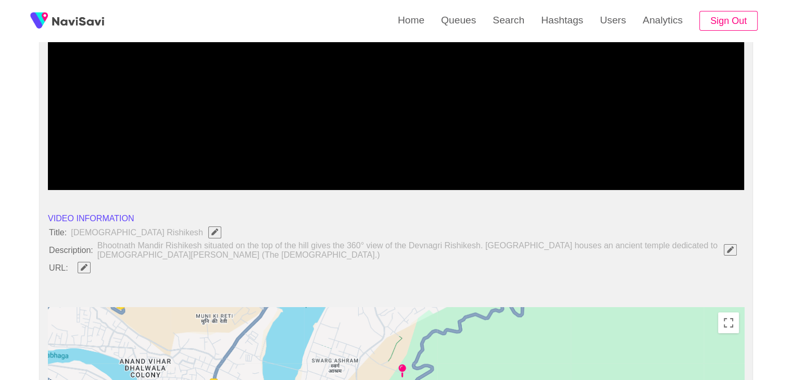
click at [86, 267] on icon "Edit Field" at bounding box center [84, 267] width 7 height 7
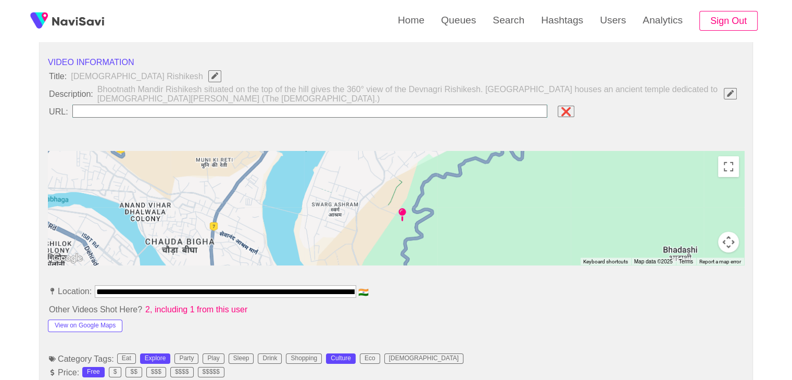
scroll to position [0, 96]
drag, startPoint x: 98, startPoint y: 290, endPoint x: 462, endPoint y: 301, distance: 364.2
click at [86, 321] on button "View on Google Maps" at bounding box center [85, 326] width 74 height 12
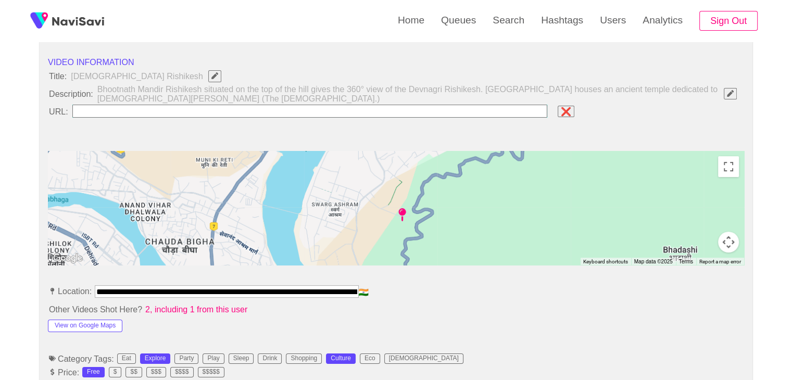
click at [114, 108] on input "field" at bounding box center [309, 111] width 475 height 13
paste input "**********"
type input "**********"
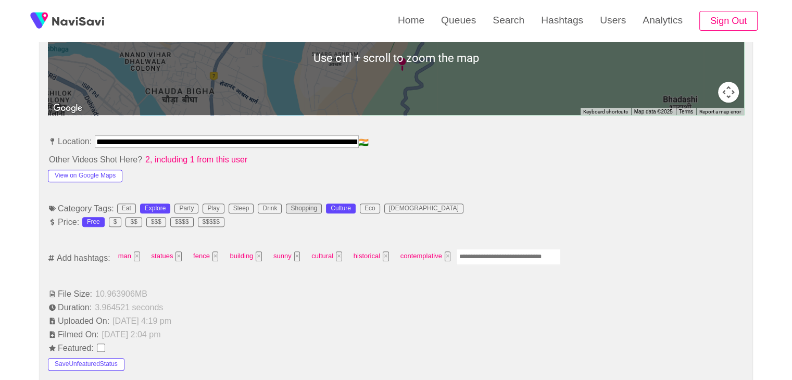
scroll to position [521, 0]
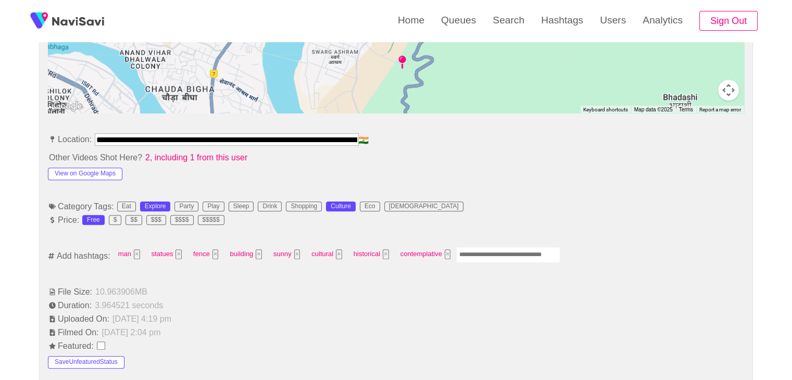
click at [486, 257] on input "Enter tag here and press return" at bounding box center [508, 255] width 104 height 16
type input "*********"
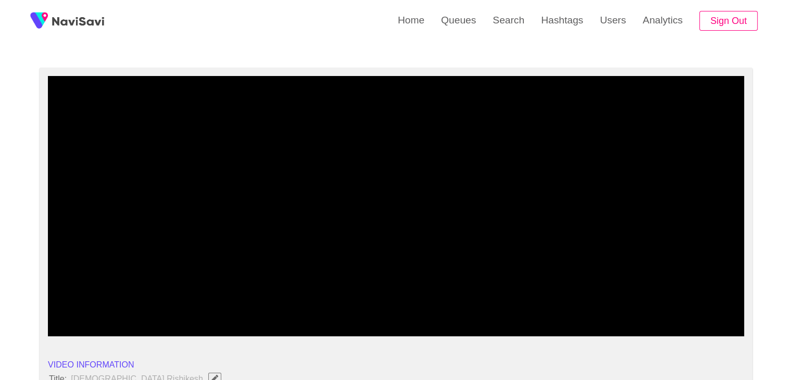
scroll to position [52, 0]
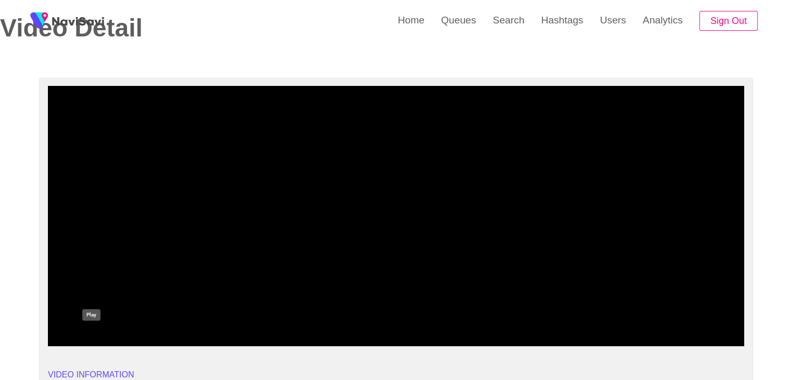
click at [92, 334] on icon "add" at bounding box center [91, 337] width 86 height 12
click at [93, 341] on icon "add" at bounding box center [91, 337] width 86 height 12
click at [96, 341] on icon "add" at bounding box center [91, 337] width 86 height 12
drag, startPoint x: 28, startPoint y: 328, endPoint x: 8, endPoint y: 326, distance: 20.0
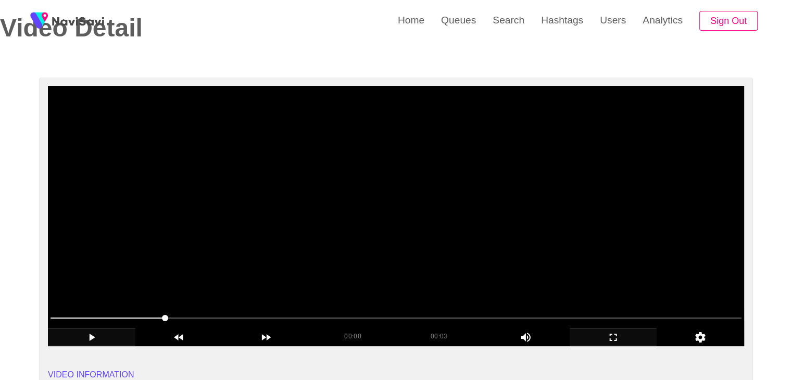
click at [74, 320] on span at bounding box center [396, 318] width 691 height 17
click at [68, 321] on span at bounding box center [71, 318] width 6 height 6
click at [46, 318] on div at bounding box center [395, 319] width 699 height 27
click at [61, 315] on span at bounding box center [64, 318] width 6 height 6
click at [48, 318] on div at bounding box center [395, 319] width 699 height 27
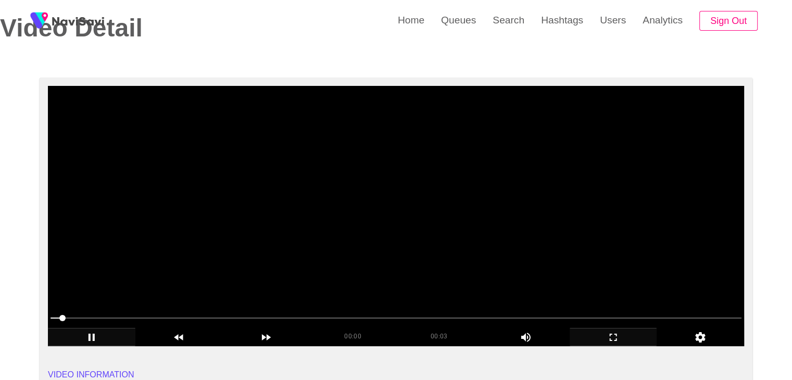
click at [50, 318] on div at bounding box center [395, 319] width 699 height 27
drag, startPoint x: 68, startPoint y: 315, endPoint x: 55, endPoint y: 318, distance: 12.8
click at [55, 318] on span at bounding box center [396, 318] width 691 height 17
click at [93, 339] on icon "add" at bounding box center [92, 337] width 6 height 7
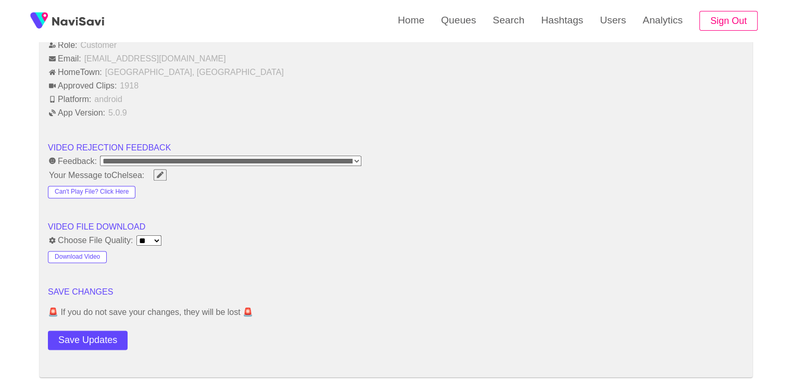
scroll to position [1250, 0]
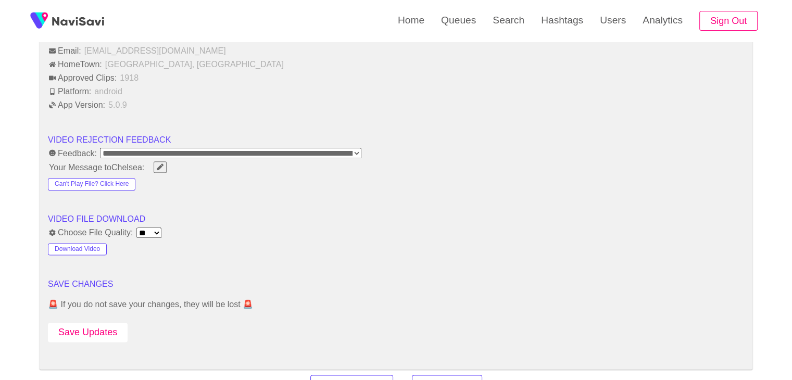
click at [100, 327] on button "Save Updates" at bounding box center [88, 332] width 80 height 19
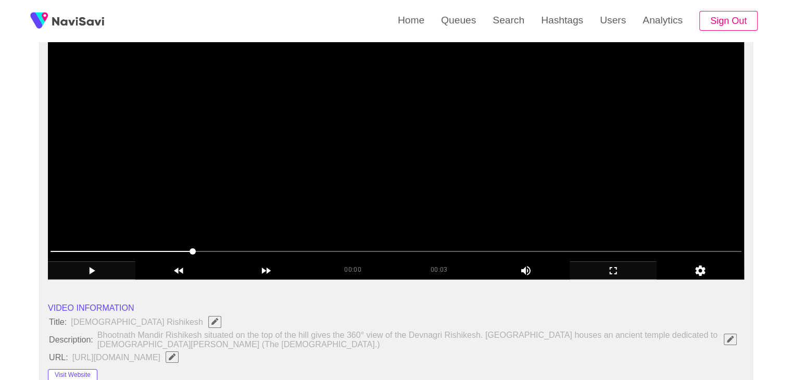
scroll to position [104, 0]
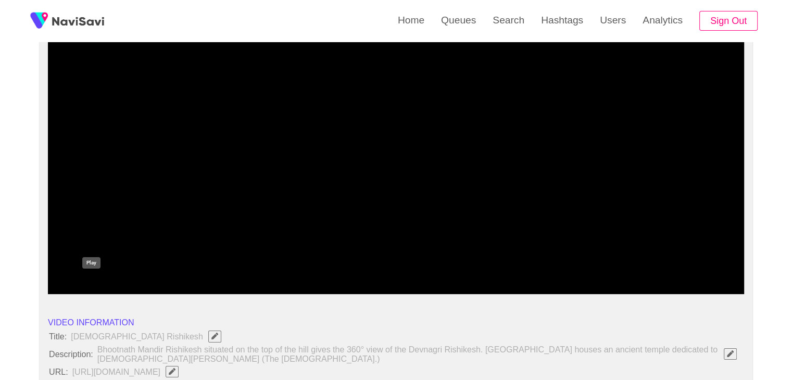
click at [92, 285] on icon "add" at bounding box center [93, 285] width 6 height 7
click at [609, 283] on icon "add" at bounding box center [613, 285] width 86 height 12
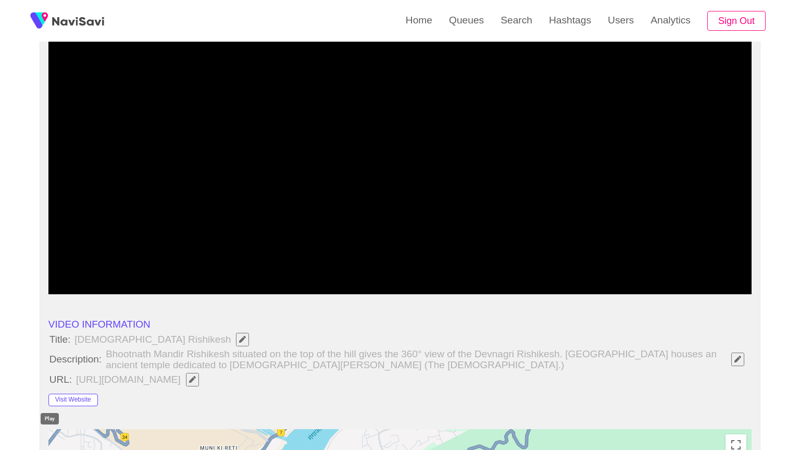
click at [55, 291] on icon "add" at bounding box center [92, 285] width 87 height 12
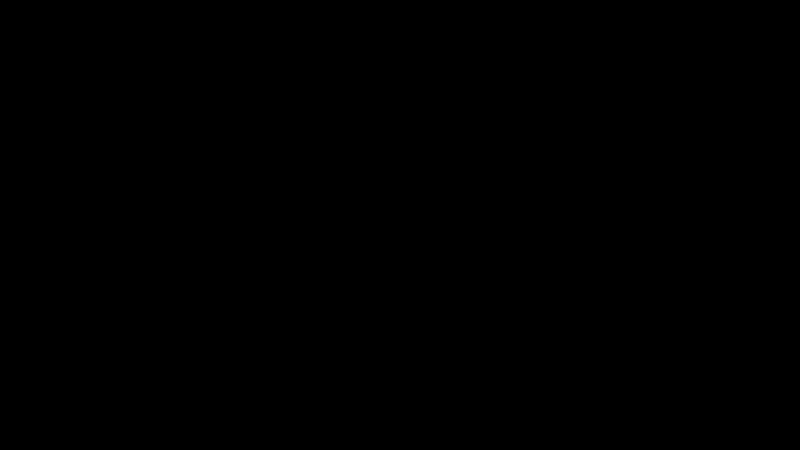
click at [58, 380] on icon "add" at bounding box center [50, 440] width 99 height 12
click at [647, 380] on icon "add" at bounding box center [649, 440] width 99 height 12
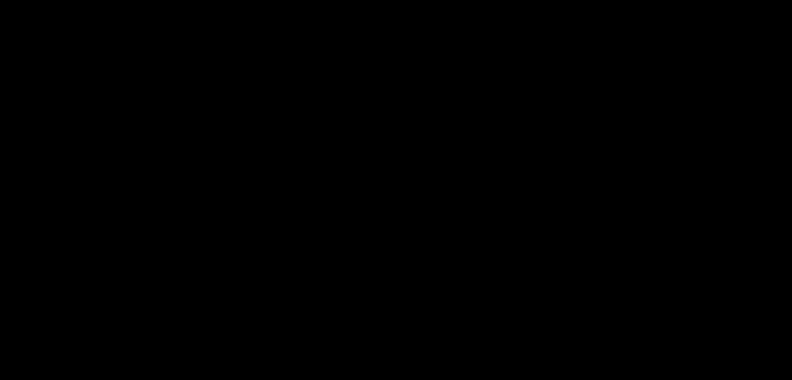
click at [89, 366] on icon "add" at bounding box center [50, 372] width 98 height 12
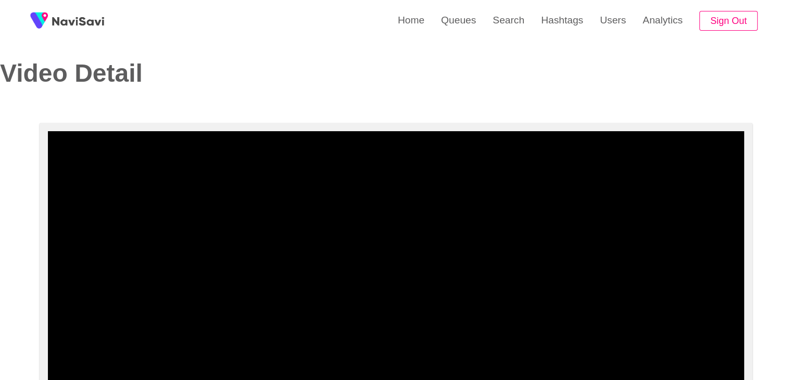
scroll to position [0, 0]
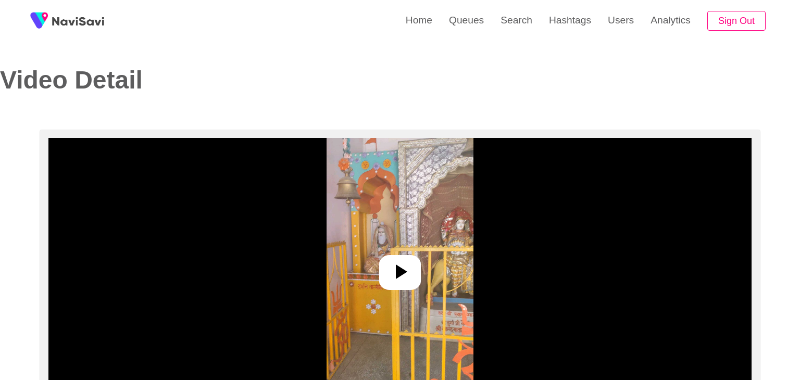
select select "**********"
select select "****"
click at [402, 269] on icon at bounding box center [395, 271] width 25 height 25
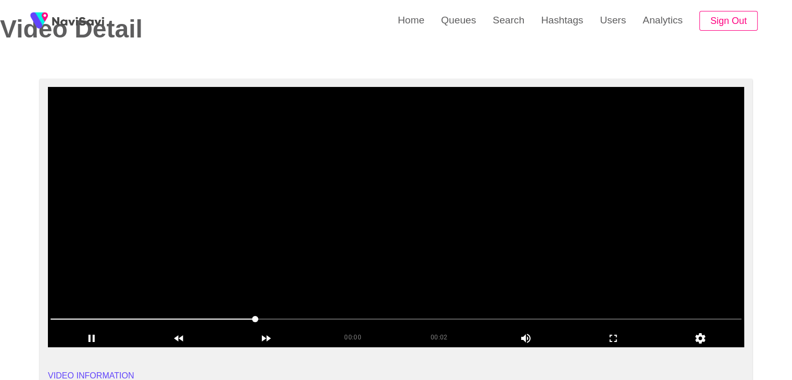
scroll to position [52, 0]
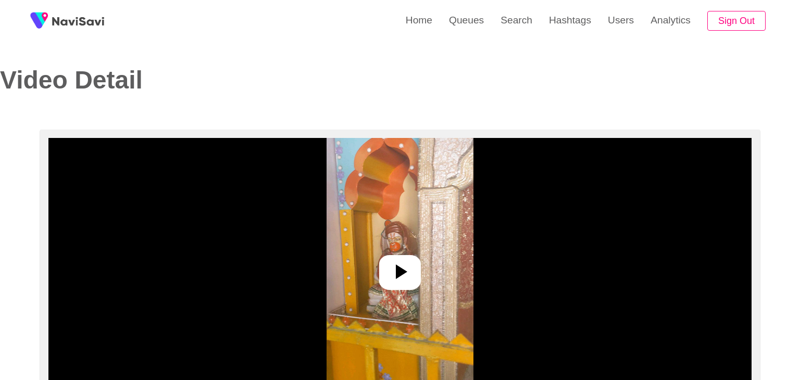
select select "**********"
select select "****"
click at [390, 280] on icon at bounding box center [395, 271] width 25 height 25
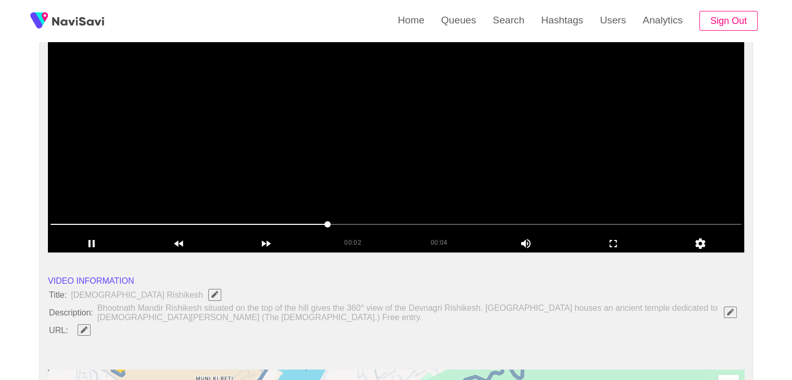
scroll to position [156, 0]
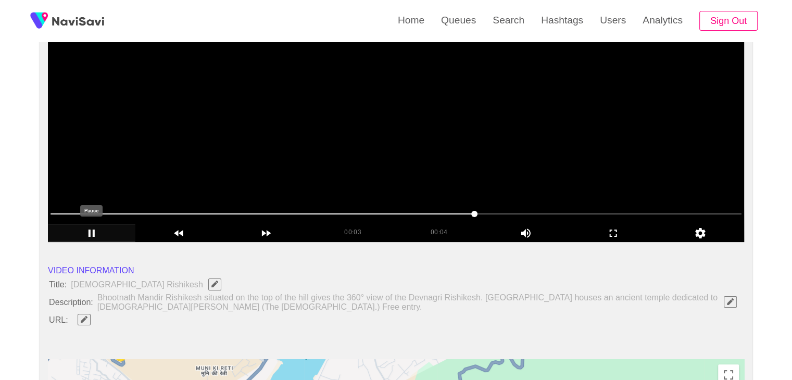
click at [94, 232] on icon "add" at bounding box center [92, 233] width 6 height 7
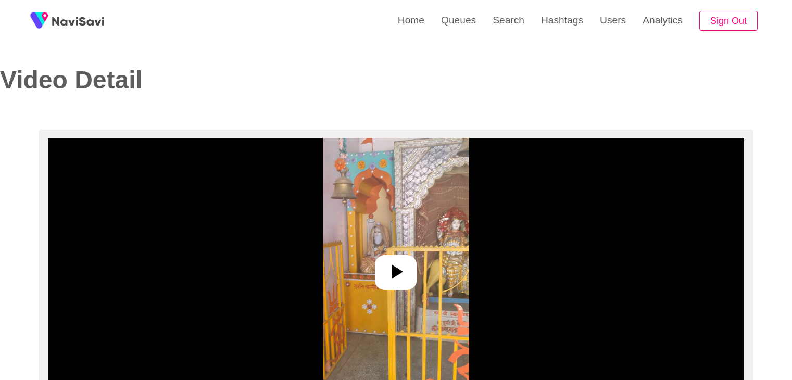
select select "**********"
select select "****"
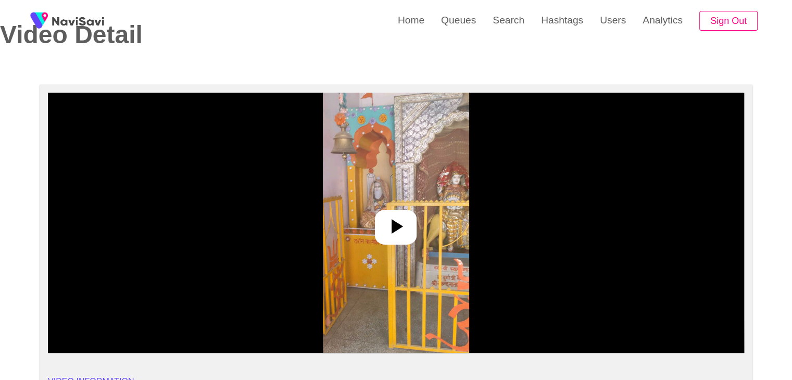
scroll to position [156, 0]
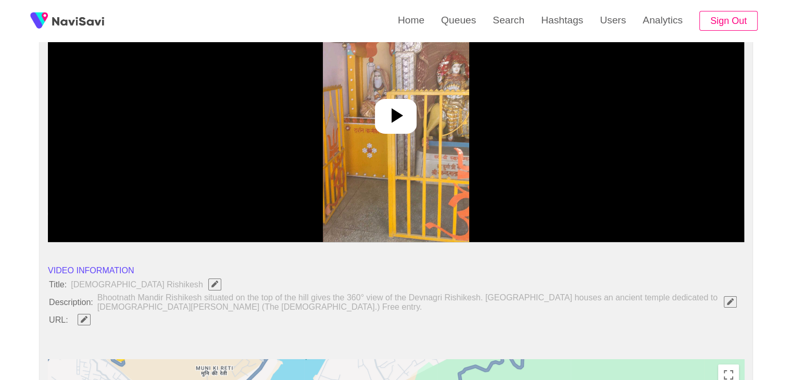
click at [353, 137] on img at bounding box center [396, 112] width 146 height 260
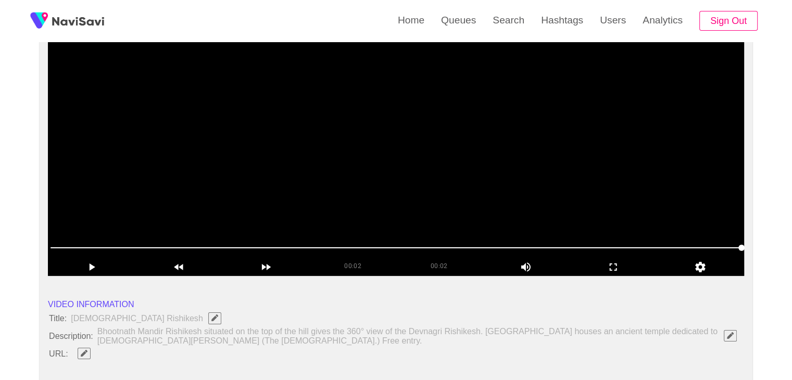
scroll to position [52, 0]
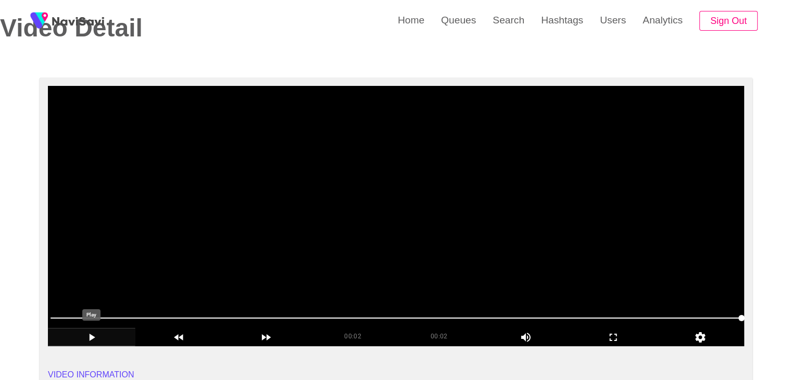
click at [83, 342] on icon "add" at bounding box center [91, 337] width 86 height 12
click at [96, 335] on icon "add" at bounding box center [91, 337] width 86 height 12
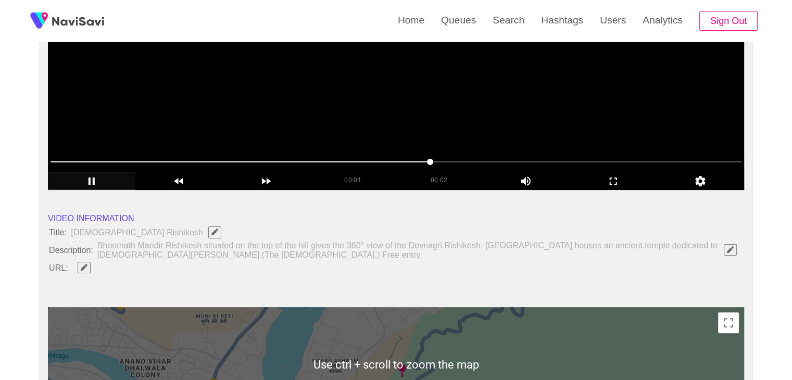
click at [89, 179] on icon "add" at bounding box center [91, 181] width 86 height 12
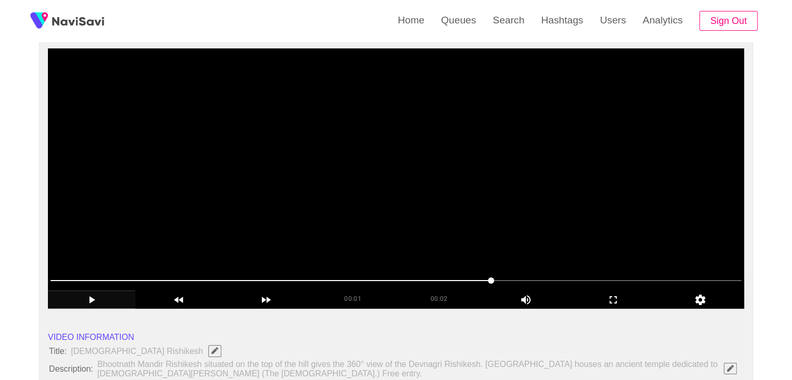
scroll to position [104, 0]
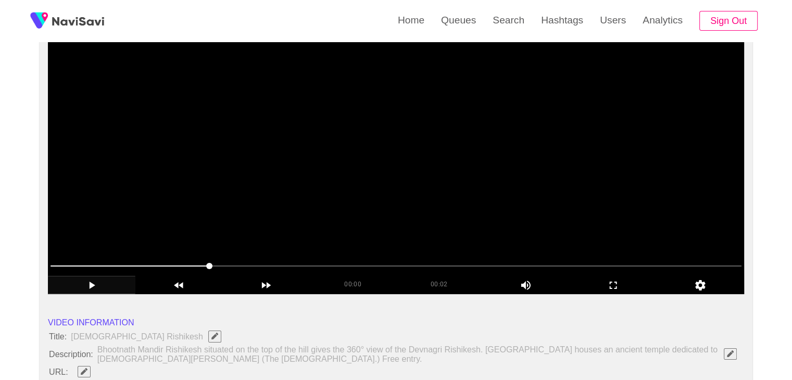
click at [446, 176] on video at bounding box center [396, 164] width 696 height 260
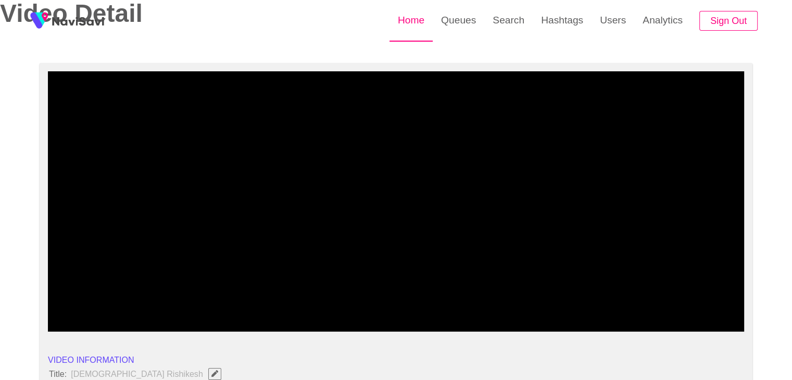
scroll to position [52, 0]
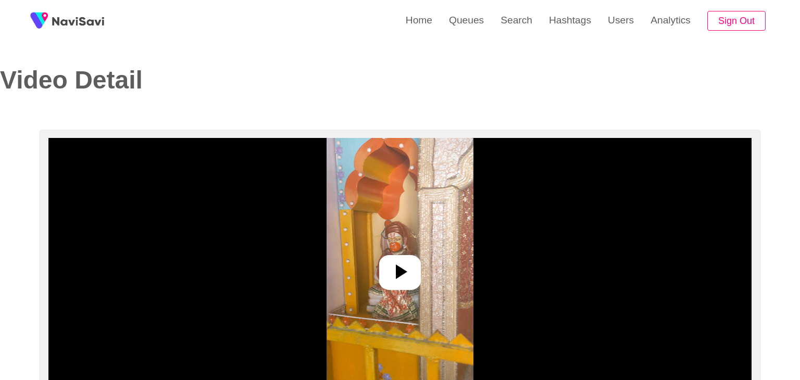
select select "**********"
select select "****"
click at [408, 269] on div at bounding box center [396, 272] width 42 height 35
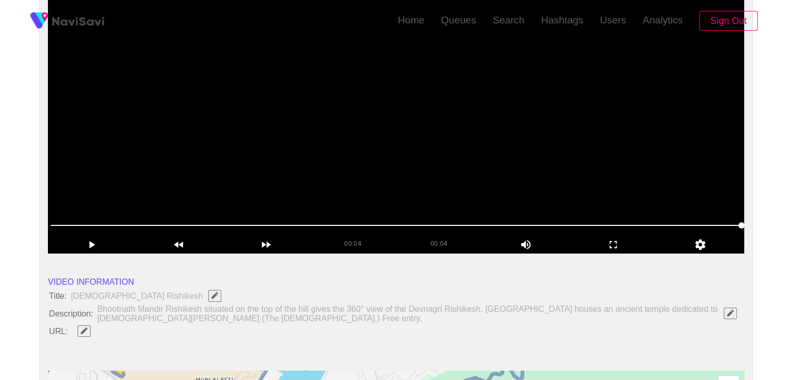
scroll to position [156, 0]
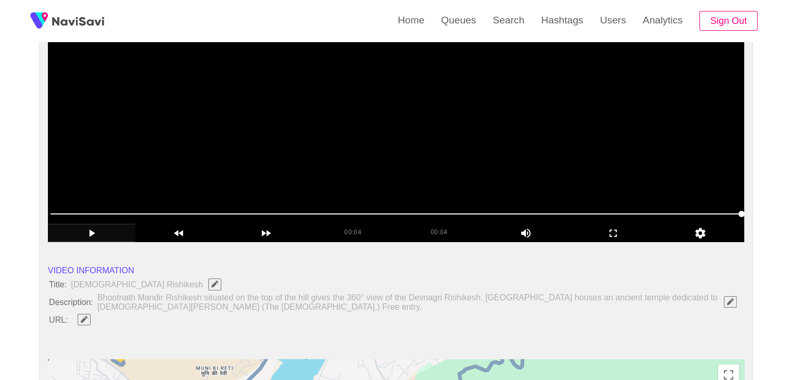
click at [79, 231] on icon "add" at bounding box center [91, 233] width 86 height 12
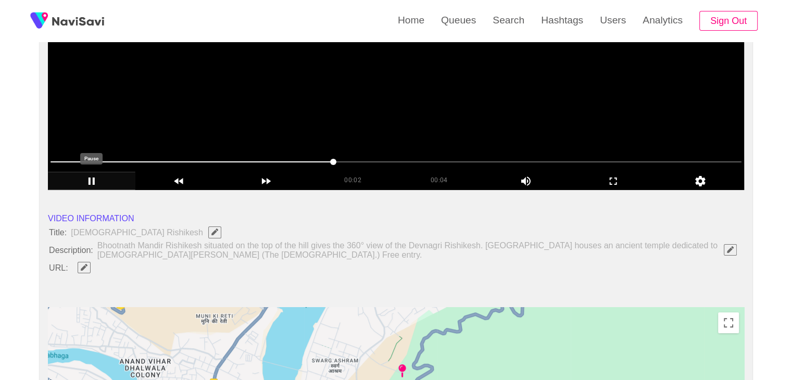
click at [98, 177] on icon "add" at bounding box center [91, 181] width 86 height 12
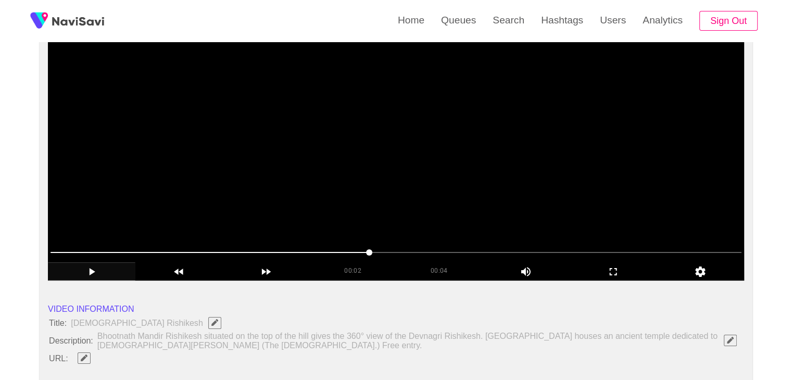
scroll to position [104, 0]
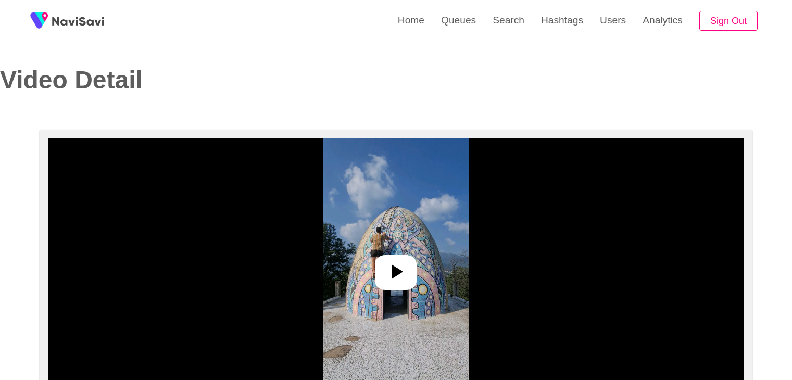
select select "**********"
select select "**"
click at [404, 276] on icon at bounding box center [395, 271] width 25 height 25
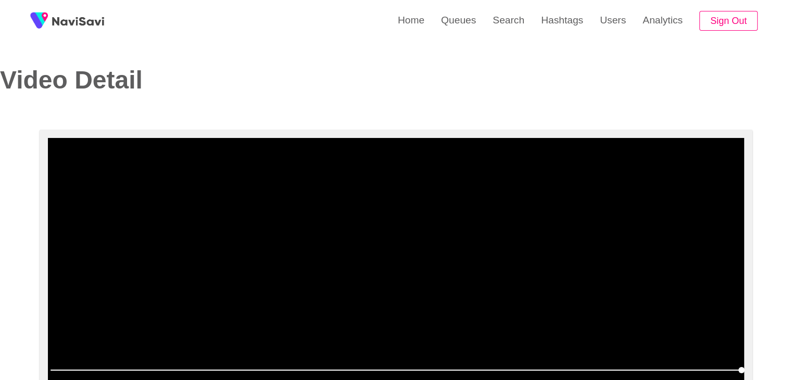
click at [365, 240] on video at bounding box center [396, 268] width 696 height 260
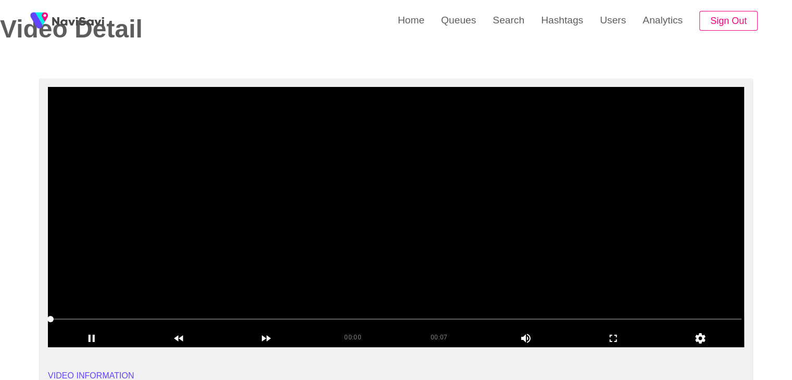
scroll to position [52, 0]
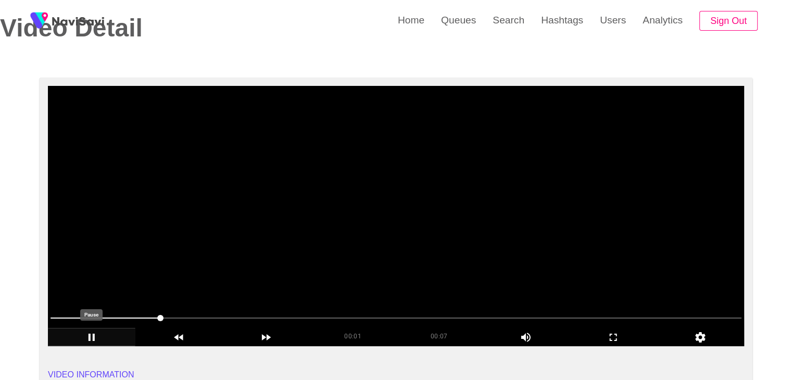
click at [94, 338] on icon "add" at bounding box center [92, 337] width 6 height 7
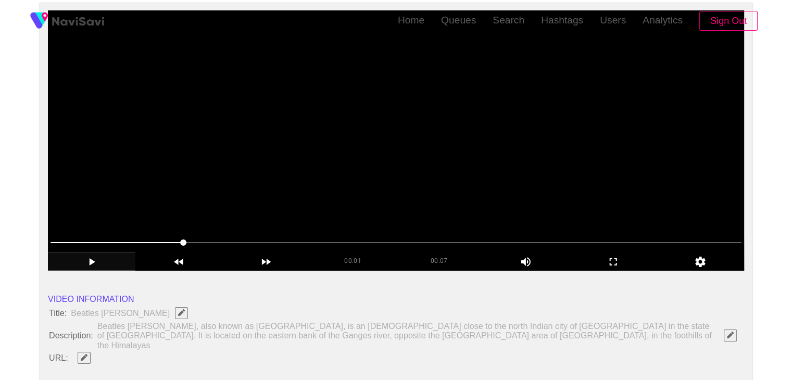
scroll to position [156, 0]
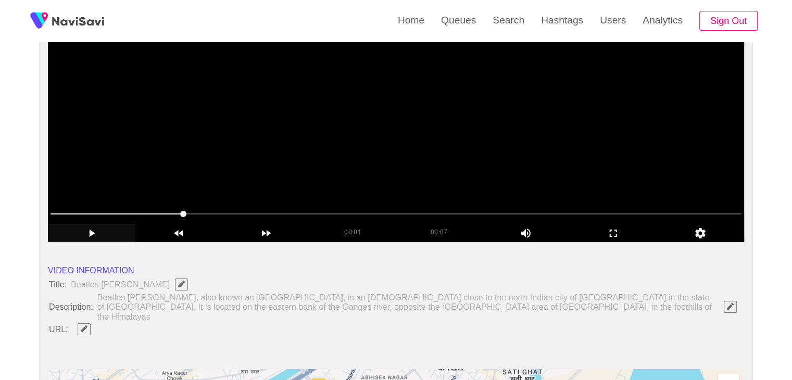
click at [358, 182] on video at bounding box center [396, 112] width 696 height 260
click at [414, 161] on video at bounding box center [396, 112] width 696 height 260
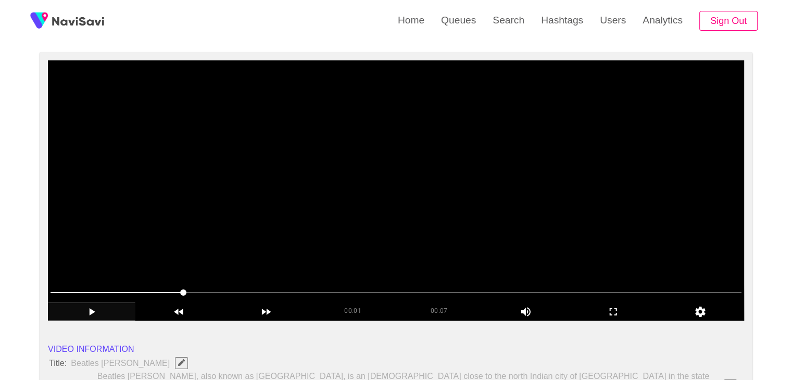
scroll to position [52, 0]
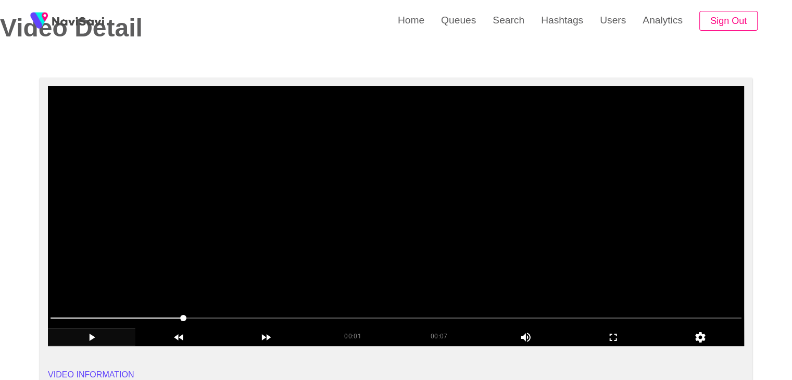
click at [267, 237] on video at bounding box center [396, 216] width 696 height 260
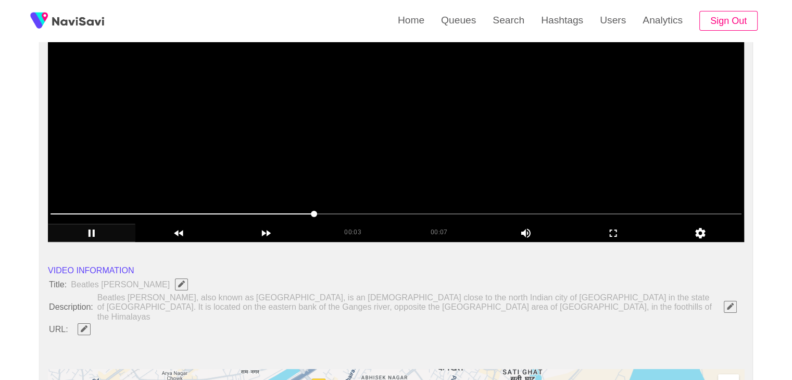
click at [314, 155] on video at bounding box center [396, 112] width 696 height 260
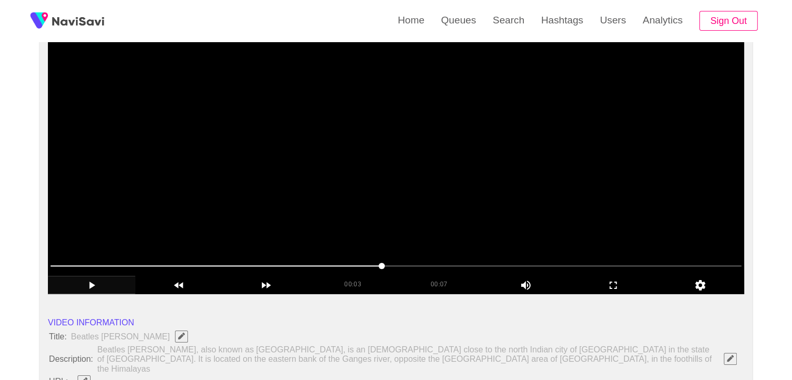
scroll to position [0, 0]
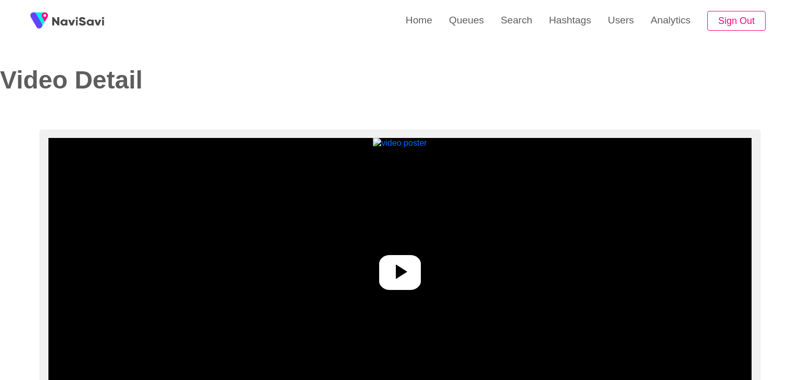
select select "****"
click at [397, 272] on icon at bounding box center [397, 272] width 11 height 15
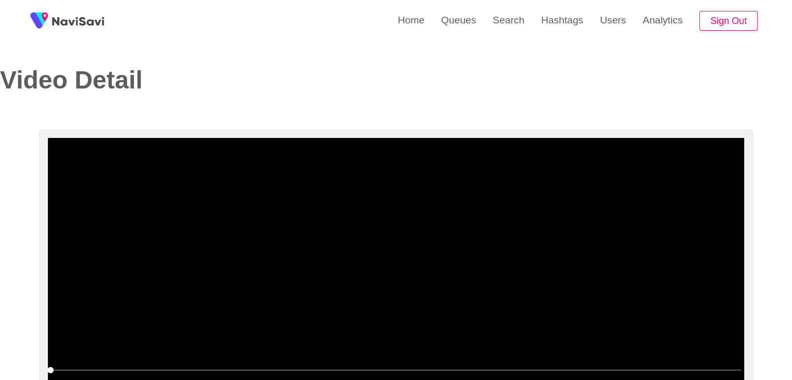
select select "**********"
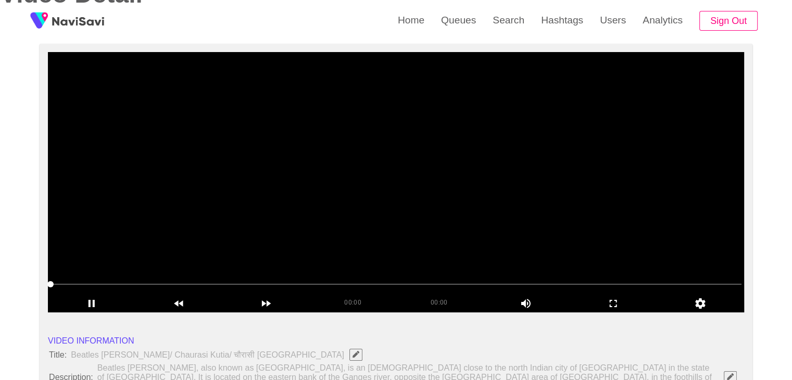
scroll to position [104, 0]
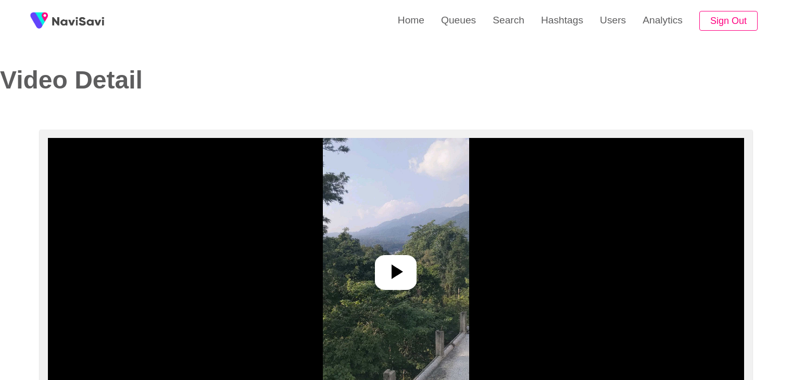
select select "**********"
select select "**"
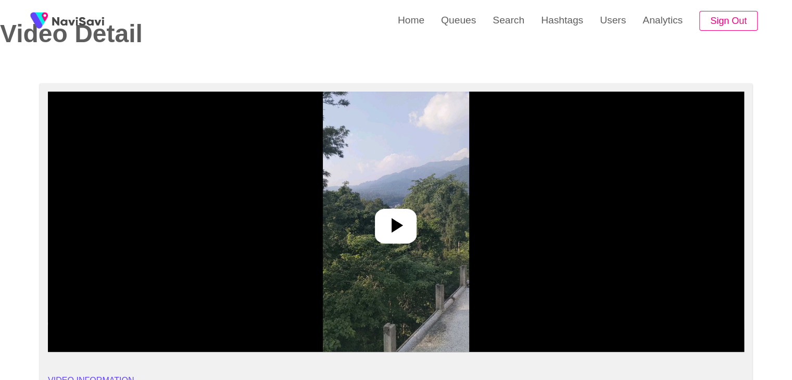
scroll to position [52, 0]
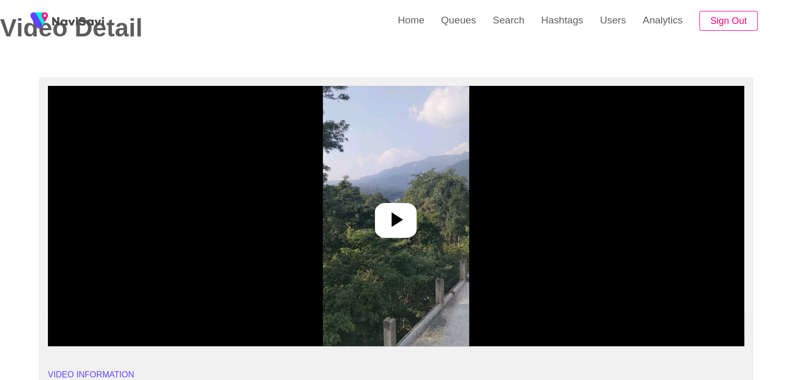
click at [400, 212] on icon at bounding box center [395, 219] width 25 height 25
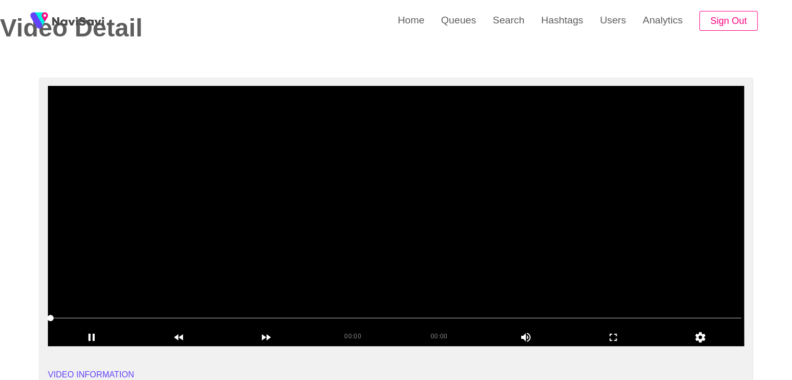
click at [216, 318] on span at bounding box center [396, 318] width 691 height 17
click at [78, 335] on icon "add" at bounding box center [91, 337] width 86 height 12
drag, startPoint x: 33, startPoint y: 319, endPoint x: 9, endPoint y: 317, distance: 24.6
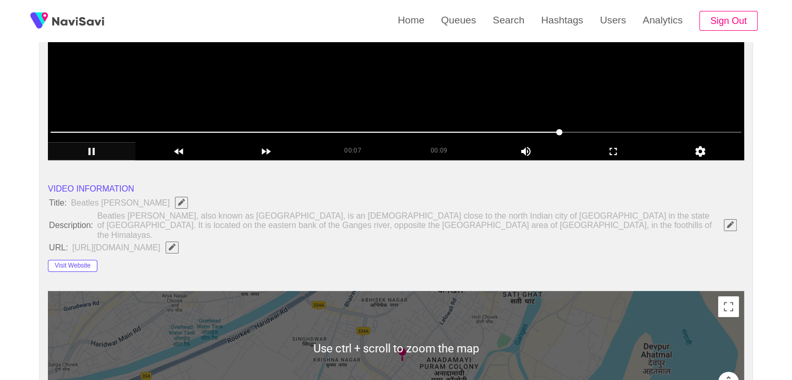
scroll to position [156, 0]
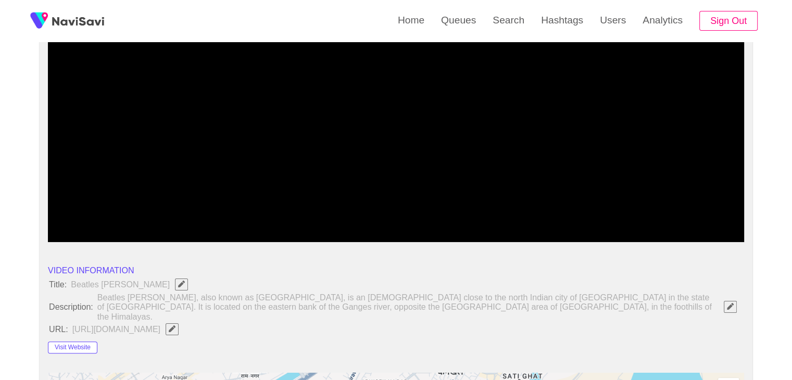
drag, startPoint x: 104, startPoint y: 215, endPoint x: 0, endPoint y: 211, distance: 104.2
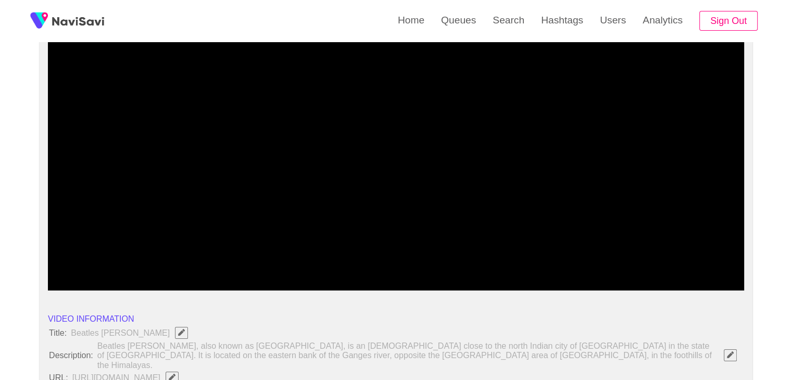
scroll to position [104, 0]
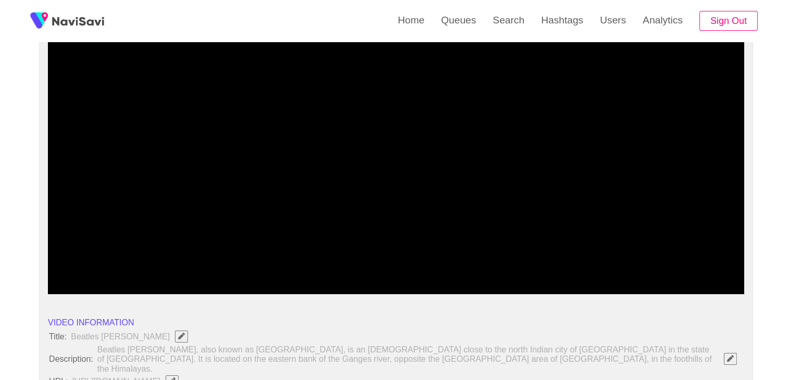
drag, startPoint x: 142, startPoint y: 266, endPoint x: 0, endPoint y: 258, distance: 141.9
drag, startPoint x: 100, startPoint y: 284, endPoint x: 133, endPoint y: 277, distance: 34.1
click at [99, 285] on icon "add" at bounding box center [91, 285] width 86 height 12
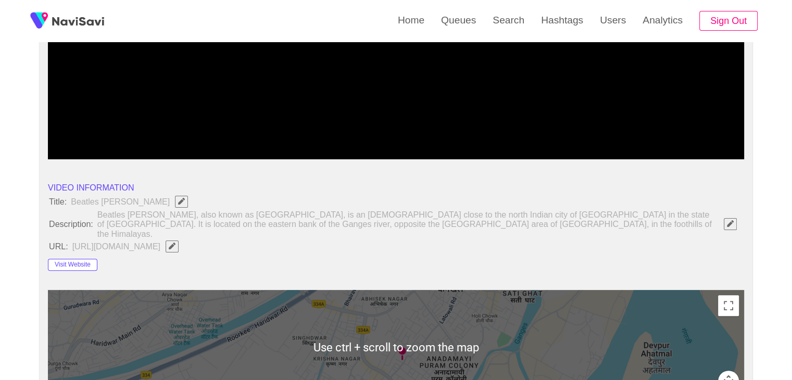
scroll to position [156, 0]
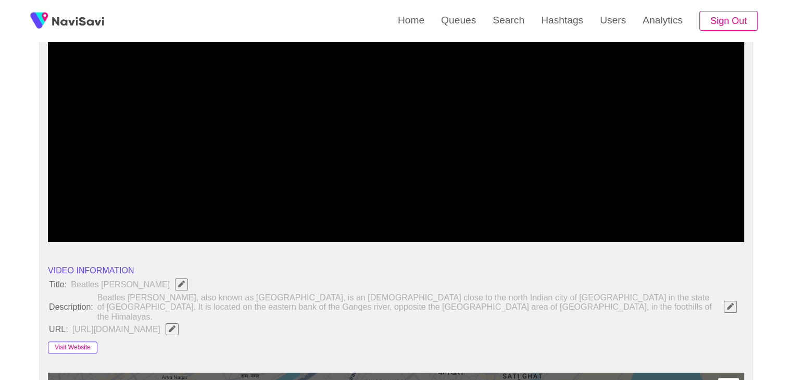
click at [78, 342] on button "Visit Website" at bounding box center [72, 348] width 49 height 12
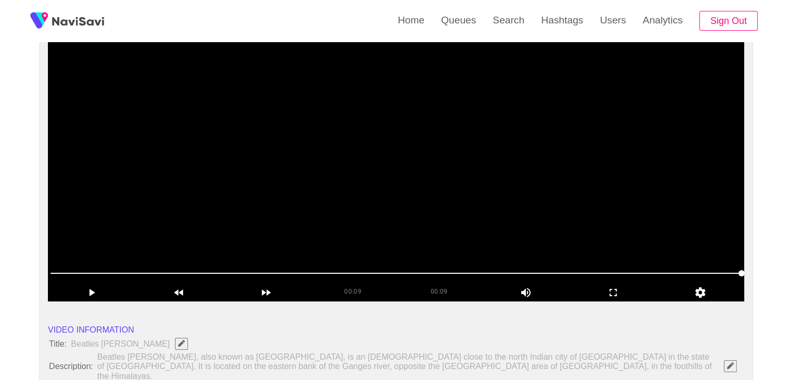
scroll to position [104, 0]
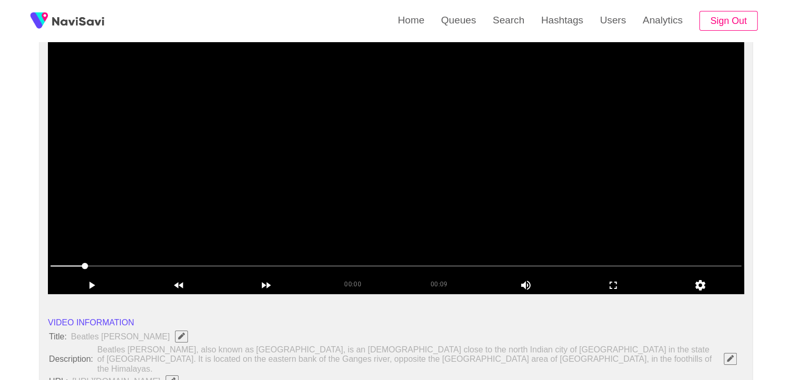
drag, startPoint x: 83, startPoint y: 265, endPoint x: 11, endPoint y: 261, distance: 72.5
click at [89, 284] on icon "add" at bounding box center [91, 285] width 86 height 12
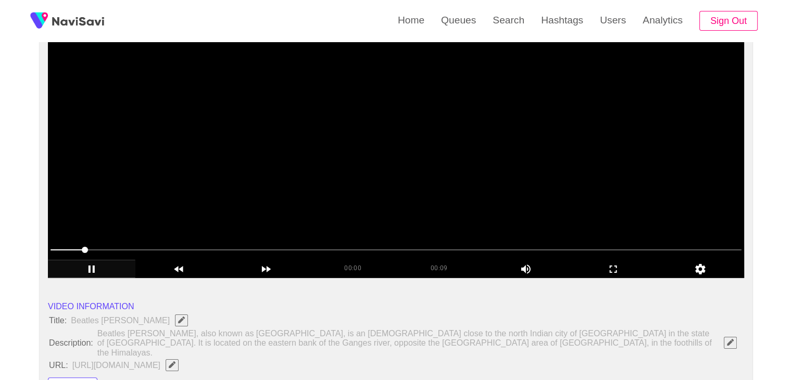
scroll to position [260, 0]
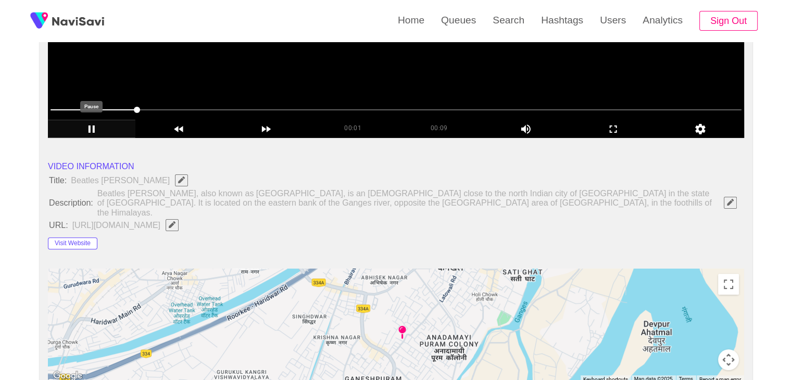
click at [91, 124] on icon "add" at bounding box center [91, 129] width 86 height 12
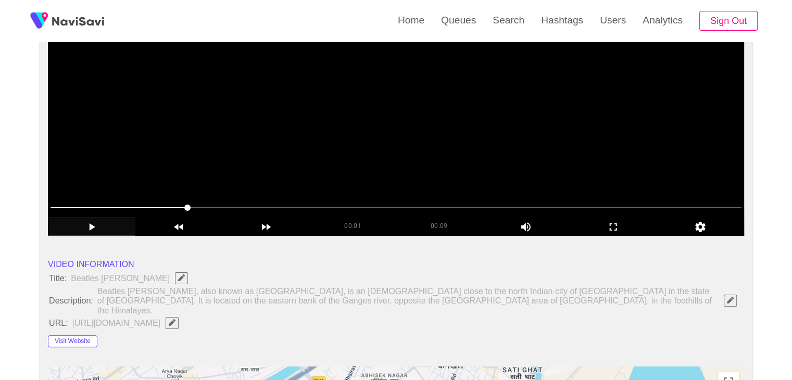
scroll to position [156, 0]
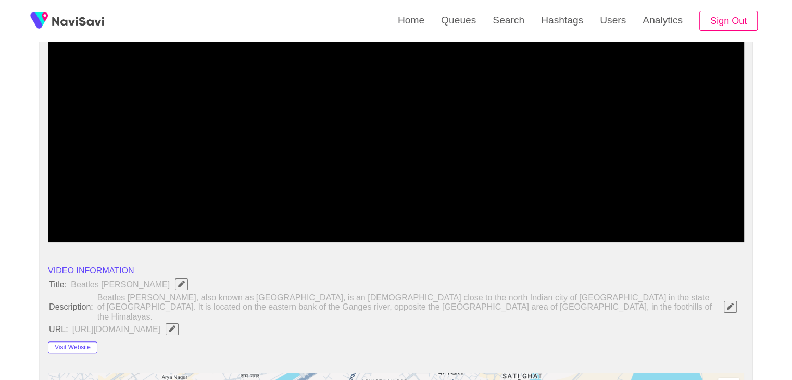
drag, startPoint x: 94, startPoint y: 213, endPoint x: 0, endPoint y: 213, distance: 93.7
click at [606, 234] on icon "add" at bounding box center [613, 233] width 86 height 12
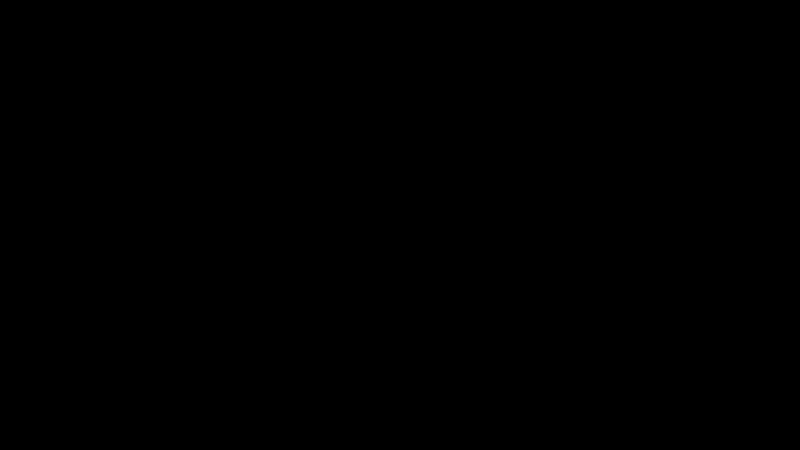
click at [664, 380] on icon "add" at bounding box center [649, 440] width 99 height 12
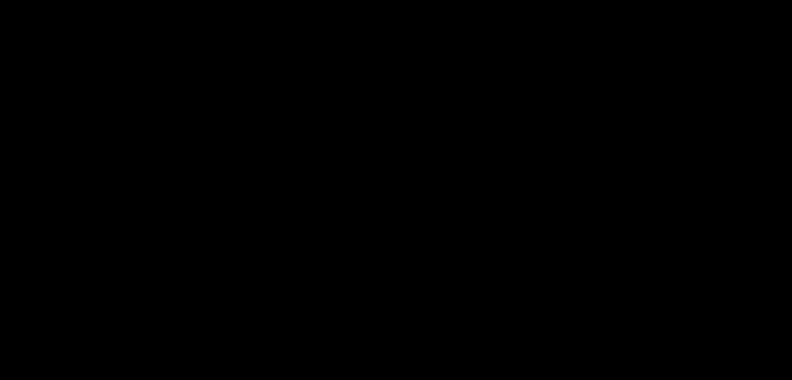
click at [85, 366] on icon "add" at bounding box center [50, 372] width 98 height 12
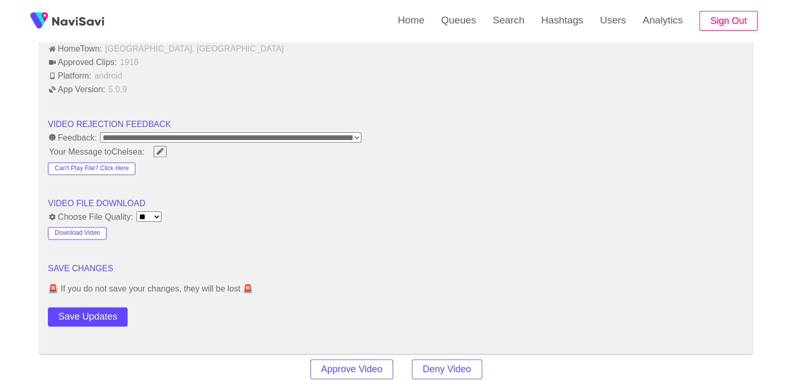
scroll to position [1302, 0]
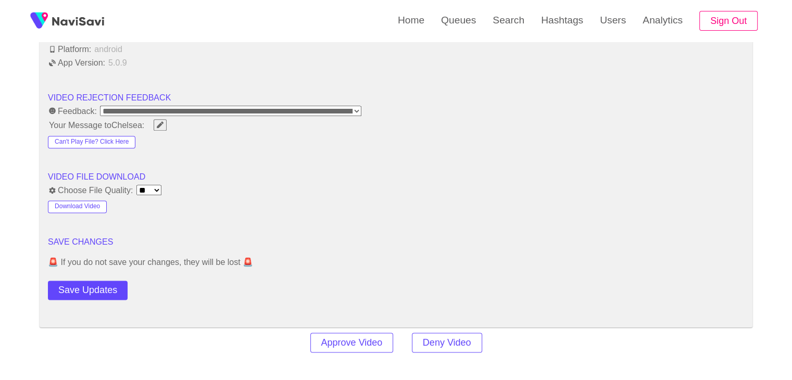
click at [105, 281] on button "Save Updates" at bounding box center [88, 290] width 80 height 19
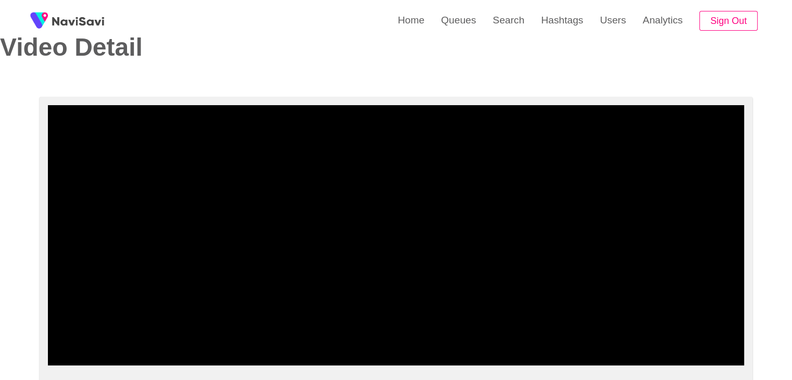
scroll to position [0, 0]
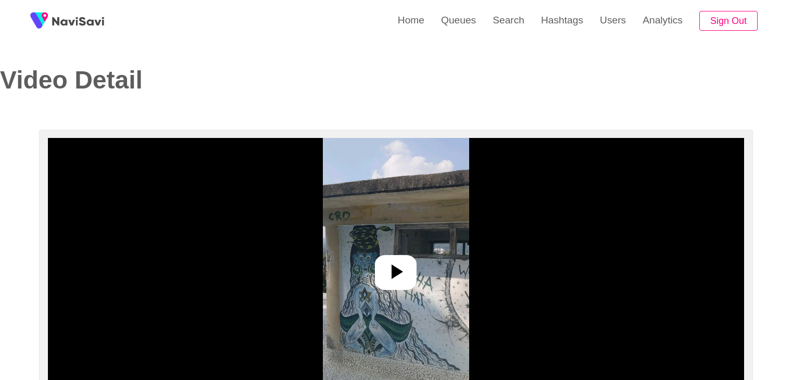
select select "**********"
select select "****"
click at [419, 282] on img at bounding box center [396, 268] width 146 height 260
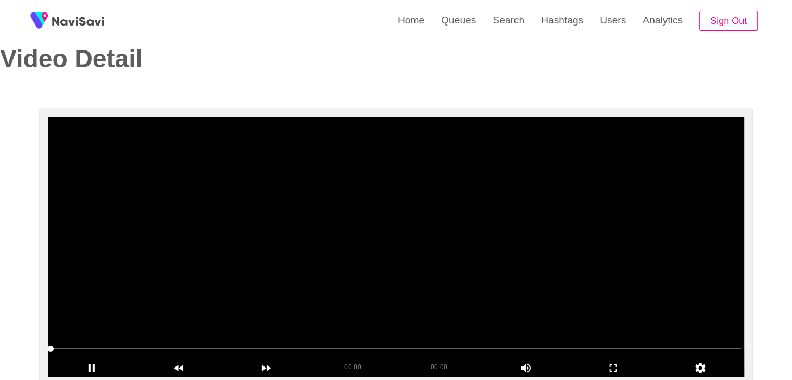
scroll to position [104, 0]
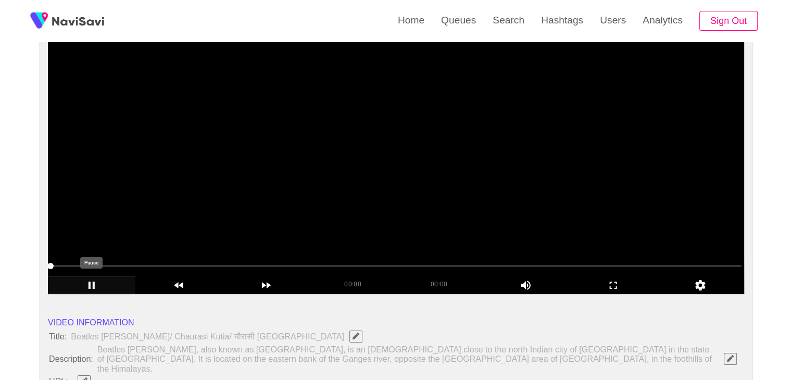
click at [91, 286] on icon "add" at bounding box center [91, 285] width 86 height 12
click at [92, 286] on icon "add" at bounding box center [93, 285] width 6 height 7
click at [254, 221] on video at bounding box center [396, 164] width 696 height 260
click at [169, 236] on video at bounding box center [396, 164] width 696 height 260
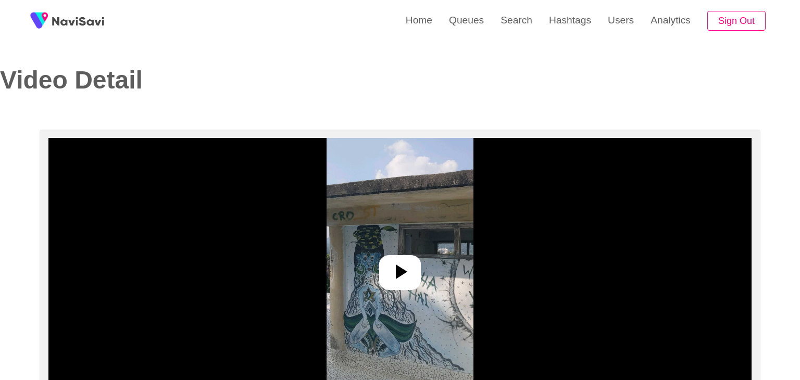
select select "**********"
select select "****"
click at [411, 270] on div at bounding box center [396, 272] width 42 height 35
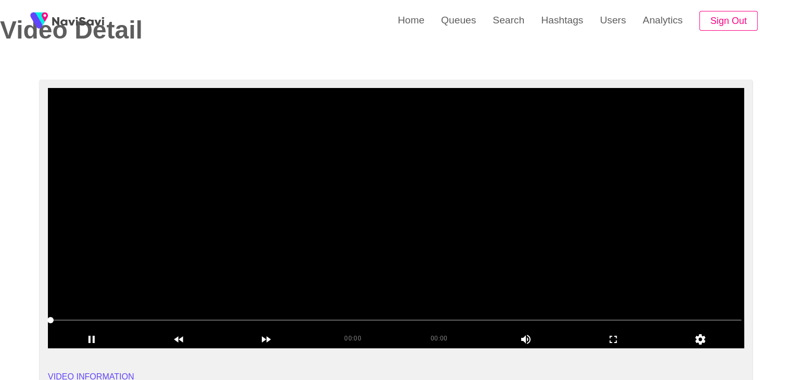
scroll to position [52, 0]
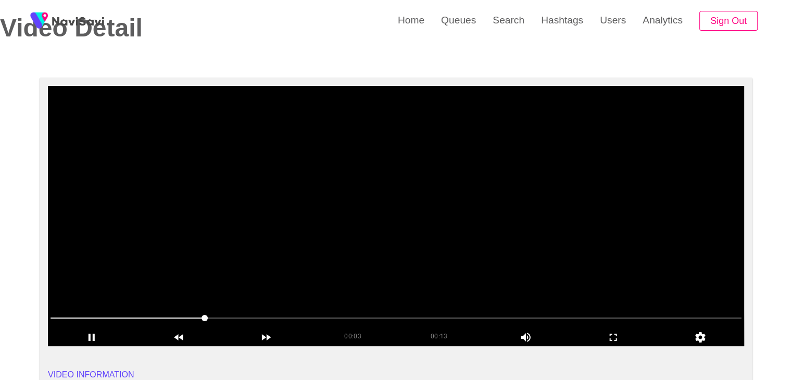
click at [357, 314] on span at bounding box center [396, 318] width 691 height 17
click at [430, 313] on span at bounding box center [396, 318] width 691 height 17
click at [481, 316] on span at bounding box center [396, 318] width 691 height 17
click at [550, 315] on span at bounding box center [396, 318] width 691 height 17
click at [599, 313] on span at bounding box center [396, 318] width 691 height 17
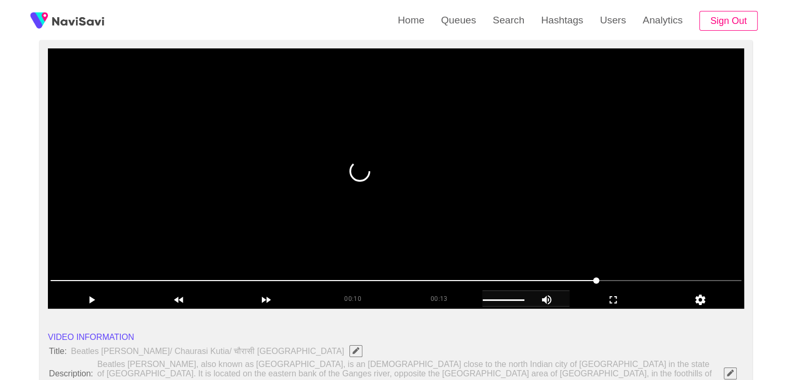
scroll to position [104, 0]
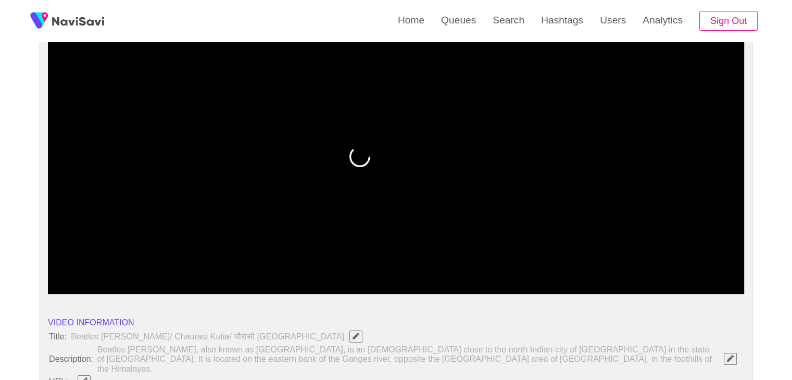
click at [629, 261] on span at bounding box center [396, 266] width 691 height 17
click at [663, 260] on span at bounding box center [396, 266] width 691 height 17
click at [685, 263] on span at bounding box center [396, 266] width 691 height 17
click at [690, 264] on span at bounding box center [686, 266] width 6 height 6
drag, startPoint x: 664, startPoint y: 263, endPoint x: 598, endPoint y: 264, distance: 65.1
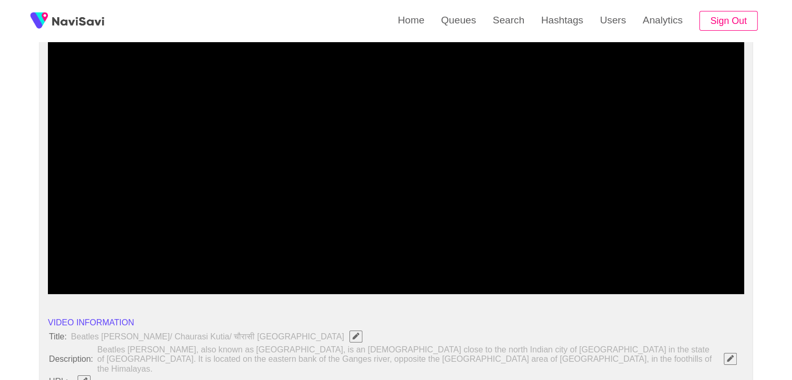
drag, startPoint x: 548, startPoint y: 265, endPoint x: 540, endPoint y: 265, distance: 8.9
click at [540, 265] on span at bounding box center [396, 266] width 691 height 17
click at [510, 264] on span at bounding box center [396, 266] width 691 height 17
click at [425, 260] on span at bounding box center [396, 266] width 691 height 17
click at [390, 261] on span at bounding box center [396, 266] width 691 height 17
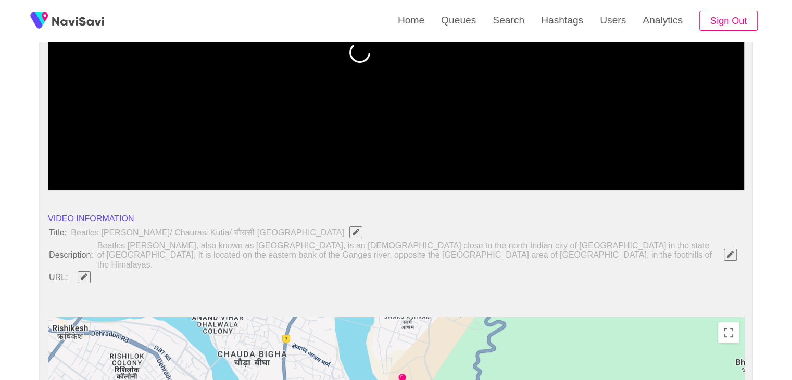
scroll to position [0, 0]
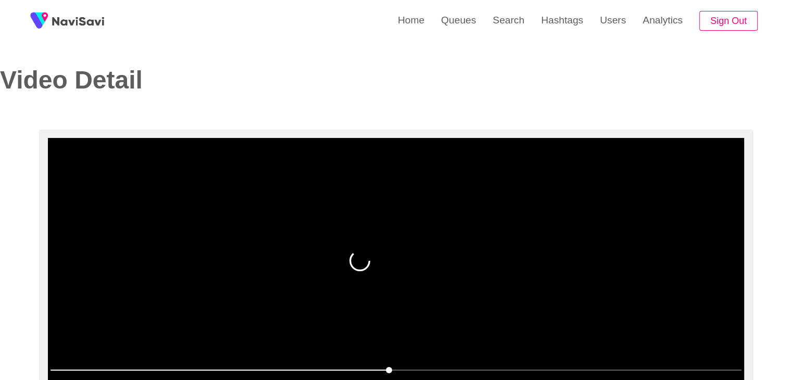
drag, startPoint x: 369, startPoint y: 267, endPoint x: 367, endPoint y: 258, distance: 9.6
click at [369, 267] on div at bounding box center [362, 261] width 26 height 21
click at [236, 260] on video at bounding box center [396, 268] width 696 height 260
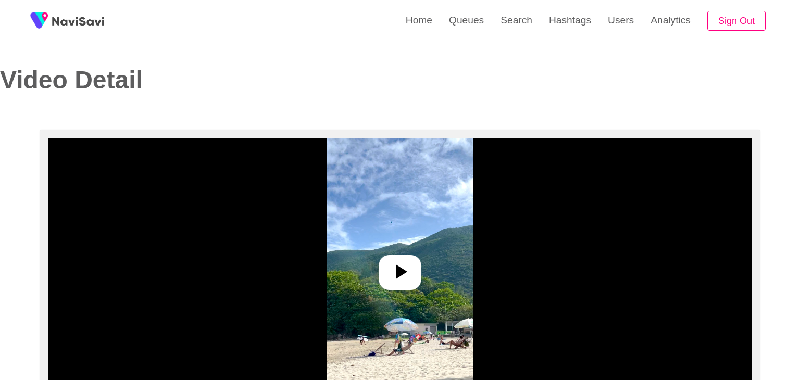
select select "**********"
select select "**"
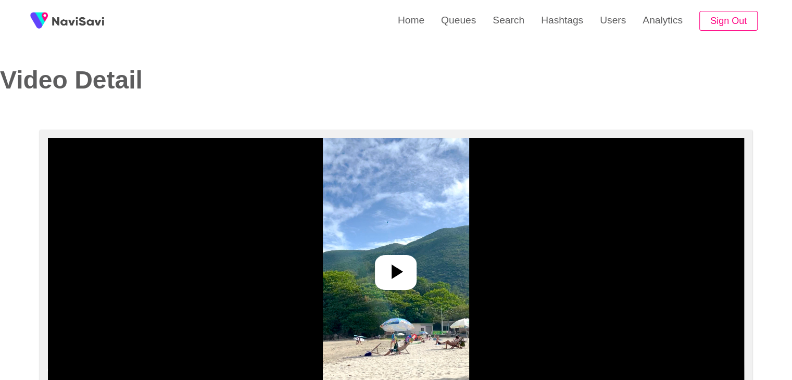
click at [392, 275] on icon at bounding box center [395, 271] width 25 height 25
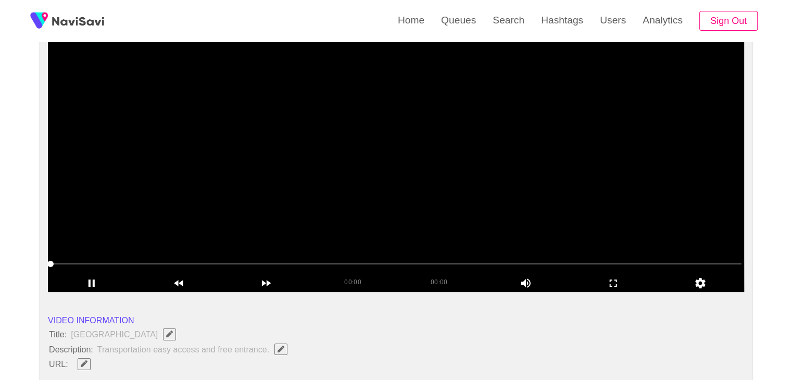
scroll to position [104, 0]
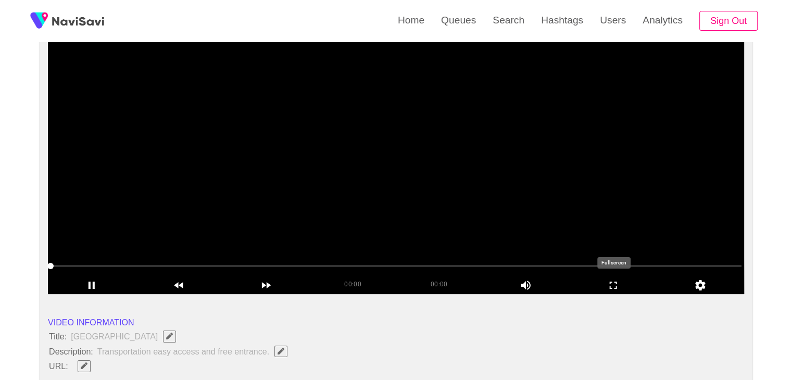
click at [627, 288] on icon "add" at bounding box center [613, 285] width 86 height 12
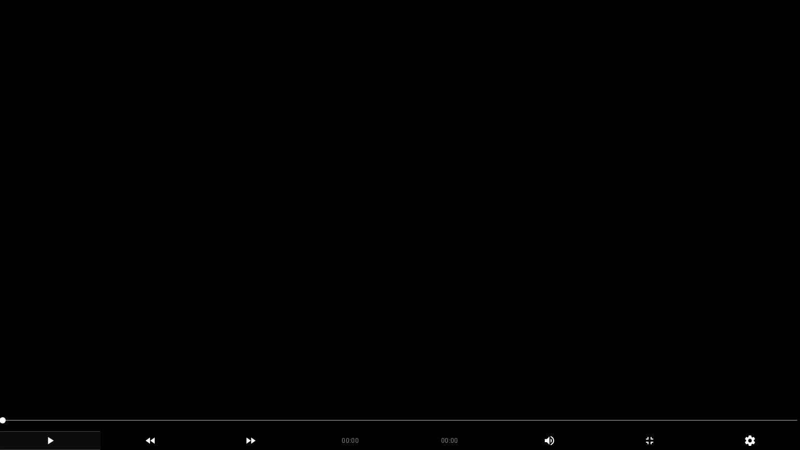
click at [76, 380] on icon "add" at bounding box center [50, 440] width 99 height 12
click at [645, 380] on icon "add" at bounding box center [649, 440] width 99 height 12
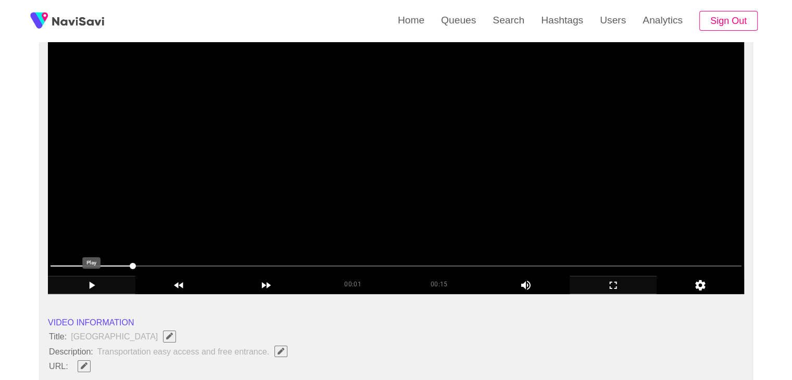
click at [89, 281] on icon "add" at bounding box center [91, 285] width 86 height 12
click at [136, 263] on span at bounding box center [133, 266] width 6 height 6
click at [176, 261] on span at bounding box center [396, 266] width 691 height 17
click at [89, 284] on icon "add" at bounding box center [92, 285] width 6 height 7
click at [91, 284] on icon "add" at bounding box center [93, 285] width 6 height 7
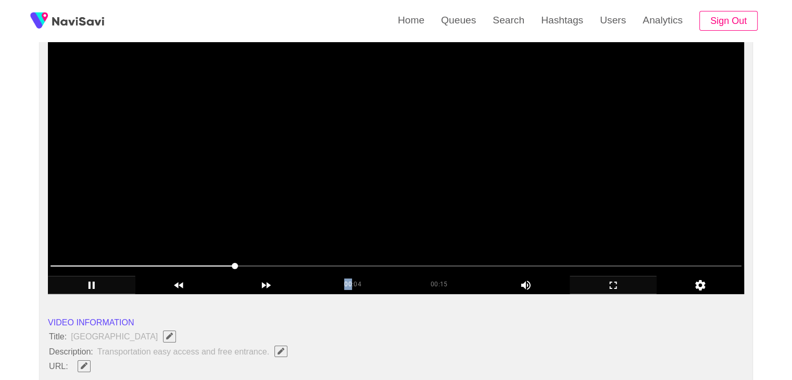
click at [275, 267] on span at bounding box center [396, 266] width 691 height 17
click at [337, 266] on span at bounding box center [396, 266] width 691 height 17
click at [391, 271] on span at bounding box center [396, 266] width 691 height 17
click at [477, 269] on span at bounding box center [396, 266] width 691 height 17
click at [554, 262] on span at bounding box center [396, 266] width 691 height 17
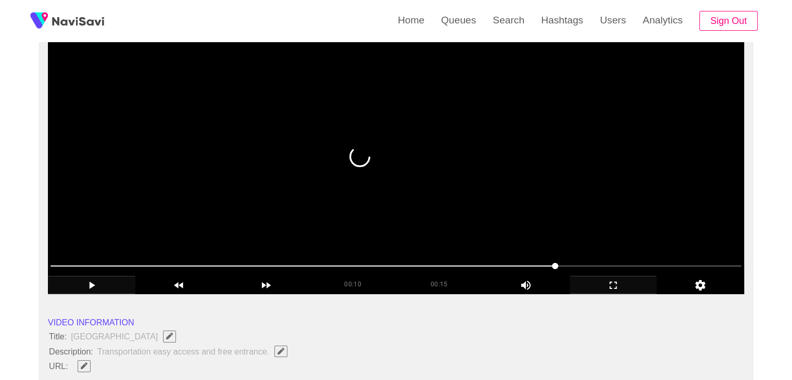
click at [590, 261] on span at bounding box center [396, 266] width 691 height 17
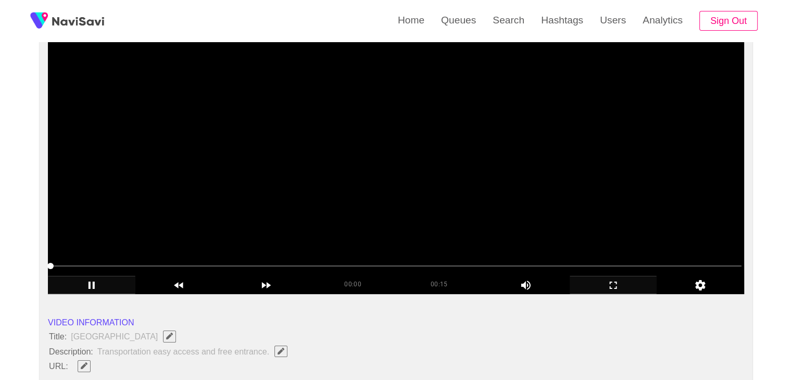
drag, startPoint x: 340, startPoint y: 267, endPoint x: 2, endPoint y: 259, distance: 338.1
click at [616, 282] on icon "add" at bounding box center [613, 285] width 7 height 7
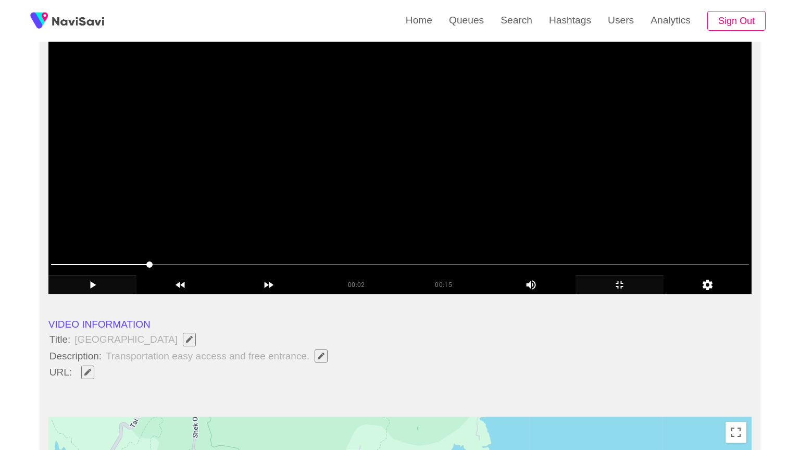
click at [262, 294] on video at bounding box center [399, 164] width 703 height 260
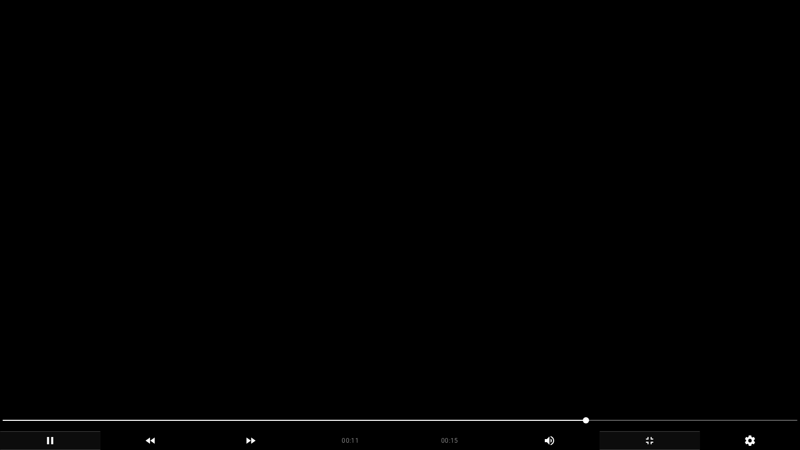
click at [523, 257] on video at bounding box center [400, 225] width 800 height 450
click at [548, 290] on video at bounding box center [400, 225] width 800 height 450
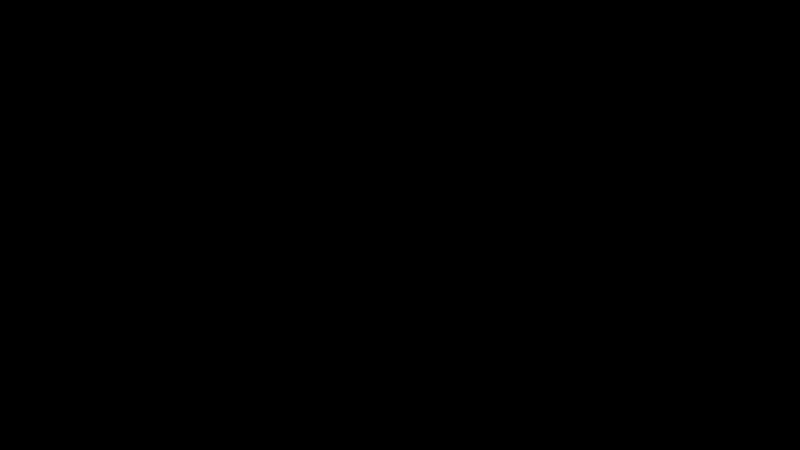
click at [658, 380] on icon "add" at bounding box center [649, 440] width 99 height 12
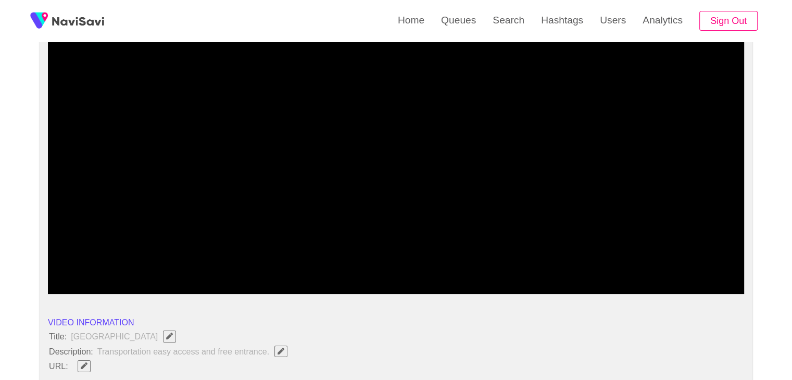
click at [674, 266] on span at bounding box center [396, 266] width 691 height 1
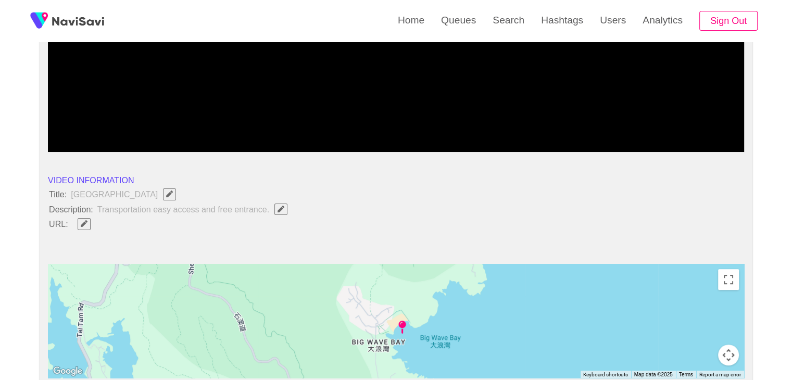
scroll to position [260, 0]
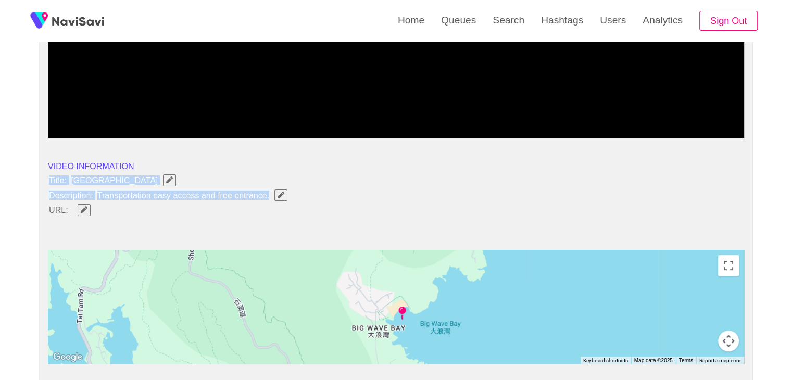
drag, startPoint x: 42, startPoint y: 177, endPoint x: 273, endPoint y: 196, distance: 231.6
copy ul "Title: [GEOGRAPHIC_DATA] Description: Transportation easy access and free entra…"
click at [282, 198] on button "button" at bounding box center [280, 195] width 13 height 11
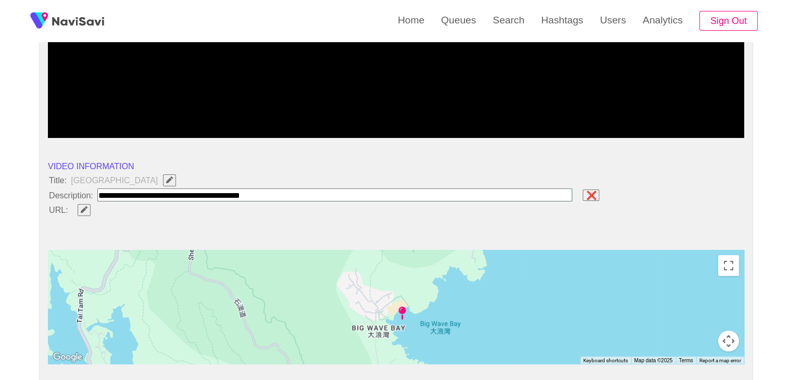
type input "**********"
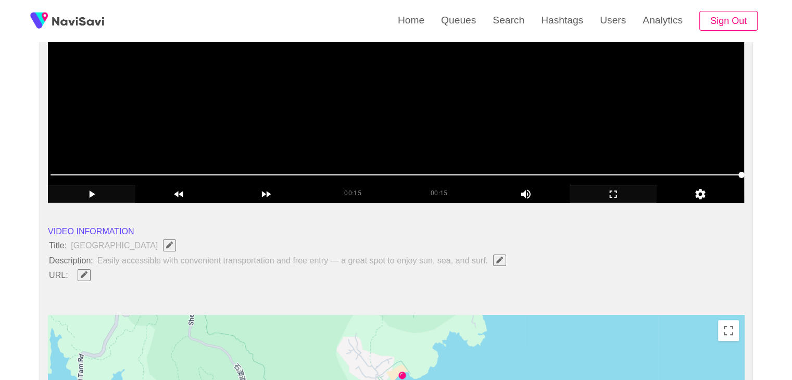
scroll to position [208, 0]
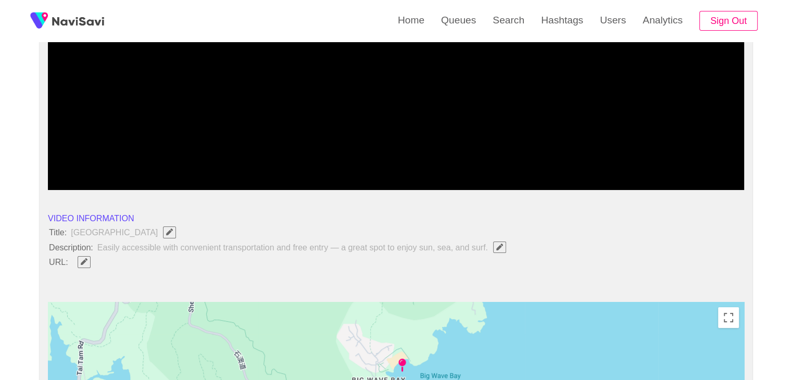
drag, startPoint x: 90, startPoint y: 159, endPoint x: 82, endPoint y: 159, distance: 7.8
click at [82, 159] on span at bounding box center [396, 162] width 691 height 17
click at [61, 158] on span at bounding box center [396, 162] width 691 height 17
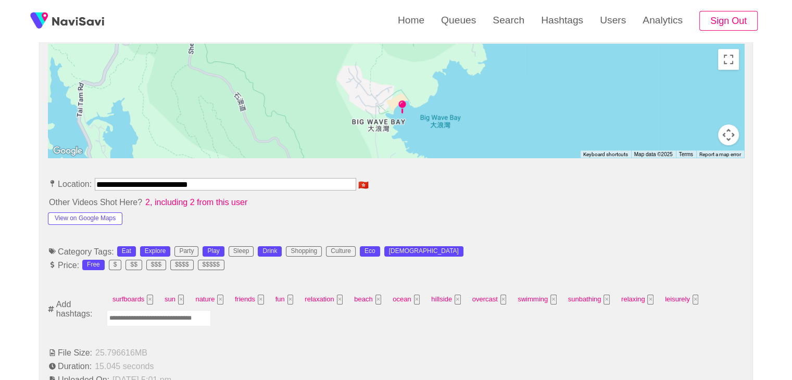
scroll to position [469, 0]
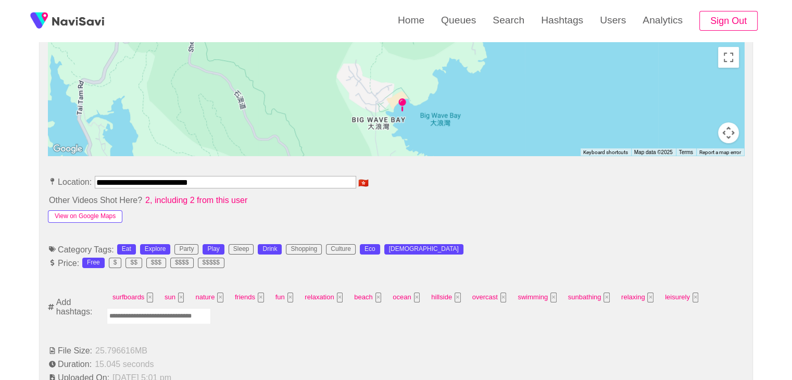
click at [84, 211] on button "View on Google Maps" at bounding box center [85, 216] width 74 height 12
drag, startPoint x: 232, startPoint y: 182, endPoint x: 0, endPoint y: 172, distance: 231.9
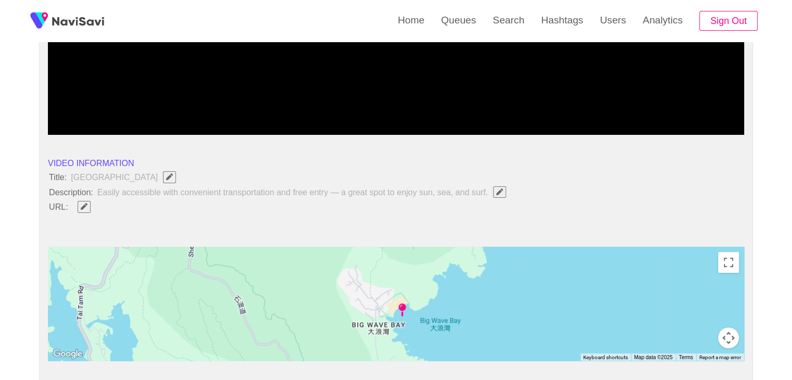
scroll to position [260, 0]
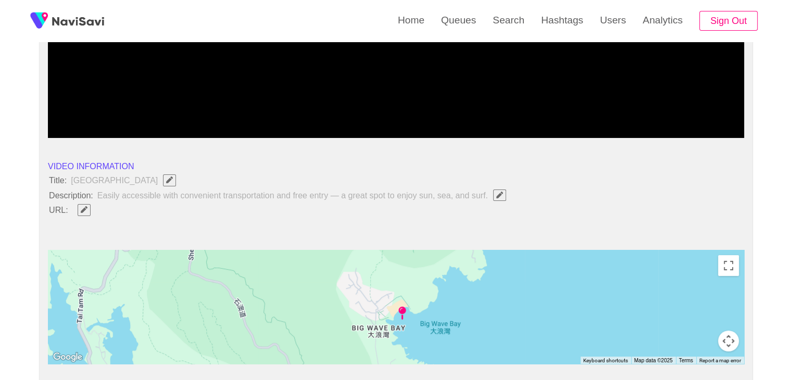
click at [83, 207] on icon "Edit Field" at bounding box center [84, 209] width 7 height 7
click at [127, 209] on input "field" at bounding box center [309, 210] width 475 height 13
type input "**********"
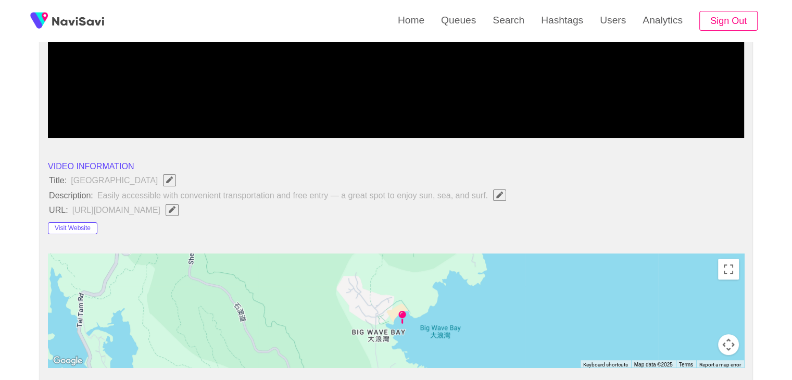
scroll to position [521, 0]
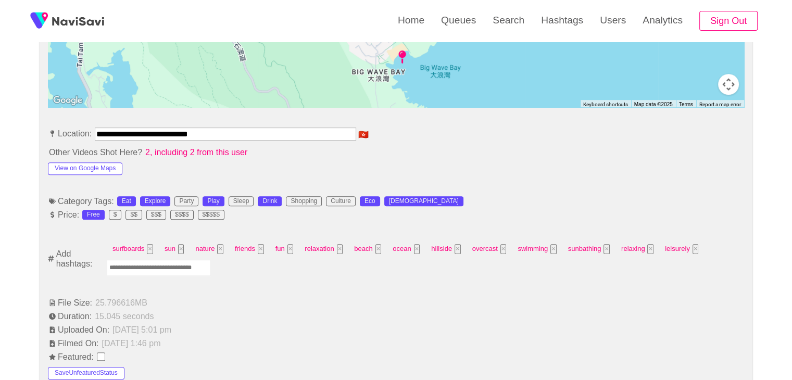
click at [151, 269] on input "Enter tag here and press return" at bounding box center [159, 268] width 104 height 16
type input "*********"
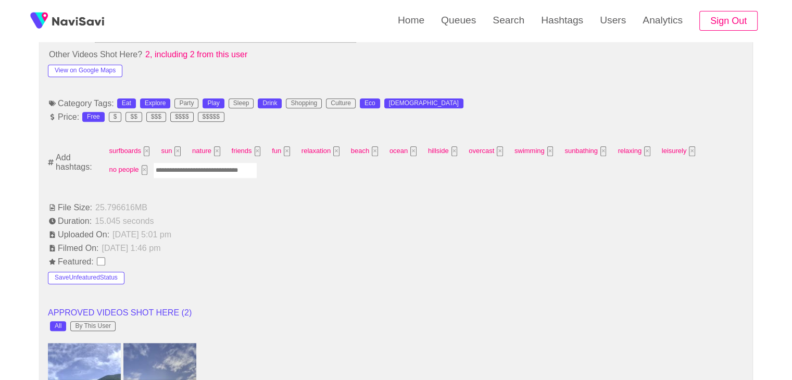
scroll to position [625, 0]
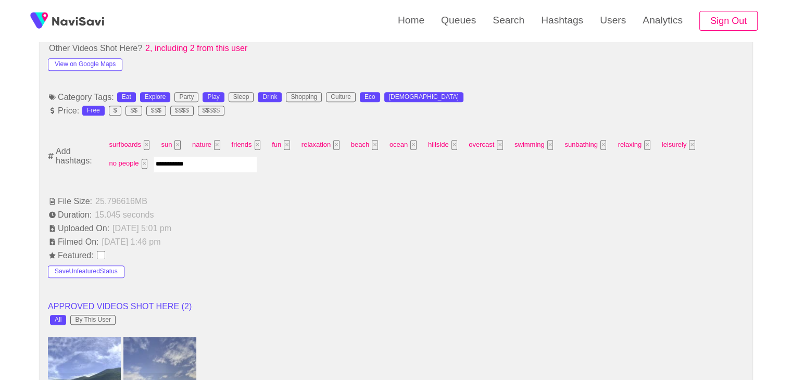
type input "**********"
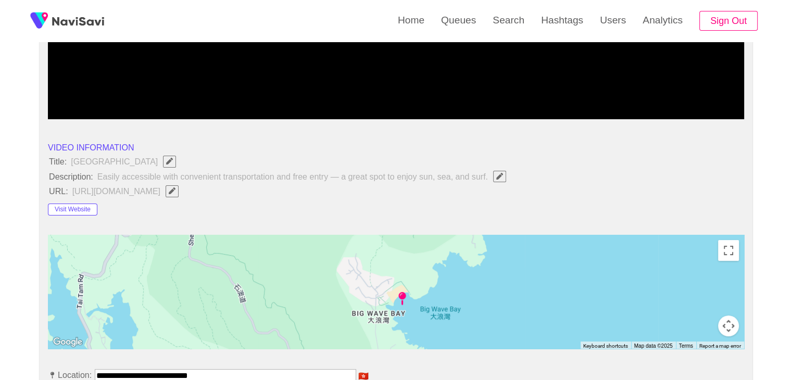
scroll to position [156, 0]
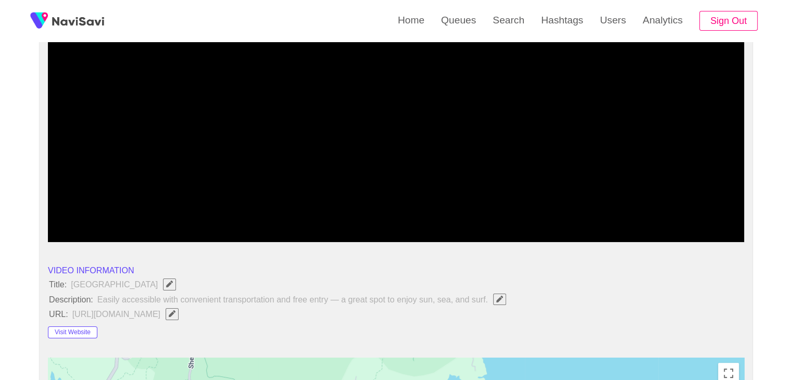
click at [464, 212] on span at bounding box center [396, 214] width 691 height 17
click at [504, 211] on span at bounding box center [396, 214] width 691 height 17
click at [548, 216] on span at bounding box center [396, 214] width 691 height 17
click at [583, 211] on span at bounding box center [396, 214] width 691 height 17
click at [586, 211] on span at bounding box center [583, 214] width 6 height 6
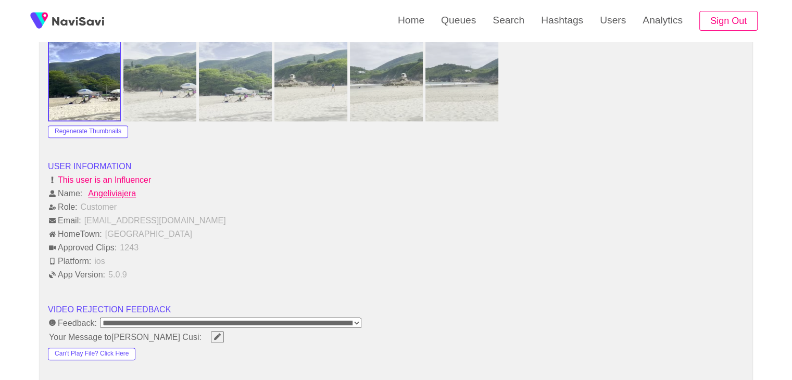
scroll to position [1302, 0]
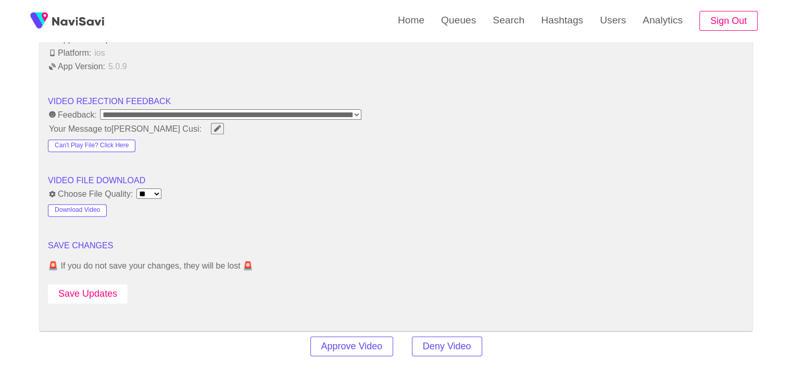
click at [98, 286] on button "Save Updates" at bounding box center [88, 293] width 80 height 19
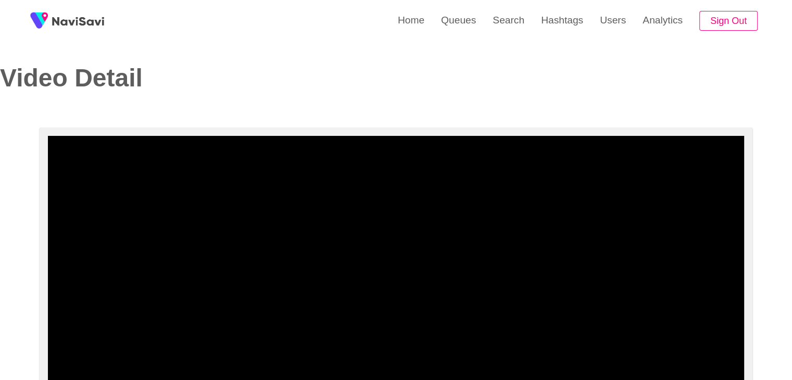
scroll to position [0, 0]
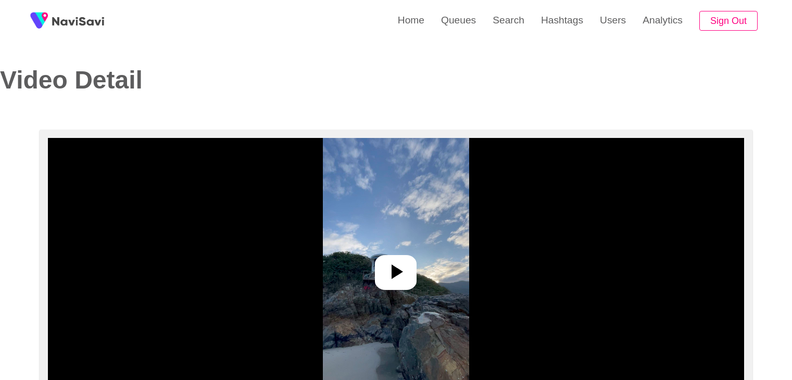
select select "**********"
select select "**"
click at [402, 263] on icon at bounding box center [395, 271] width 25 height 25
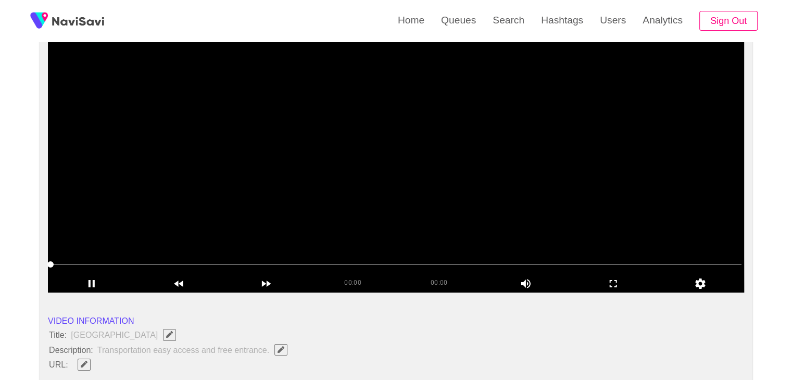
scroll to position [104, 0]
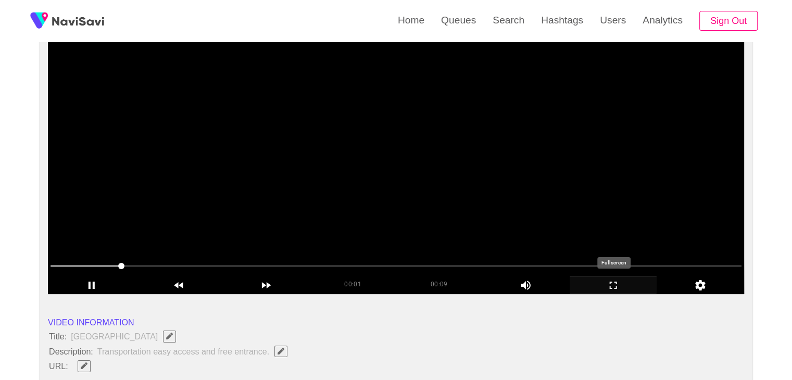
click at [621, 284] on icon "add" at bounding box center [613, 285] width 86 height 12
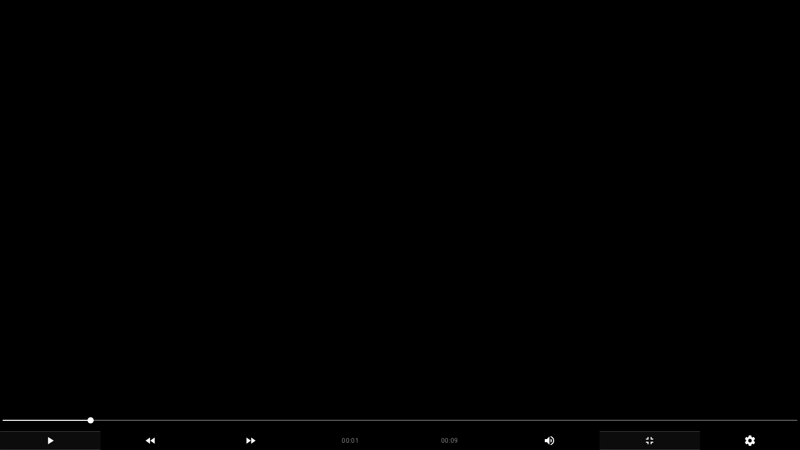
click at [43, 380] on icon "add" at bounding box center [50, 440] width 99 height 12
click at [147, 380] on span at bounding box center [400, 420] width 795 height 17
click at [178, 380] on span at bounding box center [400, 420] width 795 height 17
click at [35, 380] on icon "add" at bounding box center [50, 440] width 99 height 12
click at [51, 380] on icon "add" at bounding box center [50, 440] width 99 height 12
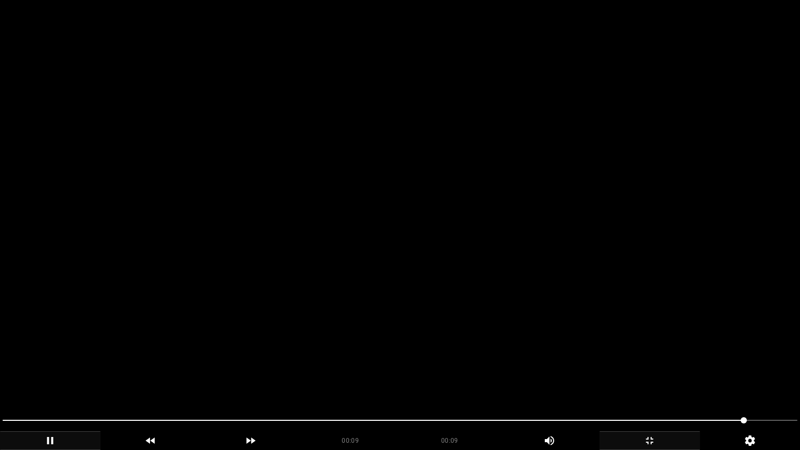
click at [675, 380] on icon "add" at bounding box center [649, 440] width 99 height 12
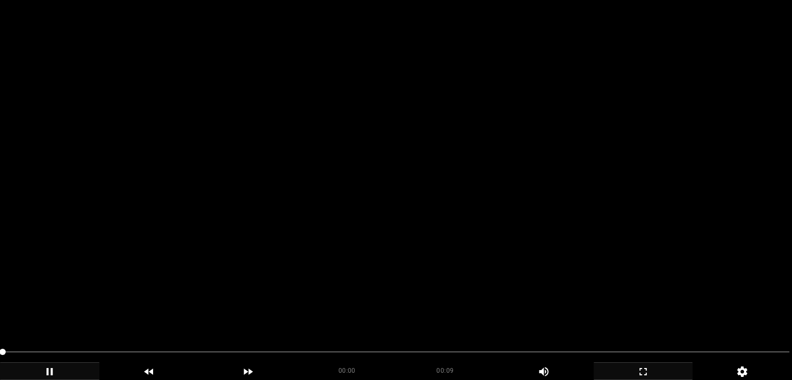
scroll to position [260, 0]
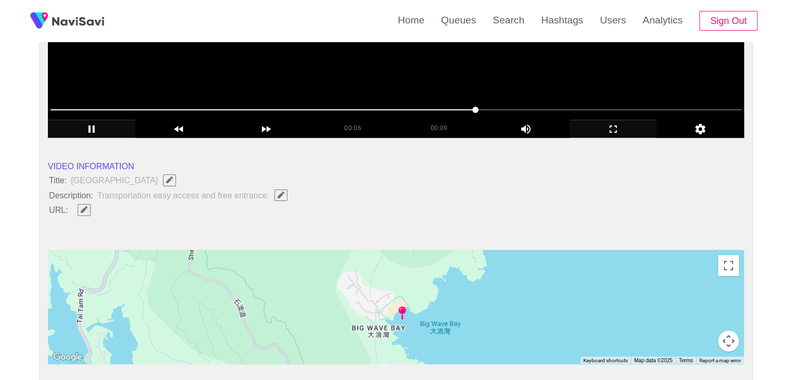
click at [278, 195] on icon "Edit Field" at bounding box center [281, 195] width 7 height 7
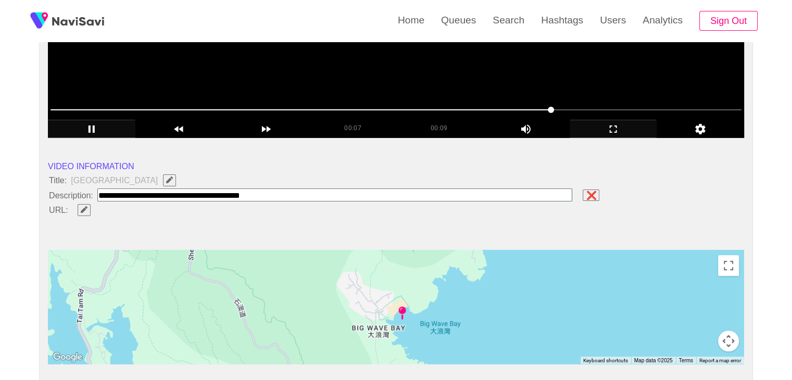
click at [85, 214] on button "button" at bounding box center [84, 209] width 13 height 11
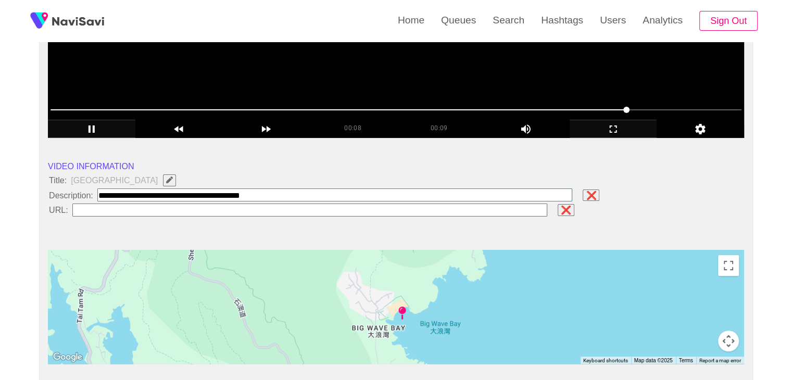
type input "**********"
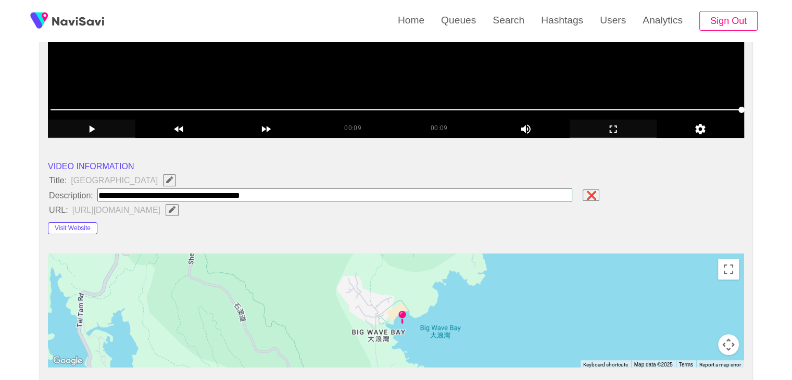
click at [298, 196] on input "field" at bounding box center [334, 195] width 475 height 13
drag, startPoint x: 228, startPoint y: 191, endPoint x: 0, endPoint y: 173, distance: 228.2
paste input "**********"
type input "**********"
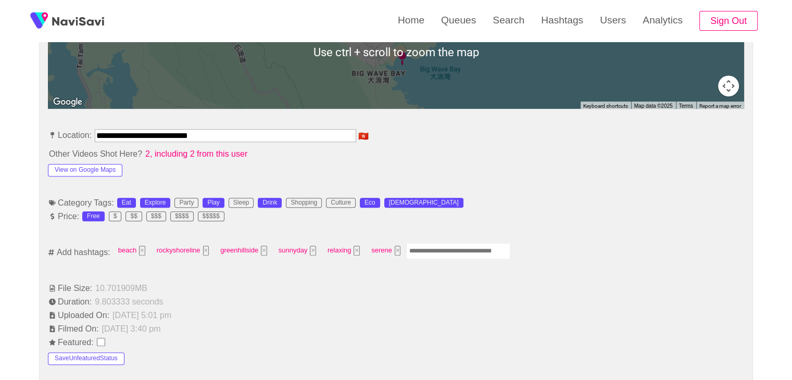
scroll to position [573, 0]
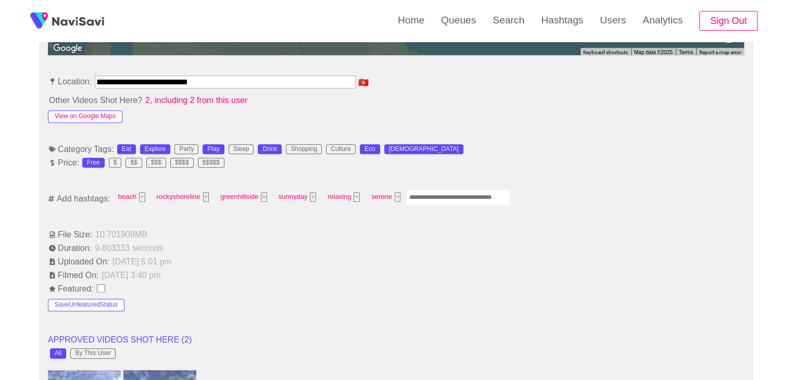
click at [93, 118] on button "View on Google Maps" at bounding box center [85, 116] width 74 height 12
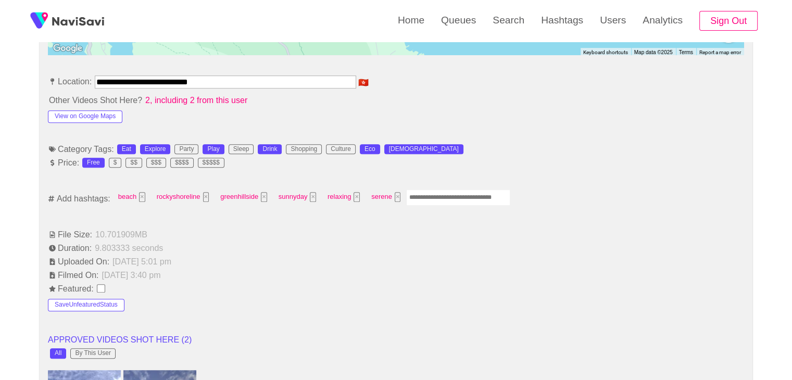
click at [448, 195] on input "Enter tag here and press return" at bounding box center [458, 198] width 104 height 16
type input "*********"
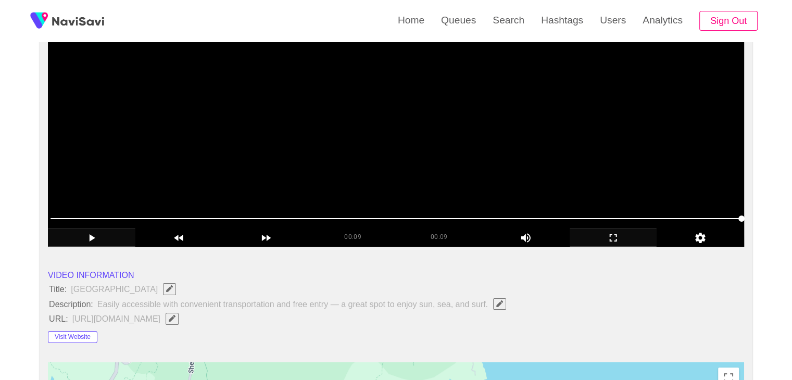
scroll to position [156, 0]
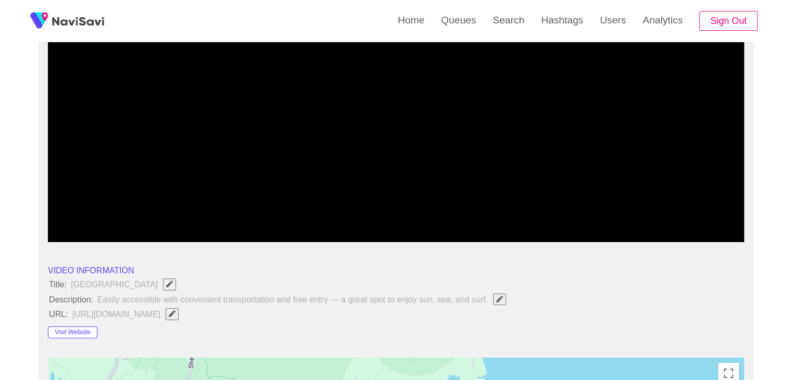
click at [372, 211] on span at bounding box center [375, 214] width 6 height 6
drag, startPoint x: 337, startPoint y: 200, endPoint x: 320, endPoint y: 204, distance: 18.2
click at [335, 200] on video at bounding box center [396, 112] width 696 height 260
drag, startPoint x: 296, startPoint y: 210, endPoint x: 287, endPoint y: 210, distance: 8.3
click at [289, 211] on span at bounding box center [292, 214] width 6 height 6
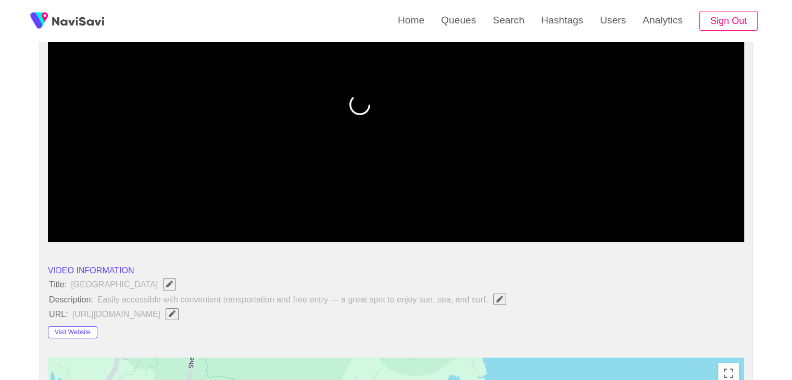
drag, startPoint x: 230, startPoint y: 207, endPoint x: 218, endPoint y: 209, distance: 11.6
click at [218, 209] on span at bounding box center [396, 214] width 691 height 17
click at [177, 211] on span at bounding box center [396, 214] width 691 height 17
click at [141, 214] on span at bounding box center [113, 214] width 124 height 1
click at [112, 213] on span at bounding box center [112, 214] width 6 height 6
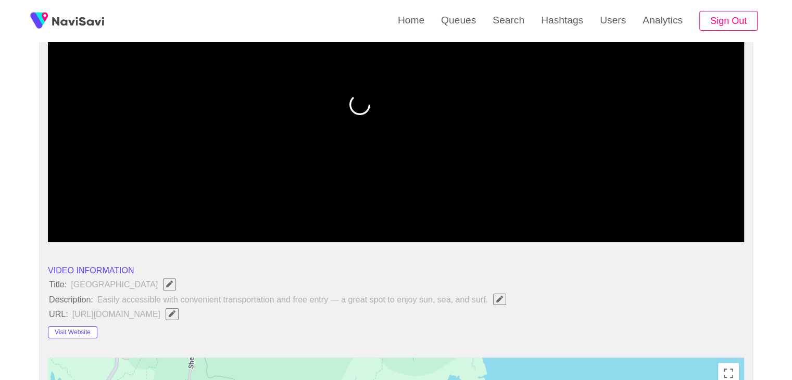
click at [96, 214] on span at bounding box center [82, 214] width 62 height 1
click at [96, 213] on span at bounding box center [99, 214] width 6 height 6
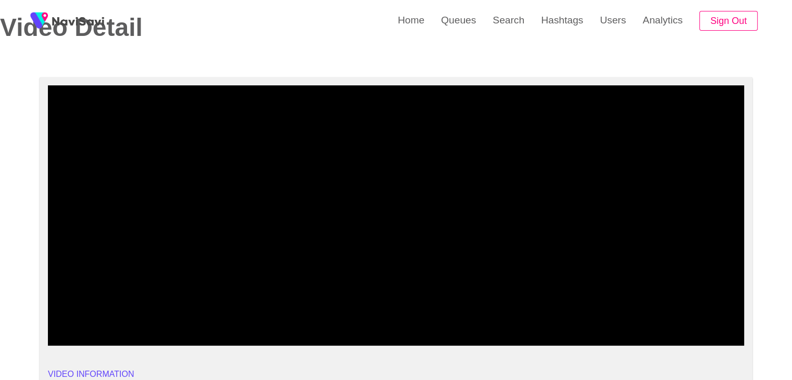
scroll to position [52, 0]
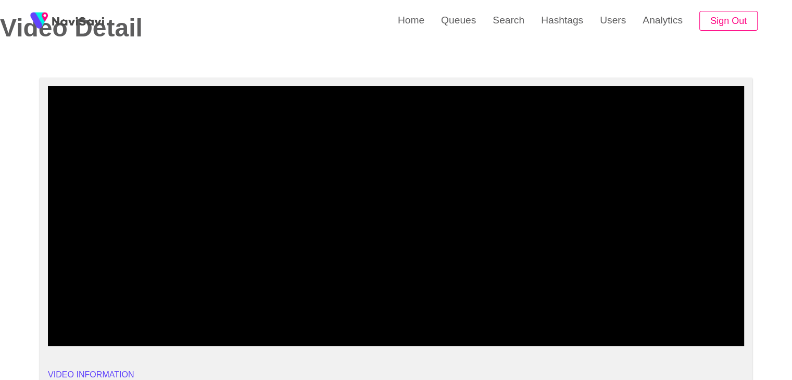
drag, startPoint x: 634, startPoint y: 315, endPoint x: 203, endPoint y: 316, distance: 431.2
click at [203, 316] on span at bounding box center [396, 318] width 691 height 17
click at [131, 319] on span at bounding box center [396, 318] width 691 height 17
drag, startPoint x: 460, startPoint y: 315, endPoint x: 222, endPoint y: 307, distance: 238.7
click at [222, 307] on div at bounding box center [395, 319] width 699 height 27
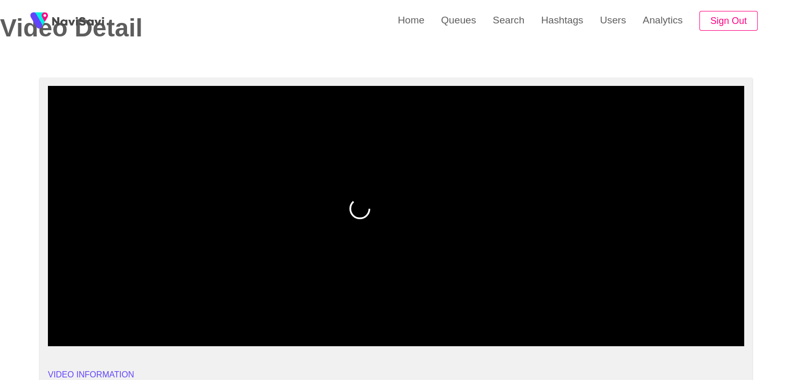
click at [627, 339] on icon "add" at bounding box center [613, 337] width 86 height 12
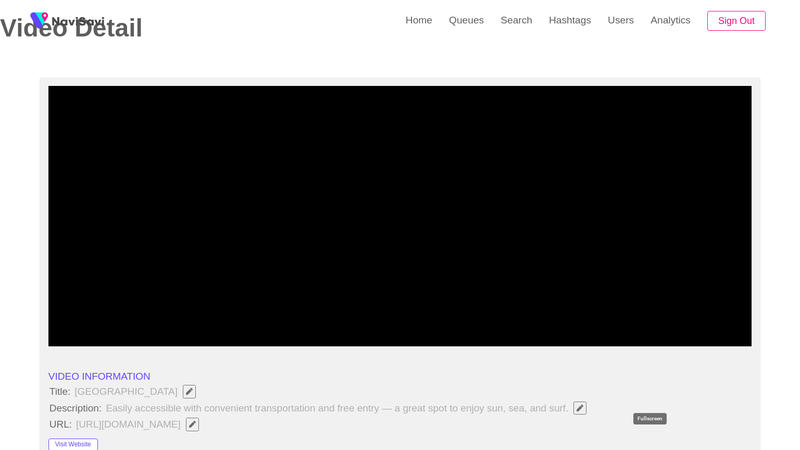
click at [663, 343] on icon "add" at bounding box center [619, 337] width 87 height 12
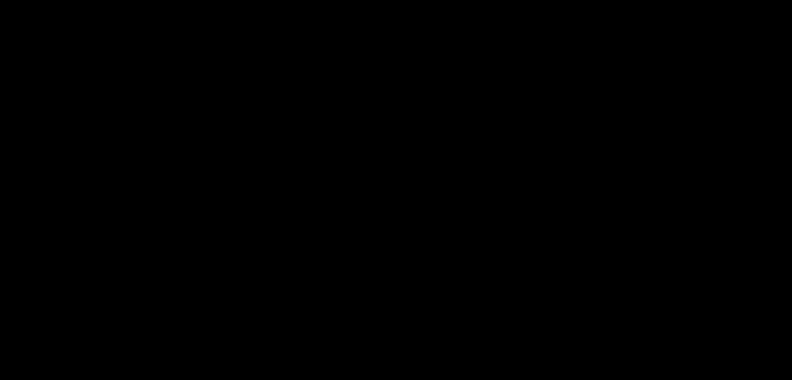
scroll to position [1302, 0]
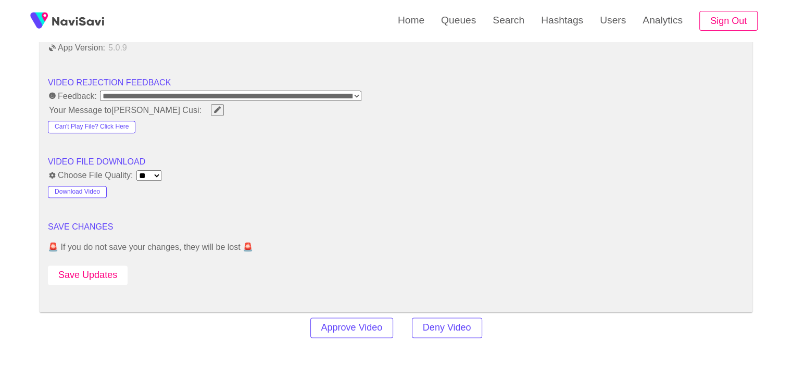
click at [104, 272] on button "Save Updates" at bounding box center [88, 275] width 80 height 19
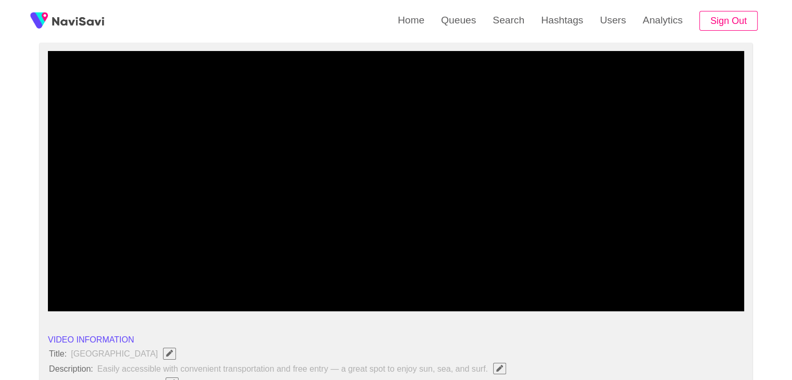
scroll to position [104, 0]
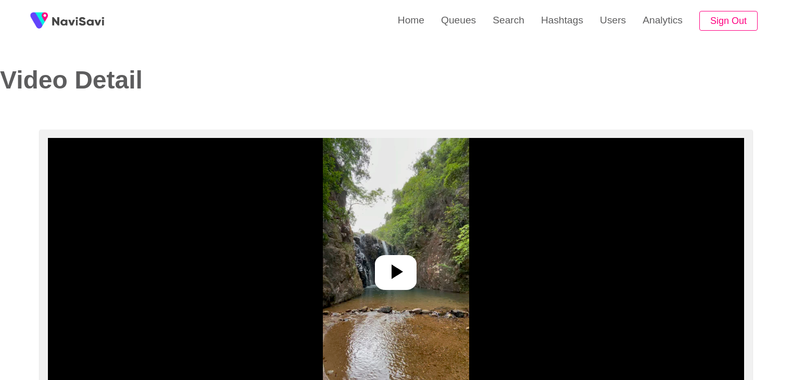
select select "**********"
select select "**"
click at [393, 268] on icon at bounding box center [397, 272] width 11 height 15
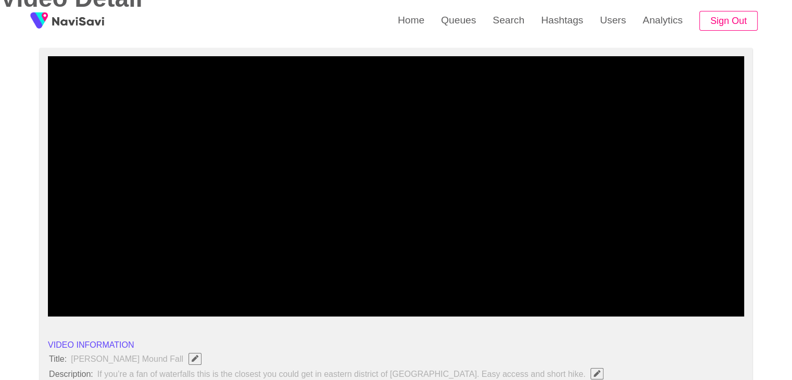
scroll to position [104, 0]
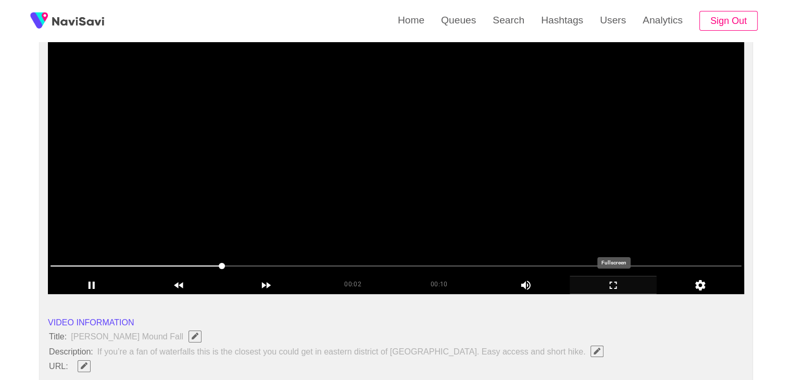
click at [622, 284] on icon "add" at bounding box center [613, 285] width 86 height 12
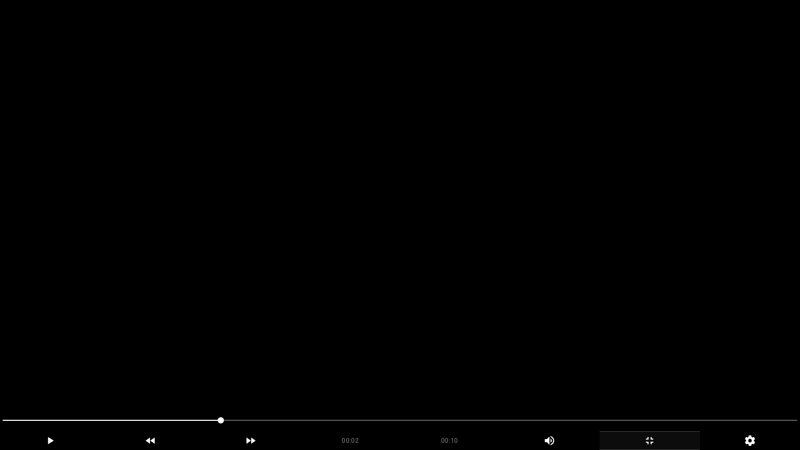
click at [369, 319] on video at bounding box center [400, 225] width 800 height 450
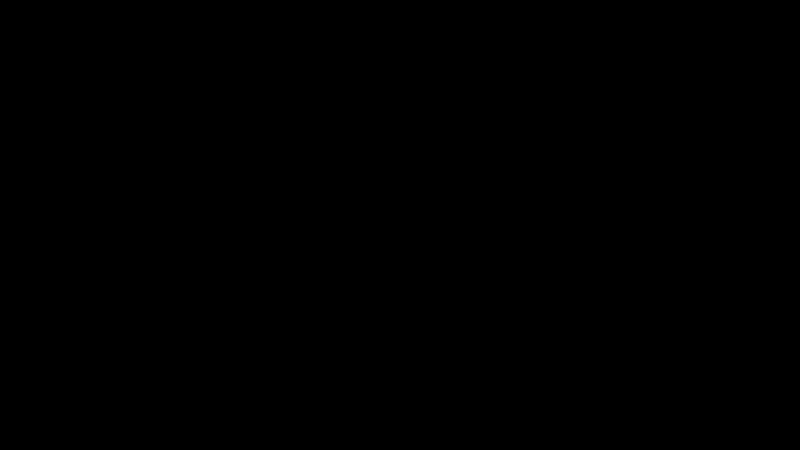
drag, startPoint x: 62, startPoint y: 422, endPoint x: 0, endPoint y: 428, distance: 62.7
click at [52, 380] on icon "add" at bounding box center [50, 440] width 99 height 12
click at [659, 380] on icon "add" at bounding box center [649, 440] width 99 height 12
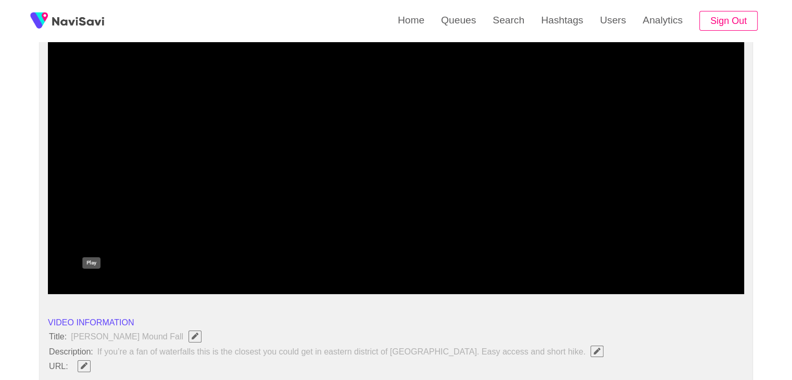
click at [107, 284] on icon "add" at bounding box center [91, 285] width 86 height 12
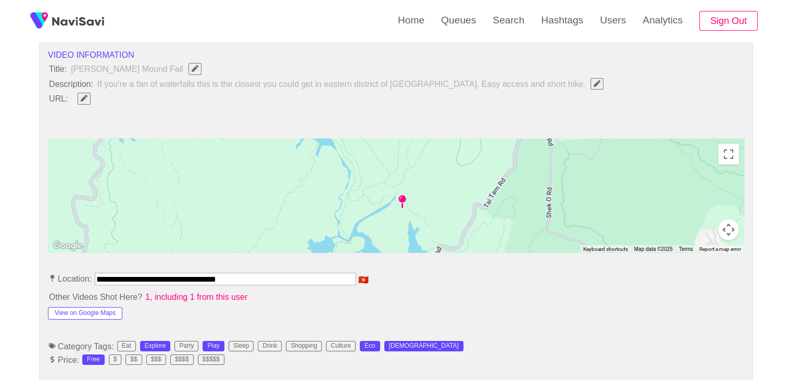
scroll to position [469, 0]
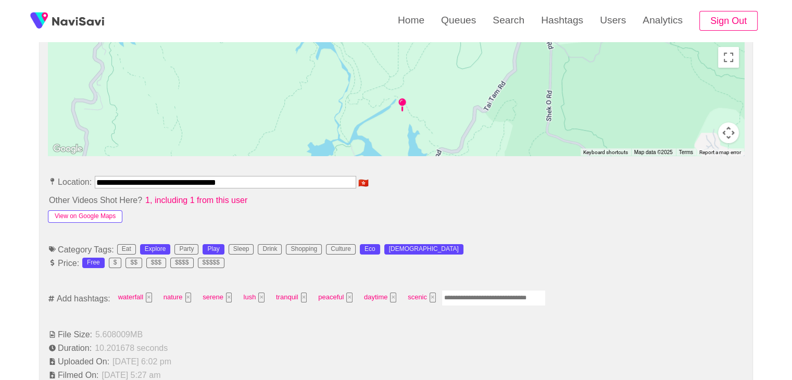
click at [96, 215] on button "View on Google Maps" at bounding box center [85, 216] width 74 height 12
drag, startPoint x: 105, startPoint y: 176, endPoint x: 0, endPoint y: 170, distance: 105.4
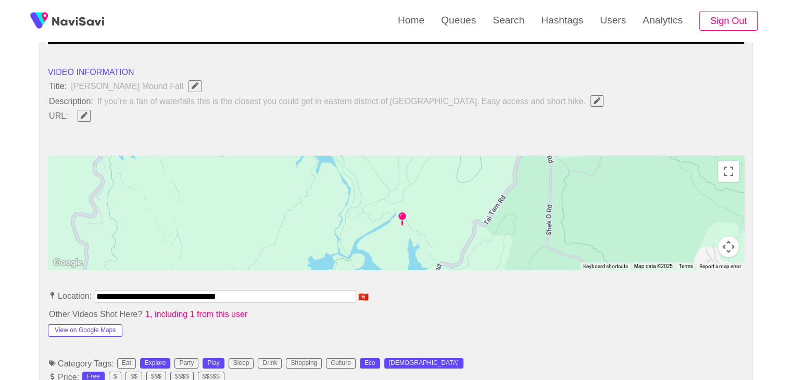
scroll to position [260, 0]
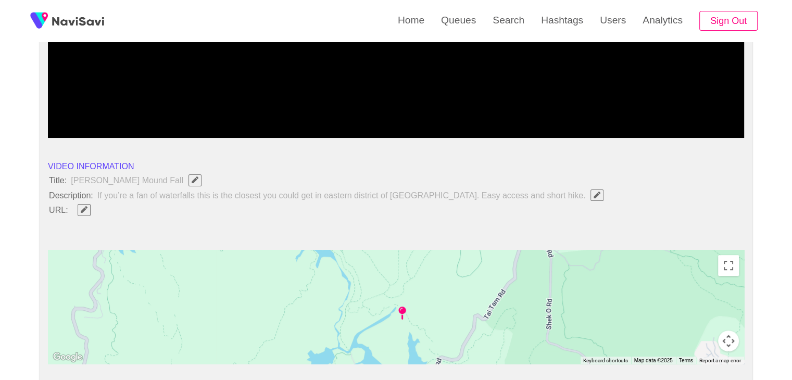
click at [84, 207] on icon "Edit Field" at bounding box center [84, 209] width 7 height 7
click at [102, 212] on input "field" at bounding box center [309, 210] width 475 height 13
type input "**********"
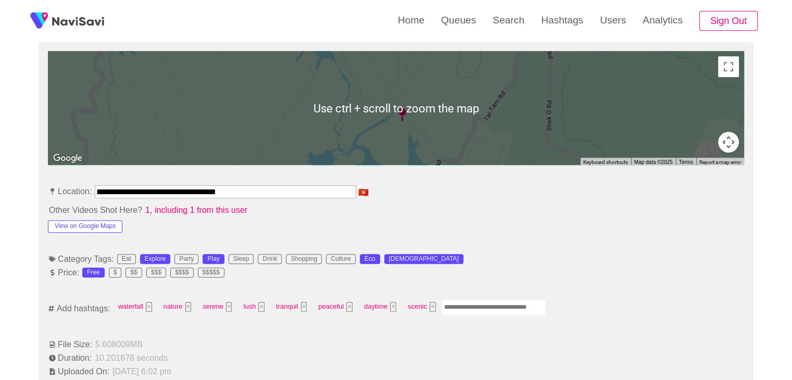
scroll to position [469, 0]
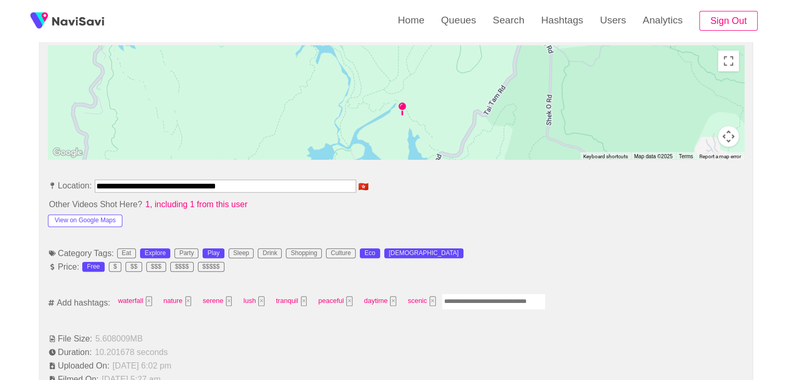
click at [461, 297] on input "Enter tag here and press return" at bounding box center [494, 302] width 104 height 16
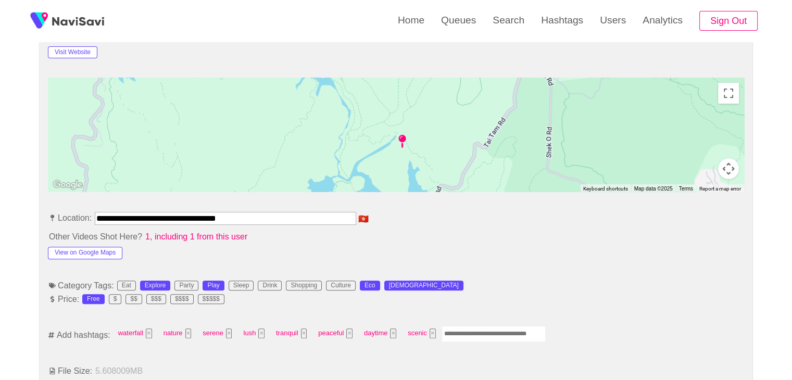
scroll to position [573, 0]
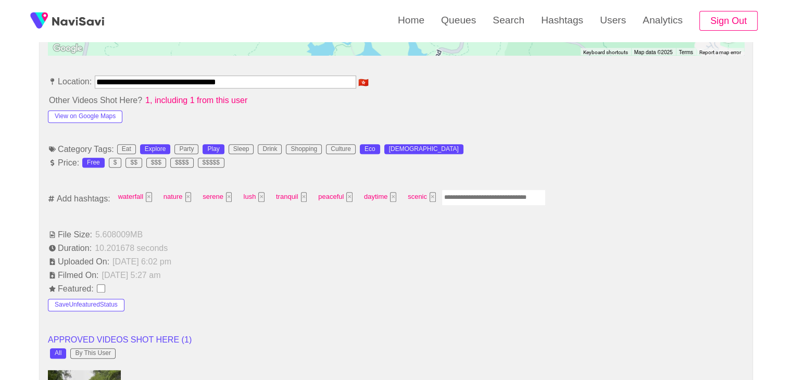
click at [469, 192] on input "Enter tag here and press return" at bounding box center [494, 198] width 104 height 16
type input "*********"
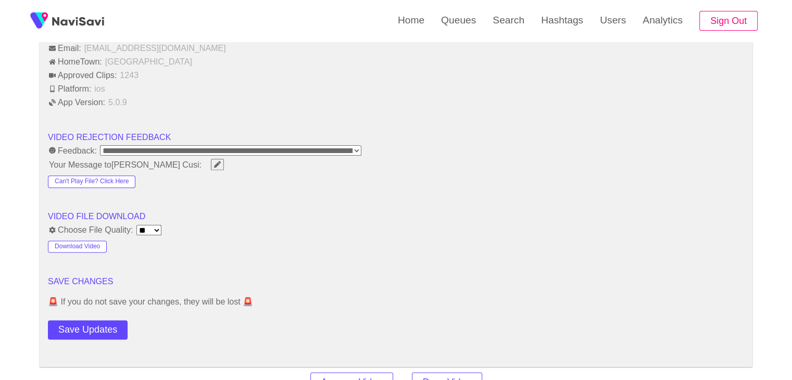
scroll to position [1250, 0]
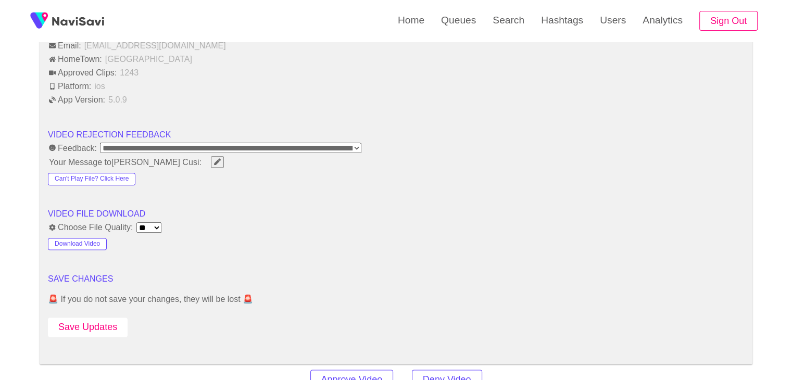
click at [100, 318] on button "Save Updates" at bounding box center [88, 327] width 80 height 19
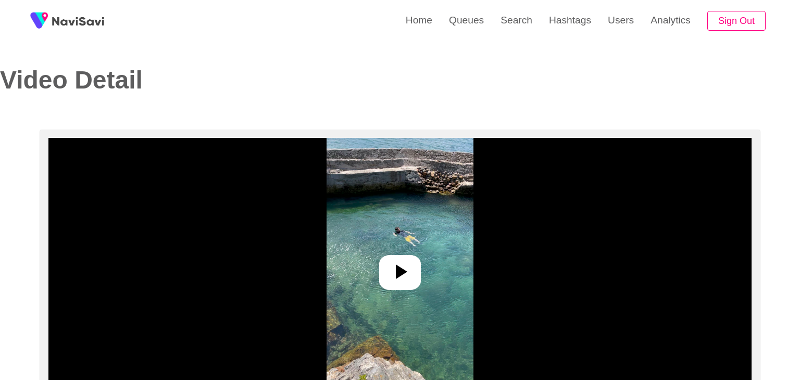
select select "**********"
select select "**"
click at [406, 277] on icon at bounding box center [395, 271] width 25 height 25
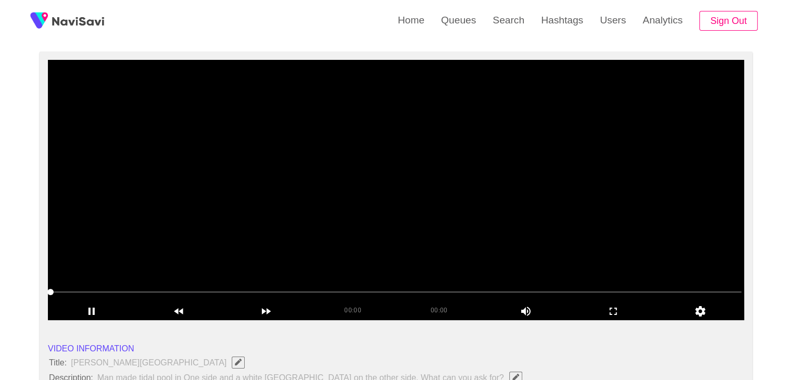
scroll to position [52, 0]
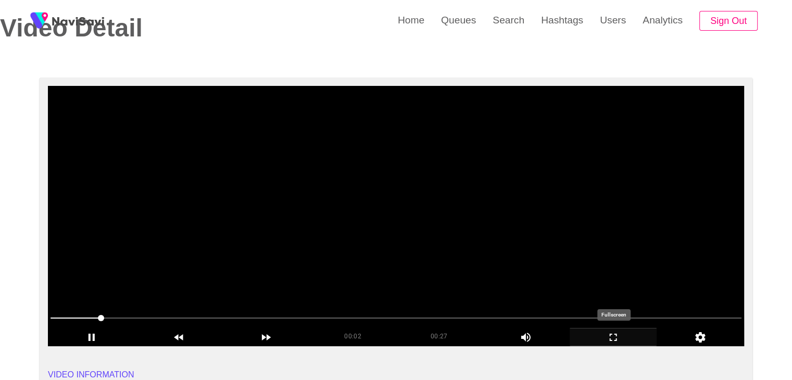
click at [621, 335] on icon "add" at bounding box center [613, 337] width 86 height 12
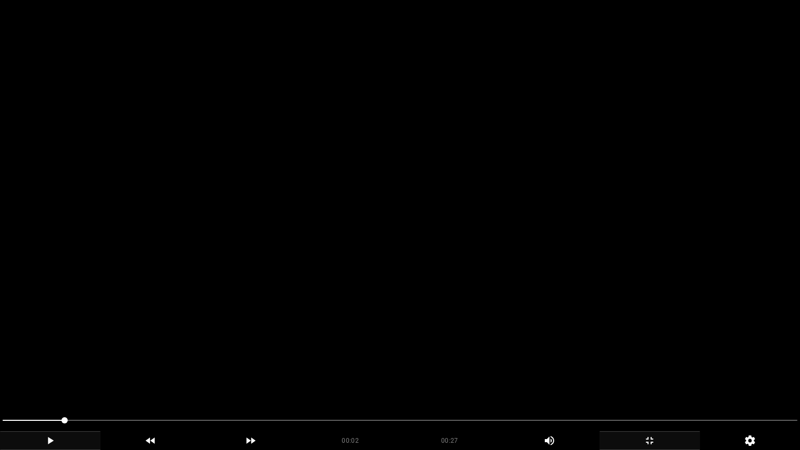
click at [53, 380] on icon "add" at bounding box center [50, 440] width 99 height 12
click at [172, 380] on span at bounding box center [400, 420] width 795 height 17
click at [308, 216] on video at bounding box center [400, 225] width 800 height 450
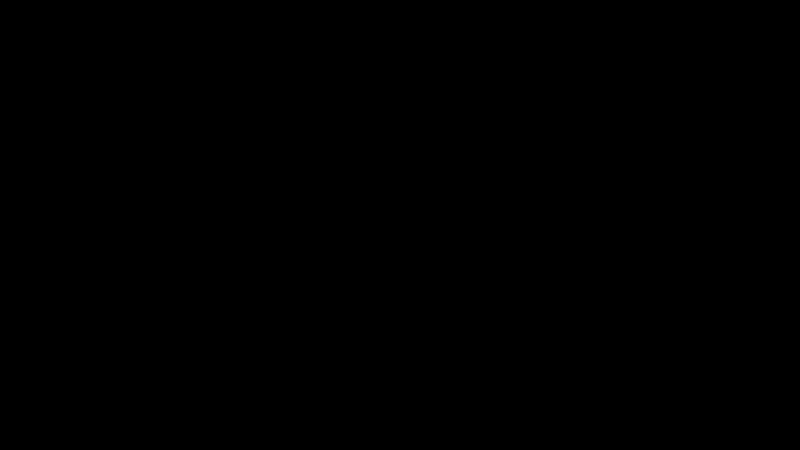
click at [348, 380] on span at bounding box center [400, 420] width 795 height 1
drag, startPoint x: 411, startPoint y: 417, endPoint x: 419, endPoint y: 417, distance: 7.8
click at [419, 380] on span at bounding box center [400, 420] width 795 height 17
click at [545, 380] on span at bounding box center [400, 420] width 795 height 17
click at [662, 380] on span at bounding box center [400, 420] width 795 height 17
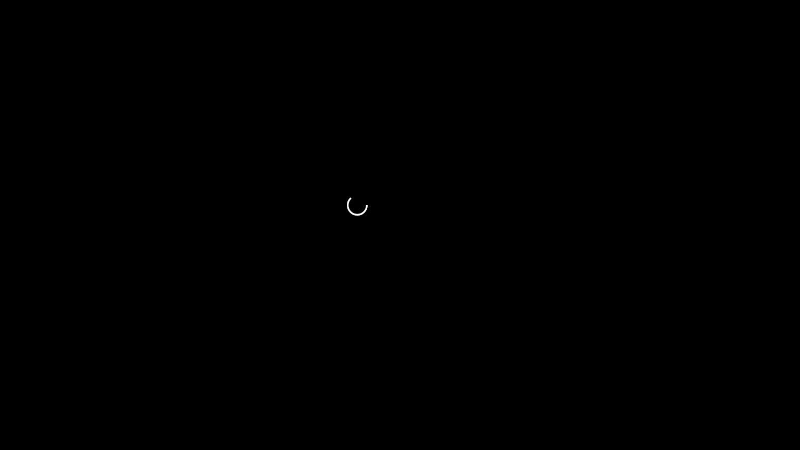
click at [678, 380] on span at bounding box center [400, 420] width 795 height 17
drag, startPoint x: 558, startPoint y: 420, endPoint x: 508, endPoint y: 418, distance: 50.0
click at [508, 380] on span at bounding box center [400, 420] width 795 height 17
click at [42, 380] on icon "add" at bounding box center [50, 440] width 99 height 12
click at [650, 380] on div "add" at bounding box center [649, 440] width 101 height 19
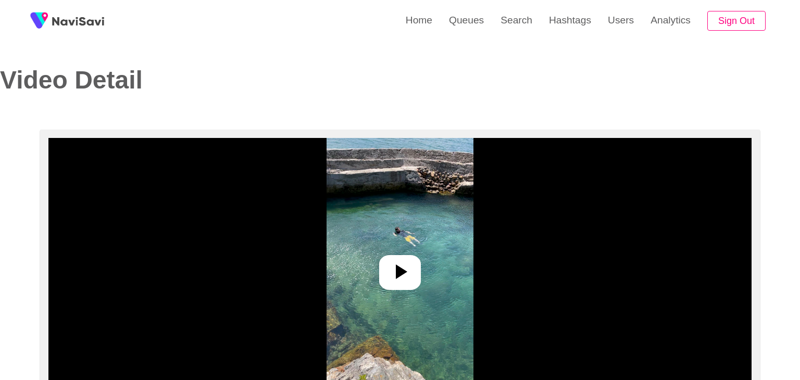
select select "**"
select select "**********"
click at [408, 270] on div at bounding box center [396, 272] width 42 height 35
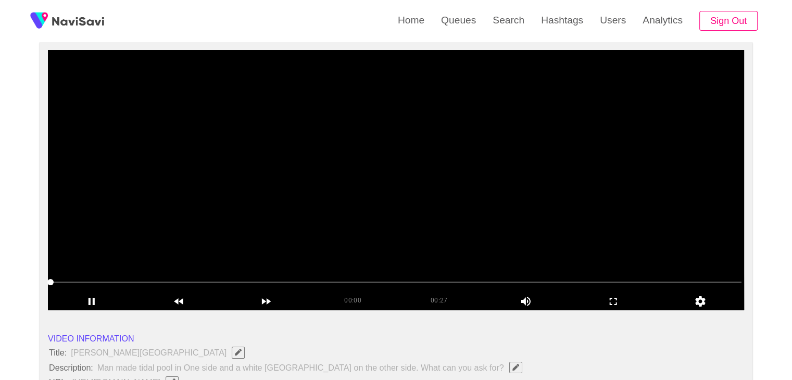
scroll to position [104, 0]
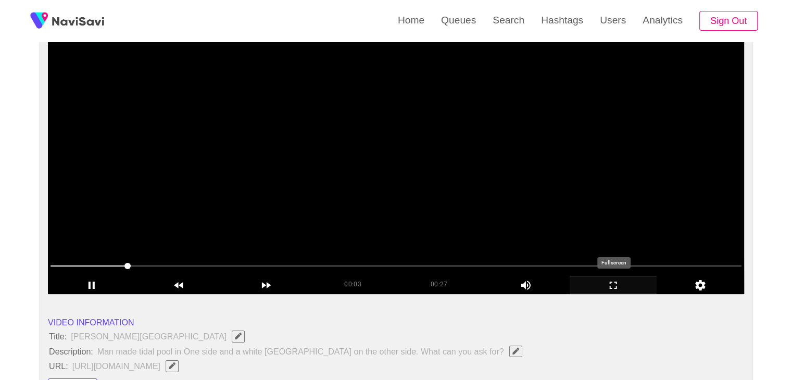
click at [605, 283] on icon "add" at bounding box center [613, 285] width 86 height 12
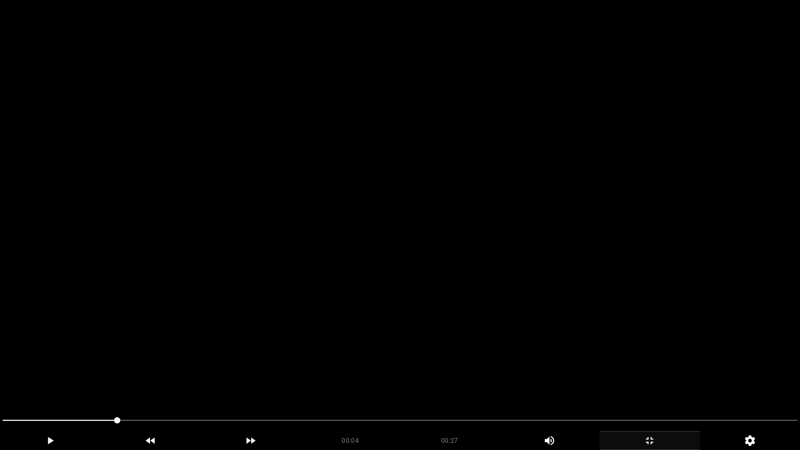
click at [362, 310] on video at bounding box center [400, 225] width 800 height 450
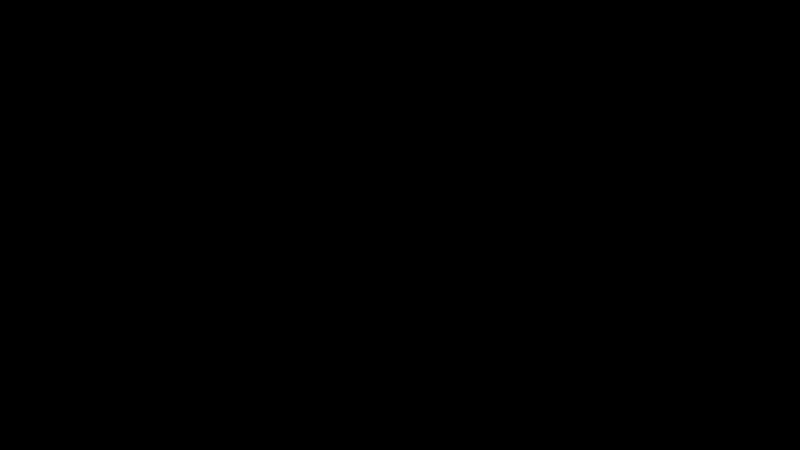
click at [622, 380] on span at bounding box center [400, 420] width 795 height 17
click at [33, 380] on icon "add" at bounding box center [50, 440] width 99 height 12
click at [704, 380] on span at bounding box center [400, 420] width 795 height 17
click at [651, 380] on icon "add" at bounding box center [649, 440] width 99 height 12
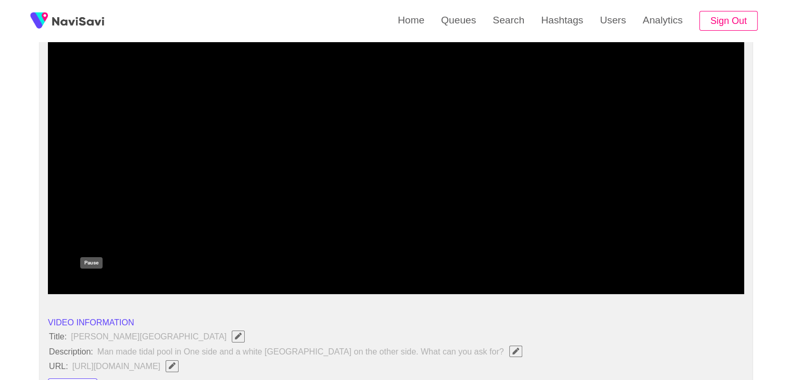
click at [97, 282] on icon "add" at bounding box center [91, 285] width 86 height 12
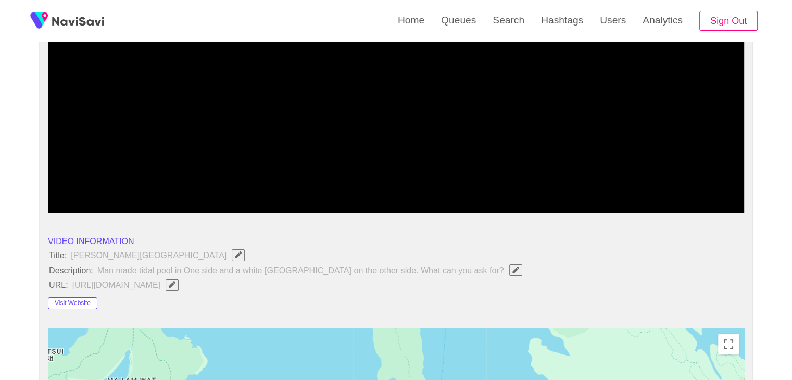
scroll to position [208, 0]
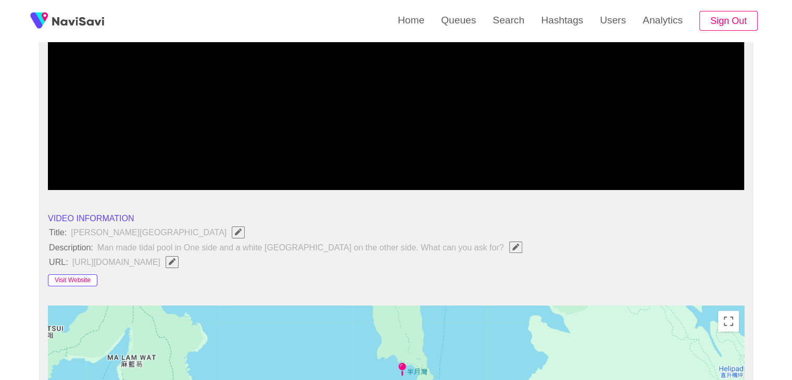
click at [81, 284] on button "Visit Website" at bounding box center [72, 280] width 49 height 12
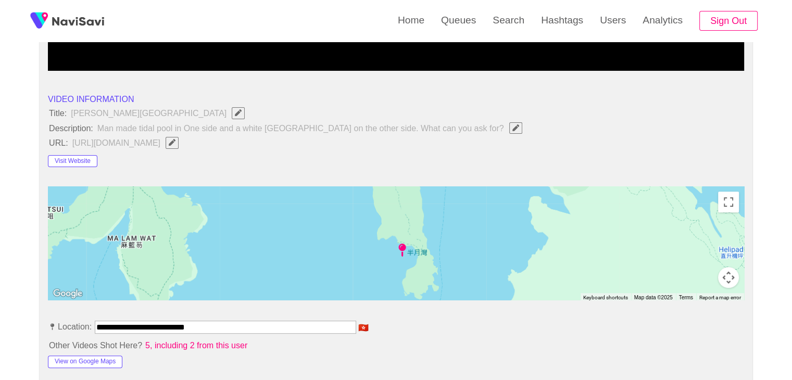
scroll to position [417, 0]
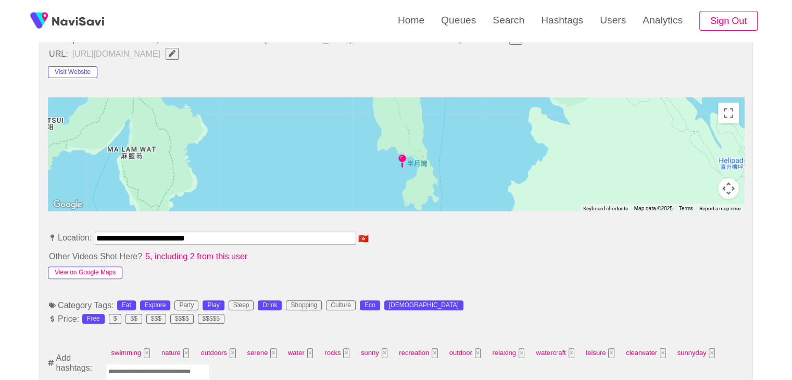
click at [94, 270] on button "View on Google Maps" at bounding box center [85, 273] width 74 height 12
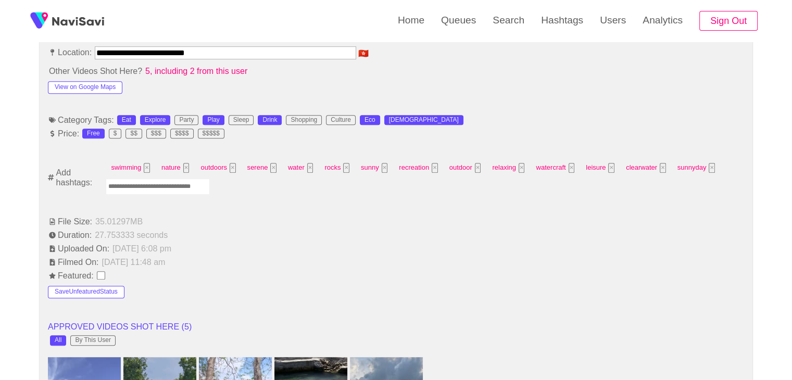
scroll to position [625, 0]
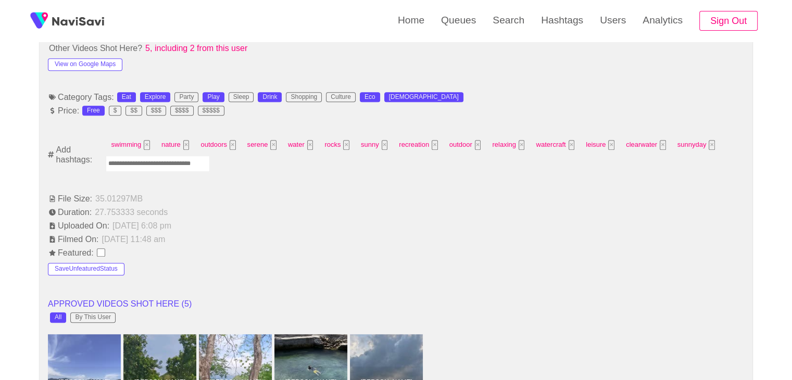
click at [157, 159] on input "Enter tag here and press return" at bounding box center [158, 164] width 104 height 16
type input "**********"
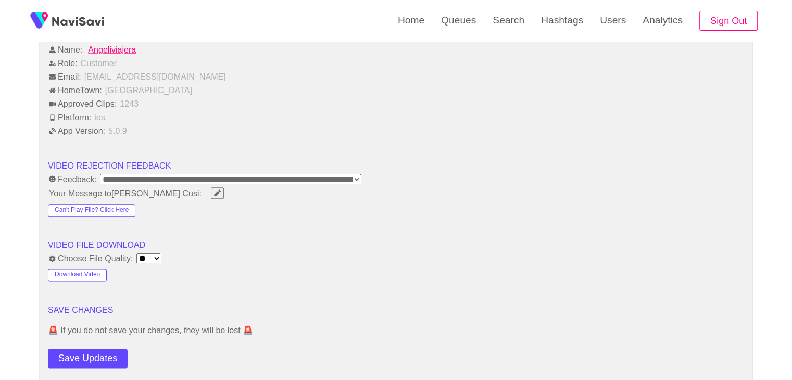
scroll to position [1302, 0]
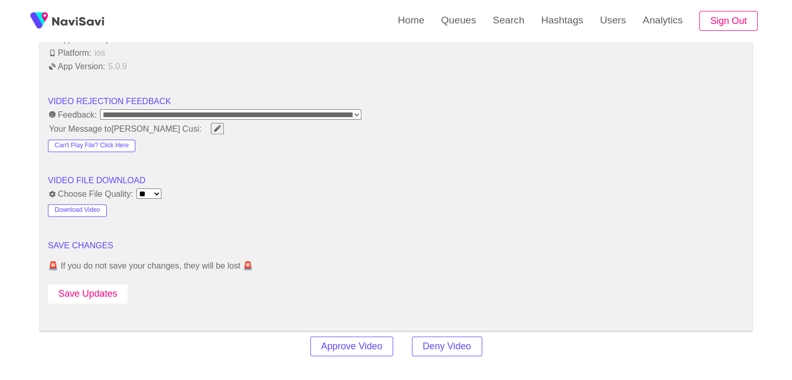
click at [100, 291] on button "Save Updates" at bounding box center [88, 293] width 80 height 19
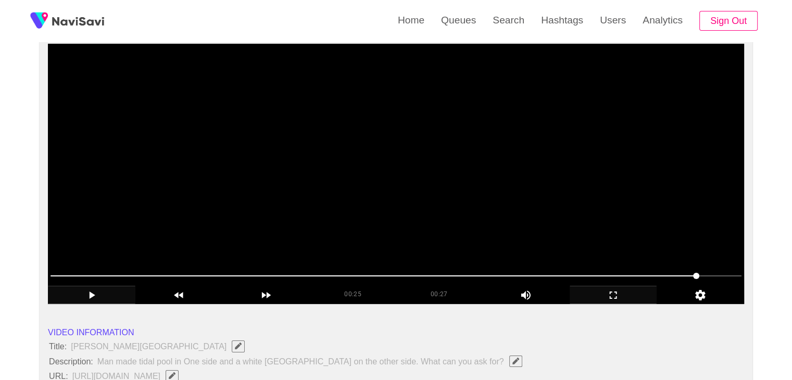
scroll to position [104, 0]
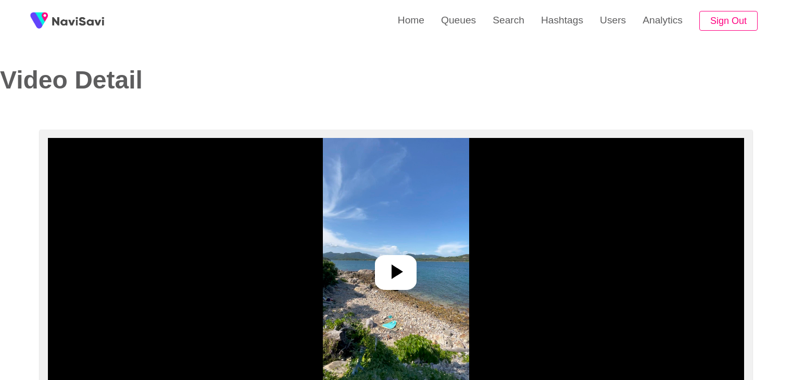
select select "**********"
select select "**"
drag, startPoint x: 382, startPoint y: 259, endPoint x: 387, endPoint y: 259, distance: 5.2
click at [383, 259] on div at bounding box center [396, 272] width 42 height 35
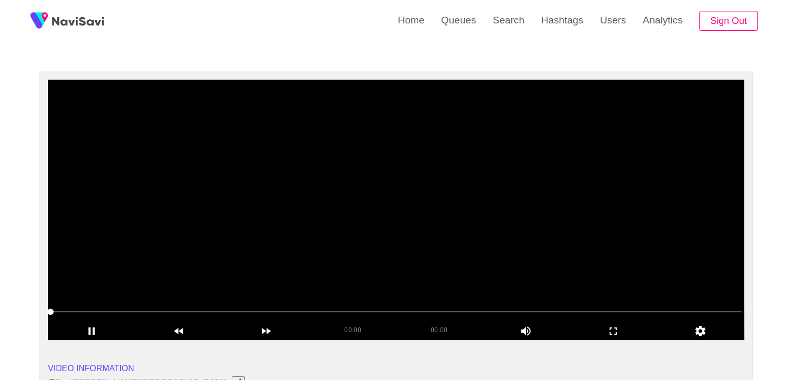
scroll to position [52, 0]
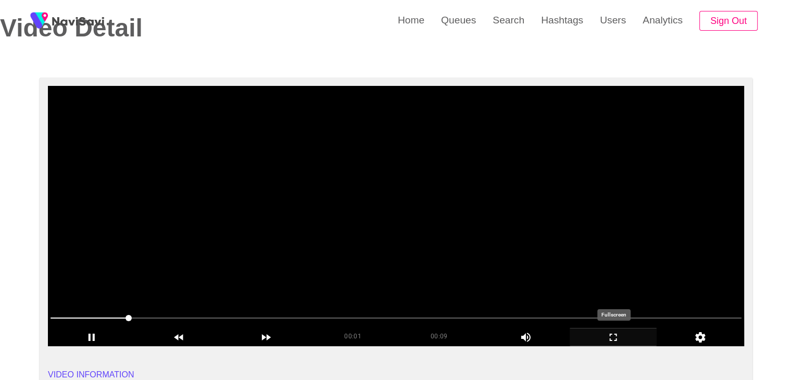
click at [615, 337] on icon "add" at bounding box center [613, 337] width 86 height 12
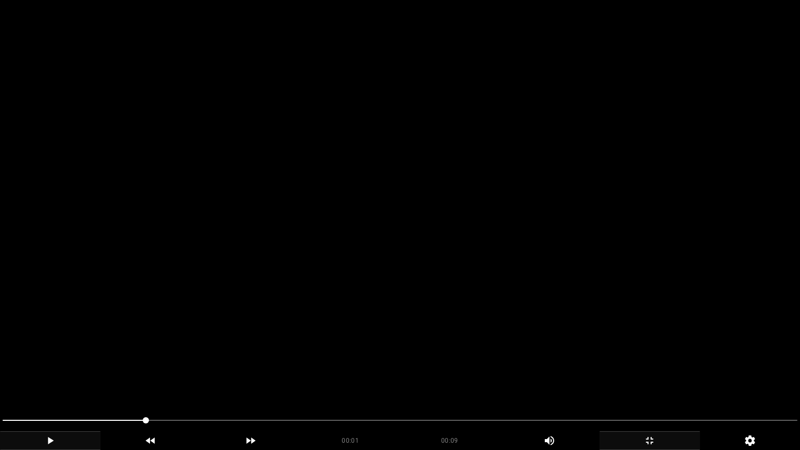
click at [32, 380] on icon "add" at bounding box center [50, 440] width 99 height 12
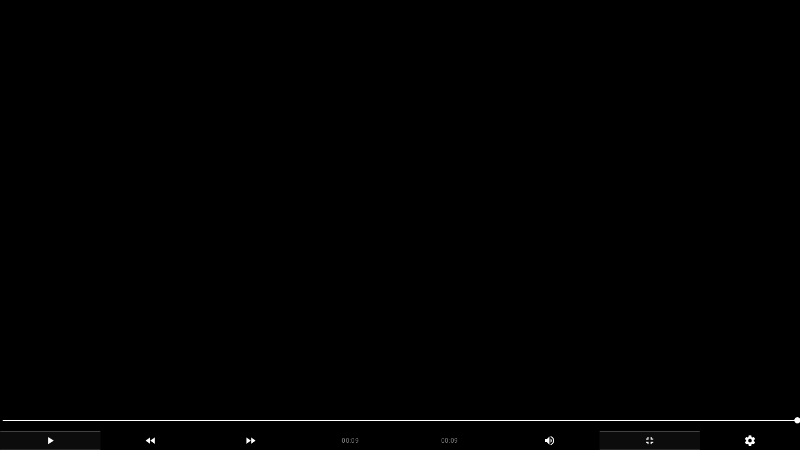
click at [656, 380] on icon "add" at bounding box center [649, 440] width 99 height 12
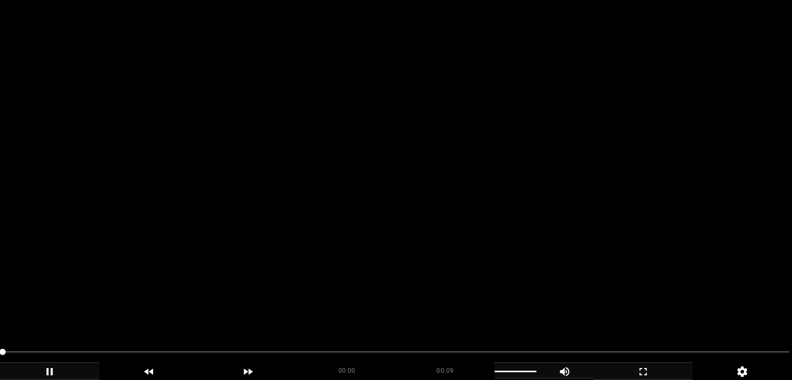
scroll to position [156, 0]
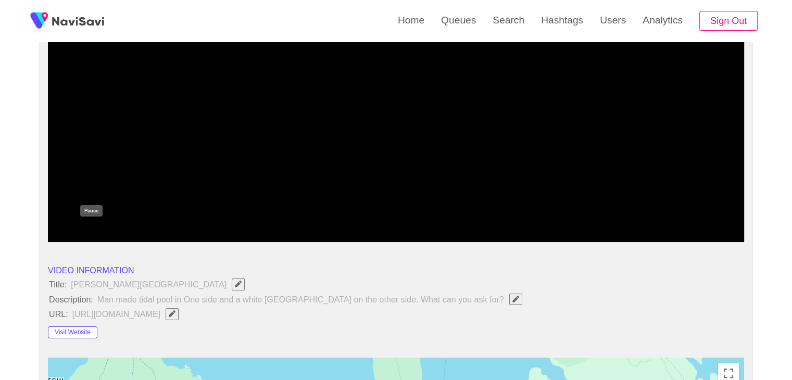
click at [88, 231] on icon "add" at bounding box center [91, 233] width 86 height 12
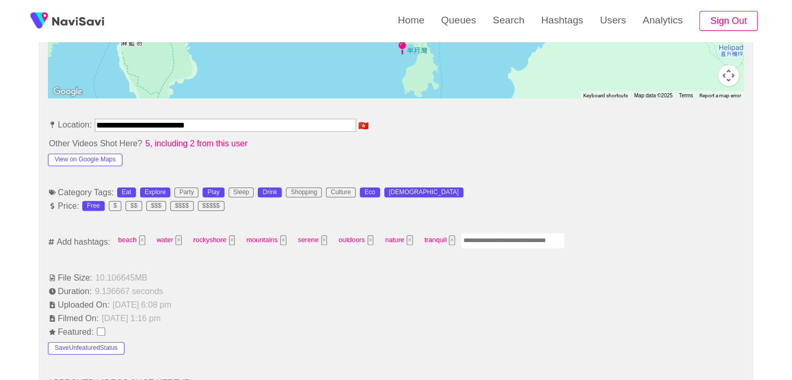
scroll to position [521, 0]
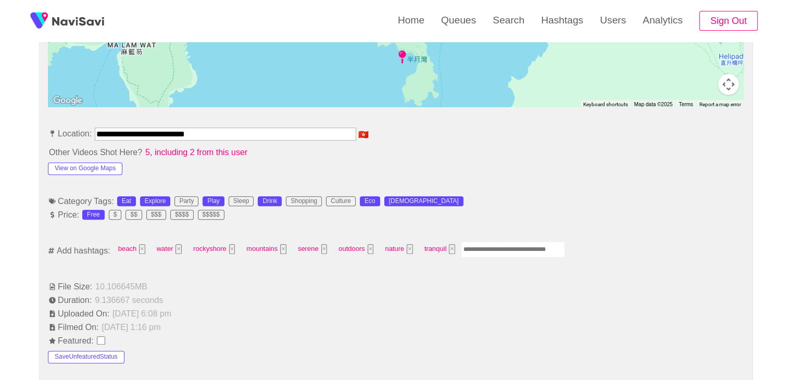
click at [491, 249] on input "Enter tag here and press return" at bounding box center [513, 250] width 104 height 16
type input "*********"
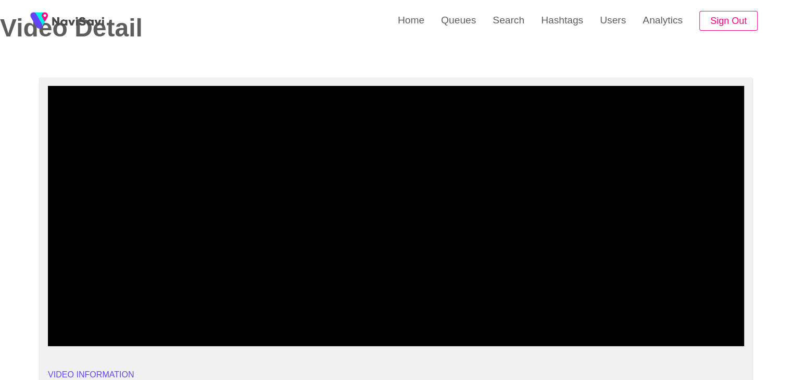
scroll to position [52, 0]
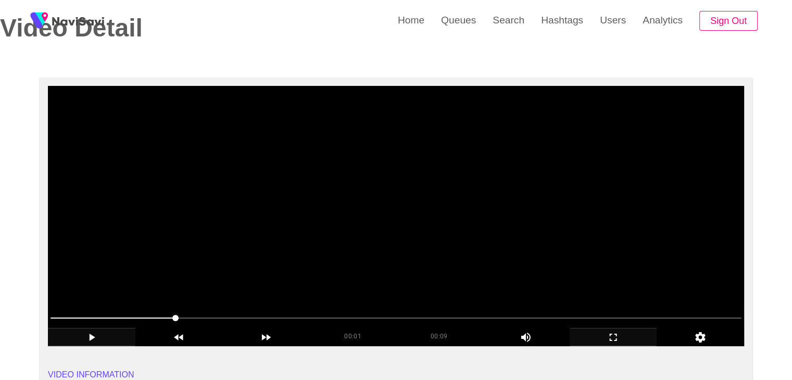
click at [381, 261] on video at bounding box center [396, 216] width 696 height 260
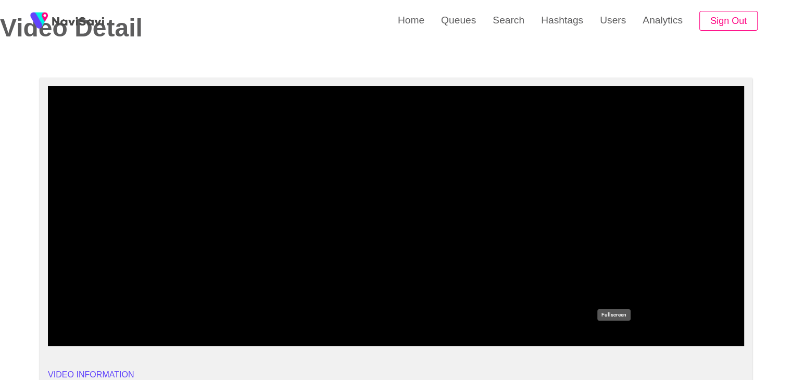
click at [622, 339] on icon "add" at bounding box center [613, 337] width 86 height 12
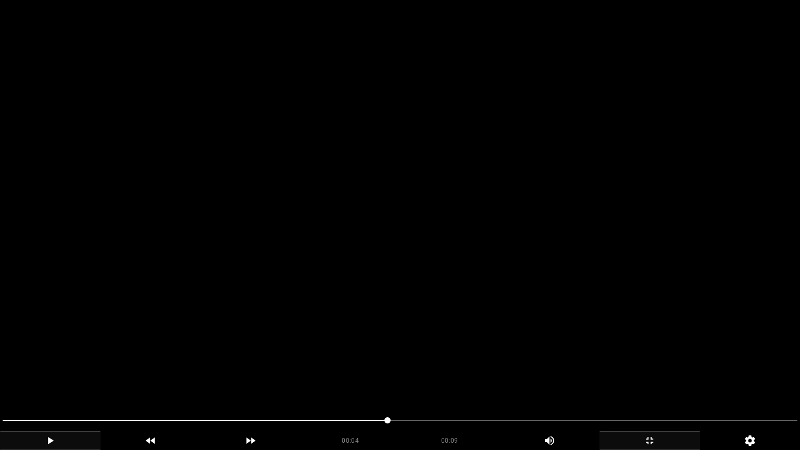
click at [421, 380] on video at bounding box center [400, 225] width 800 height 450
click at [462, 380] on span at bounding box center [400, 420] width 795 height 1
click at [637, 380] on span at bounding box center [400, 420] width 795 height 17
click at [732, 380] on span at bounding box center [400, 420] width 795 height 17
drag, startPoint x: 144, startPoint y: 433, endPoint x: 186, endPoint y: 433, distance: 42.2
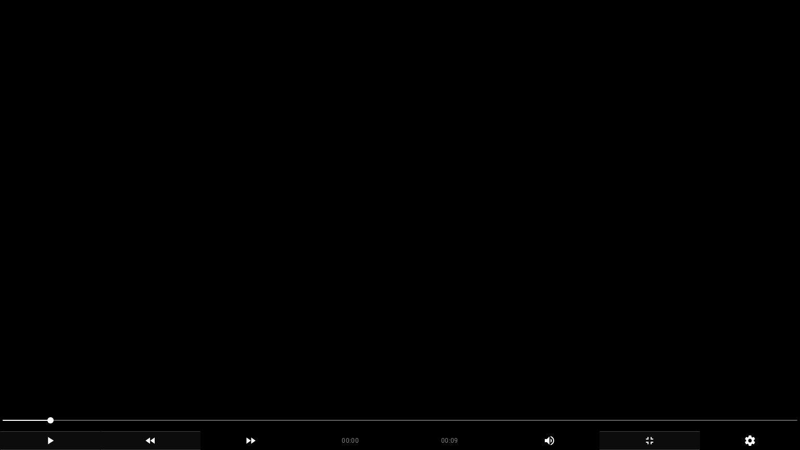
click at [154, 380] on div "add" at bounding box center [151, 440] width 101 height 19
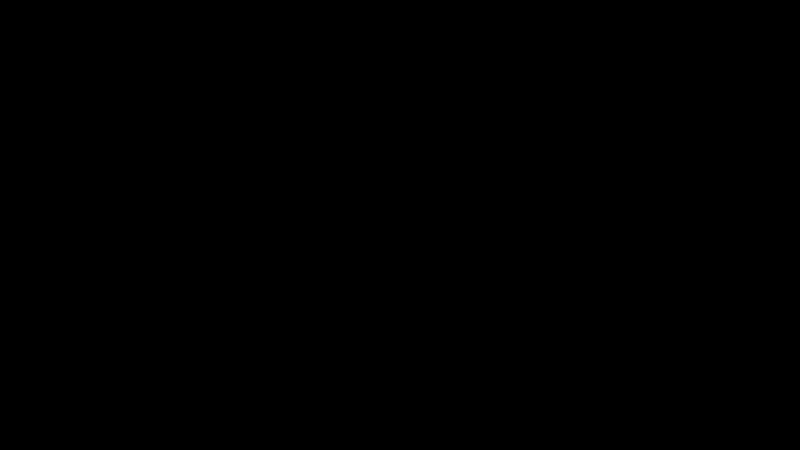
click at [200, 380] on span at bounding box center [400, 420] width 795 height 17
drag, startPoint x: 251, startPoint y: 422, endPoint x: 257, endPoint y: 422, distance: 6.8
click at [257, 380] on span at bounding box center [400, 420] width 795 height 17
click at [312, 380] on span at bounding box center [400, 420] width 795 height 17
click at [376, 380] on span at bounding box center [400, 420] width 795 height 17
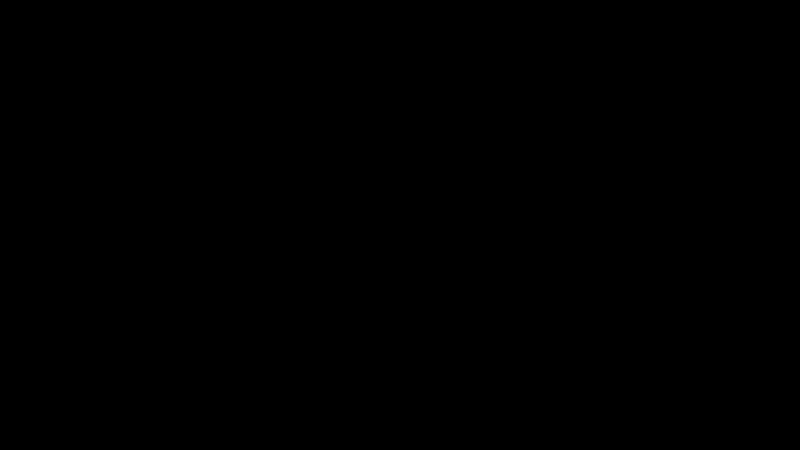
click at [421, 380] on span at bounding box center [400, 420] width 795 height 17
drag, startPoint x: 460, startPoint y: 430, endPoint x: 478, endPoint y: 430, distance: 17.2
click at [473, 380] on div at bounding box center [399, 422] width 803 height 28
drag, startPoint x: 498, startPoint y: 429, endPoint x: 506, endPoint y: 429, distance: 7.8
click at [506, 380] on span at bounding box center [400, 420] width 795 height 17
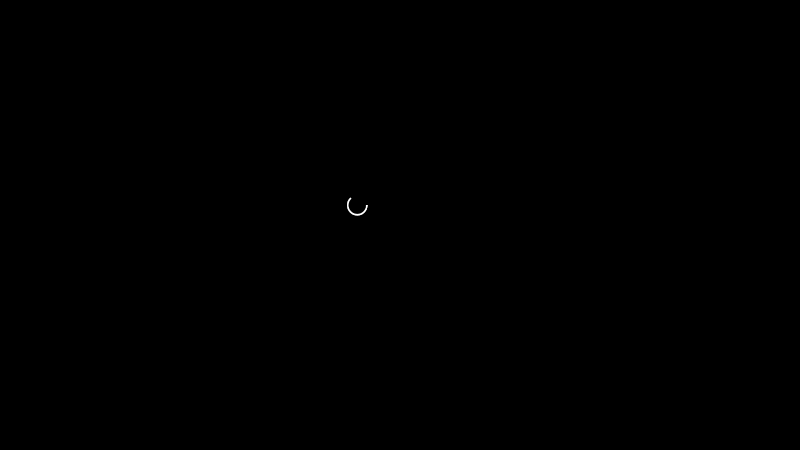
click at [540, 380] on span at bounding box center [400, 420] width 795 height 17
click at [611, 380] on span at bounding box center [400, 420] width 795 height 17
click at [637, 380] on div at bounding box center [399, 422] width 803 height 28
drag, startPoint x: 649, startPoint y: 431, endPoint x: 658, endPoint y: 430, distance: 9.5
click at [650, 380] on div at bounding box center [399, 422] width 803 height 28
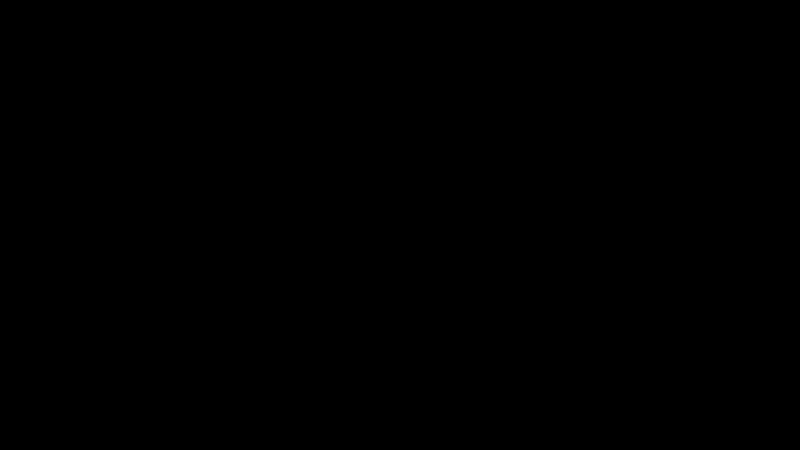
click at [661, 380] on icon "add" at bounding box center [649, 440] width 99 height 12
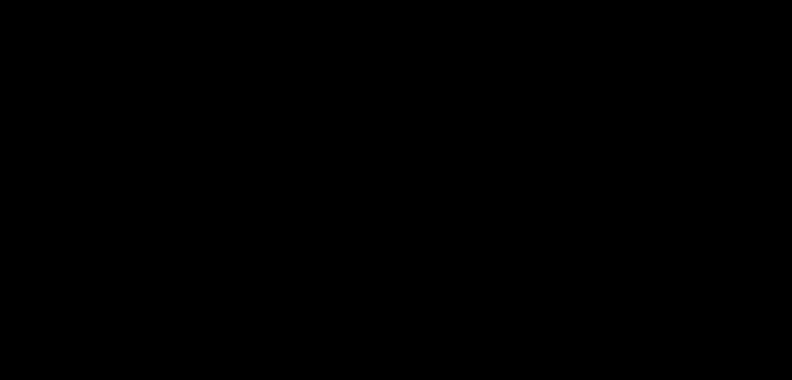
scroll to position [1250, 0]
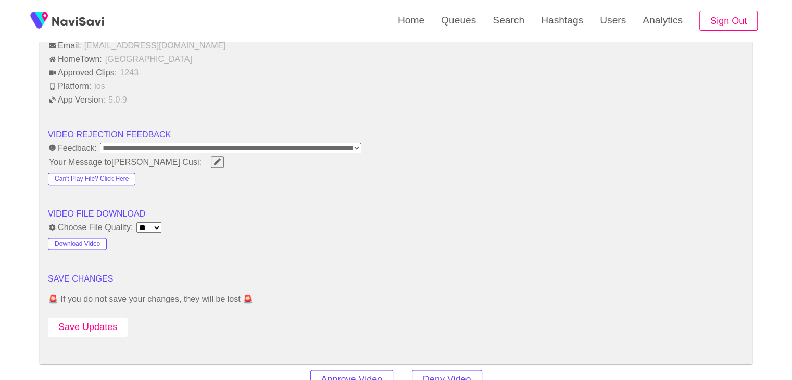
click at [93, 321] on button "Save Updates" at bounding box center [88, 327] width 80 height 19
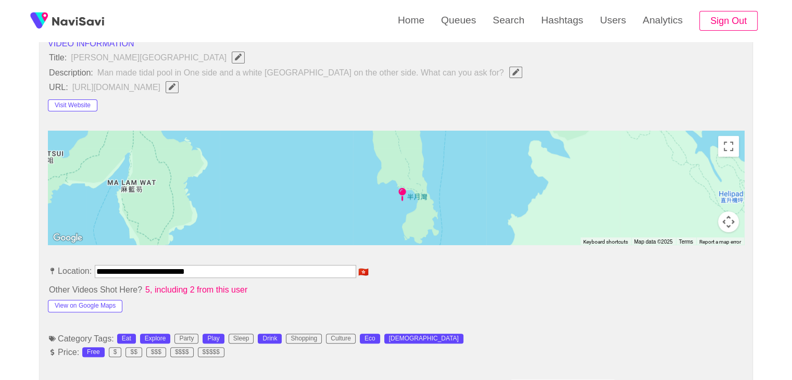
scroll to position [417, 0]
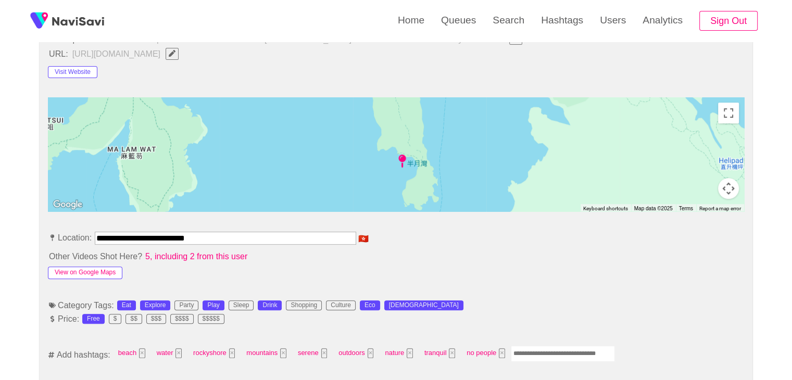
click at [91, 274] on button "View on Google Maps" at bounding box center [85, 273] width 74 height 12
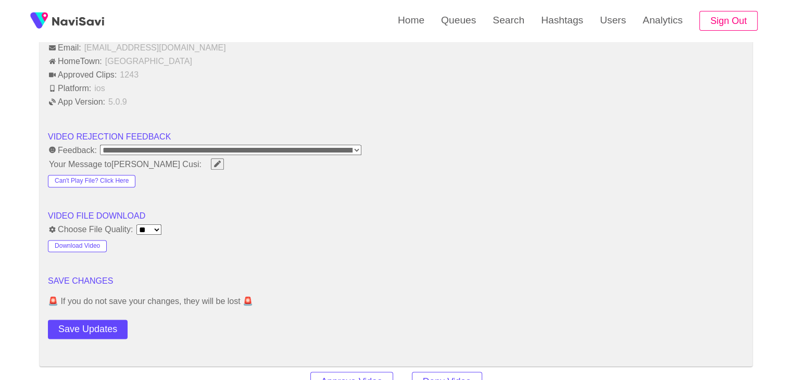
scroll to position [1354, 0]
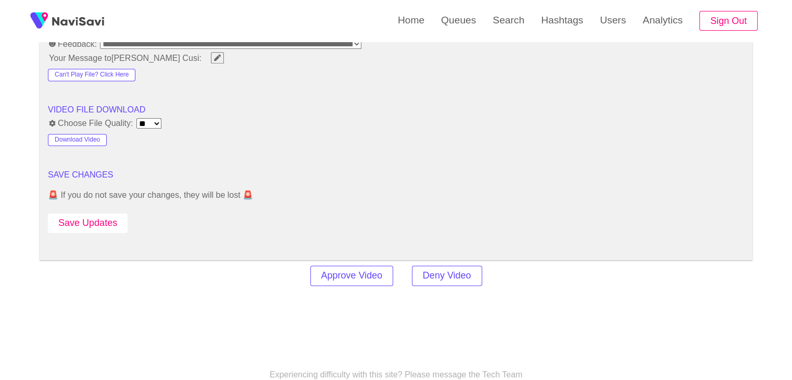
click at [98, 219] on button "Save Updates" at bounding box center [88, 223] width 80 height 19
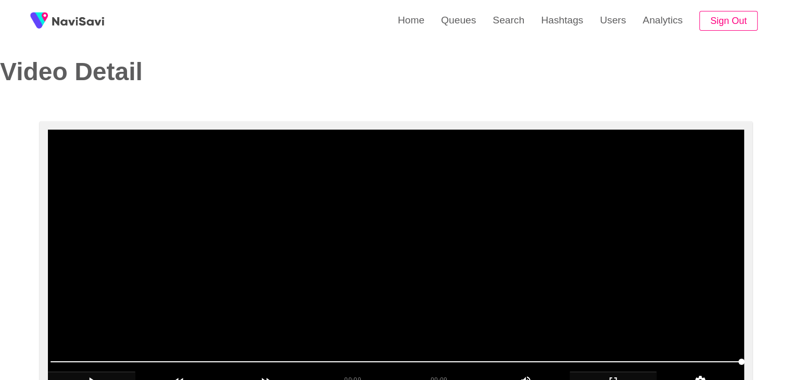
scroll to position [0, 0]
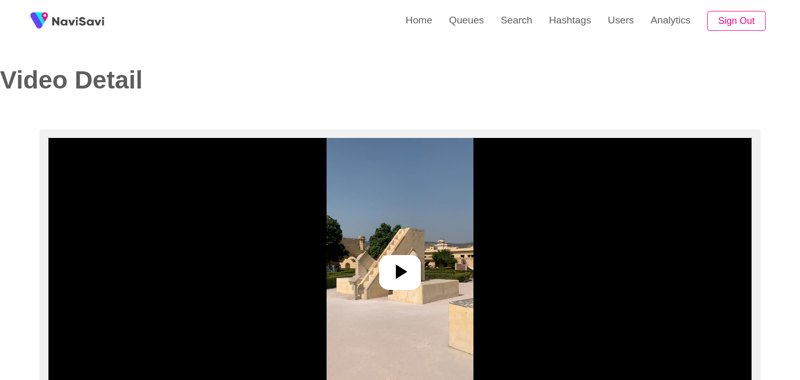
select select "**"
select select "**********"
click at [386, 276] on icon at bounding box center [395, 271] width 25 height 25
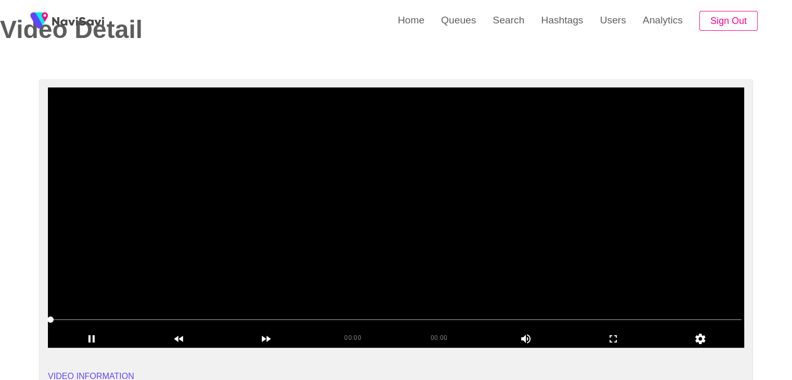
scroll to position [52, 0]
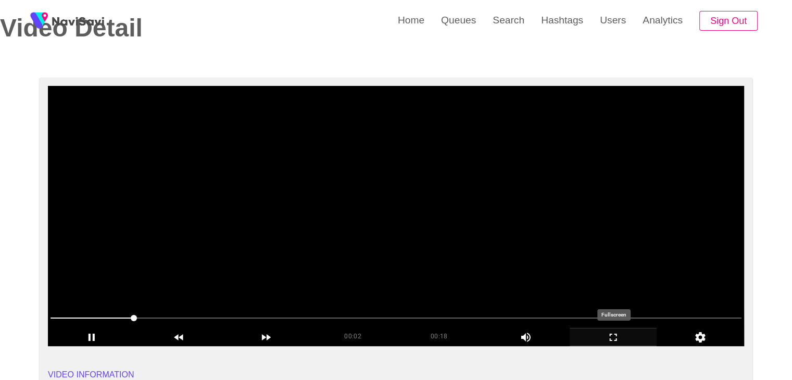
click at [614, 336] on icon "add" at bounding box center [613, 337] width 86 height 12
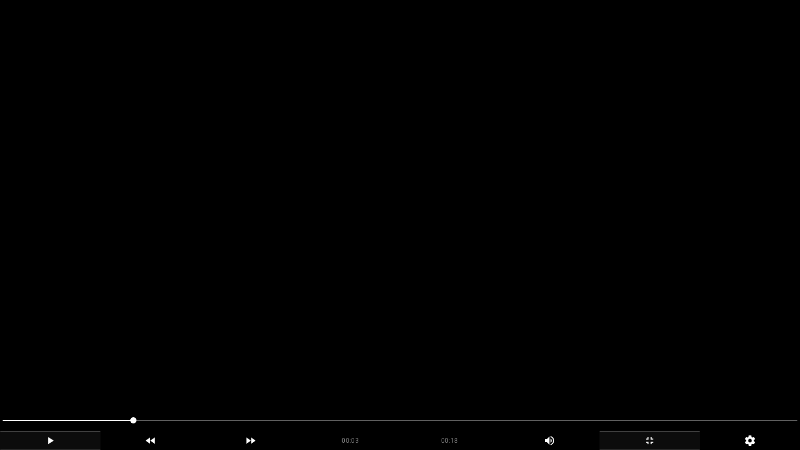
click at [52, 380] on icon "add" at bounding box center [50, 440] width 99 height 12
click at [592, 380] on span at bounding box center [400, 420] width 795 height 17
click at [401, 380] on span at bounding box center [400, 420] width 795 height 17
click at [667, 380] on span at bounding box center [400, 420] width 795 height 17
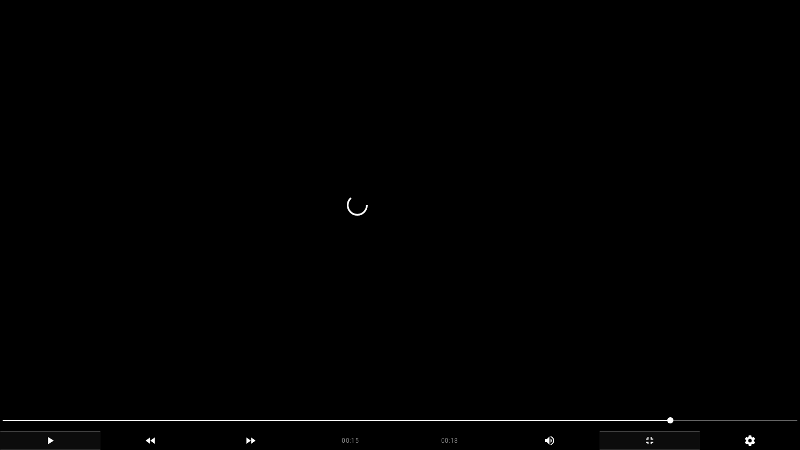
click at [598, 380] on span at bounding box center [337, 420] width 668 height 1
drag, startPoint x: 544, startPoint y: 416, endPoint x: 535, endPoint y: 416, distance: 9.4
click at [535, 380] on span at bounding box center [400, 420] width 795 height 17
click at [689, 380] on span at bounding box center [400, 420] width 795 height 17
click at [651, 380] on icon "add" at bounding box center [649, 440] width 99 height 12
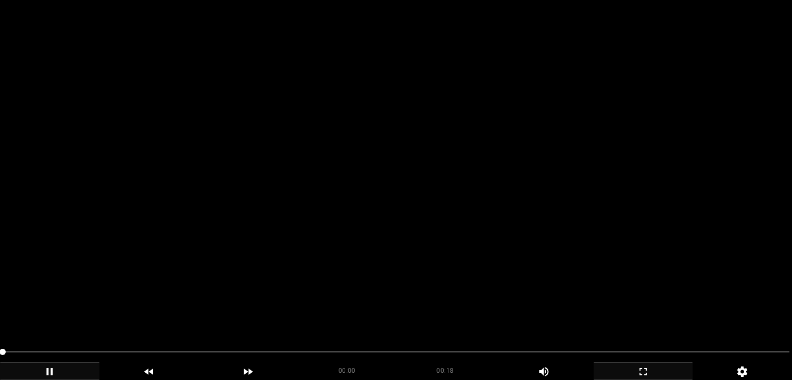
scroll to position [156, 0]
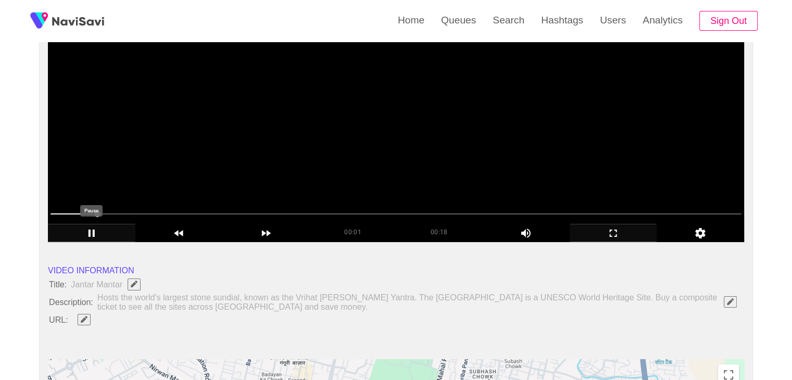
click at [92, 229] on icon "add" at bounding box center [91, 233] width 86 height 12
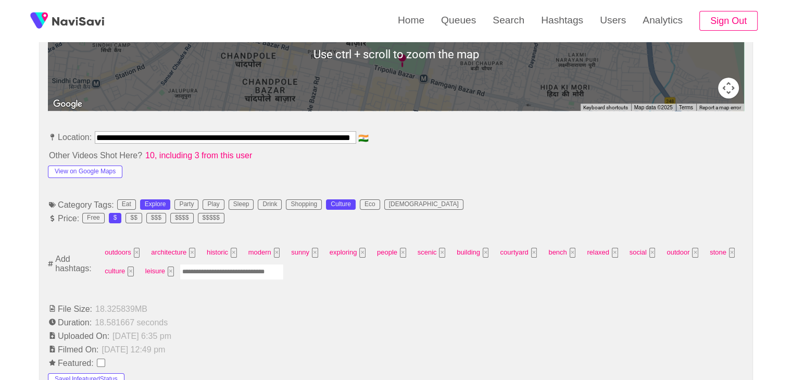
scroll to position [521, 0]
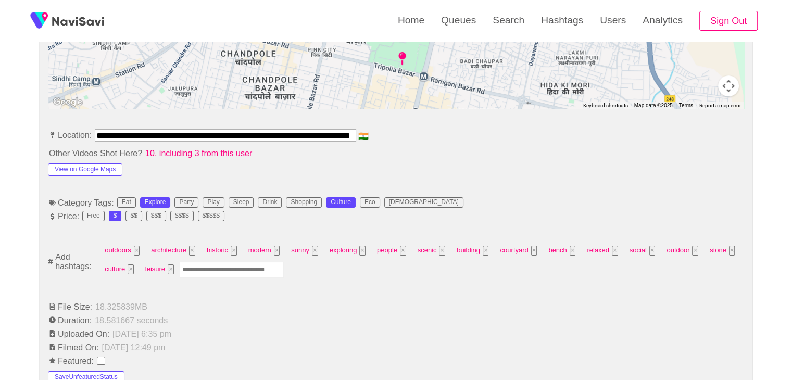
click at [199, 268] on input "Enter tag here and press return" at bounding box center [232, 270] width 104 height 16
type input "*********"
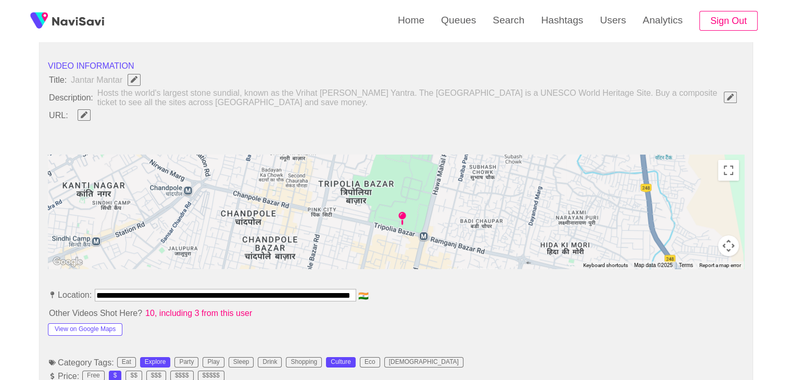
scroll to position [365, 0]
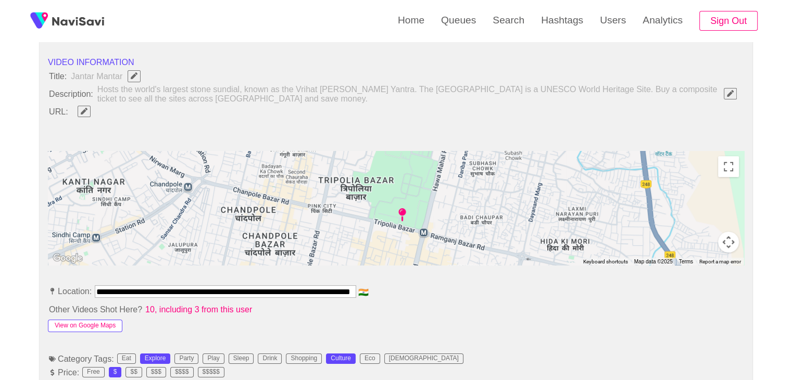
click at [83, 323] on button "View on Google Maps" at bounding box center [85, 326] width 74 height 12
drag, startPoint x: 95, startPoint y: 289, endPoint x: 484, endPoint y: 332, distance: 391.4
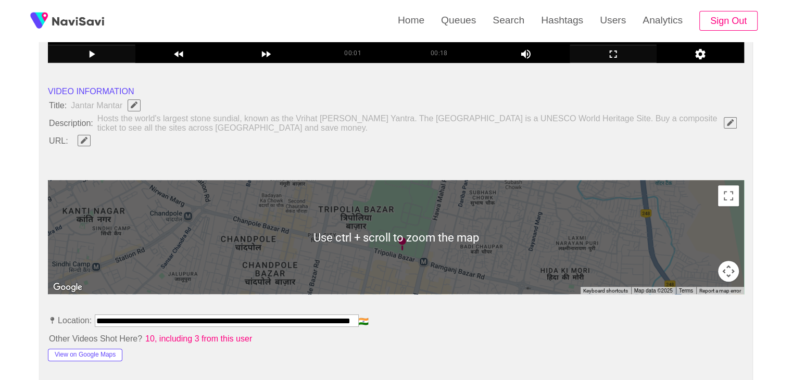
scroll to position [208, 0]
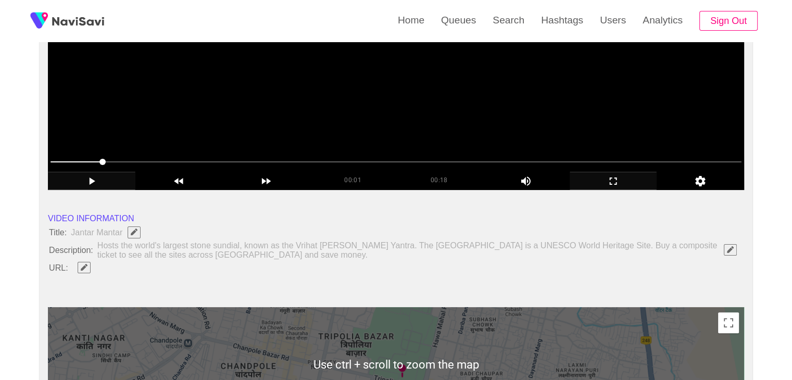
click at [88, 264] on span "button" at bounding box center [84, 267] width 11 height 7
click at [101, 268] on input "field" at bounding box center [309, 267] width 475 height 13
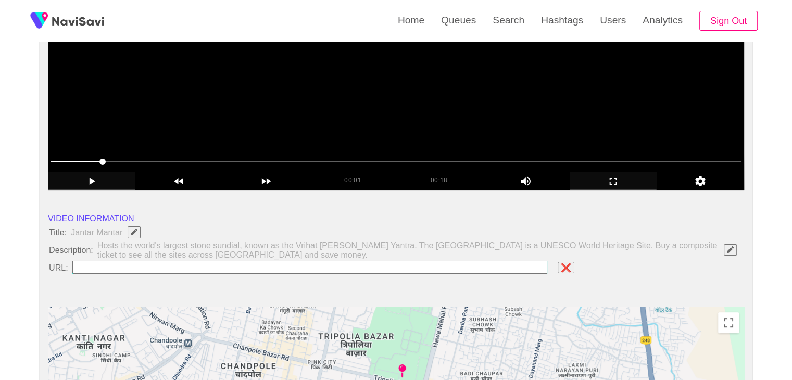
type input "**********"
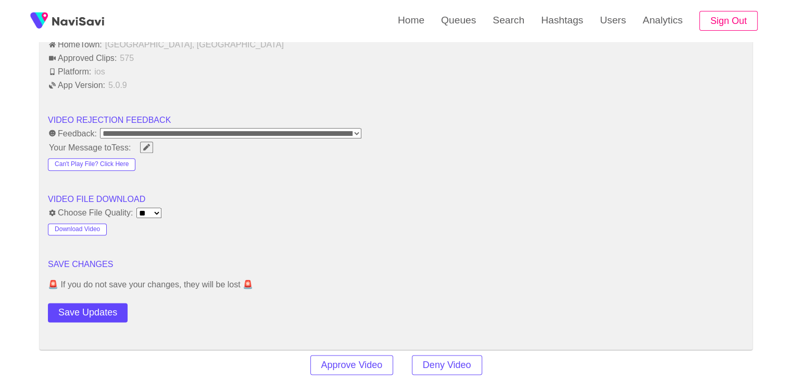
scroll to position [1302, 0]
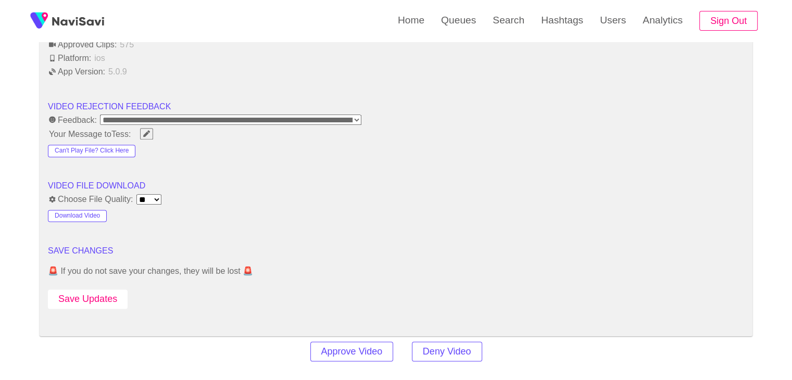
click at [99, 299] on button "Save Updates" at bounding box center [88, 299] width 80 height 19
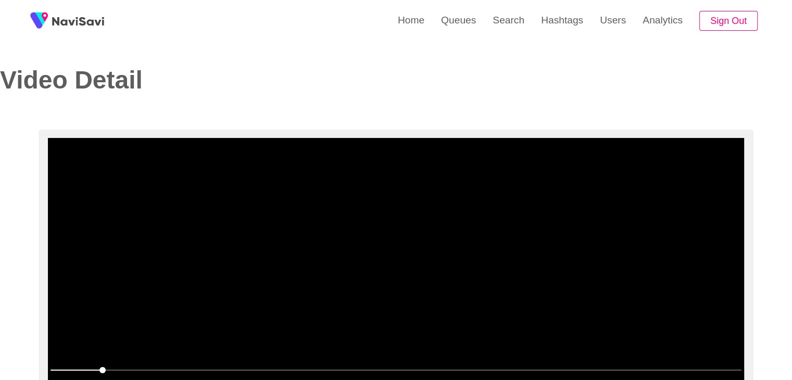
scroll to position [260, 0]
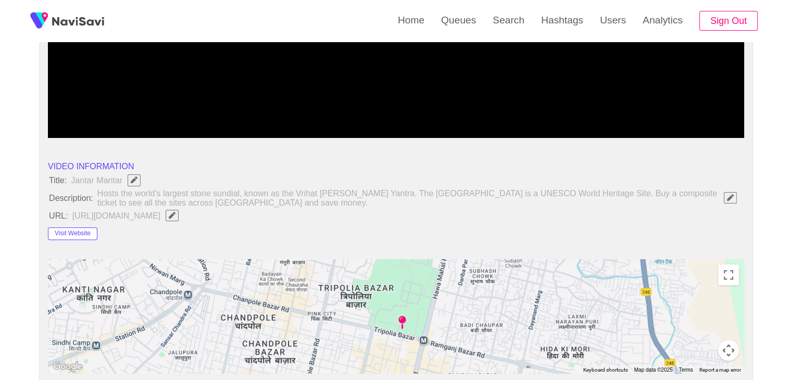
click at [176, 213] on icon "Edit Field" at bounding box center [172, 215] width 7 height 7
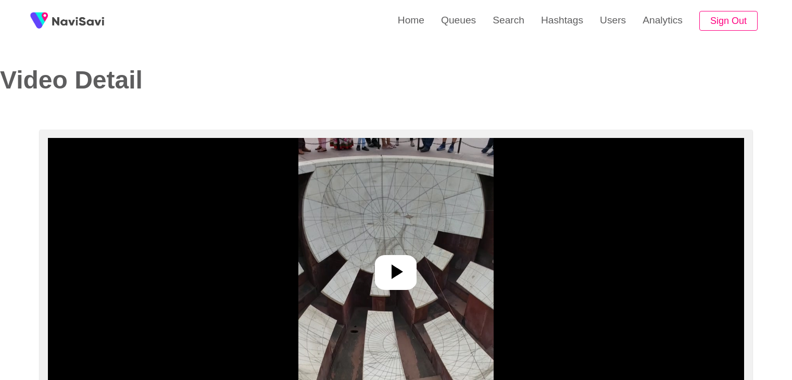
select select "**********"
select select "**"
click at [389, 256] on div at bounding box center [396, 272] width 42 height 35
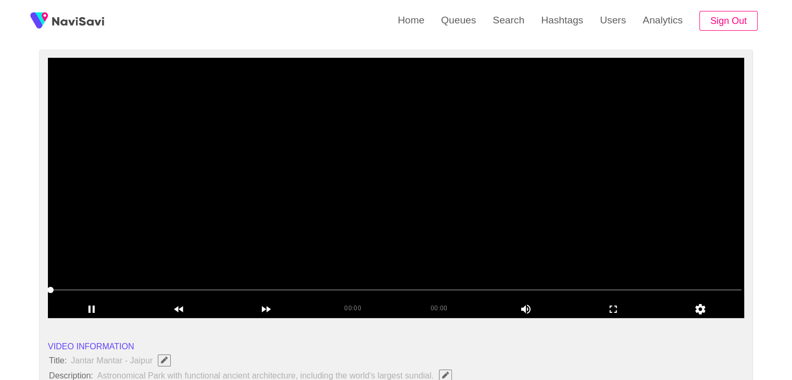
scroll to position [104, 0]
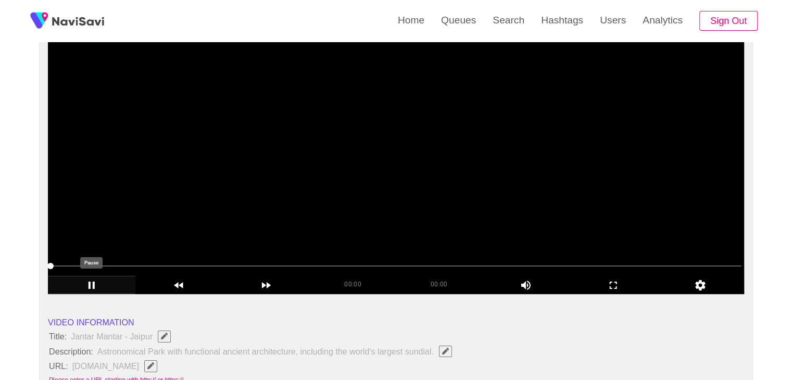
click at [92, 281] on icon "add" at bounding box center [91, 285] width 86 height 12
click at [198, 262] on span at bounding box center [396, 266] width 691 height 17
click at [244, 261] on span at bounding box center [396, 266] width 691 height 17
click at [408, 262] on span at bounding box center [396, 266] width 691 height 17
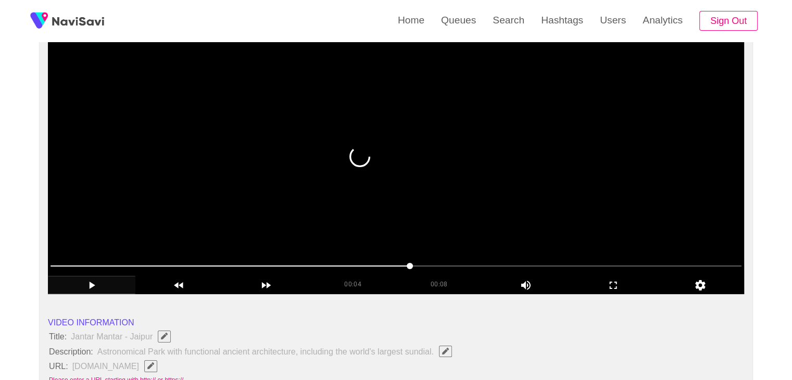
click at [484, 264] on span at bounding box center [396, 266] width 691 height 17
click at [544, 264] on span at bounding box center [396, 266] width 691 height 17
click at [411, 268] on span at bounding box center [396, 266] width 691 height 17
click at [340, 262] on span at bounding box center [396, 266] width 691 height 17
click at [325, 260] on span at bounding box center [396, 266] width 691 height 17
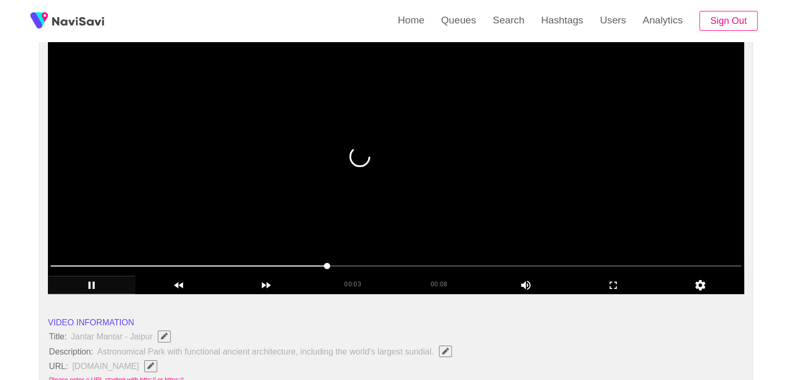
click at [325, 263] on span at bounding box center [327, 266] width 6 height 6
click at [311, 200] on video at bounding box center [396, 164] width 696 height 260
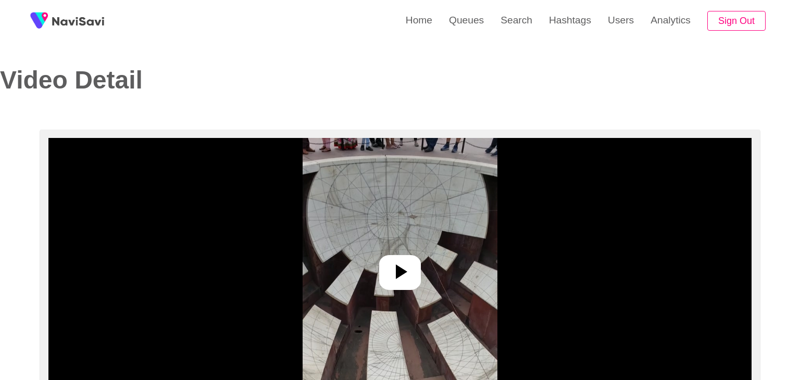
select select "**********"
select select "**"
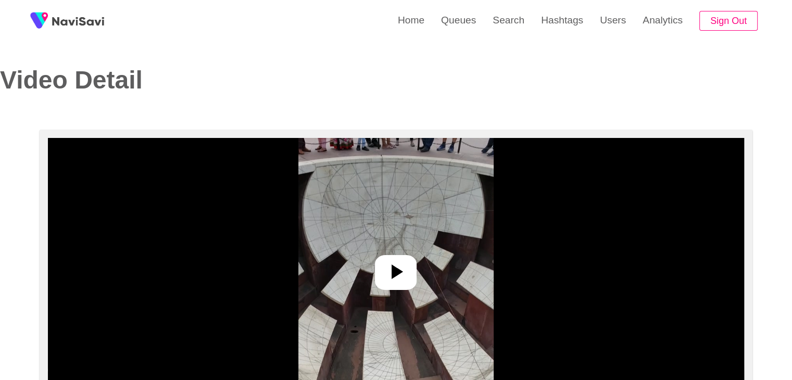
click at [399, 271] on icon at bounding box center [397, 272] width 11 height 15
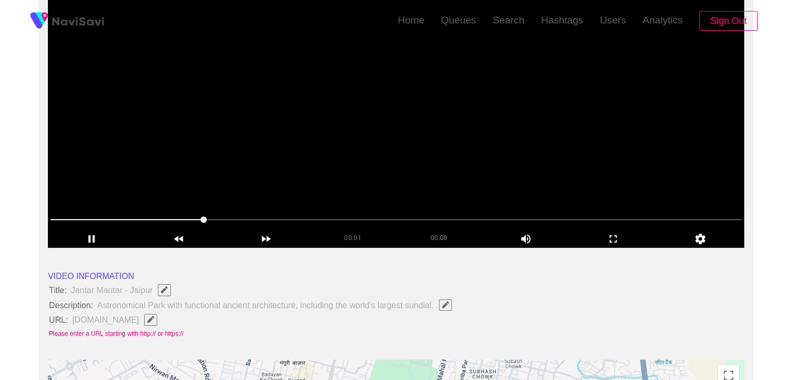
scroll to position [156, 0]
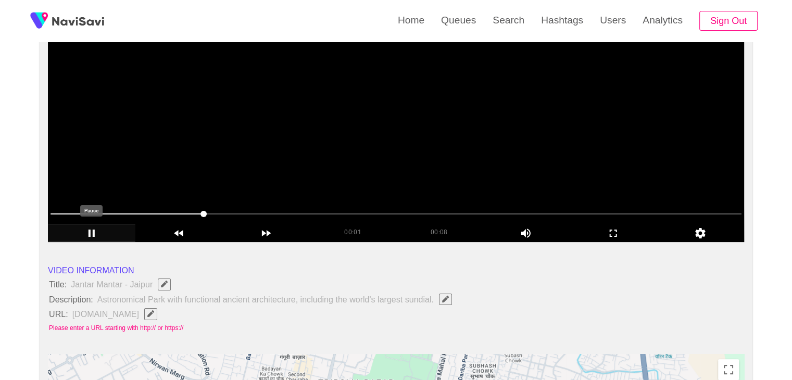
click at [97, 235] on icon "add" at bounding box center [91, 233] width 86 height 12
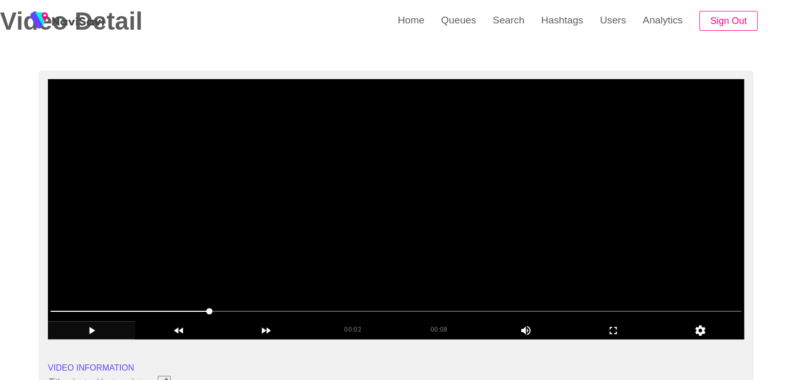
scroll to position [52, 0]
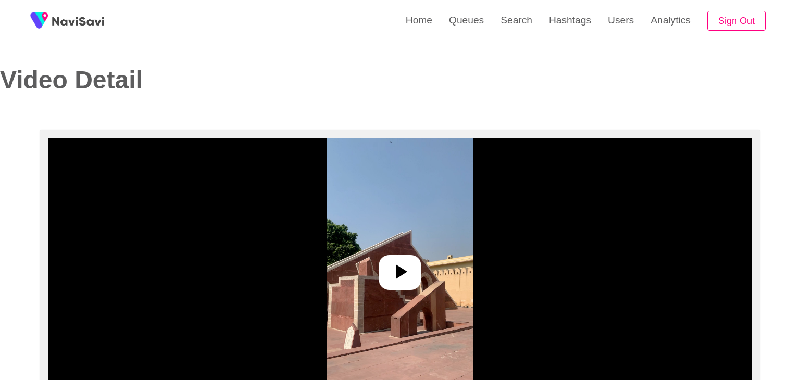
select select "**********"
select select "**"
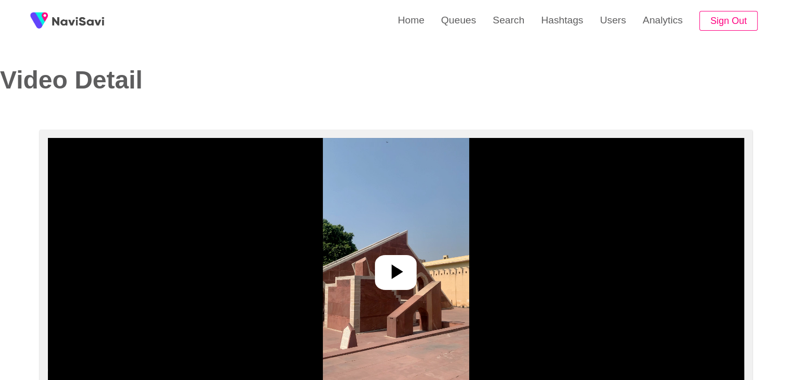
click at [398, 282] on icon at bounding box center [395, 271] width 25 height 25
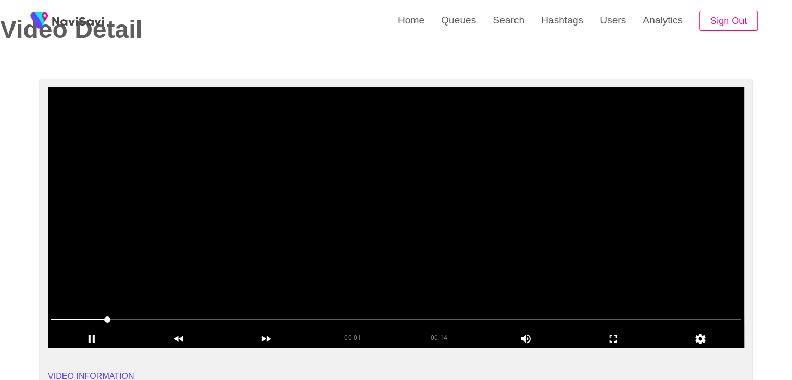
scroll to position [52, 0]
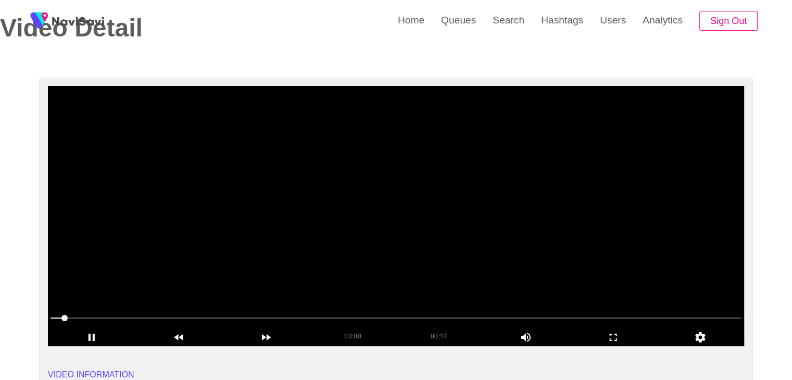
click at [48, 320] on div at bounding box center [395, 319] width 699 height 27
click at [61, 315] on span at bounding box center [396, 318] width 691 height 17
click at [52, 315] on span at bounding box center [396, 318] width 691 height 17
click at [96, 335] on icon "add" at bounding box center [91, 337] width 86 height 12
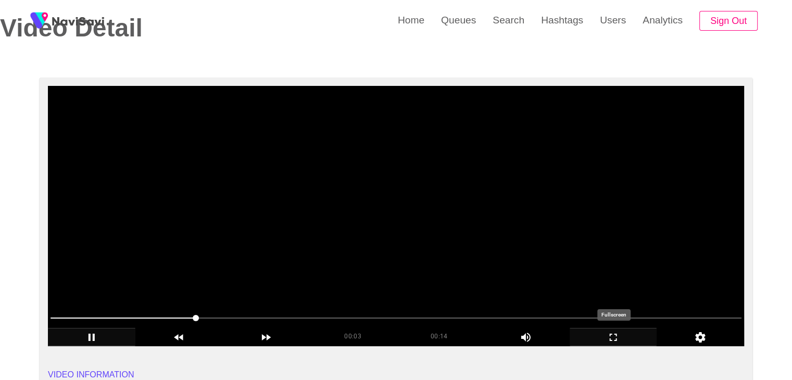
click at [619, 337] on icon "add" at bounding box center [613, 337] width 86 height 12
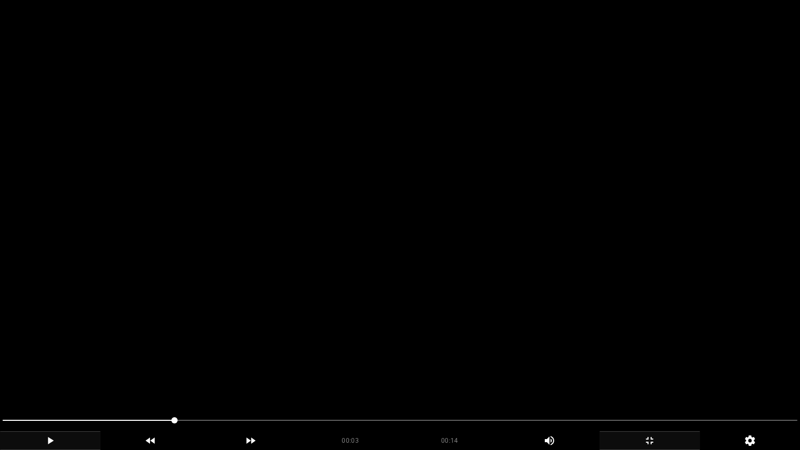
click at [58, 380] on div "add" at bounding box center [50, 440] width 101 height 19
click at [41, 380] on div "add" at bounding box center [50, 440] width 101 height 19
click at [62, 380] on icon "add" at bounding box center [50, 440] width 99 height 12
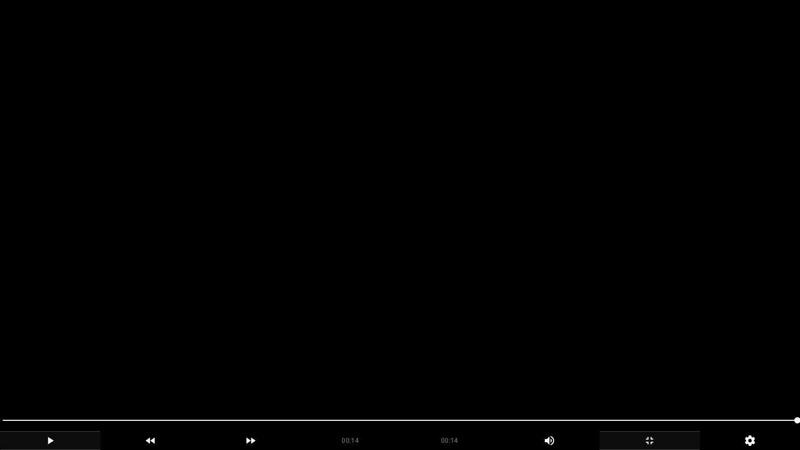
click at [662, 380] on icon "add" at bounding box center [649, 440] width 99 height 12
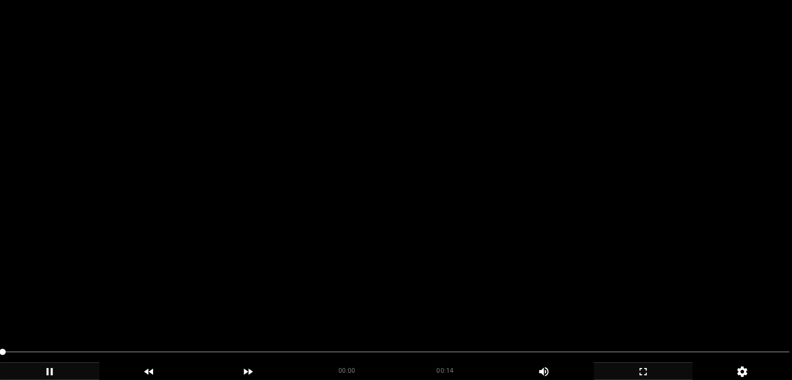
scroll to position [208, 0]
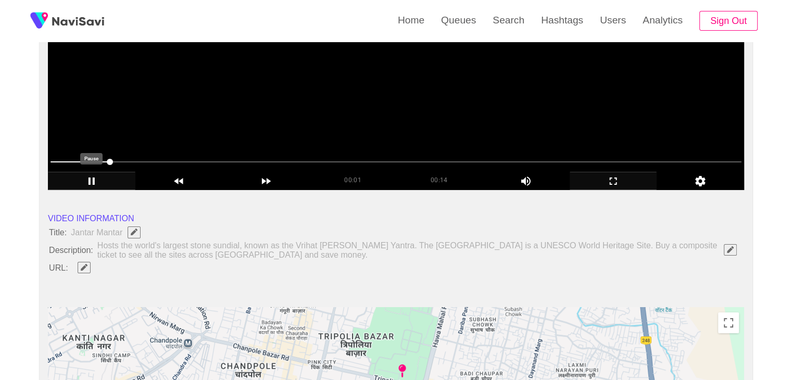
click at [81, 184] on icon "add" at bounding box center [91, 181] width 86 height 12
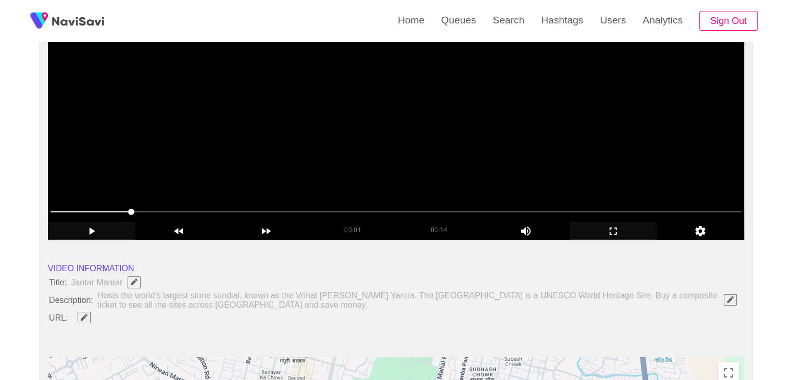
scroll to position [156, 0]
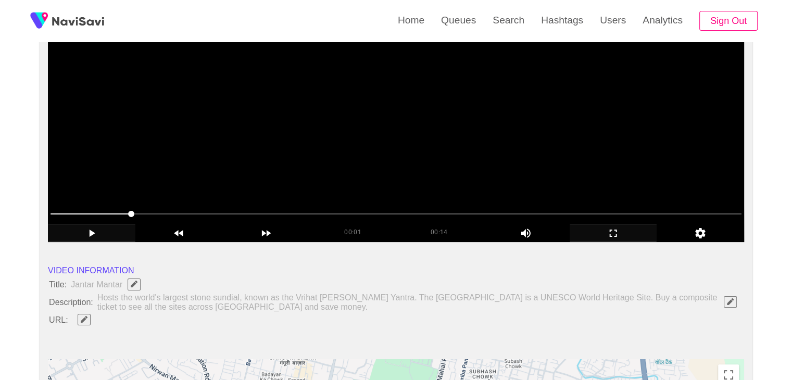
click at [87, 317] on span "Edit Field" at bounding box center [84, 319] width 9 height 7
click at [106, 315] on input "field" at bounding box center [309, 319] width 475 height 13
type input "**********"
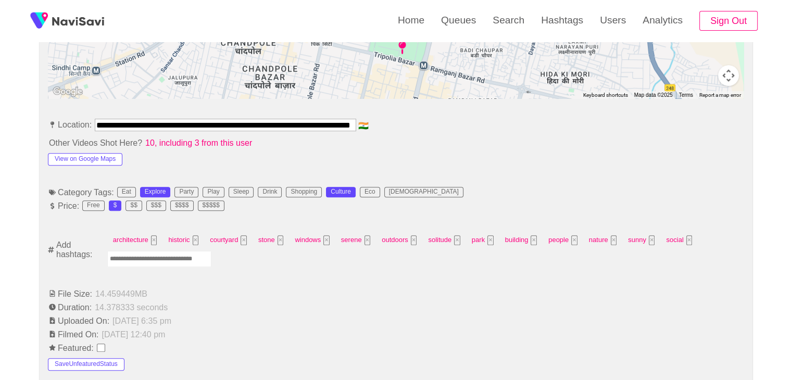
scroll to position [521, 0]
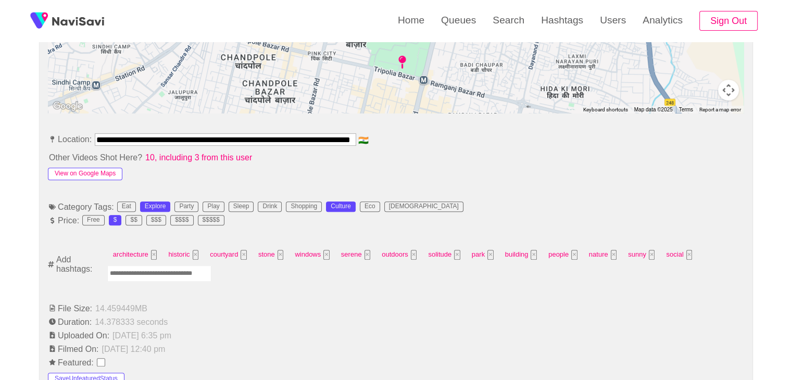
click at [91, 172] on button "View on Google Maps" at bounding box center [85, 174] width 74 height 12
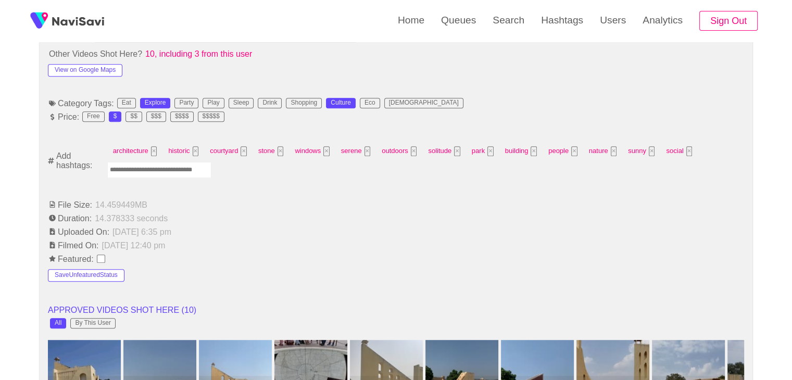
scroll to position [625, 0]
click at [152, 171] on input "Enter tag here and press return" at bounding box center [159, 169] width 104 height 16
type input "*"
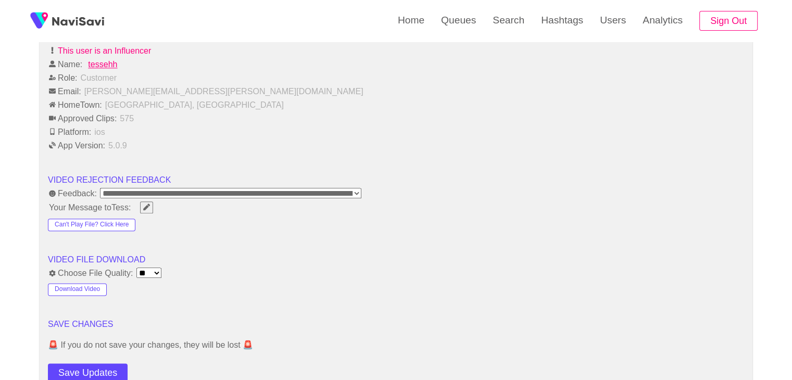
scroll to position [1250, 0]
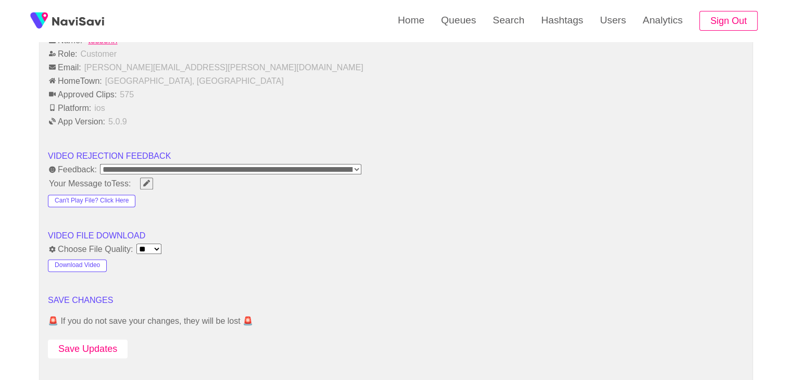
click at [88, 343] on button "Save Updates" at bounding box center [88, 349] width 80 height 19
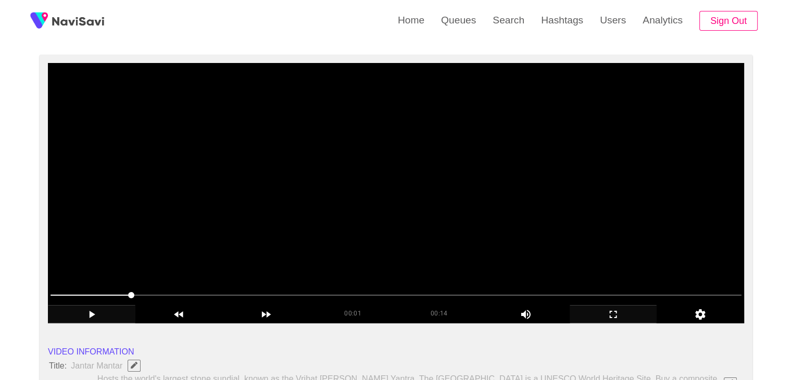
scroll to position [52, 0]
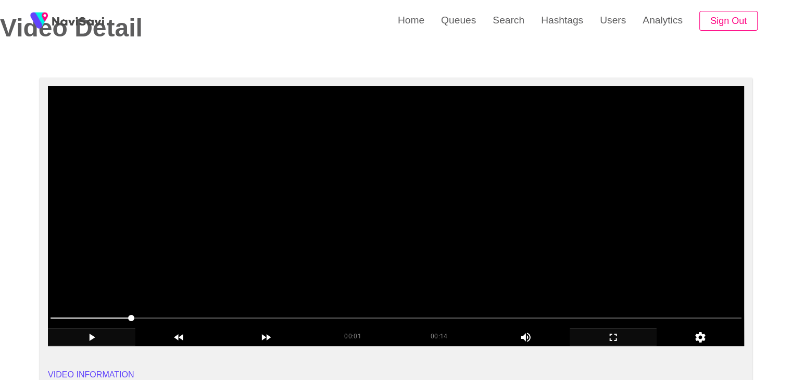
click at [237, 316] on span at bounding box center [396, 318] width 691 height 17
click at [275, 318] on span at bounding box center [396, 318] width 691 height 17
click at [94, 334] on icon "add" at bounding box center [91, 337] width 86 height 12
click at [94, 337] on icon "add" at bounding box center [92, 337] width 6 height 7
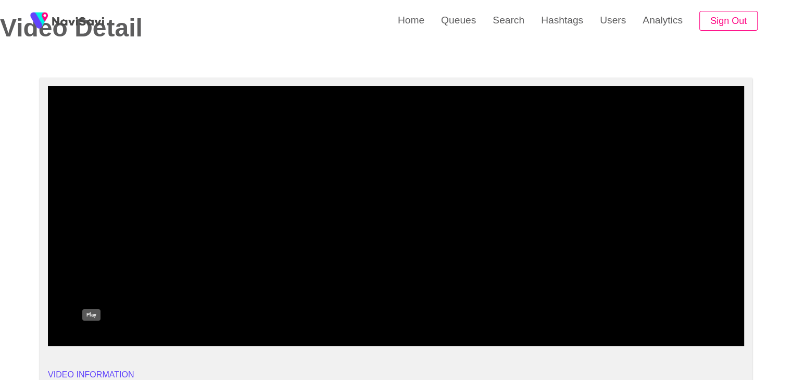
click at [80, 339] on icon "add" at bounding box center [91, 337] width 86 height 12
click at [110, 336] on icon "add" at bounding box center [91, 337] width 86 height 12
drag, startPoint x: 339, startPoint y: 312, endPoint x: 191, endPoint y: 303, distance: 148.2
click at [196, 306] on div at bounding box center [395, 319] width 699 height 27
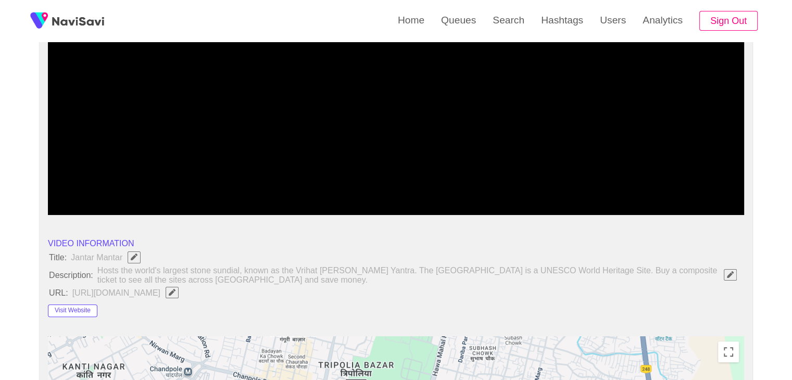
scroll to position [208, 0]
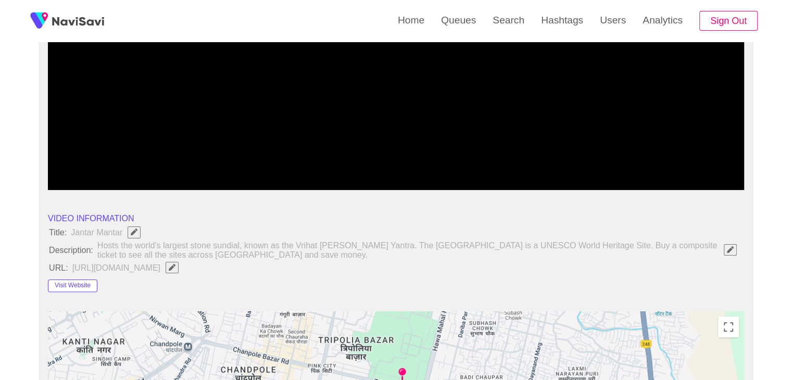
click at [94, 176] on icon "add" at bounding box center [91, 181] width 86 height 12
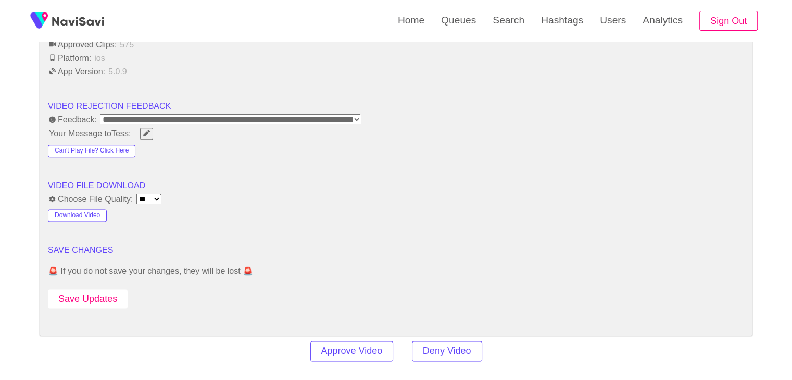
scroll to position [1302, 0]
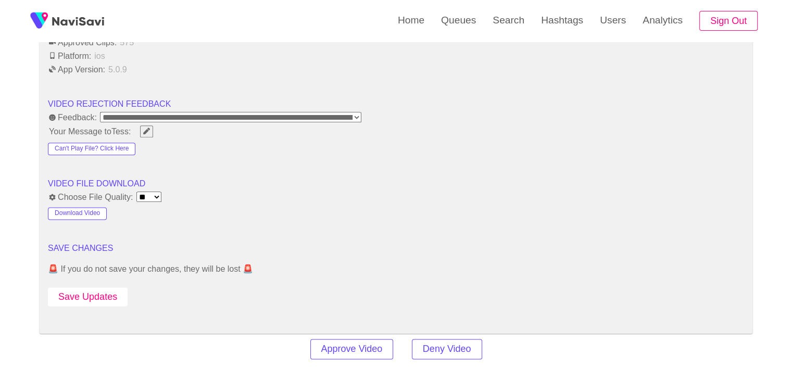
click at [109, 289] on button "Save Updates" at bounding box center [88, 296] width 80 height 19
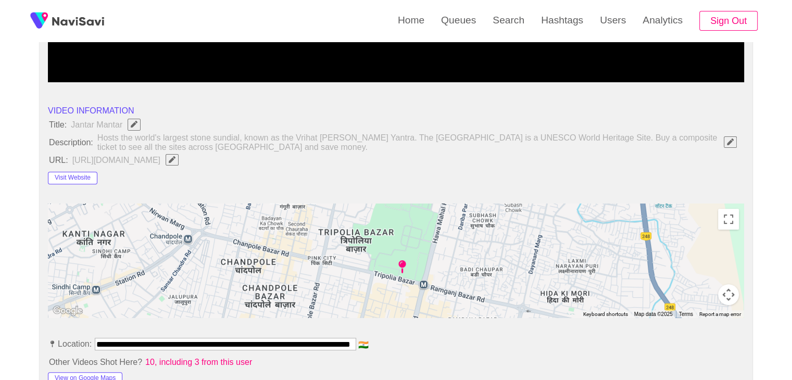
scroll to position [312, 0]
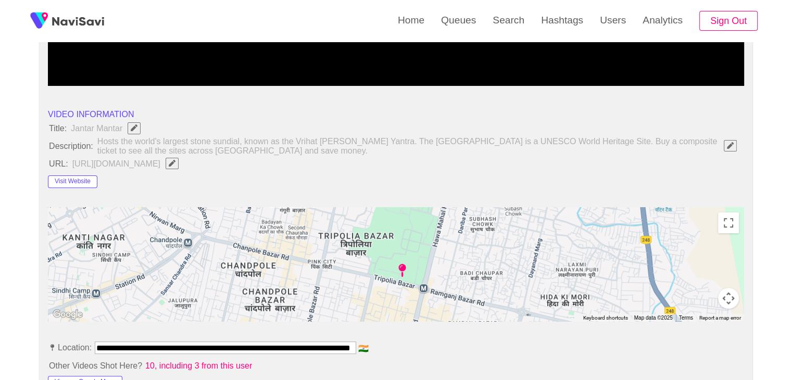
click at [179, 166] on button "button" at bounding box center [172, 163] width 13 height 11
click at [614, 162] on li "URL: ❌" at bounding box center [396, 164] width 696 height 14
click at [341, 157] on input "field" at bounding box center [309, 163] width 475 height 13
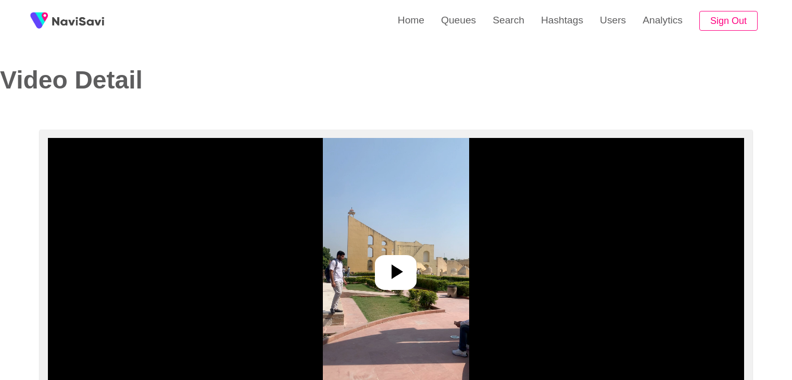
select select "**"
select select "**********"
drag, startPoint x: 401, startPoint y: 264, endPoint x: 401, endPoint y: 256, distance: 7.3
click at [401, 264] on icon at bounding box center [395, 271] width 25 height 25
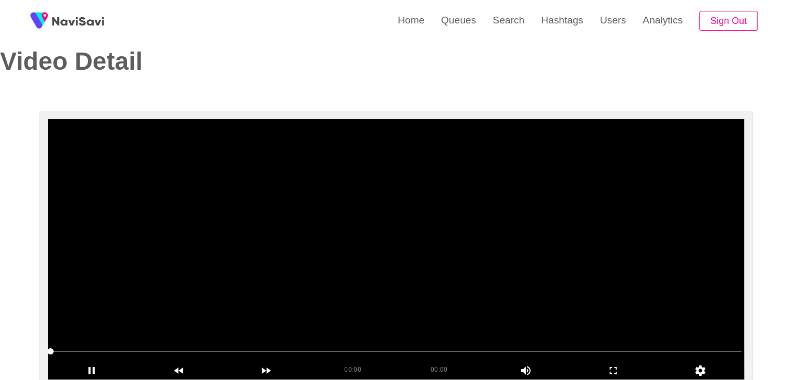
scroll to position [52, 0]
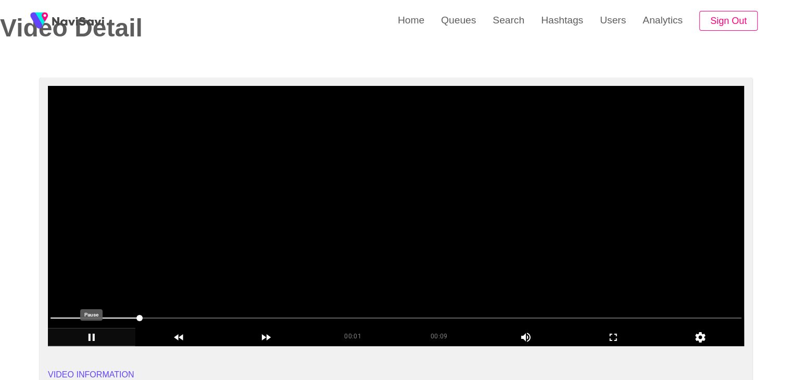
click at [96, 335] on icon "add" at bounding box center [91, 337] width 86 height 12
click at [56, 315] on span at bounding box center [396, 318] width 691 height 17
click at [77, 342] on icon "add" at bounding box center [91, 337] width 86 height 12
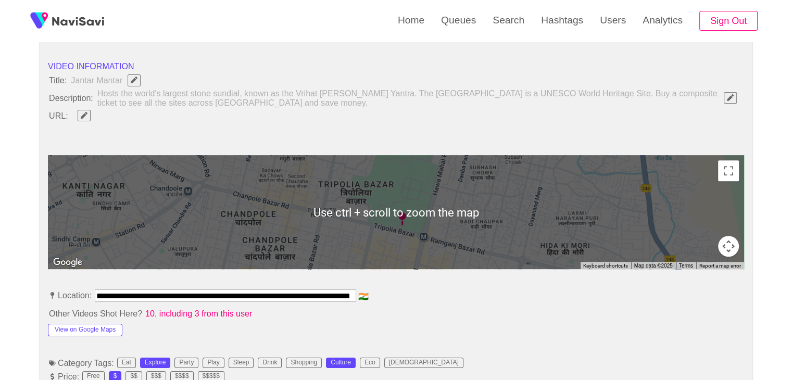
scroll to position [365, 0]
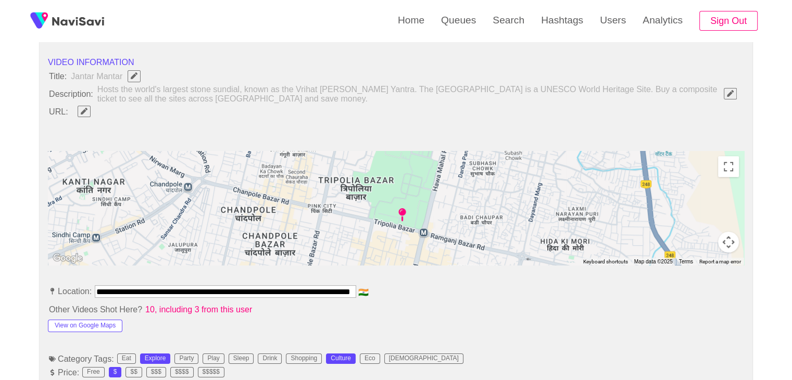
click at [89, 115] on button "button" at bounding box center [84, 111] width 13 height 11
click at [113, 115] on input "field" at bounding box center [309, 111] width 475 height 13
type input "**********"
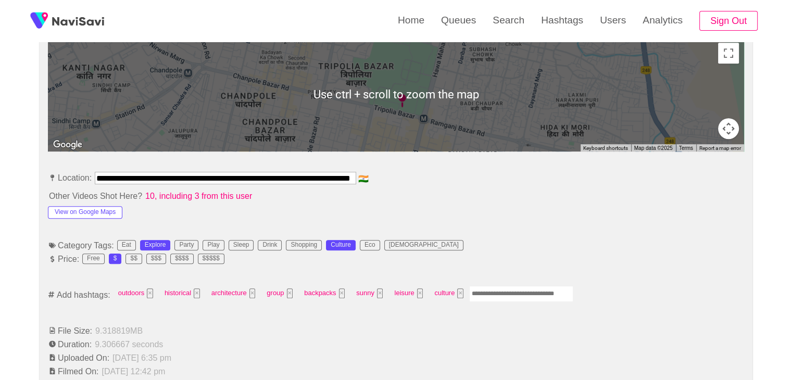
scroll to position [521, 0]
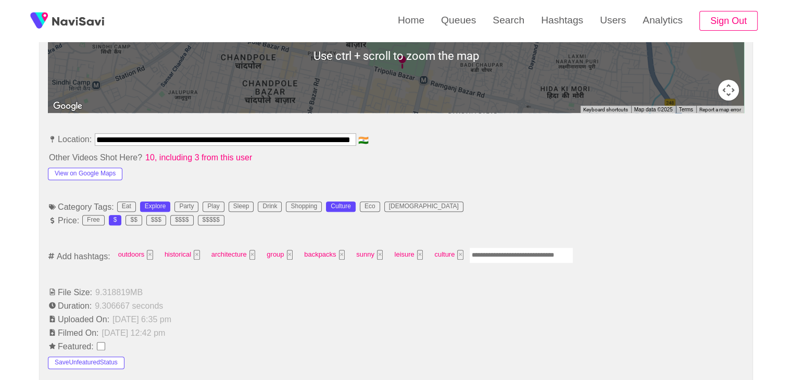
click at [480, 253] on input "Enter tag here and press return" at bounding box center [521, 255] width 104 height 16
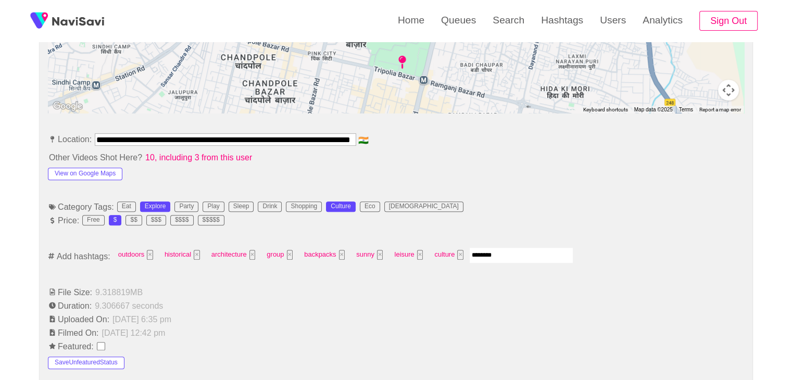
type input "*********"
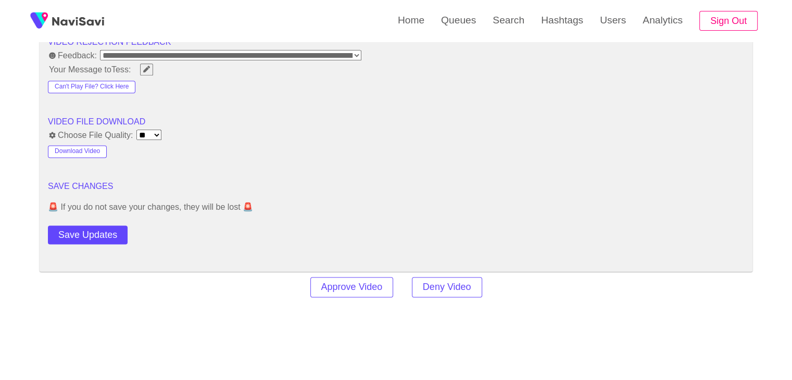
scroll to position [1354, 0]
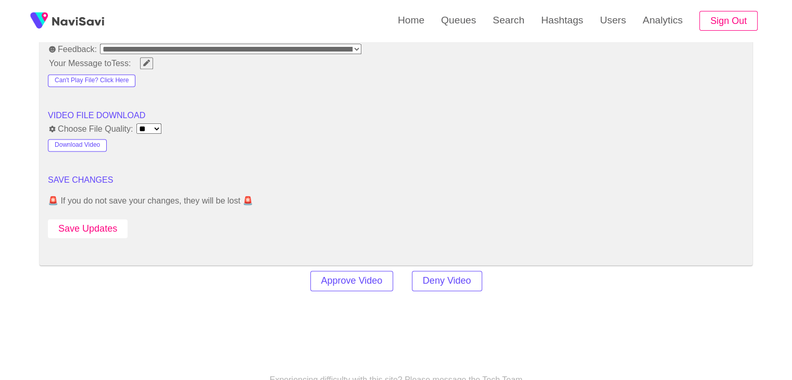
click at [104, 231] on button "Save Updates" at bounding box center [88, 228] width 80 height 19
click at [112, 219] on button "Save Updates" at bounding box center [88, 228] width 80 height 19
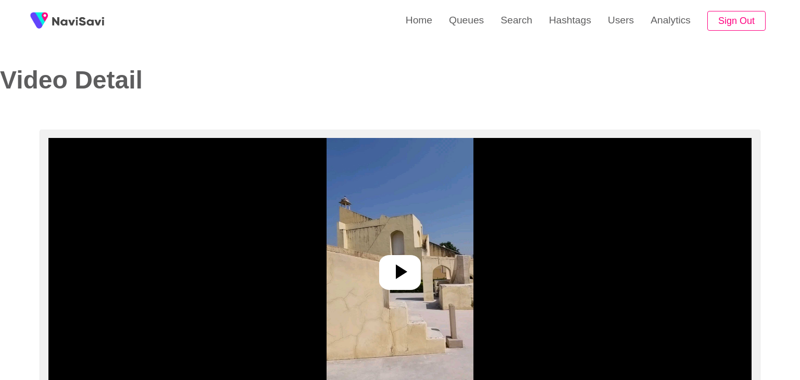
select select "**"
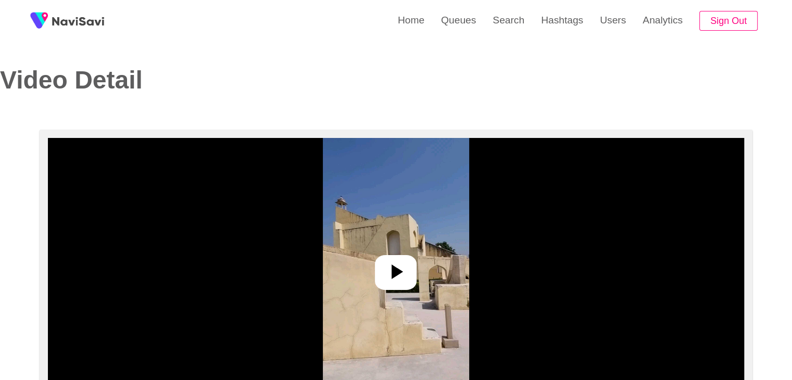
select select "**********"
click at [396, 265] on icon at bounding box center [395, 271] width 25 height 25
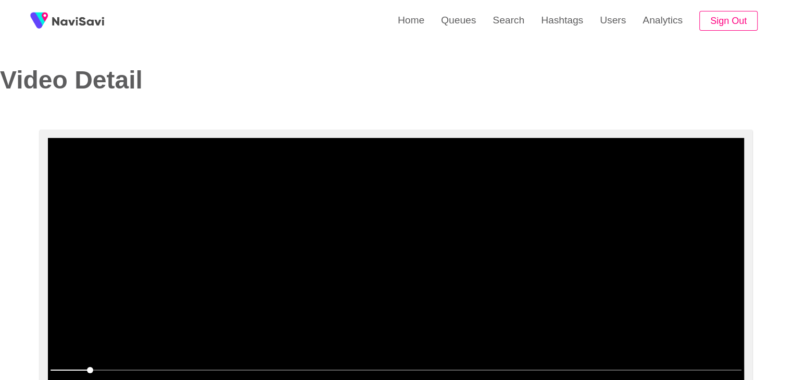
click at [415, 290] on video at bounding box center [396, 268] width 696 height 260
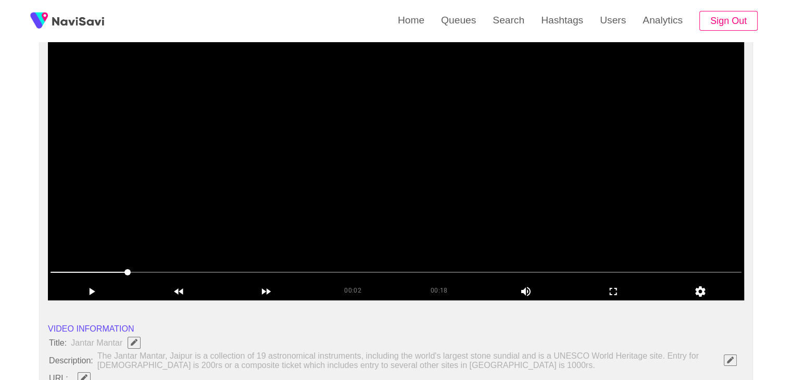
scroll to position [104, 0]
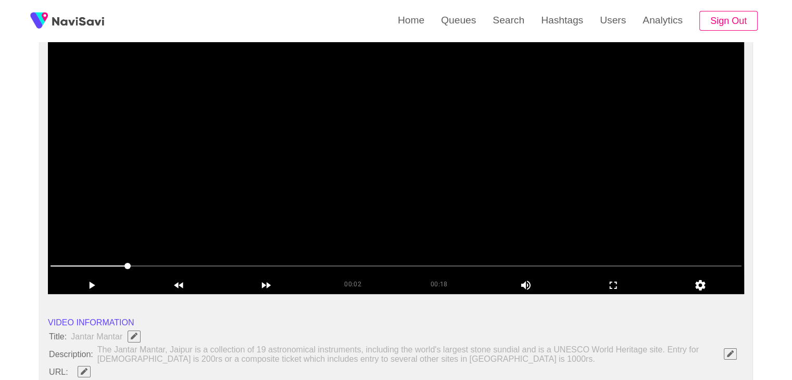
click at [298, 231] on video at bounding box center [396, 164] width 696 height 260
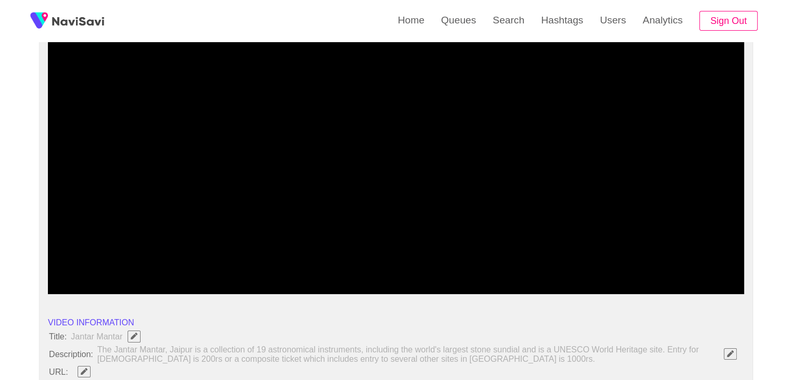
drag, startPoint x: 131, startPoint y: 263, endPoint x: 24, endPoint y: 259, distance: 107.3
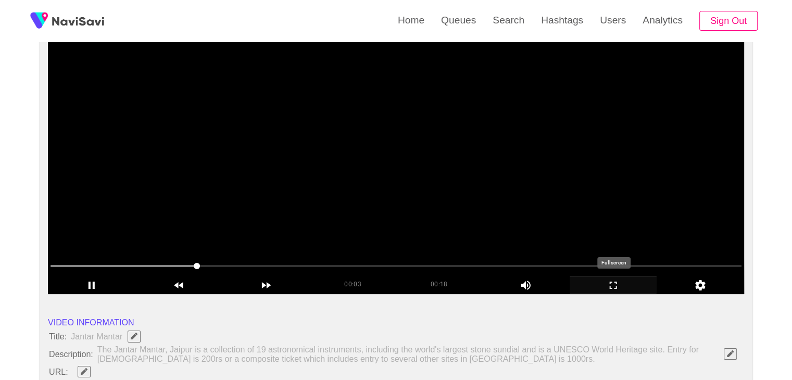
click at [614, 284] on icon "add" at bounding box center [613, 285] width 86 height 12
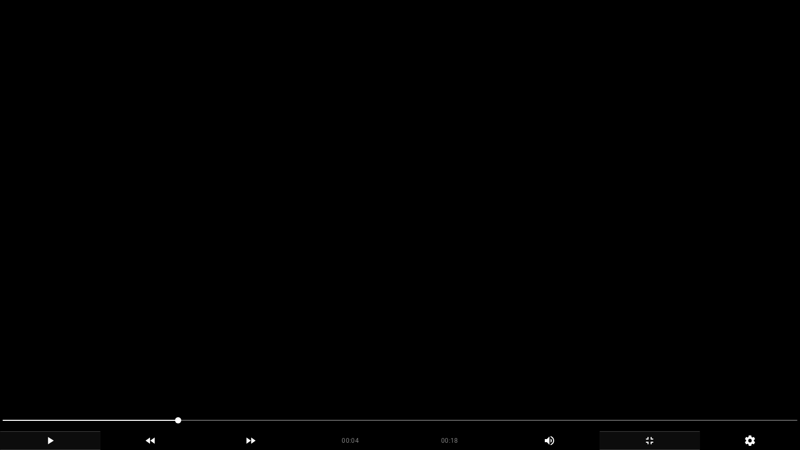
click at [42, 380] on div "add" at bounding box center [50, 440] width 101 height 19
click at [97, 380] on span at bounding box center [400, 420] width 795 height 17
click at [47, 380] on icon "add" at bounding box center [50, 440] width 99 height 12
click at [52, 380] on icon "add" at bounding box center [50, 440] width 99 height 12
click at [43, 380] on icon "add" at bounding box center [50, 440] width 99 height 12
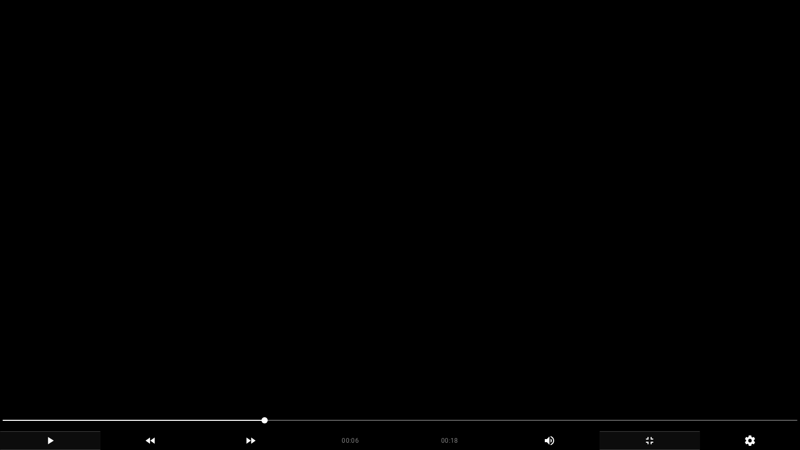
click at [50, 380] on icon "add" at bounding box center [50, 440] width 99 height 12
click at [52, 380] on icon "add" at bounding box center [50, 440] width 6 height 7
click at [54, 380] on icon "add" at bounding box center [50, 440] width 99 height 12
click at [330, 380] on span at bounding box center [400, 420] width 795 height 17
click at [20, 380] on div "add" at bounding box center [50, 440] width 101 height 19
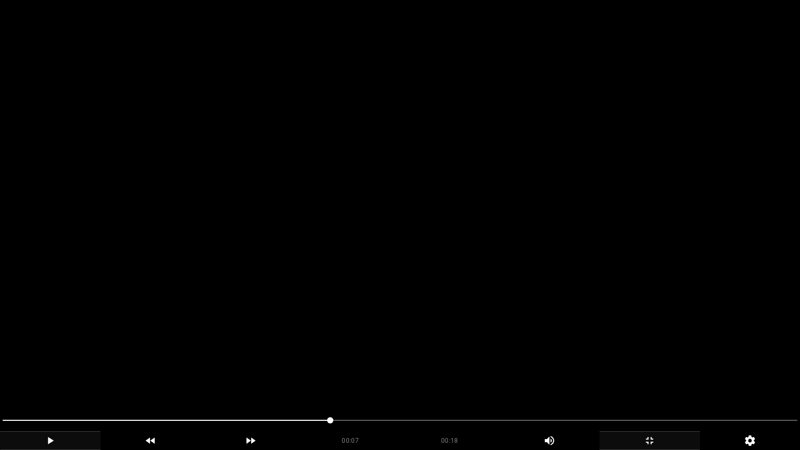
click at [45, 380] on icon "add" at bounding box center [50, 440] width 99 height 12
drag, startPoint x: 362, startPoint y: 419, endPoint x: 195, endPoint y: 416, distance: 166.7
click at [195, 380] on span at bounding box center [400, 420] width 795 height 17
click at [652, 380] on icon "add" at bounding box center [649, 440] width 99 height 12
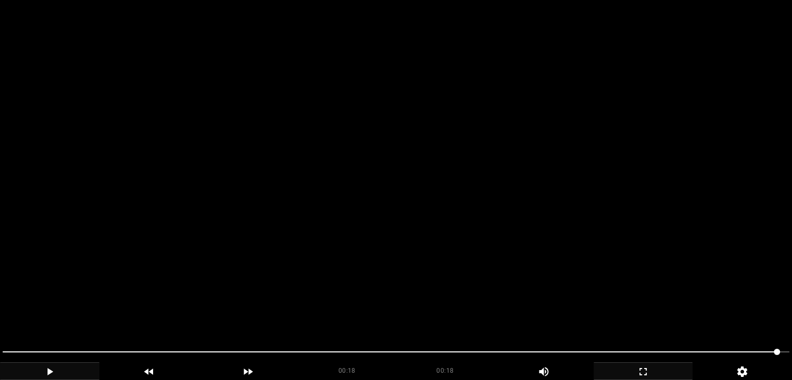
scroll to position [156, 0]
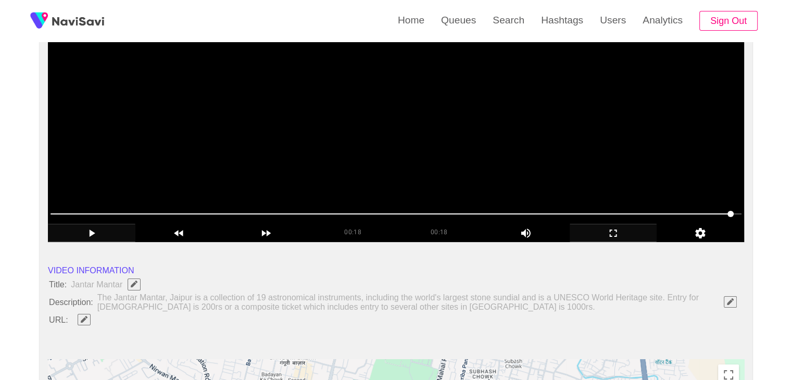
click at [79, 319] on span "button" at bounding box center [84, 319] width 11 height 7
type input "**********"
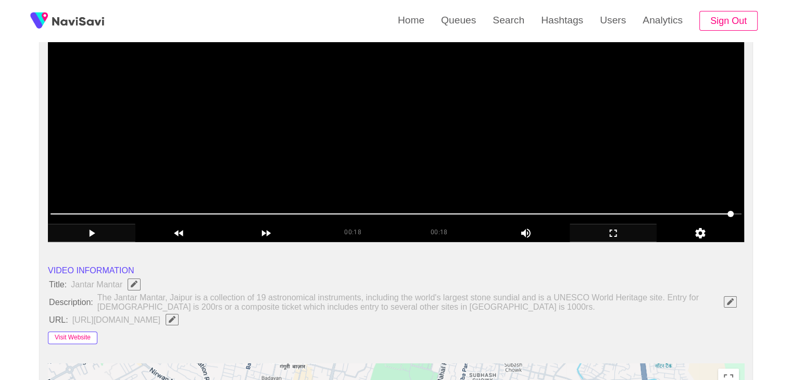
click at [67, 337] on button "Visit Website" at bounding box center [72, 338] width 49 height 12
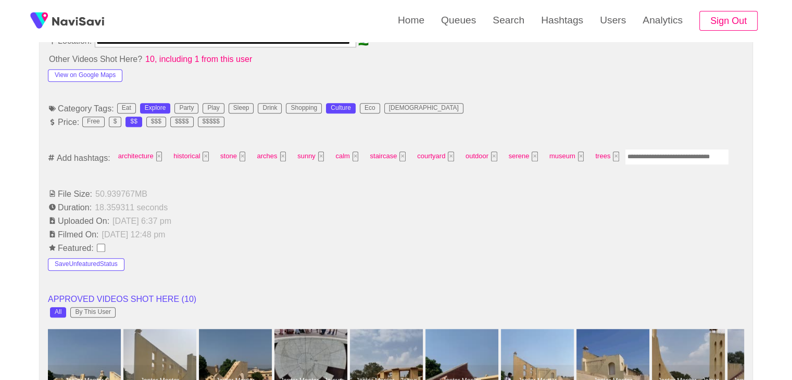
scroll to position [625, 0]
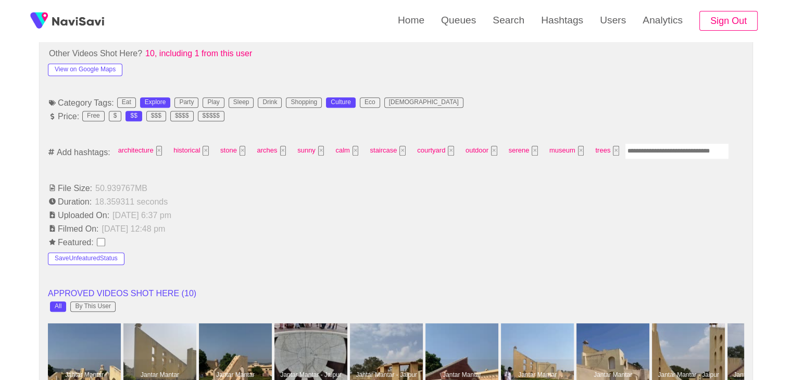
click at [671, 148] on input "Enter tag here and press return" at bounding box center [677, 151] width 104 height 16
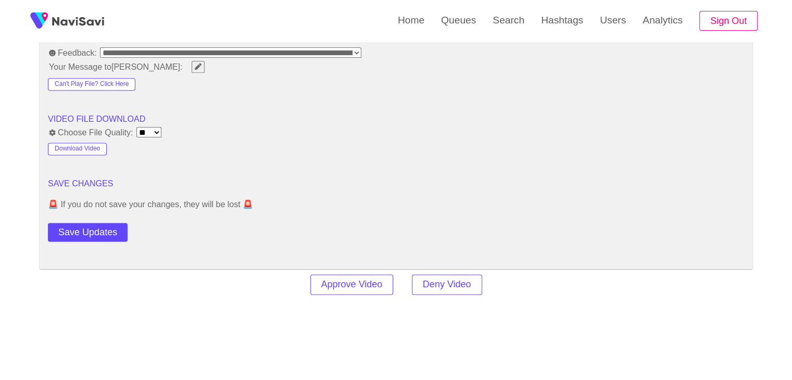
scroll to position [1354, 0]
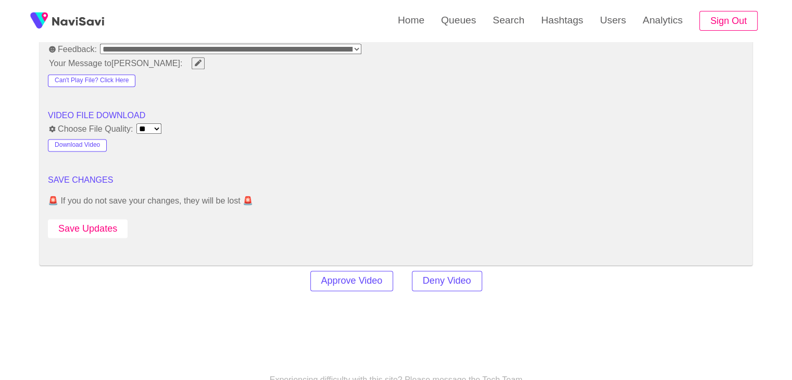
click at [104, 230] on button "Save Updates" at bounding box center [88, 228] width 80 height 19
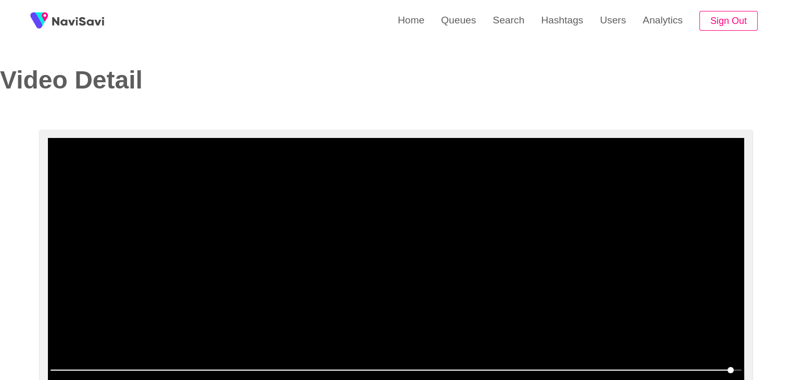
scroll to position [0, 0]
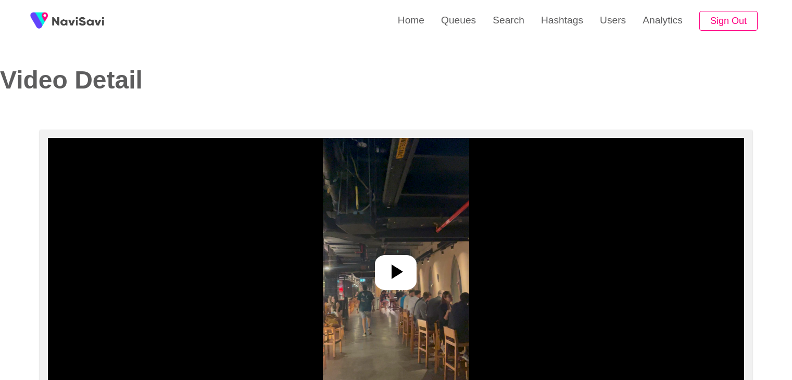
select select "**********"
select select "**"
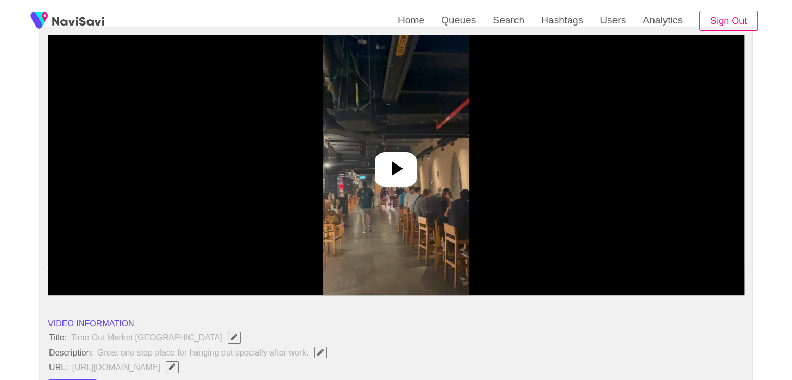
scroll to position [104, 0]
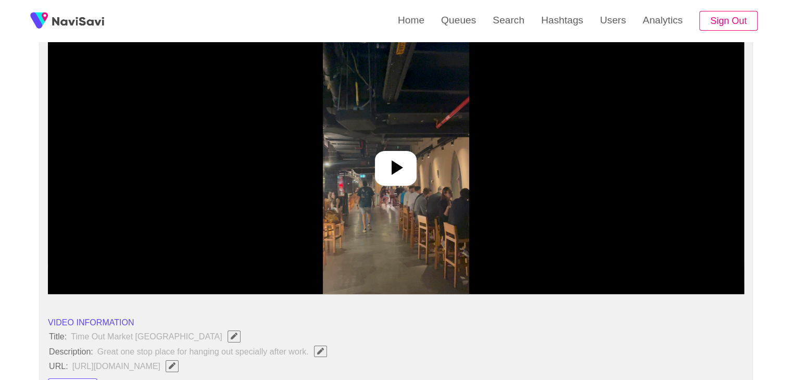
click at [385, 146] on img at bounding box center [396, 164] width 146 height 260
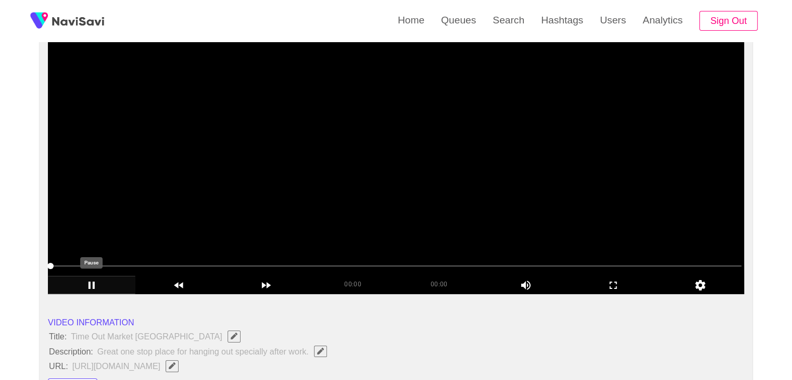
click at [92, 284] on icon "add" at bounding box center [91, 285] width 86 height 12
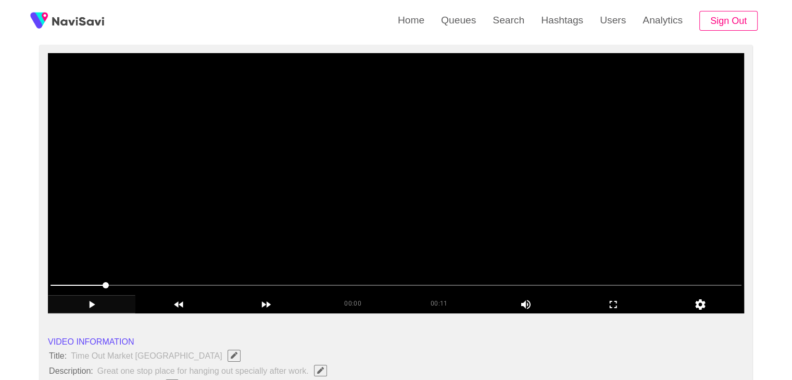
scroll to position [52, 0]
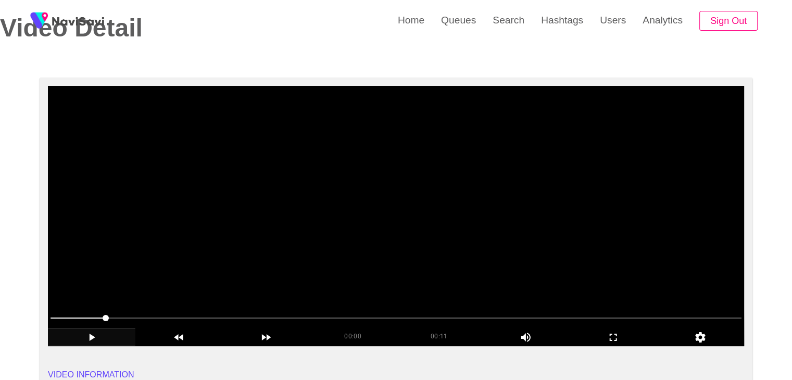
click at [398, 264] on video at bounding box center [396, 216] width 696 height 260
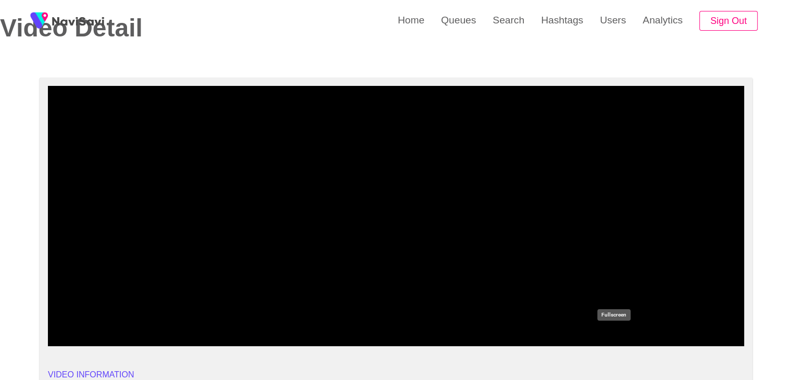
click at [619, 338] on icon "add" at bounding box center [613, 337] width 86 height 12
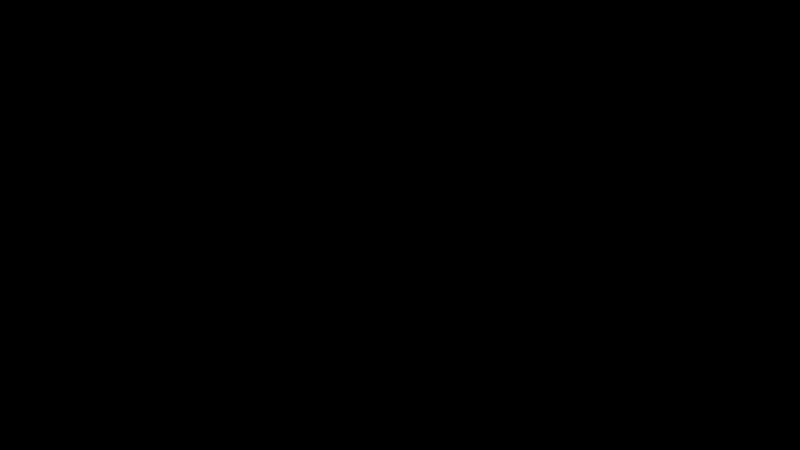
click at [48, 380] on div "add" at bounding box center [50, 440] width 101 height 19
click at [64, 380] on icon "add" at bounding box center [50, 440] width 99 height 12
click at [51, 380] on icon "add" at bounding box center [50, 440] width 6 height 7
click at [51, 380] on icon "add" at bounding box center [50, 440] width 99 height 12
drag, startPoint x: 48, startPoint y: 439, endPoint x: 120, endPoint y: 441, distance: 72.4
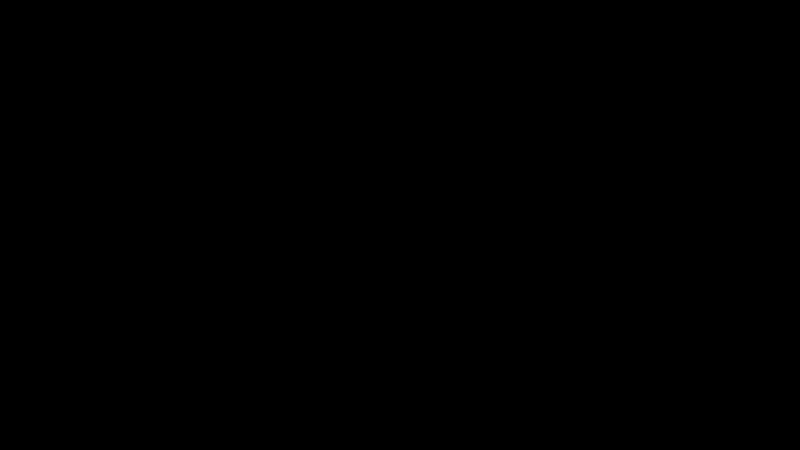
click at [48, 380] on icon "add" at bounding box center [50, 440] width 6 height 7
click at [478, 380] on span at bounding box center [400, 420] width 795 height 17
click at [44, 380] on icon "add" at bounding box center [50, 440] width 99 height 12
click at [45, 380] on icon "add" at bounding box center [50, 440] width 99 height 12
click at [50, 380] on icon "add" at bounding box center [50, 440] width 99 height 12
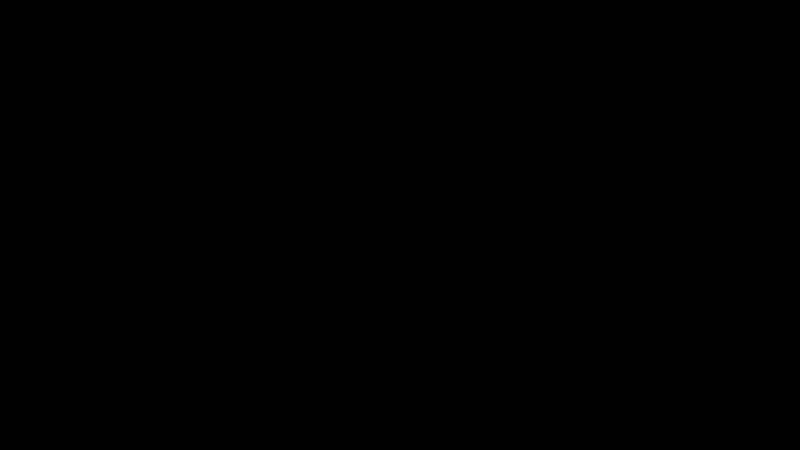
click at [54, 380] on icon "add" at bounding box center [50, 440] width 99 height 12
click at [65, 380] on icon "add" at bounding box center [50, 440] width 99 height 12
click at [67, 380] on icon "add" at bounding box center [50, 440] width 99 height 12
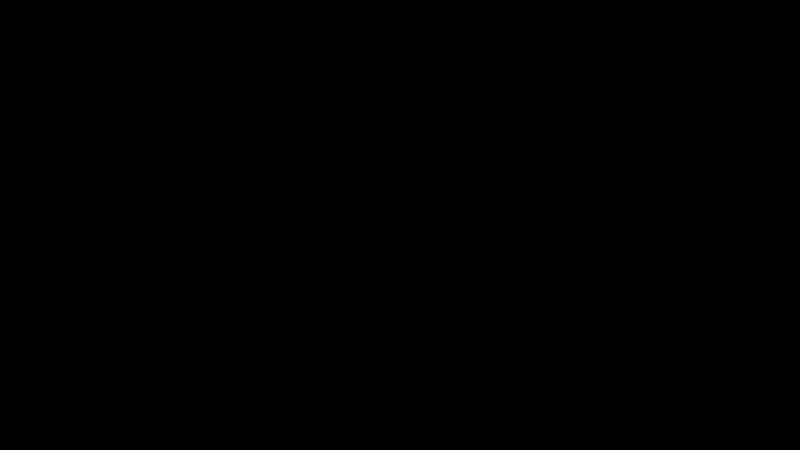
click at [67, 380] on div "add" at bounding box center [50, 440] width 101 height 19
click at [47, 380] on icon "add" at bounding box center [50, 440] width 6 height 7
click at [54, 380] on icon "add" at bounding box center [50, 440] width 99 height 12
click at [673, 380] on span at bounding box center [400, 420] width 795 height 1
click at [707, 380] on span at bounding box center [400, 420] width 795 height 1
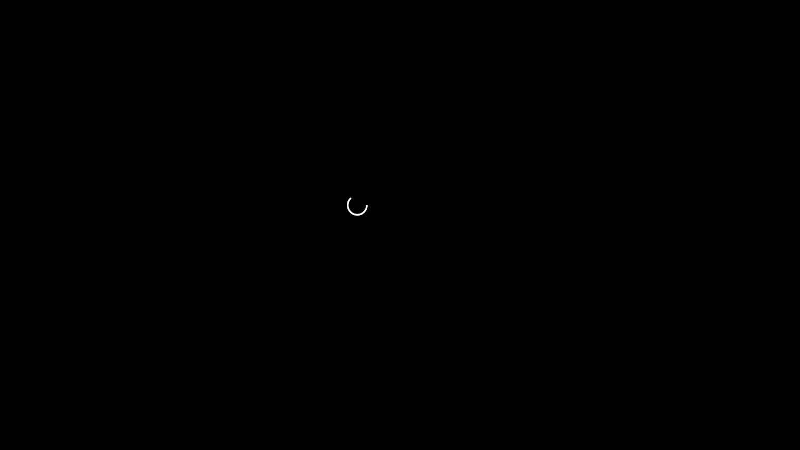
click at [759, 380] on span at bounding box center [400, 420] width 795 height 1
click at [80, 380] on icon "add" at bounding box center [50, 440] width 99 height 12
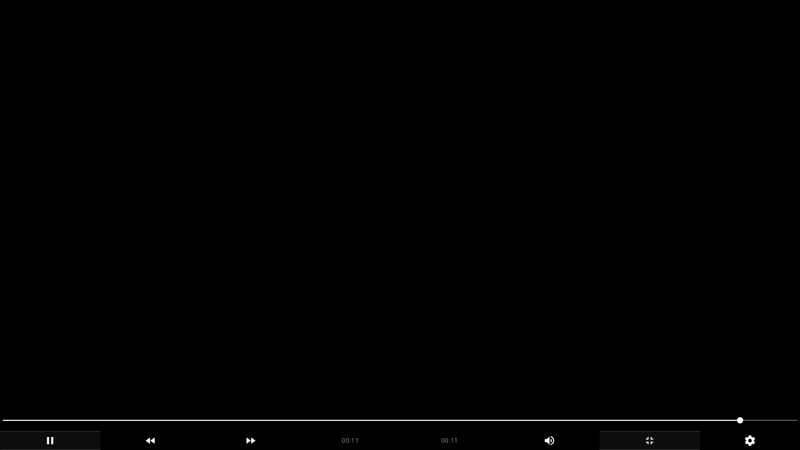
drag, startPoint x: 286, startPoint y: 420, endPoint x: 277, endPoint y: 423, distance: 10.4
click at [277, 380] on span at bounding box center [400, 420] width 795 height 17
drag, startPoint x: 243, startPoint y: 417, endPoint x: 27, endPoint y: 411, distance: 216.7
click at [27, 380] on div at bounding box center [399, 422] width 803 height 28
drag, startPoint x: 255, startPoint y: 421, endPoint x: 107, endPoint y: 415, distance: 148.6
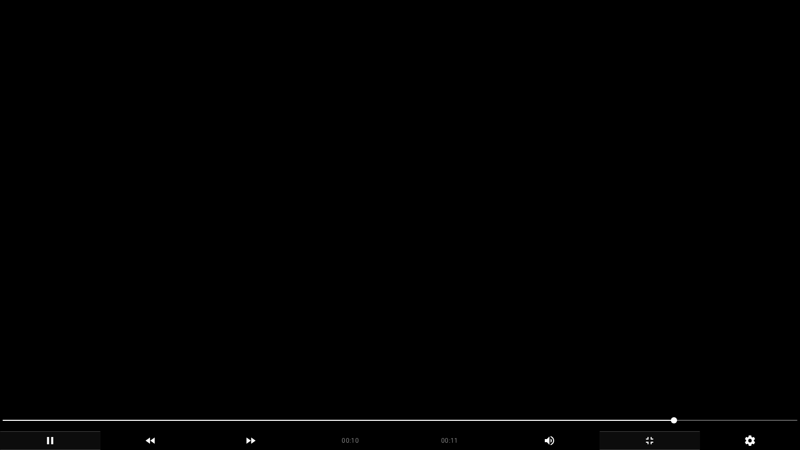
click at [107, 380] on span at bounding box center [400, 420] width 795 height 17
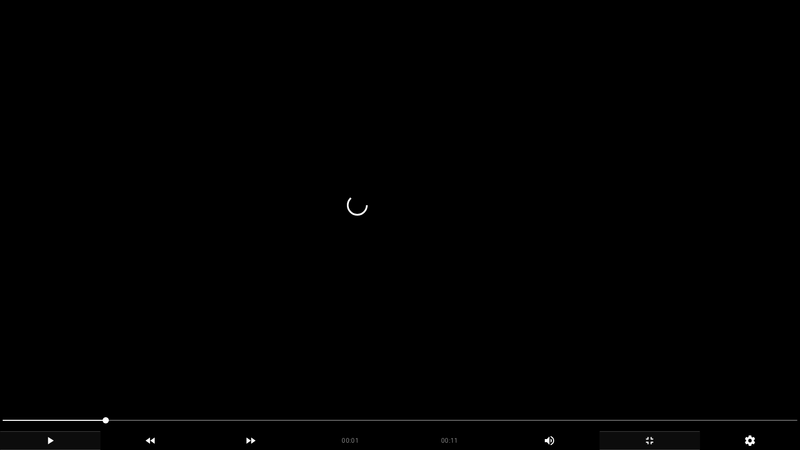
drag, startPoint x: 94, startPoint y: 419, endPoint x: 57, endPoint y: 420, distance: 37.0
click at [57, 380] on span at bounding box center [400, 420] width 795 height 17
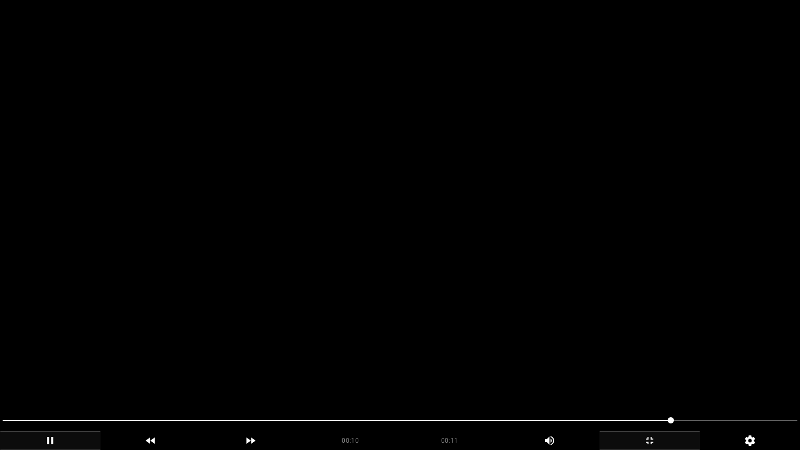
click at [650, 380] on icon "add" at bounding box center [649, 440] width 99 height 12
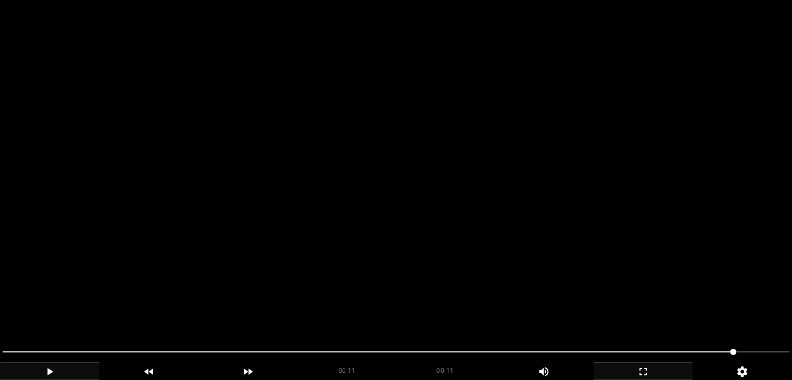
scroll to position [312, 0]
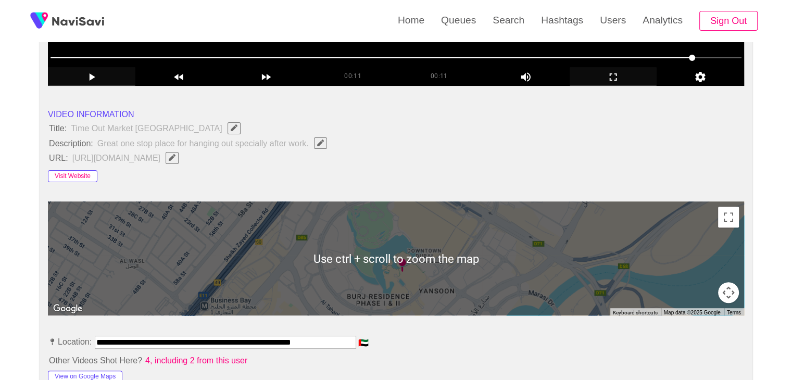
click at [68, 174] on button "Visit Website" at bounding box center [72, 176] width 49 height 12
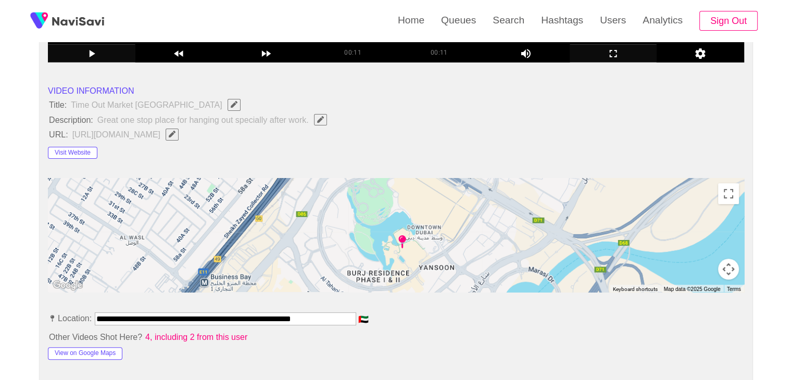
scroll to position [469, 0]
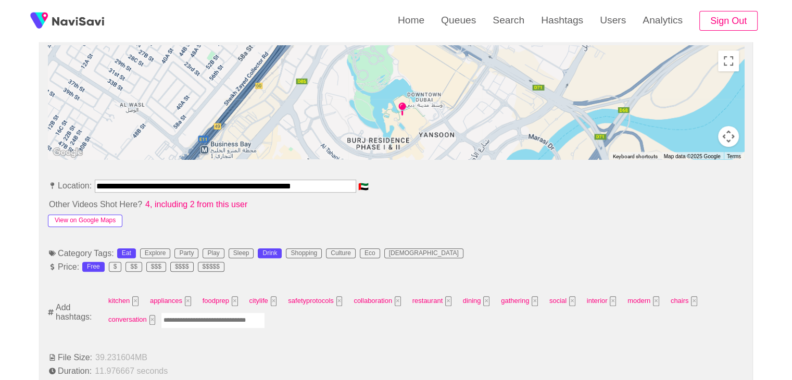
click at [81, 221] on button "View on Google Maps" at bounding box center [85, 221] width 74 height 12
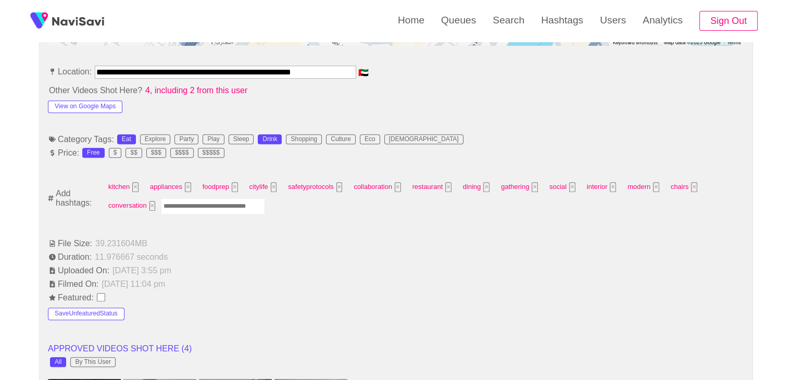
scroll to position [625, 0]
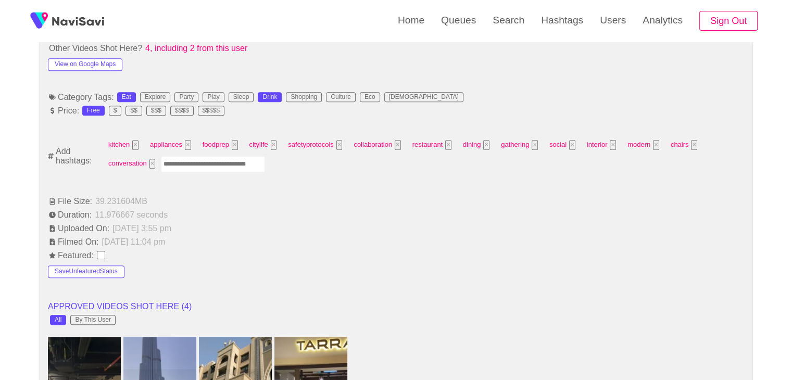
click at [196, 166] on input "Enter tag here and press return" at bounding box center [213, 164] width 104 height 16
type input "*****"
type input "****"
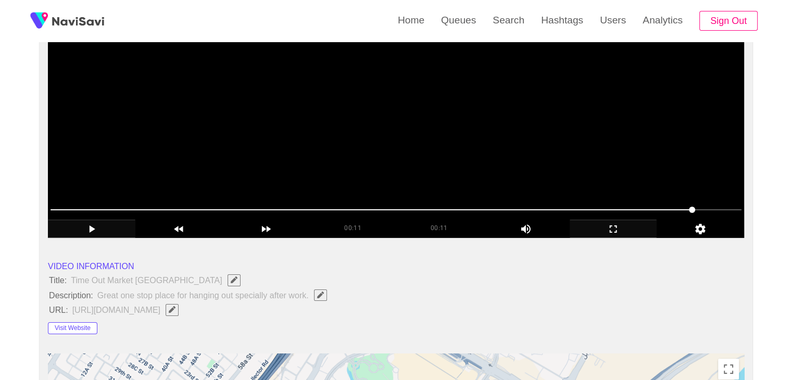
scroll to position [156, 0]
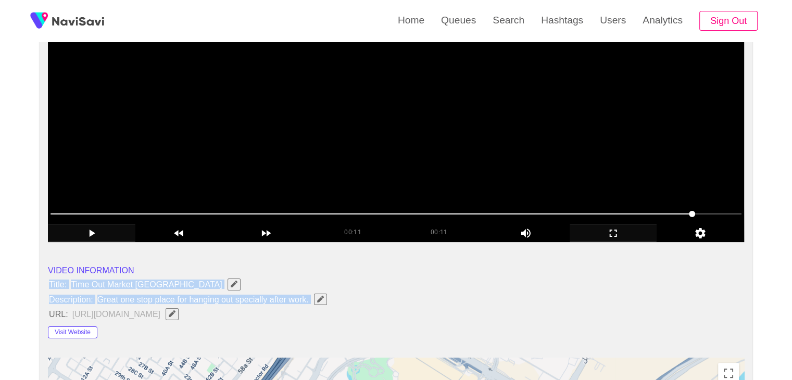
drag, startPoint x: 46, startPoint y: 281, endPoint x: 317, endPoint y: 299, distance: 271.4
copy ul "Title: Time Out Market Dubai Description: Great one stop place for hanging out …"
click at [319, 299] on icon "Edit Field" at bounding box center [320, 299] width 7 height 7
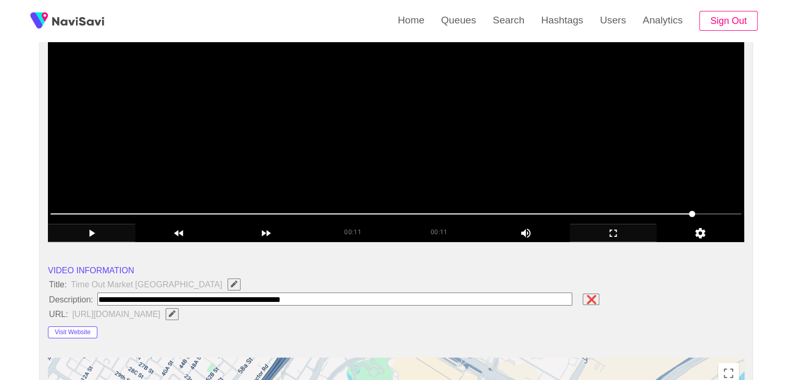
click at [324, 294] on input "field" at bounding box center [334, 299] width 475 height 13
drag, startPoint x: 107, startPoint y: 296, endPoint x: 2, endPoint y: 283, distance: 106.0
type input "**********"
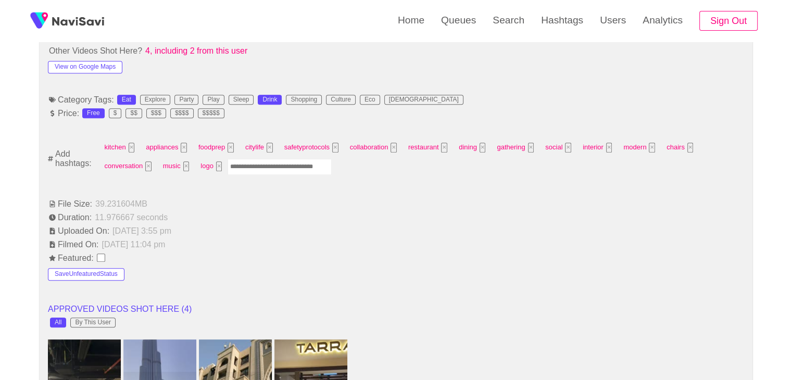
scroll to position [625, 0]
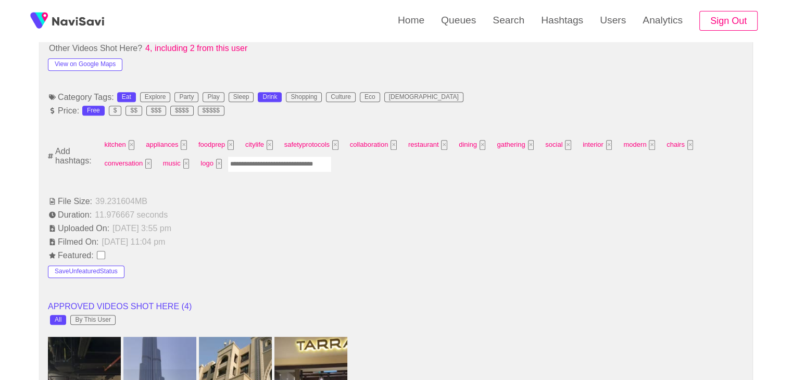
click at [272, 165] on input "Enter tag here and press return" at bounding box center [280, 164] width 104 height 16
click at [308, 201] on li "File Size: 39.231604 MB" at bounding box center [396, 201] width 696 height 12
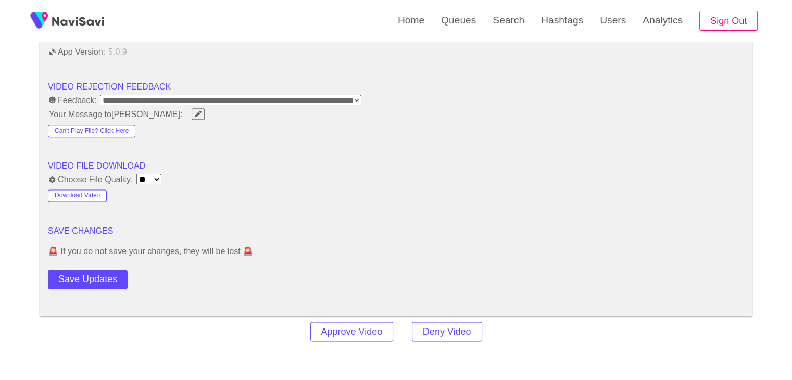
scroll to position [1354, 0]
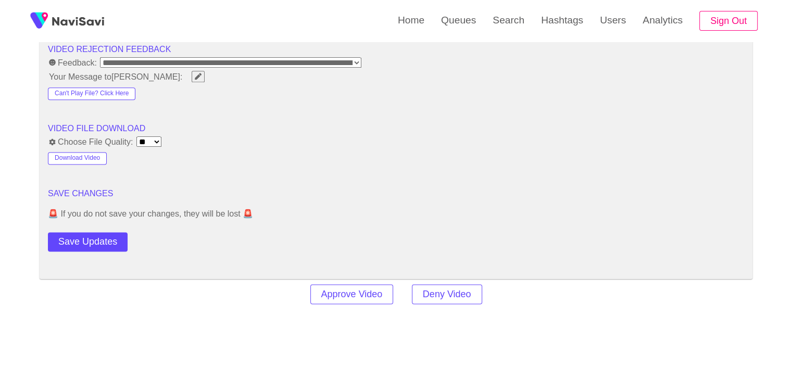
click at [111, 244] on button "Save Updates" at bounding box center [88, 241] width 80 height 19
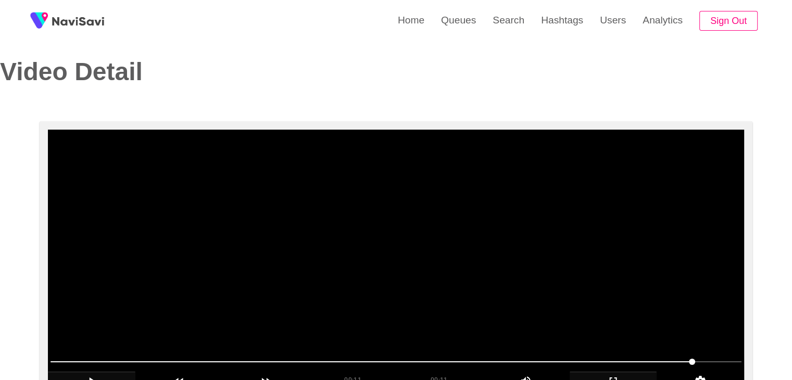
scroll to position [0, 0]
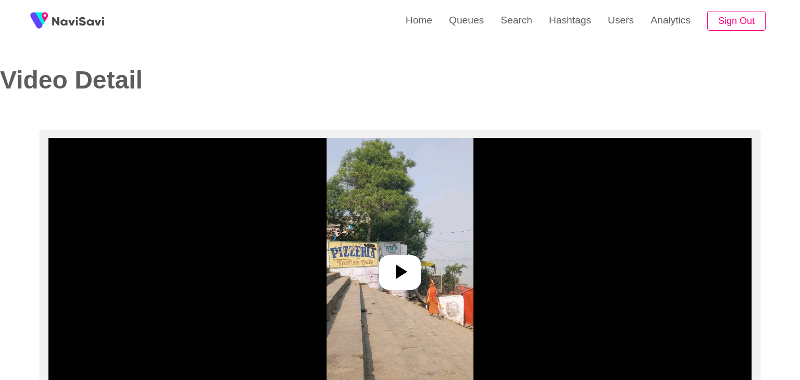
select select "**********"
select select "****"
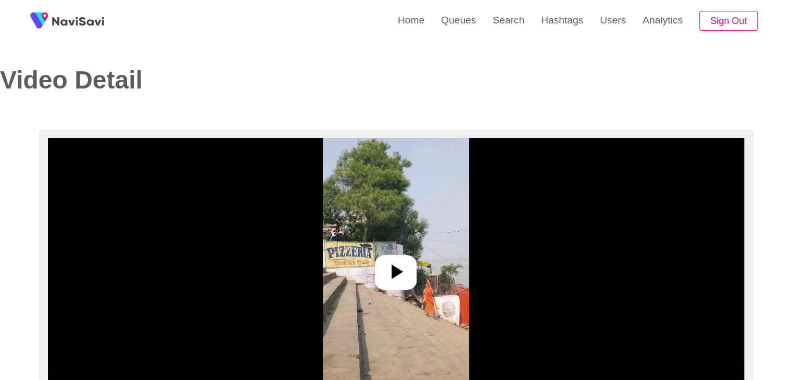
click at [387, 268] on icon at bounding box center [395, 271] width 25 height 25
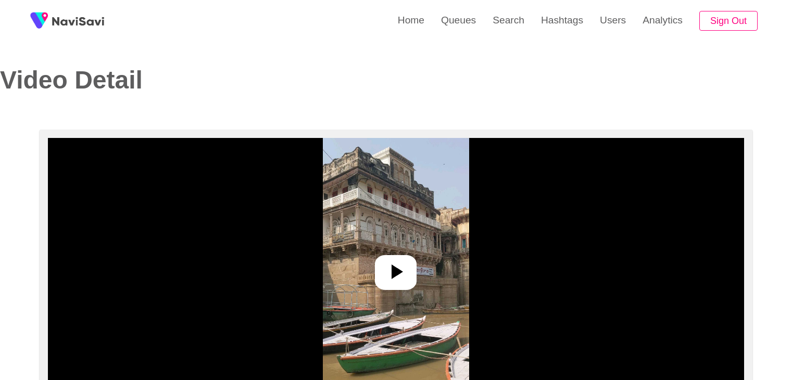
select select "**********"
select select "**"
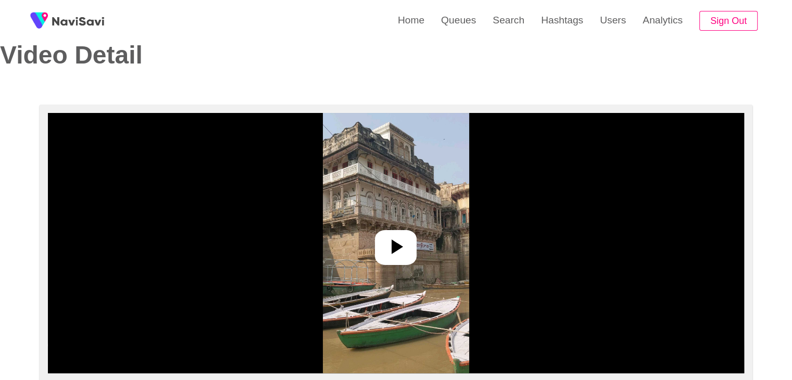
scroll to position [104, 0]
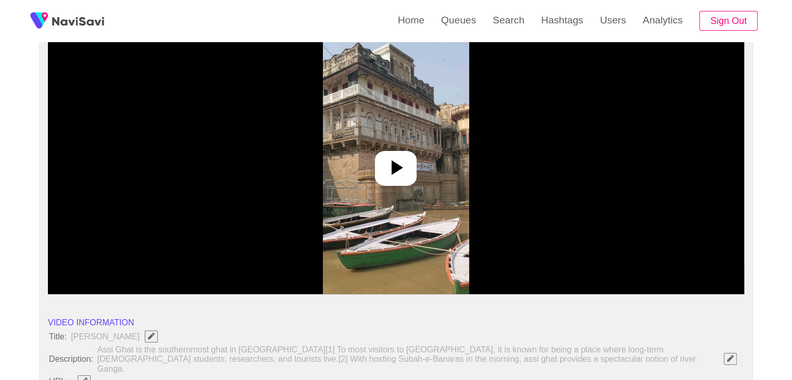
click at [402, 176] on icon at bounding box center [395, 167] width 25 height 25
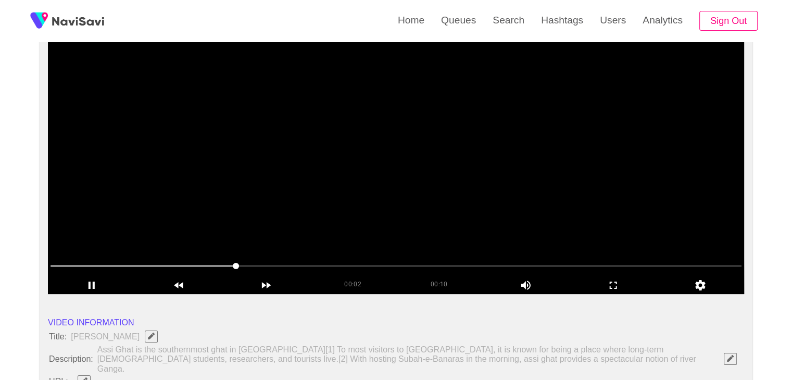
click at [341, 169] on video at bounding box center [396, 164] width 696 height 260
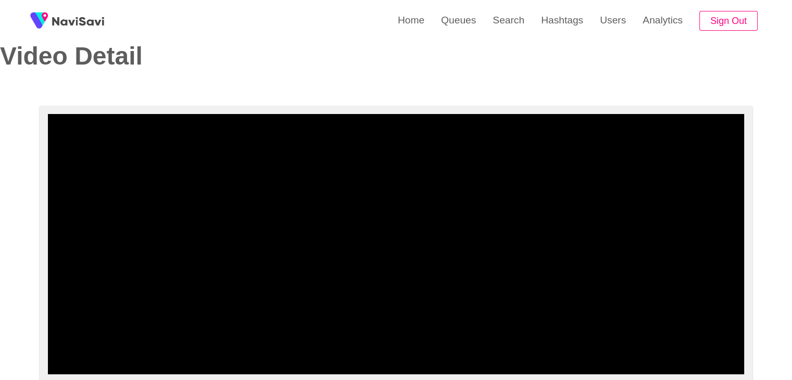
scroll to position [0, 0]
